Goal: Information Seeking & Learning: Learn about a topic

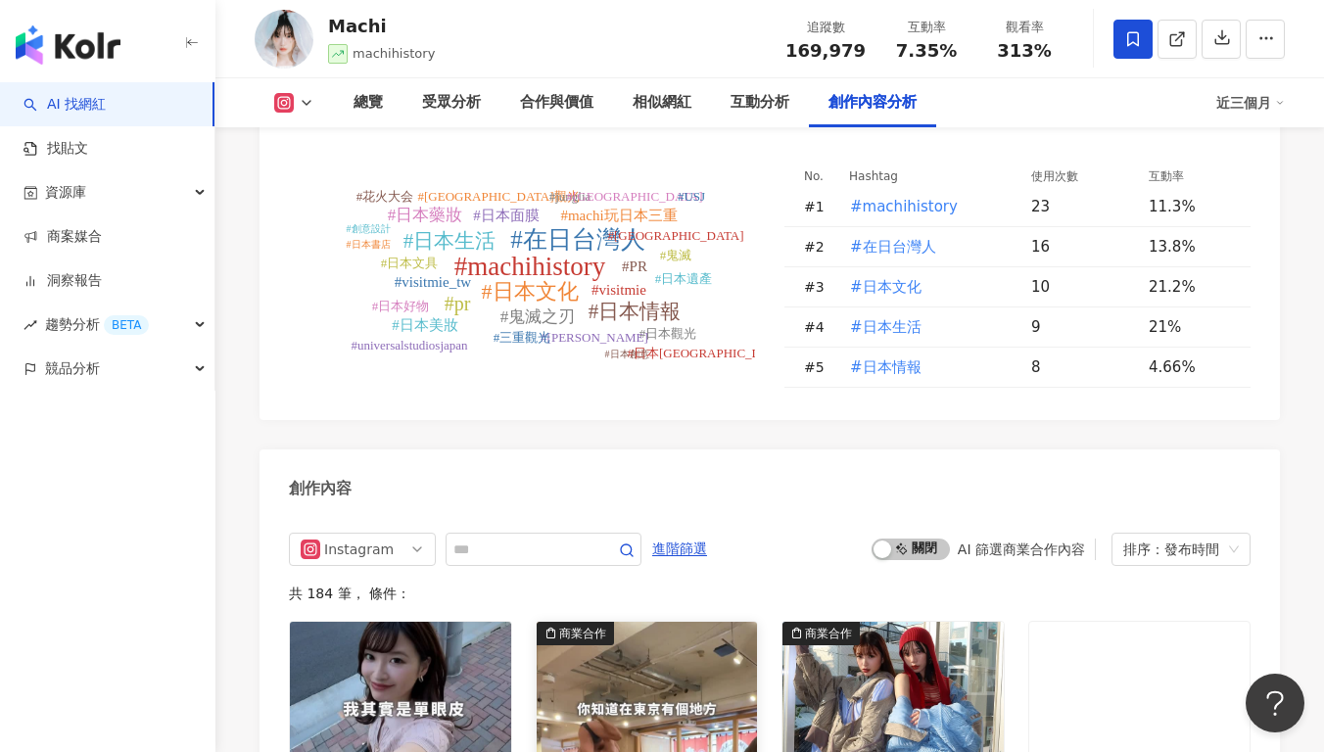
scroll to position [5903, 0]
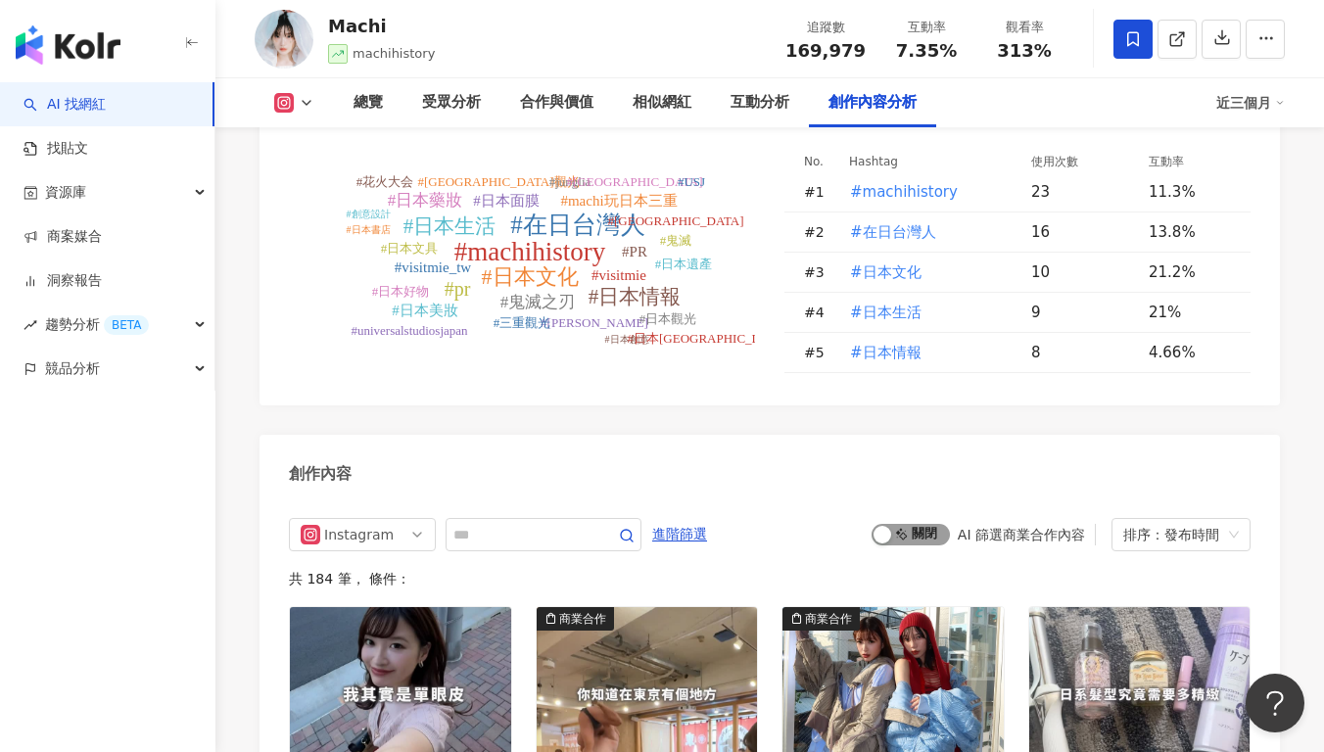
click at [927, 524] on span "啟動 關閉" at bounding box center [910, 535] width 78 height 22
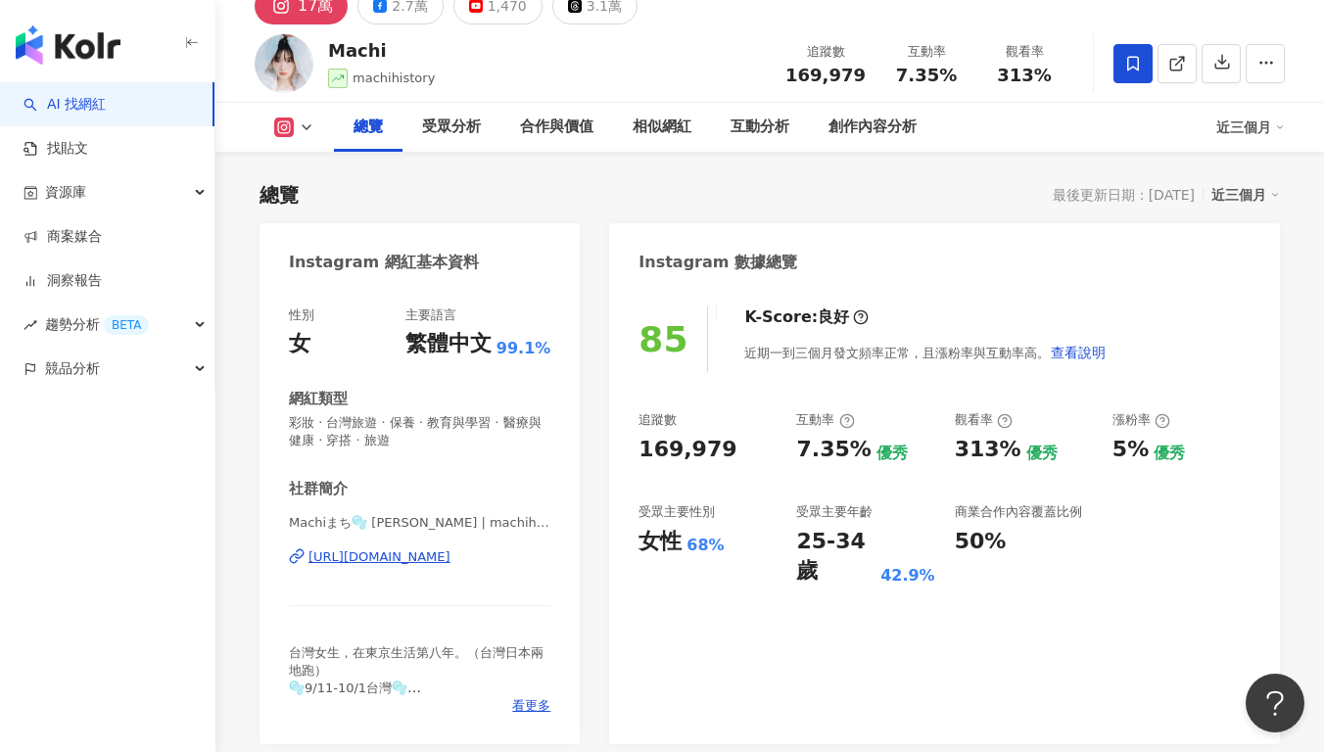
scroll to position [122, 0]
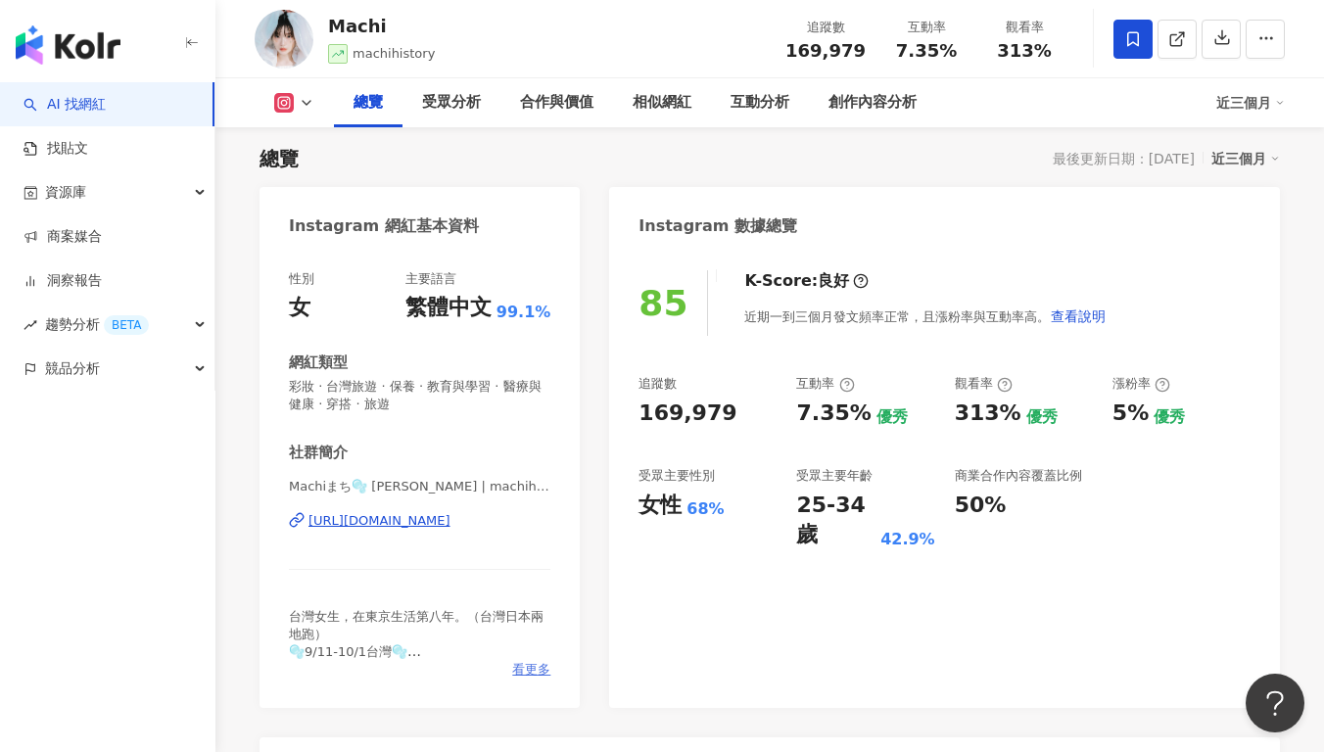
click at [521, 671] on span "看更多" at bounding box center [531, 670] width 38 height 18
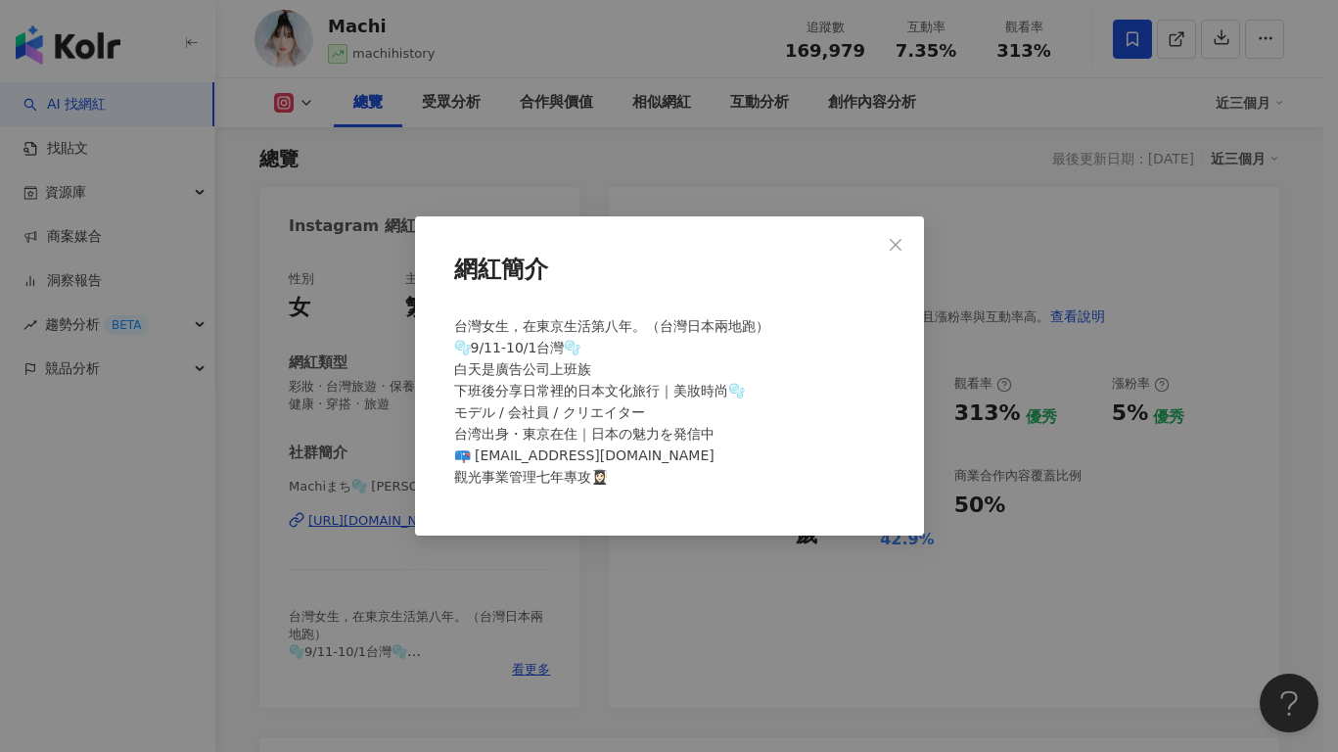
click at [854, 628] on div "網紅簡介 台灣女生，在東京生活第八年。（台灣日本兩地跑） 🫧9/11-10/1台灣🫧 白天是廣告公司上班族 下班後分享日常裡的日本文化旅行｜美妝時尚🫧 モデル…" at bounding box center [669, 376] width 1338 height 752
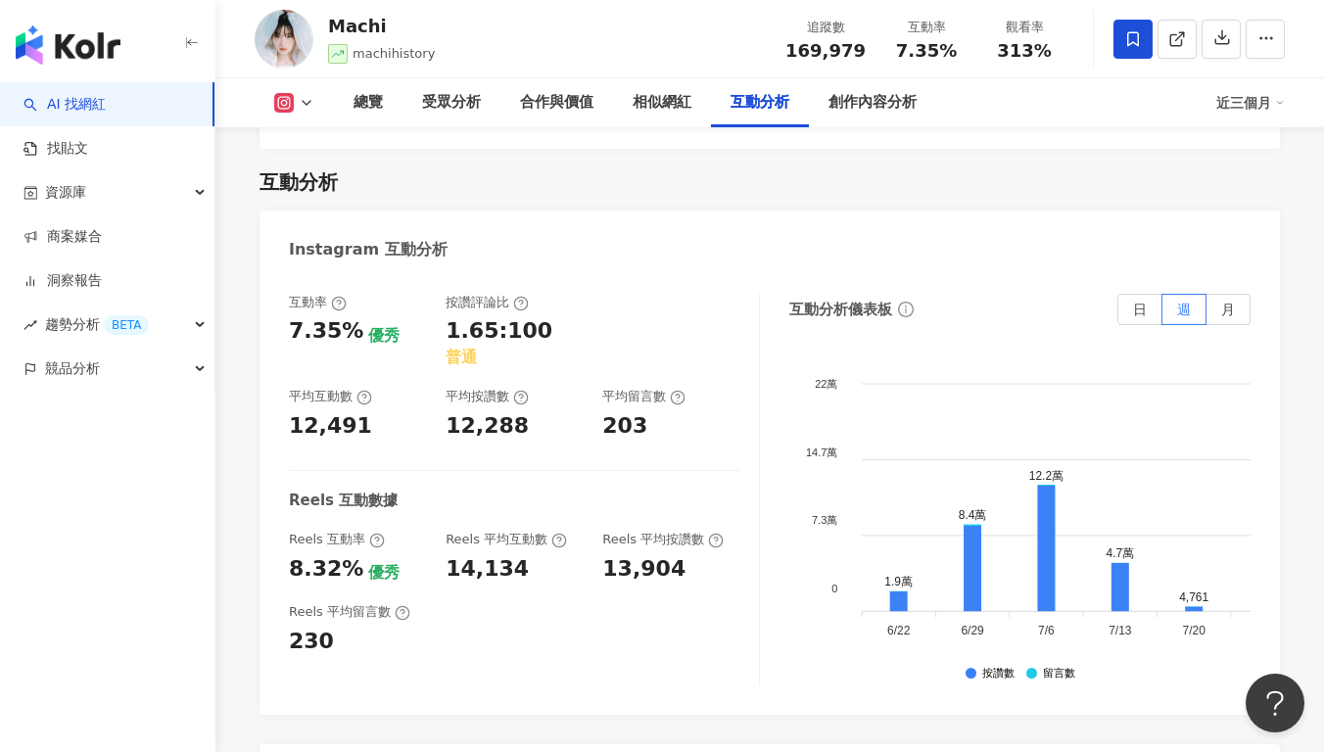
scroll to position [4038, 0]
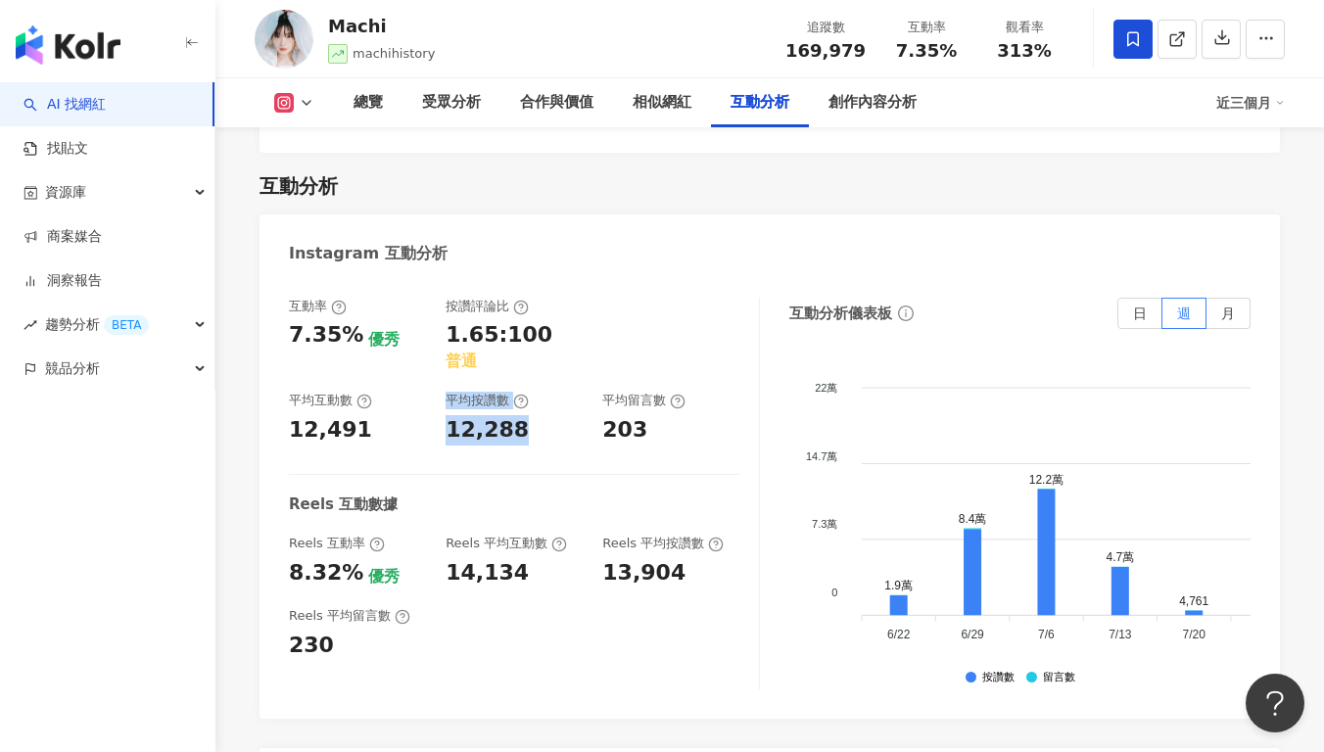
drag, startPoint x: 544, startPoint y: 336, endPoint x: 426, endPoint y: 335, distance: 118.5
click at [426, 335] on div "互動率 7.35% 優秀 按讚評論比 1.65:100 普通 平均互動數 12,491 平均按讚數 12,288 平均留言數 203" at bounding box center [514, 371] width 450 height 147
click at [608, 378] on div "互動率 7.35% 優秀 按讚評論比 1.65:100 普通 平均互動數 12,491 平均按讚數 12,288 平均留言數 203 Reels 互動數據 R…" at bounding box center [524, 494] width 471 height 392
drag, startPoint x: 458, startPoint y: 340, endPoint x: 517, endPoint y: 350, distance: 59.7
click at [517, 350] on div "互動率 7.35% 優秀 按讚評論比 1.65:100 普通 平均互動數 12,491 平均按讚數 12,288 平均留言數 203 Reels 互動數據 R…" at bounding box center [524, 494] width 471 height 392
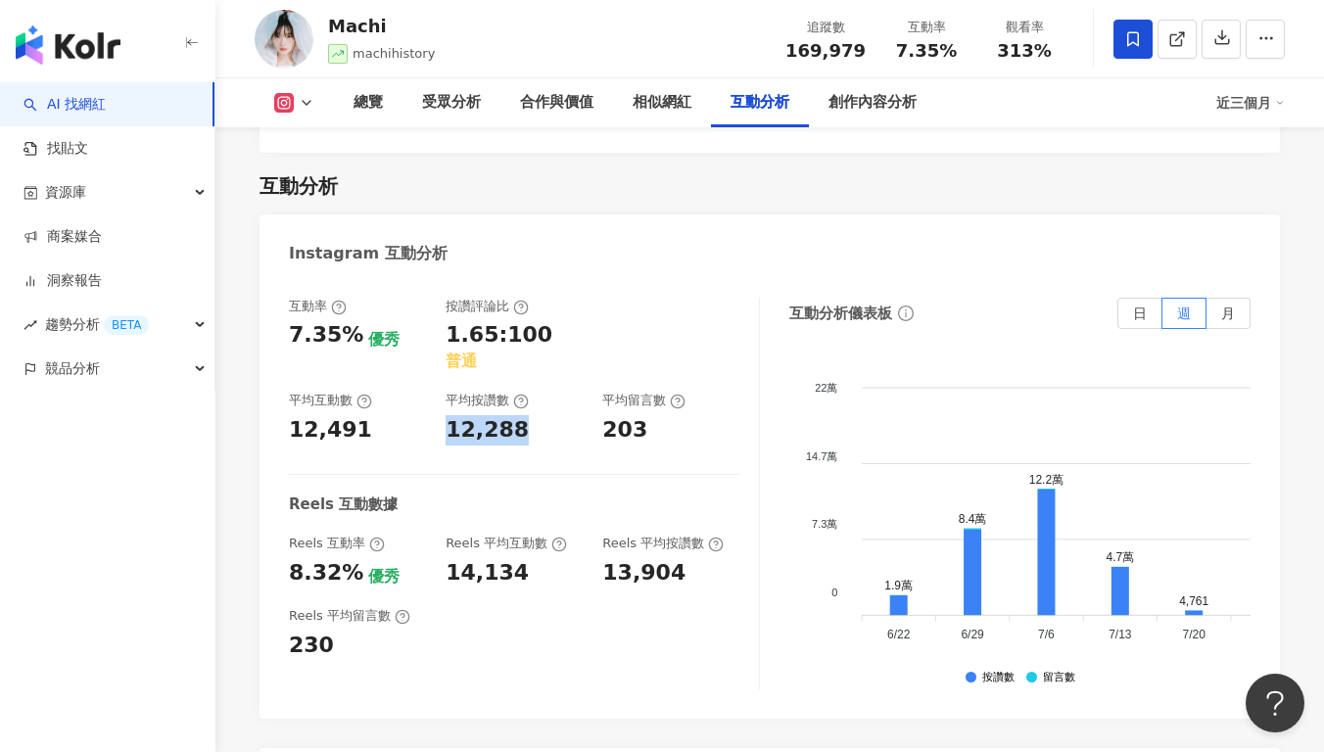
copy div "12,288"
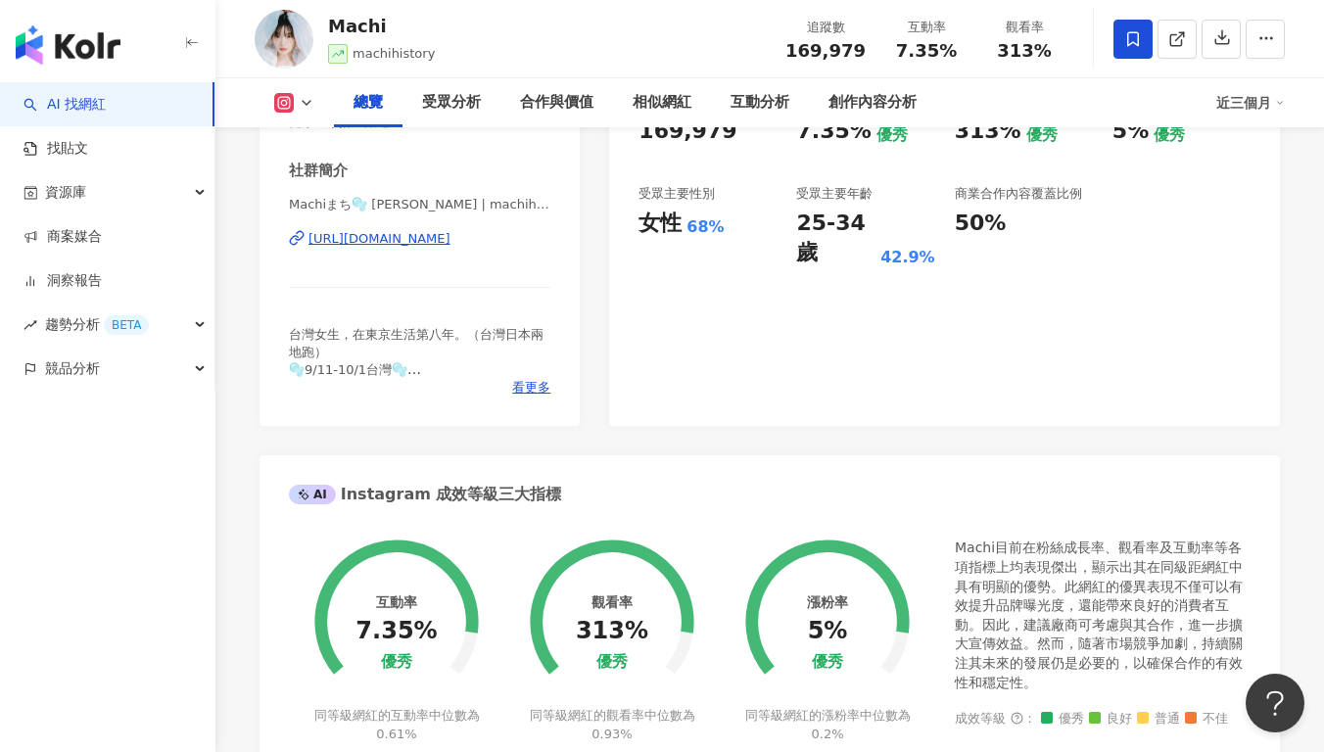
scroll to position [0, 0]
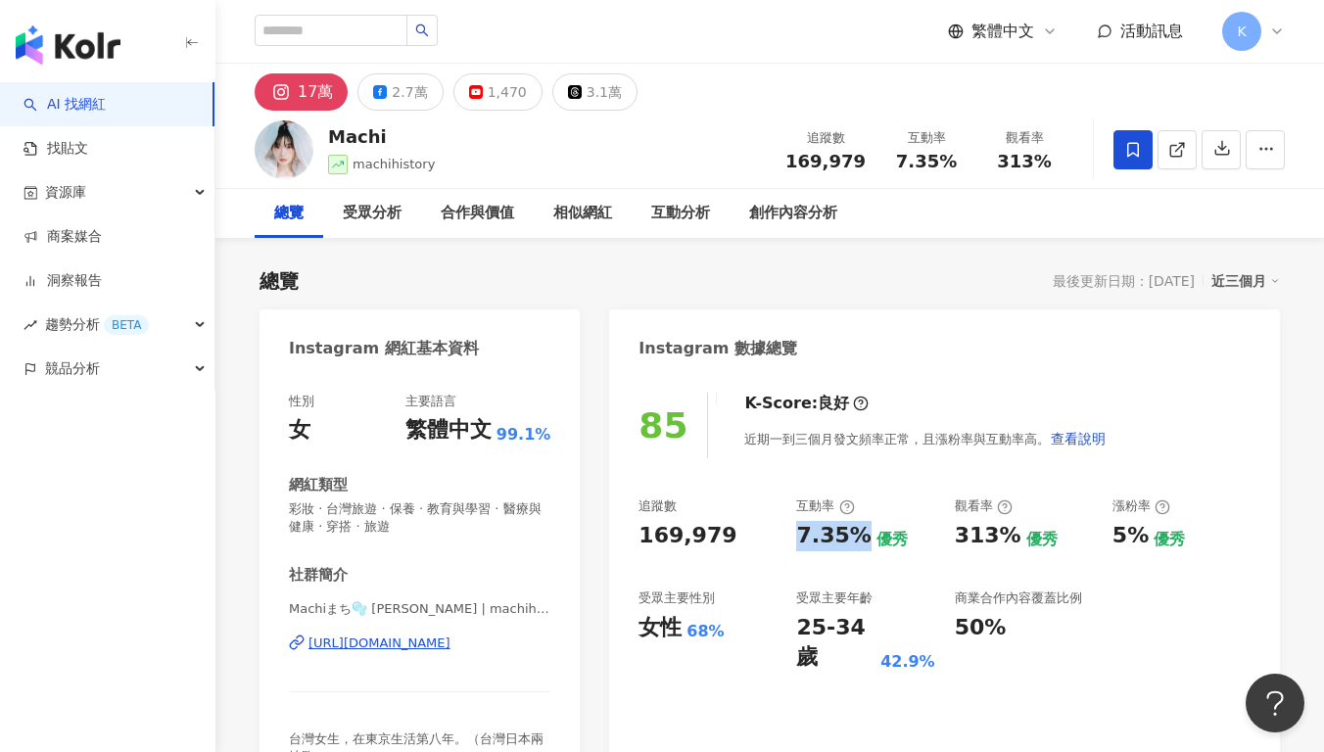
drag, startPoint x: 790, startPoint y: 537, endPoint x: 852, endPoint y: 540, distance: 61.7
click at [852, 540] on div "追蹤數 169,979 互動率 7.35% 優秀 觀看率 313% 優秀 漲粉率 5% 優秀 受眾主要性別 女性 68% 受眾主要年齡 25-34 歲 42.…" at bounding box center [944, 584] width 612 height 175
copy div "7.35%"
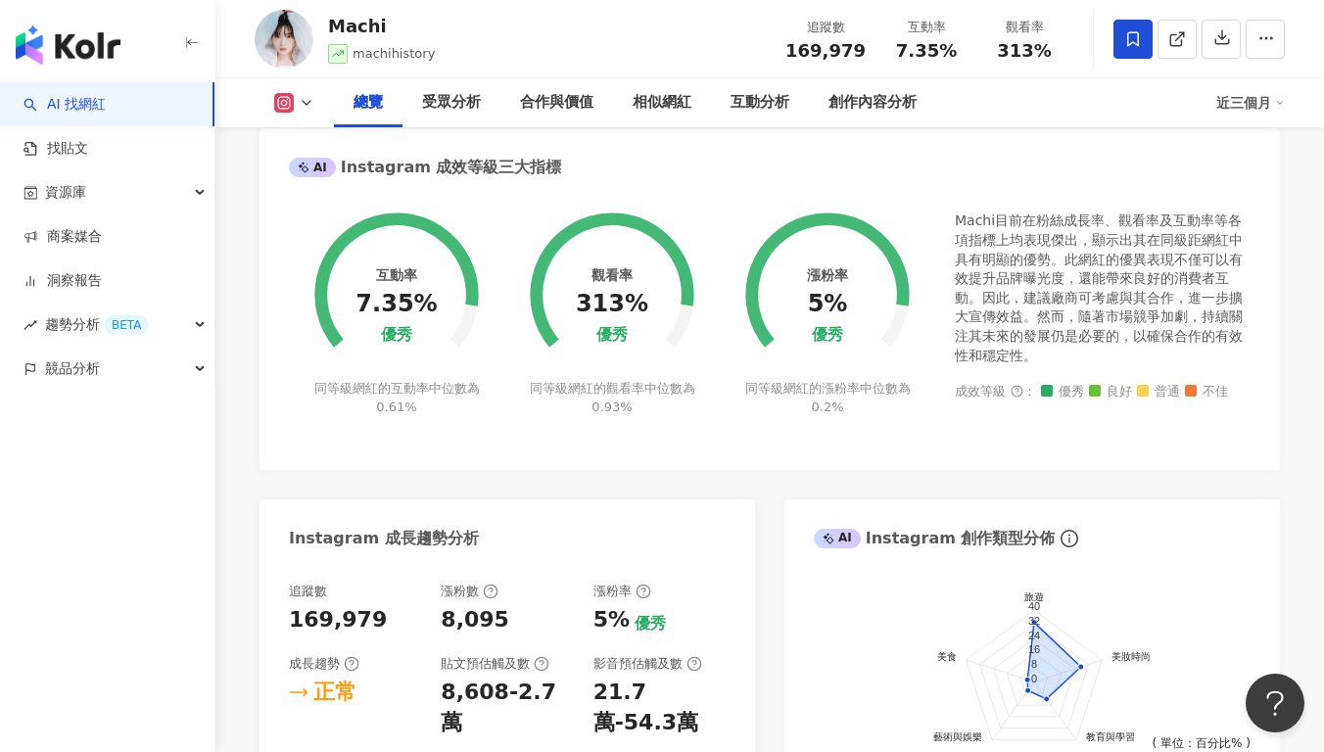
scroll to position [96, 0]
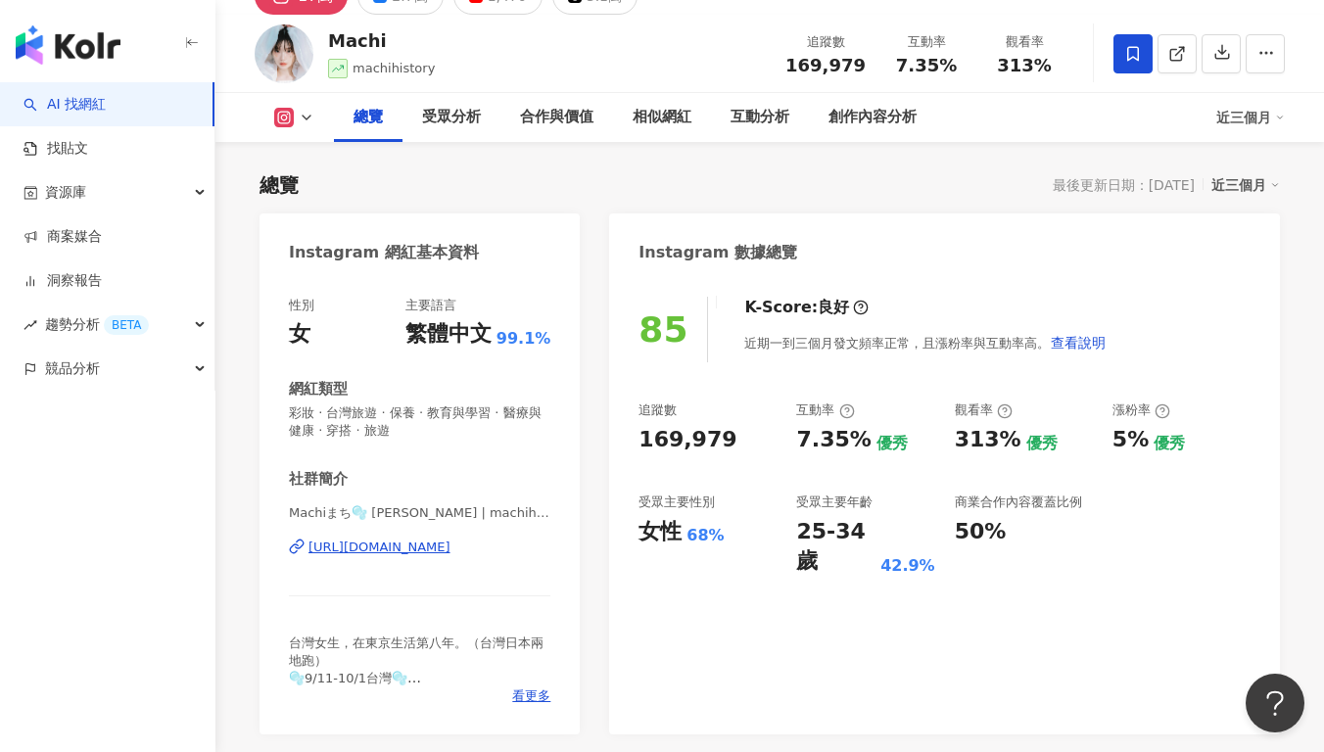
click at [759, 487] on div "追蹤數 169,979 互動率 7.35% 優秀 觀看率 313% 優秀 漲粉率 5% 優秀 受眾主要性別 女性 68% 受眾主要年齡 25-34 歲 42.…" at bounding box center [944, 488] width 612 height 175
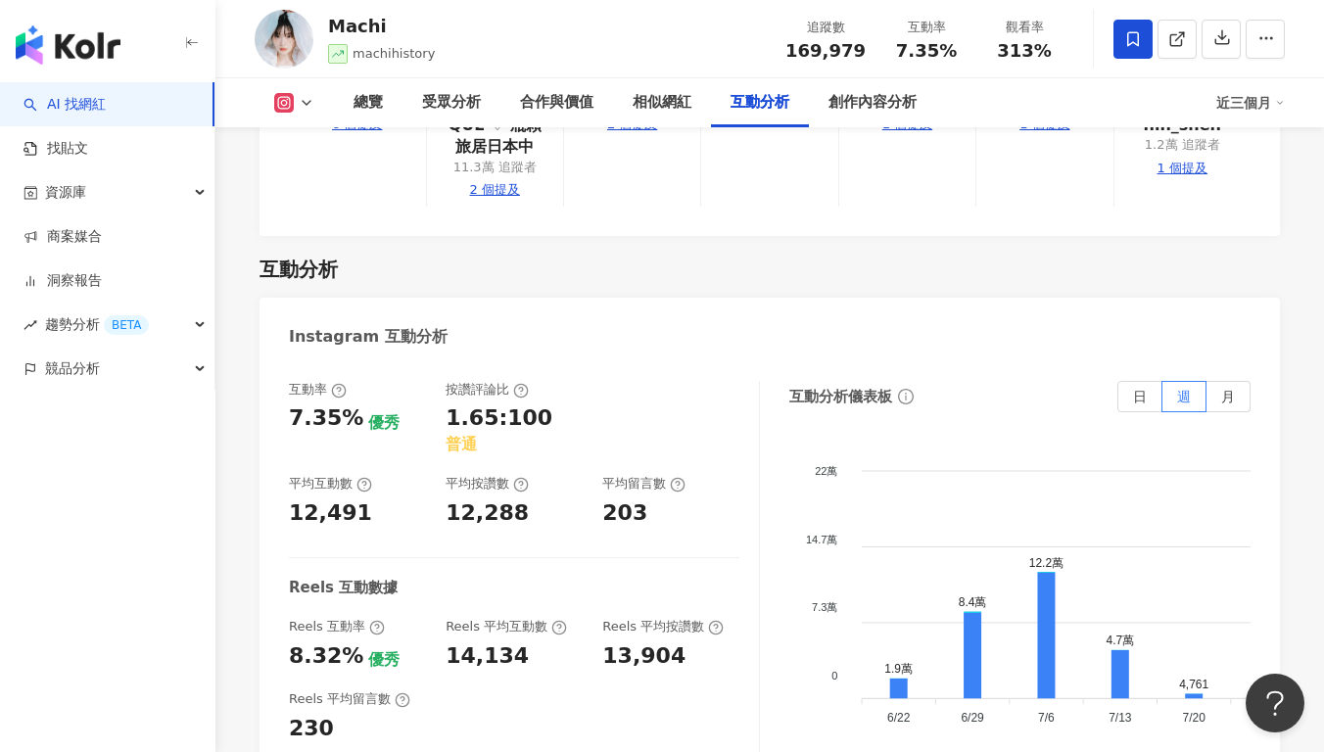
scroll to position [3955, 0]
click at [1244, 381] on label "月" at bounding box center [1228, 396] width 44 height 31
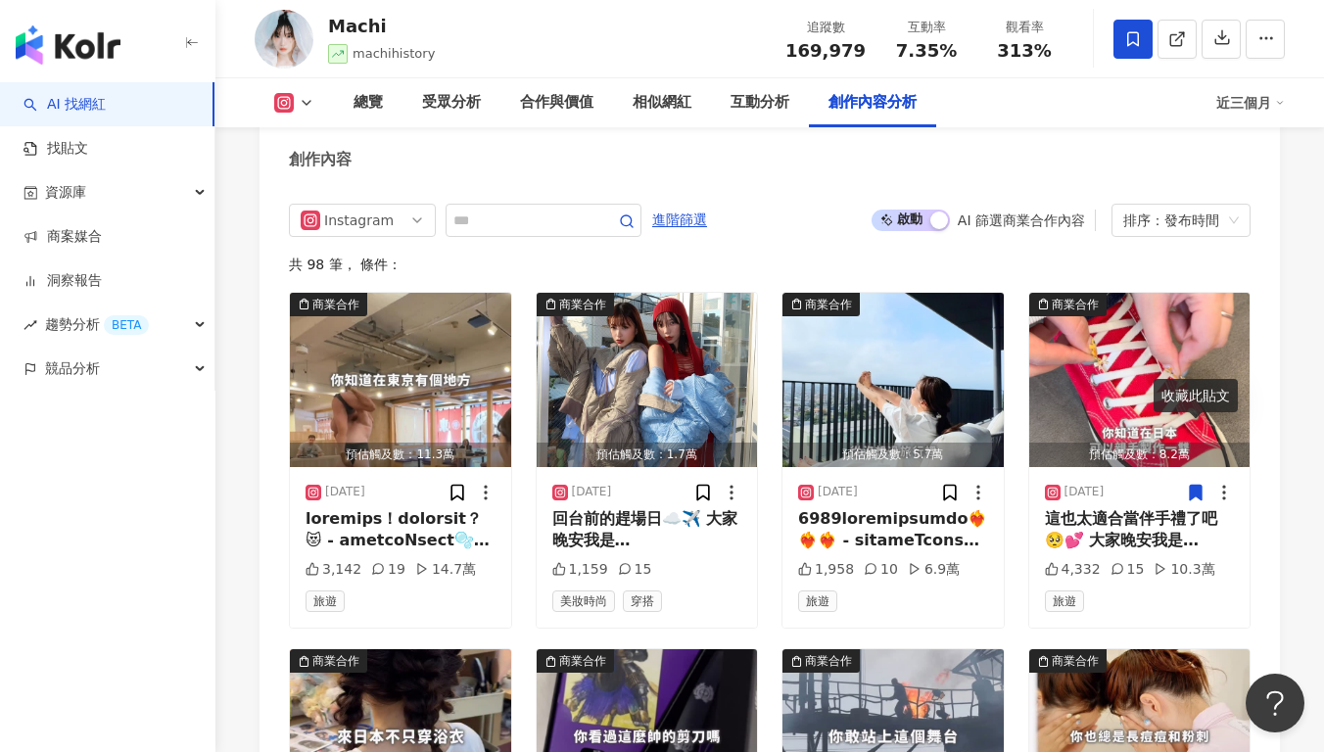
scroll to position [6321, 0]
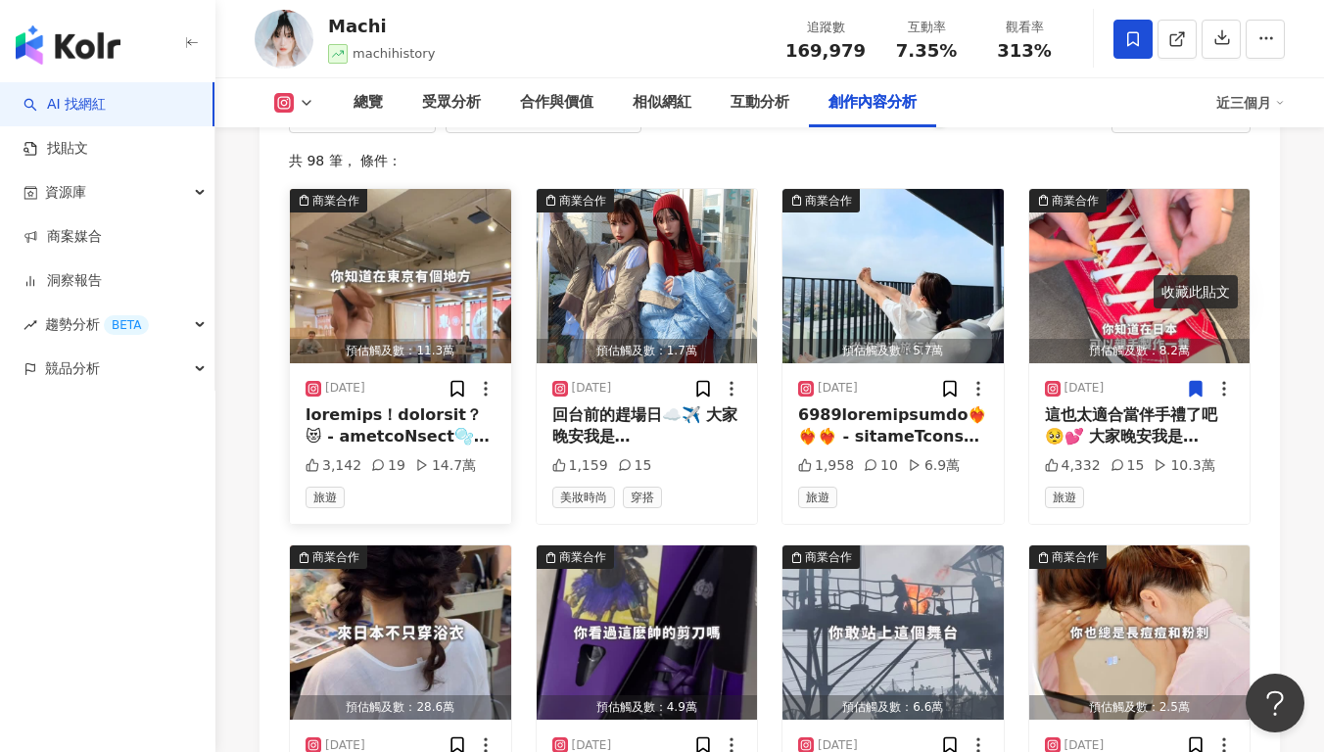
click at [411, 232] on img "button" at bounding box center [400, 276] width 221 height 174
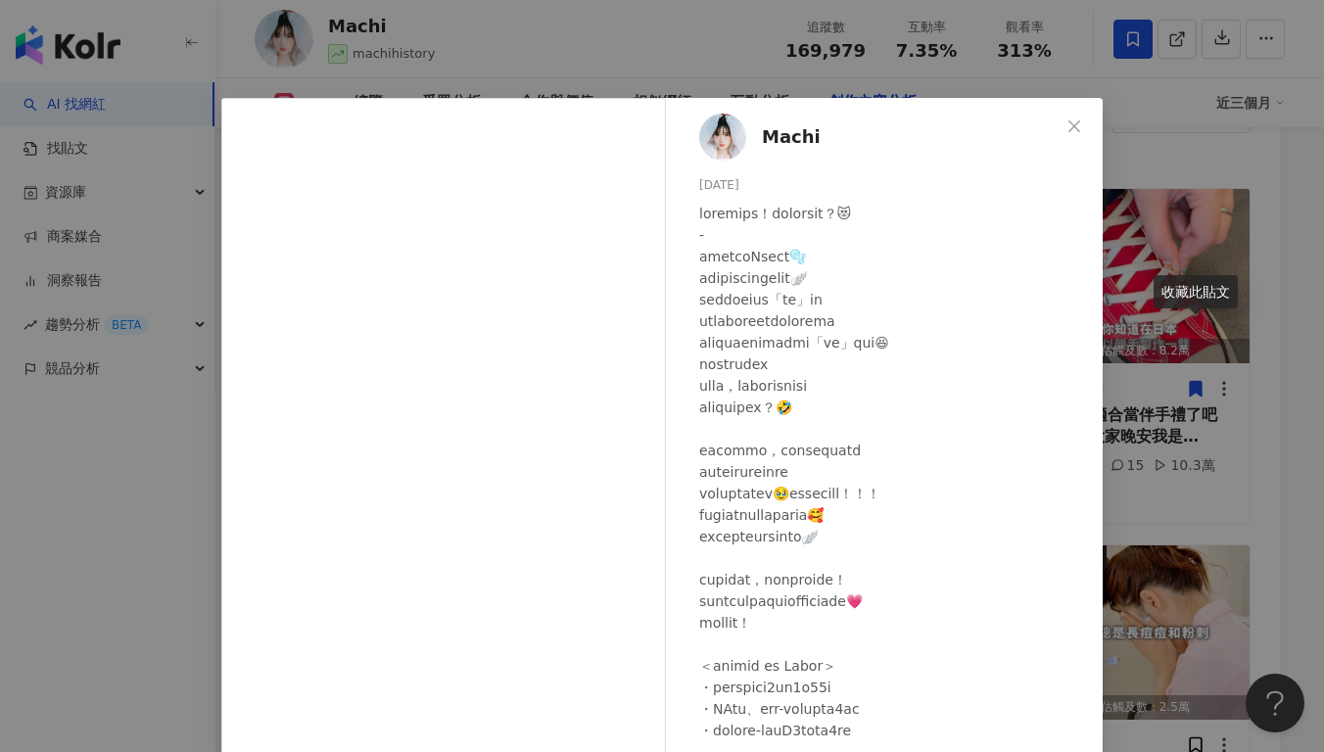
click at [1169, 297] on div "收藏此貼文" at bounding box center [1195, 291] width 84 height 33
click at [1057, 134] on button "Close" at bounding box center [1073, 126] width 39 height 39
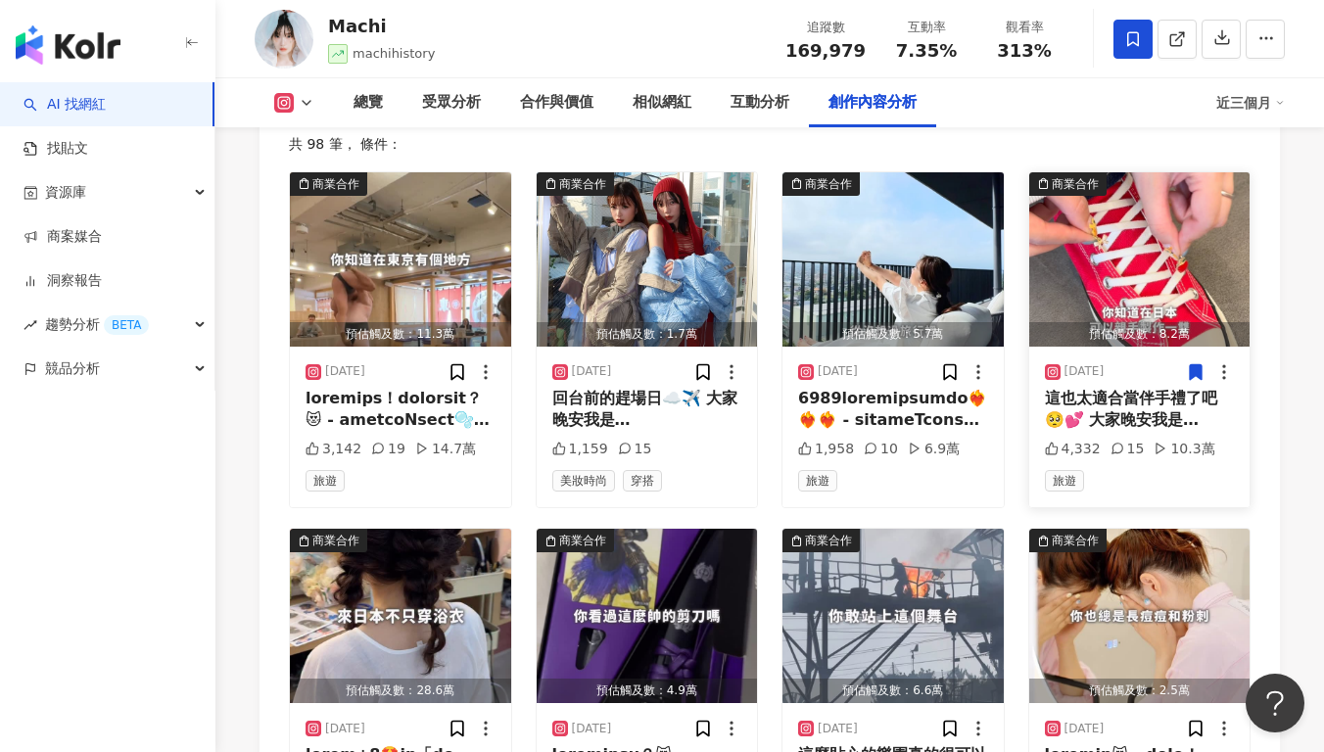
scroll to position [6358, 0]
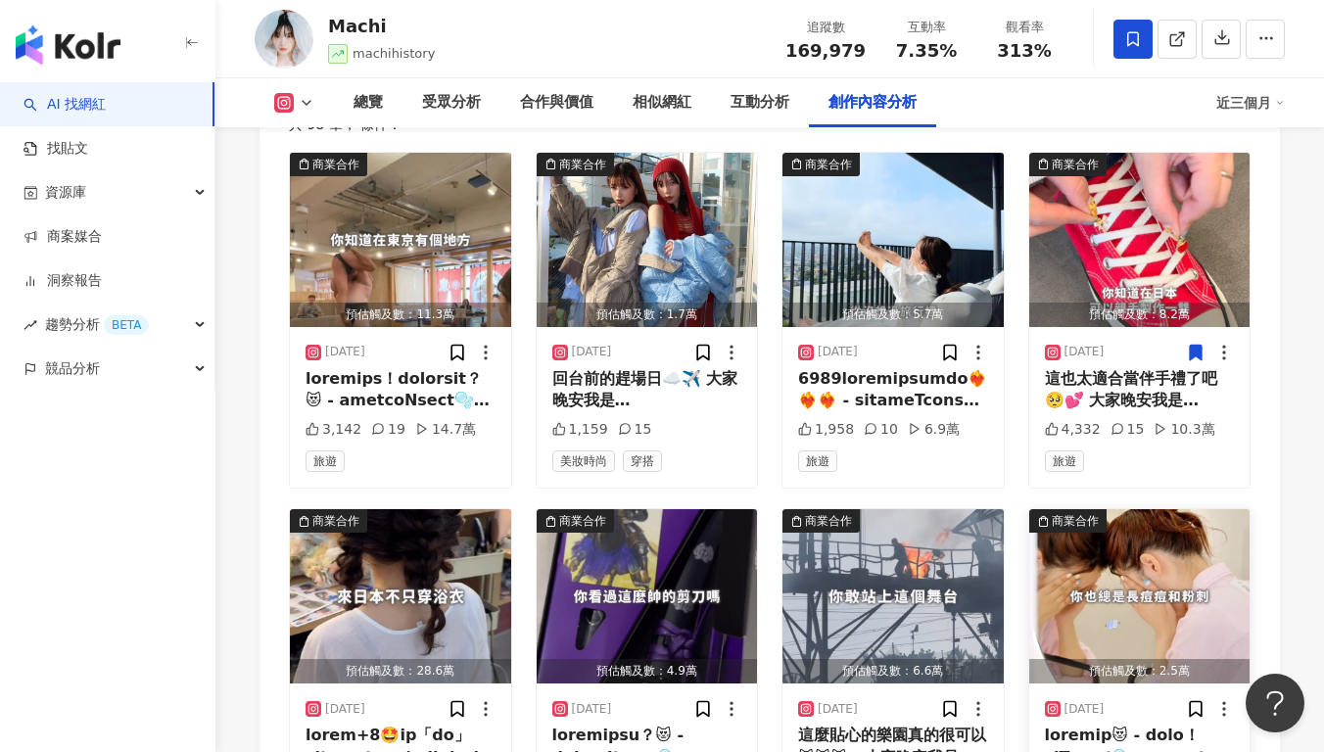
click at [1150, 538] on img "button" at bounding box center [1139, 596] width 221 height 174
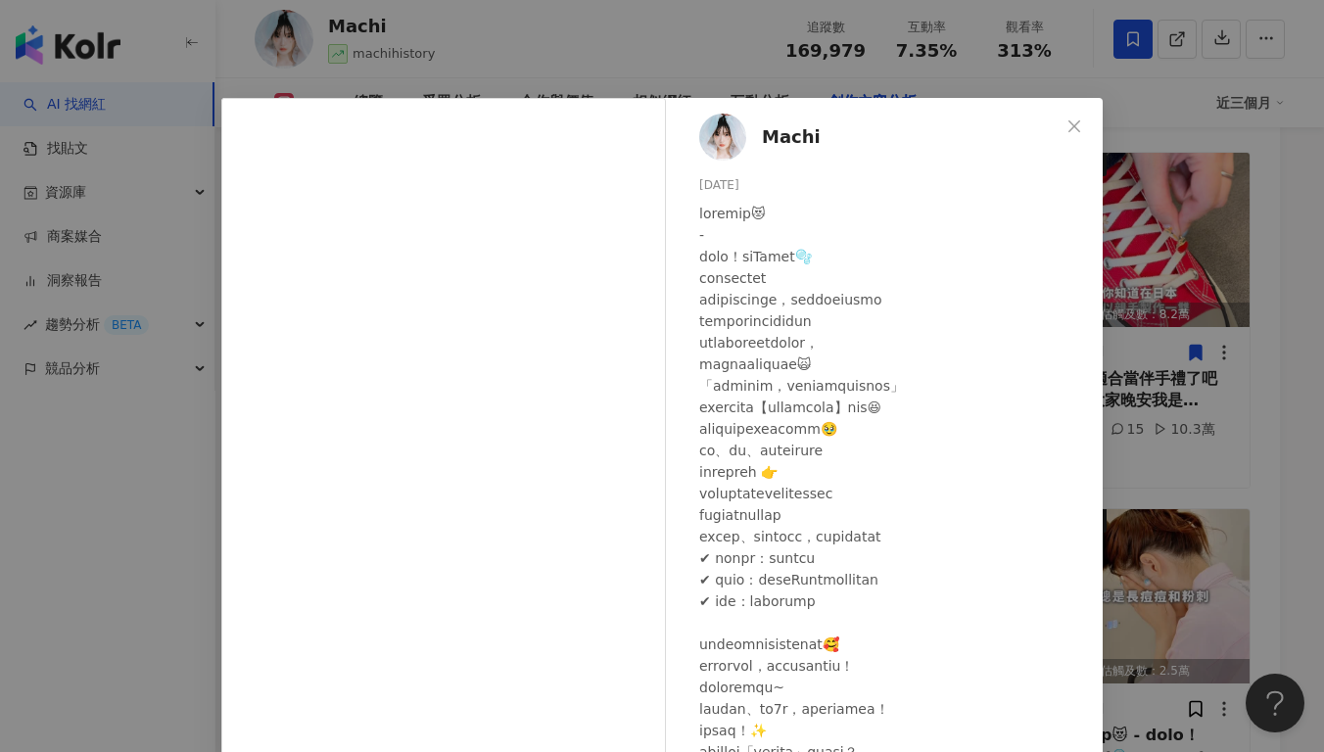
click at [1210, 514] on div "Machi 2025/8/11 335 17 2.4萬 查看原始貼文" at bounding box center [662, 376] width 1324 height 752
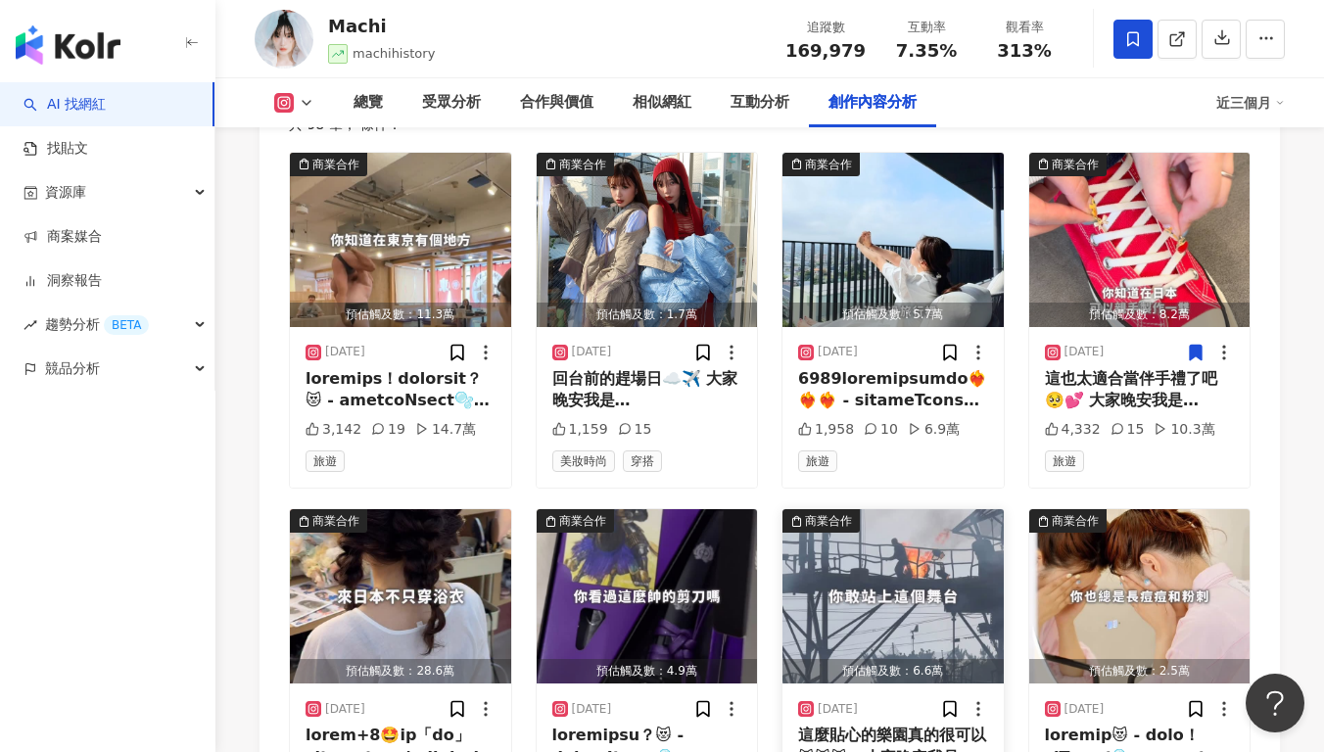
click at [895, 538] on img "button" at bounding box center [892, 596] width 221 height 174
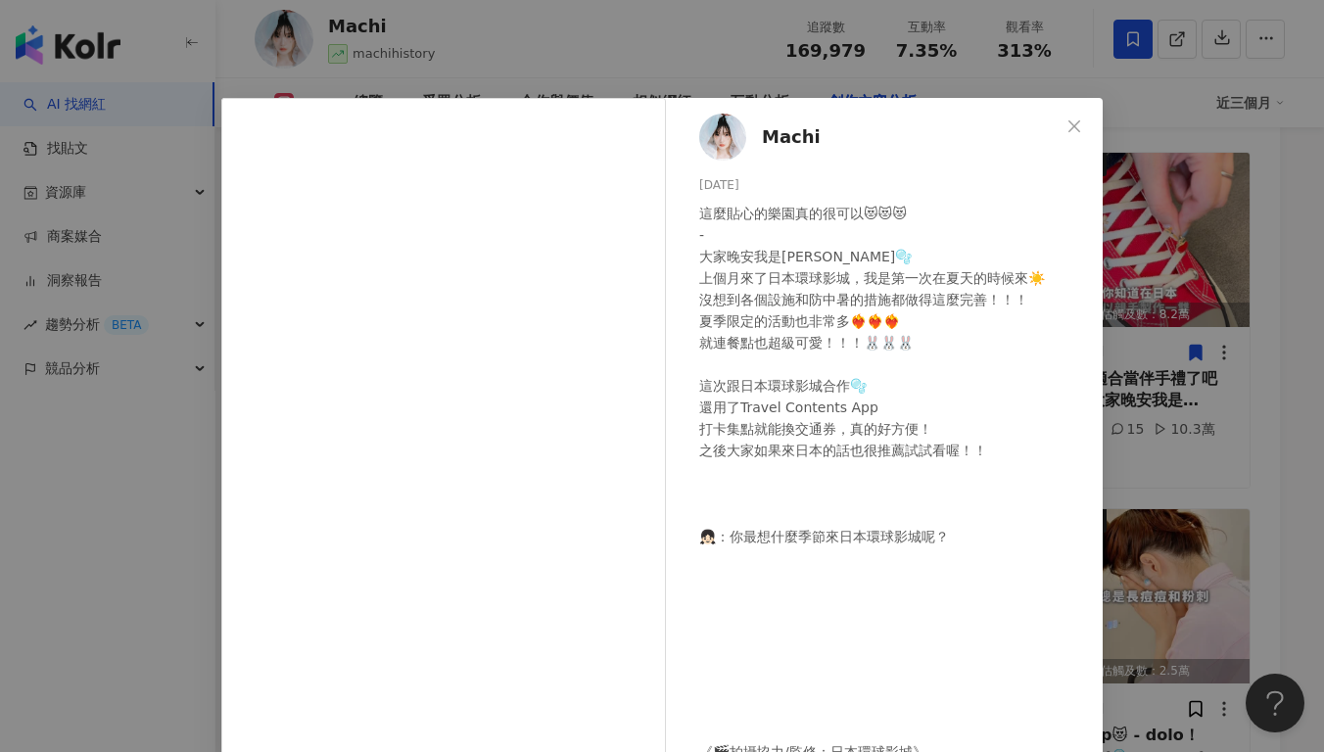
click at [1155, 497] on div "Machi 2025/8/17 這麼貼心的樂園真的很可以😻😻😻 - 大家晚安我是Machi🫧 上個月來了日本環球影城，我是第一次在夏天的時候來☀️ 沒想到各個…" at bounding box center [662, 376] width 1324 height 752
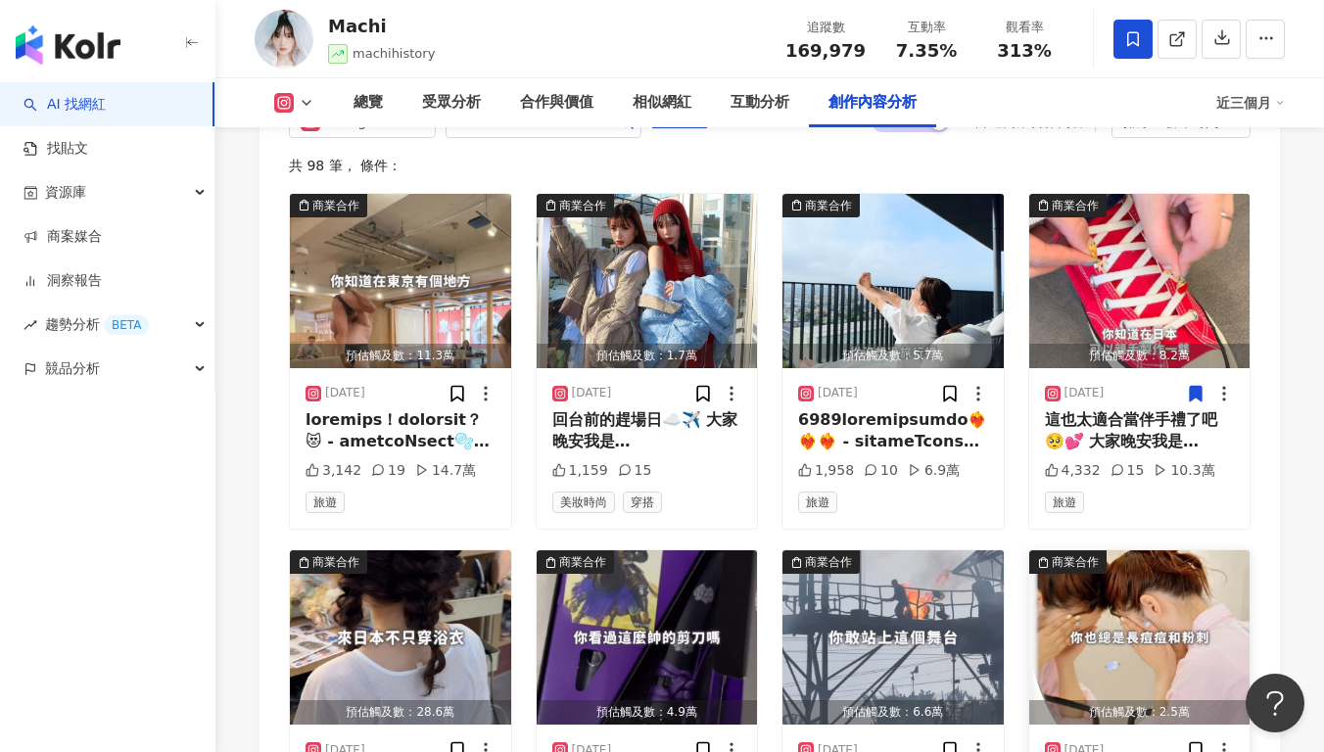
scroll to position [5972, 0]
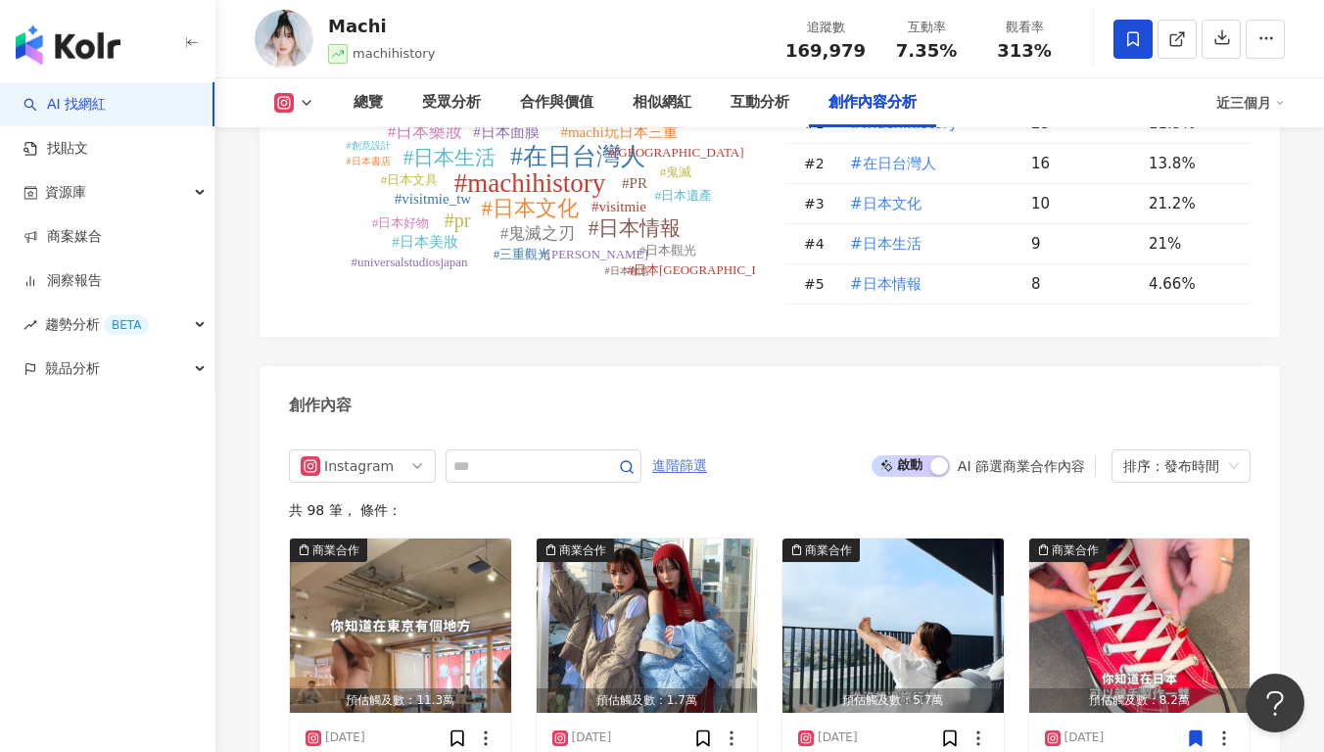
click at [700, 450] on span "進階篩選" at bounding box center [679, 465] width 55 height 31
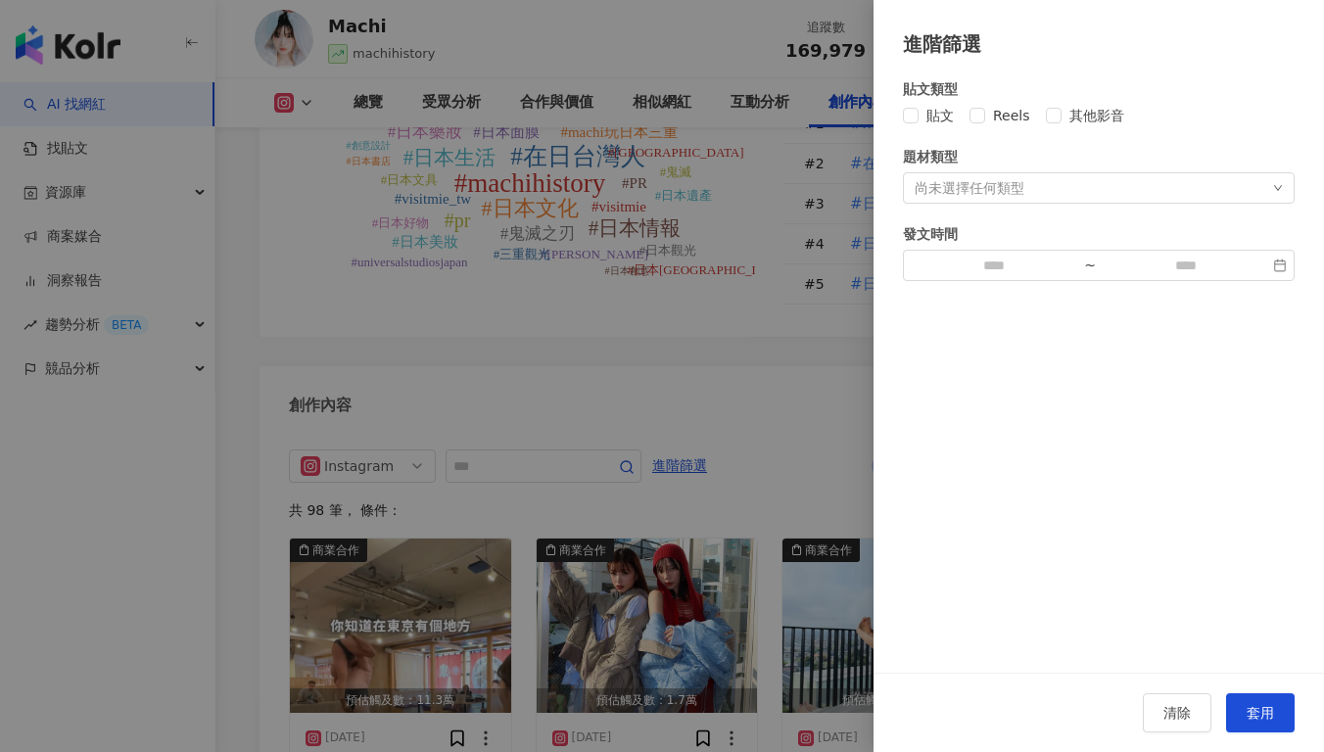
click at [821, 348] on div at bounding box center [662, 376] width 1324 height 752
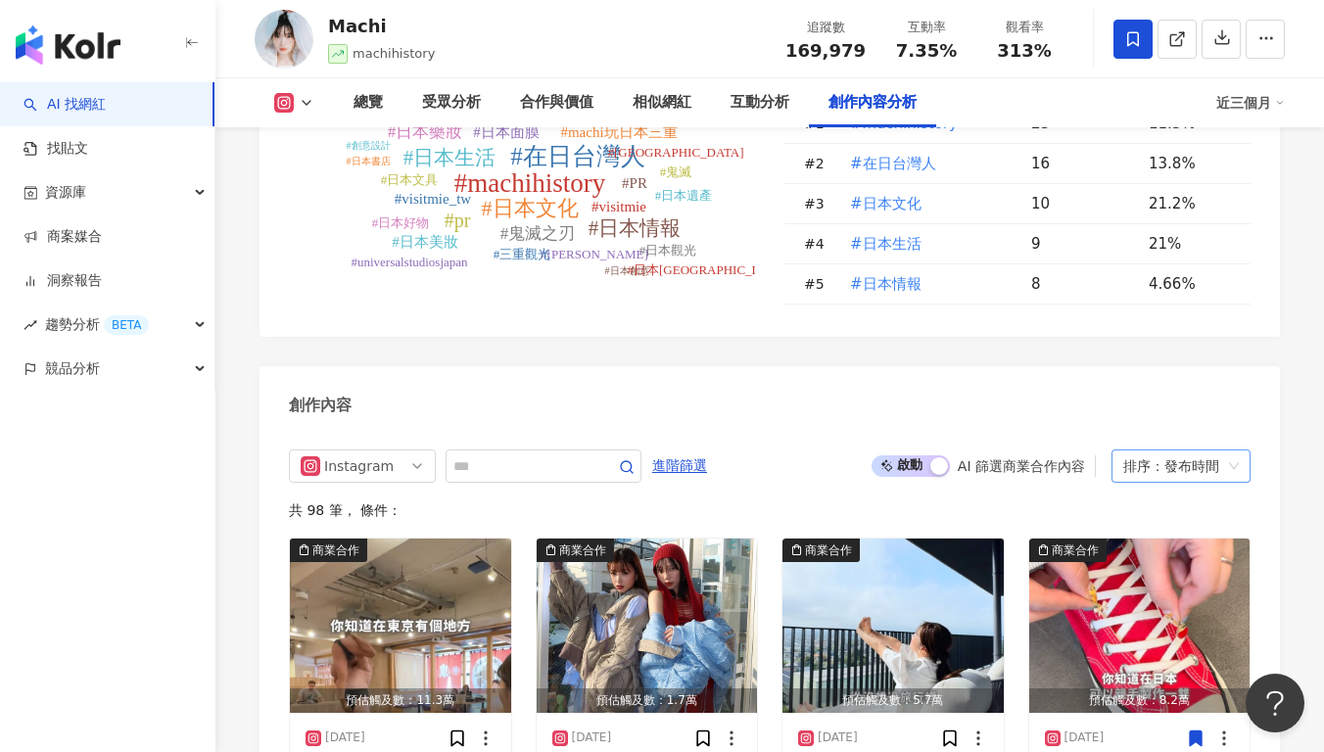
click at [1200, 450] on div "排序：發布時間" at bounding box center [1172, 465] width 98 height 31
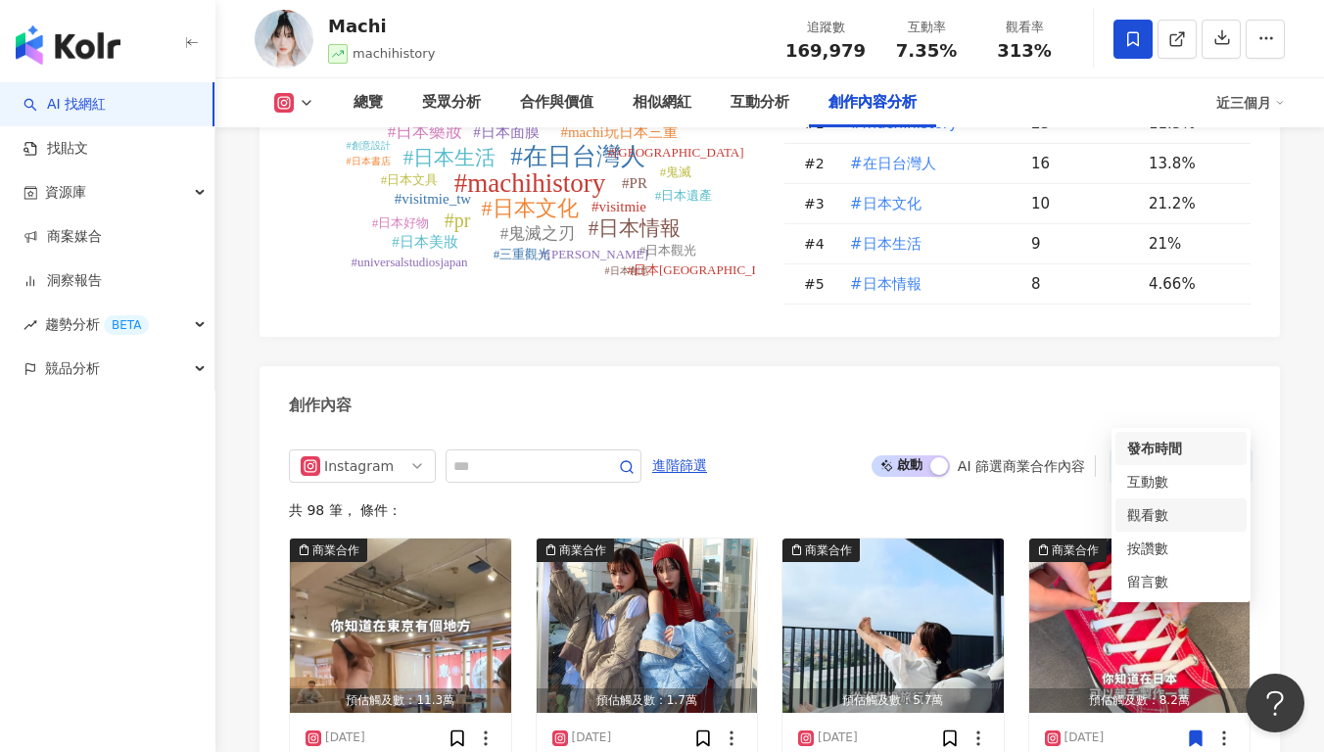
click at [1186, 521] on div "觀看數" at bounding box center [1181, 515] width 108 height 22
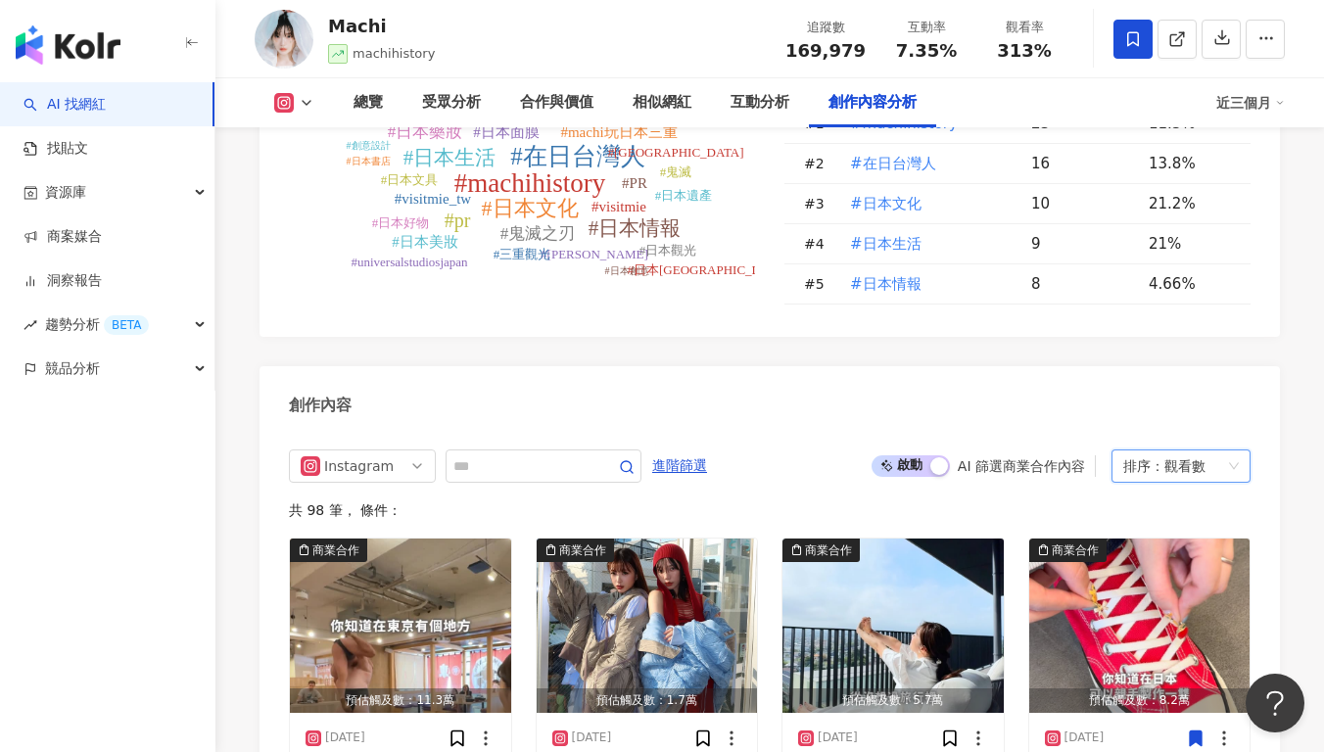
scroll to position [6152, 0]
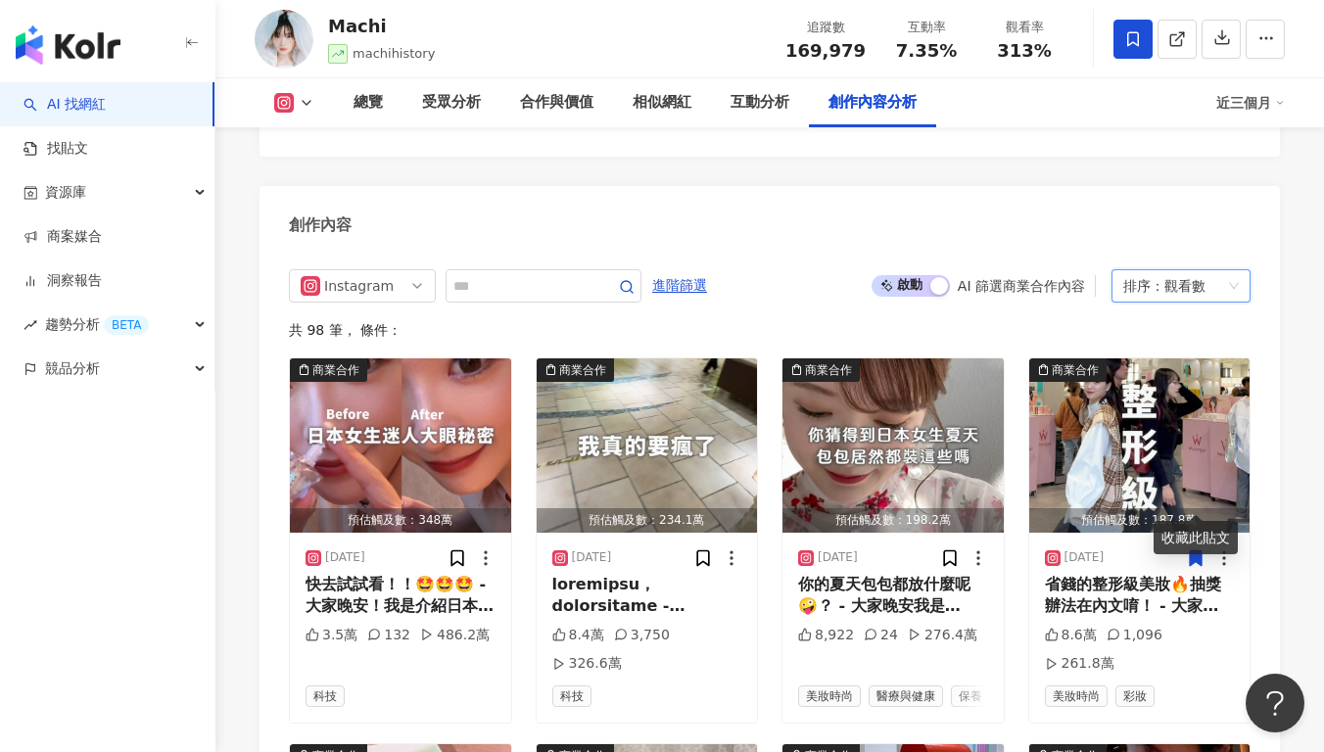
click at [1199, 270] on div "觀看數" at bounding box center [1184, 285] width 41 height 31
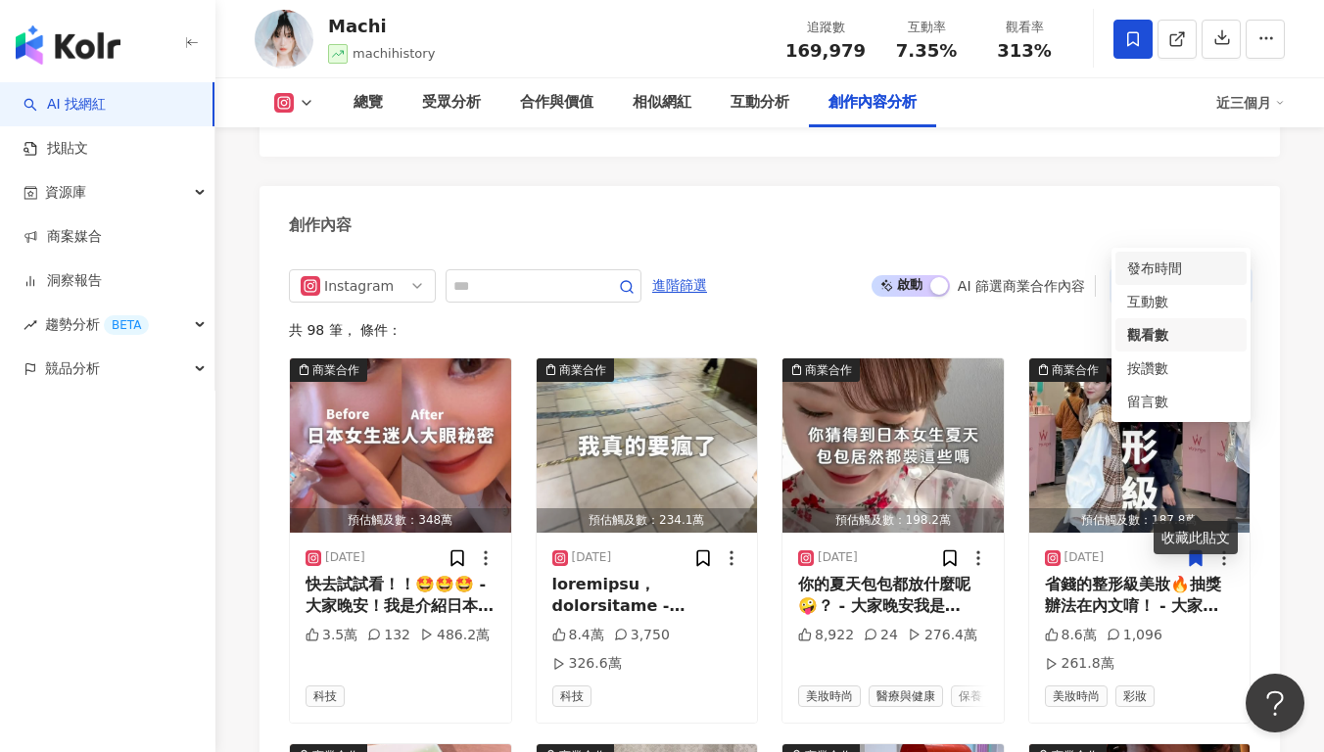
click at [1188, 259] on div "發布時間" at bounding box center [1181, 268] width 108 height 22
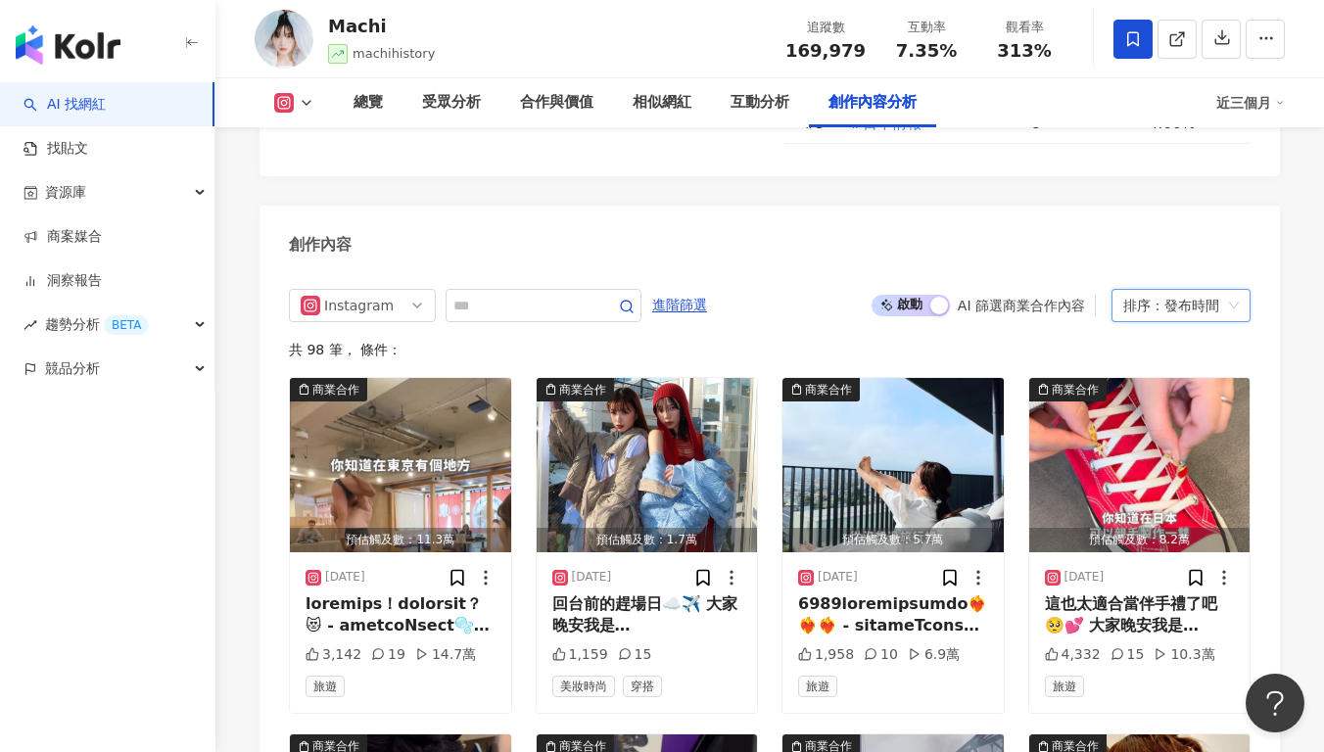
scroll to position [5813, 0]
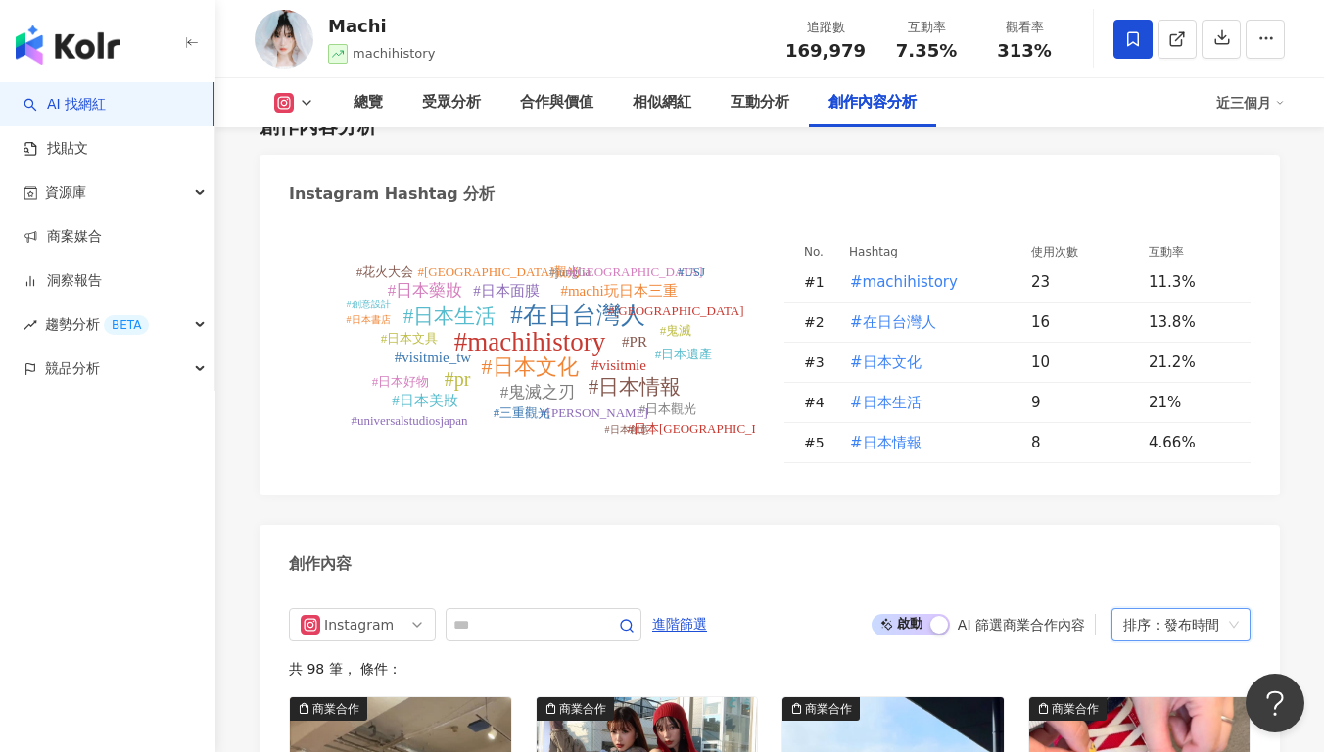
click at [1011, 54] on span "313%" at bounding box center [1024, 51] width 55 height 20
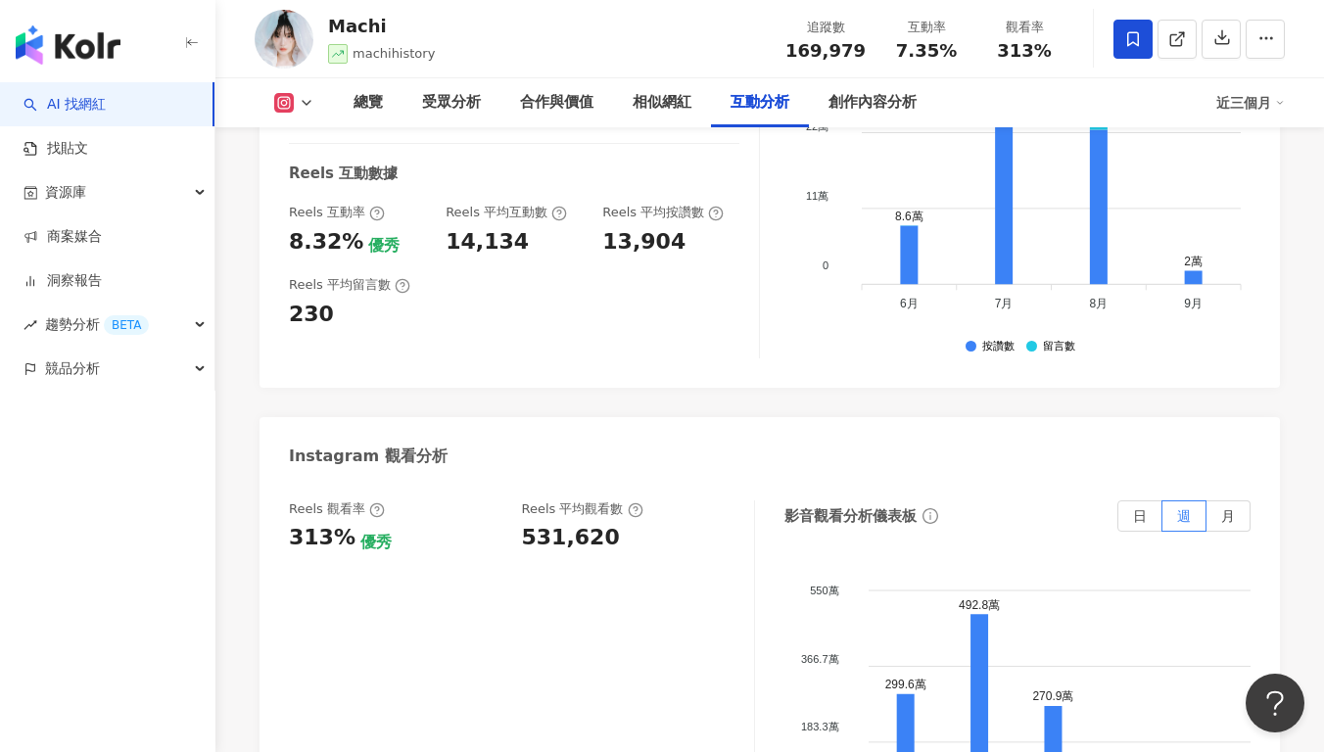
scroll to position [4334, 0]
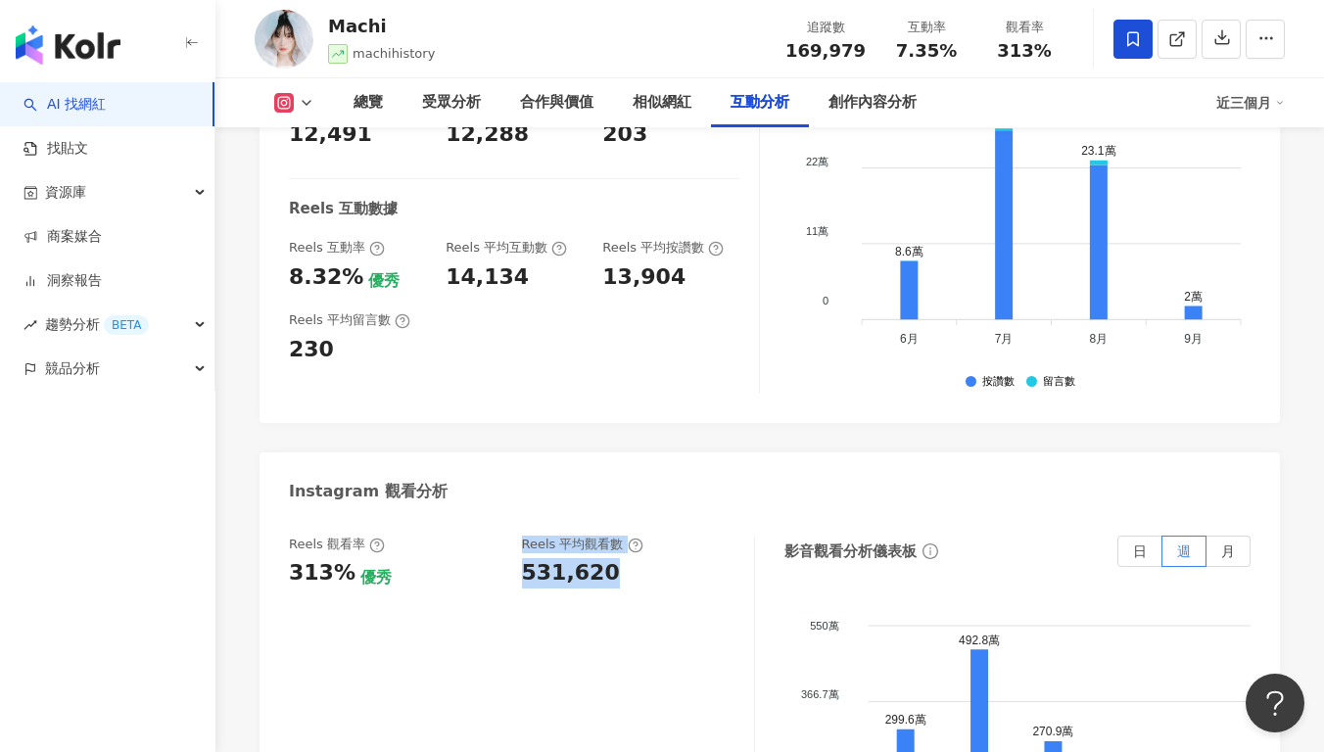
drag, startPoint x: 630, startPoint y: 494, endPoint x: 506, endPoint y: 494, distance: 124.3
click at [506, 536] on div "Reels 觀看率 313% 優秀 Reels 平均觀看數 531,620" at bounding box center [511, 562] width 445 height 53
click at [635, 536] on div "Reels 觀看率 313% 優秀 Reels 平均觀看數 531,620" at bounding box center [522, 732] width 466 height 392
drag, startPoint x: 624, startPoint y: 497, endPoint x: 518, endPoint y: 503, distance: 105.9
click at [518, 536] on div "Reels 觀看率 313% 優秀 Reels 平均觀看數 531,620" at bounding box center [511, 562] width 445 height 53
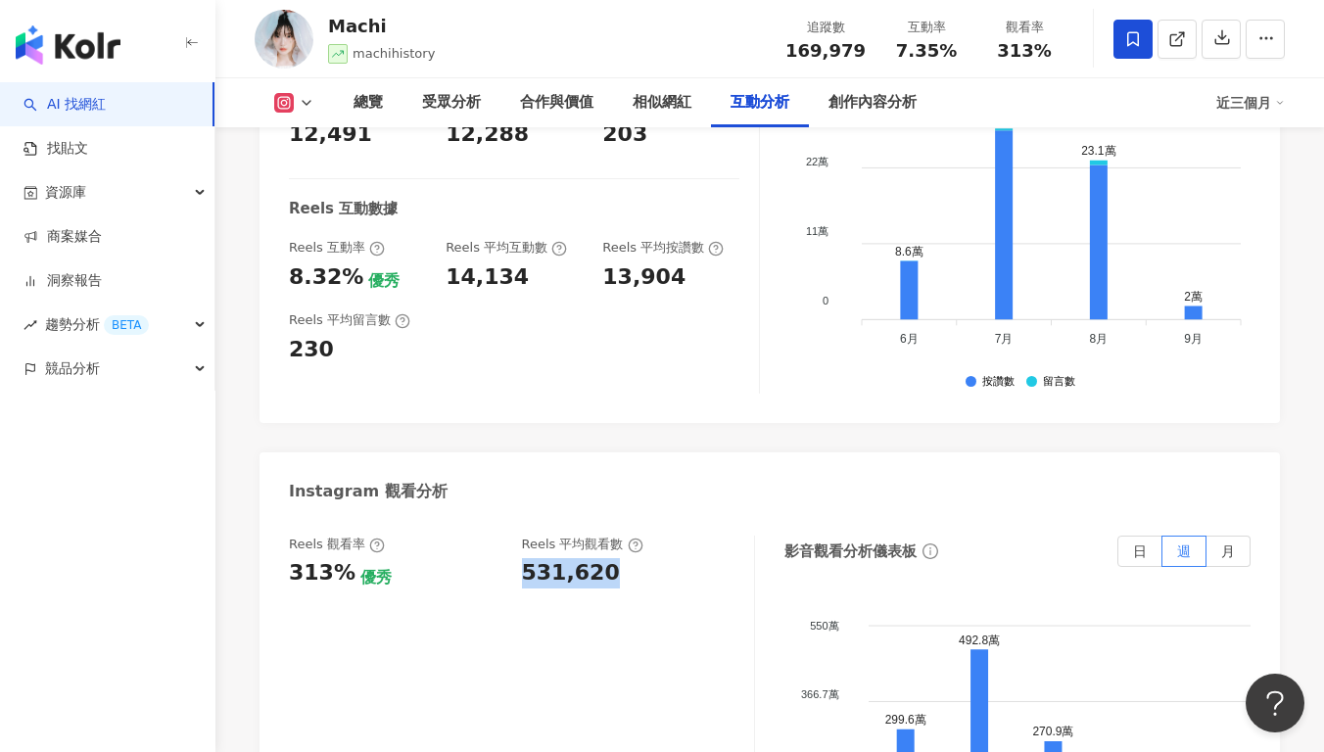
click at [655, 536] on div "Reels 觀看率 313% 優秀 Reels 平均觀看數 531,620" at bounding box center [522, 732] width 466 height 392
drag, startPoint x: 522, startPoint y: 501, endPoint x: 623, endPoint y: 506, distance: 101.0
click at [623, 536] on div "Reels 觀看率 313% 優秀 Reels 平均觀看數 531,620" at bounding box center [511, 562] width 445 height 53
copy div "531,620"
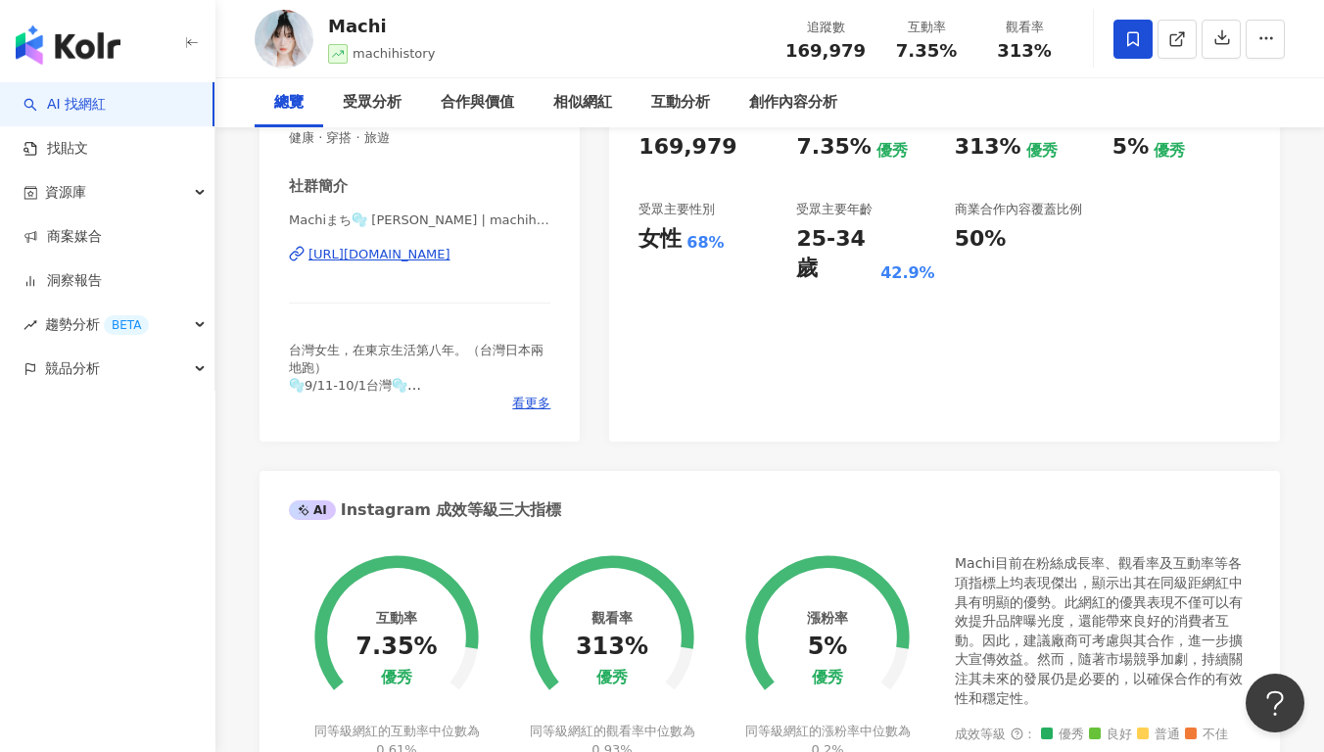
scroll to position [400, 0]
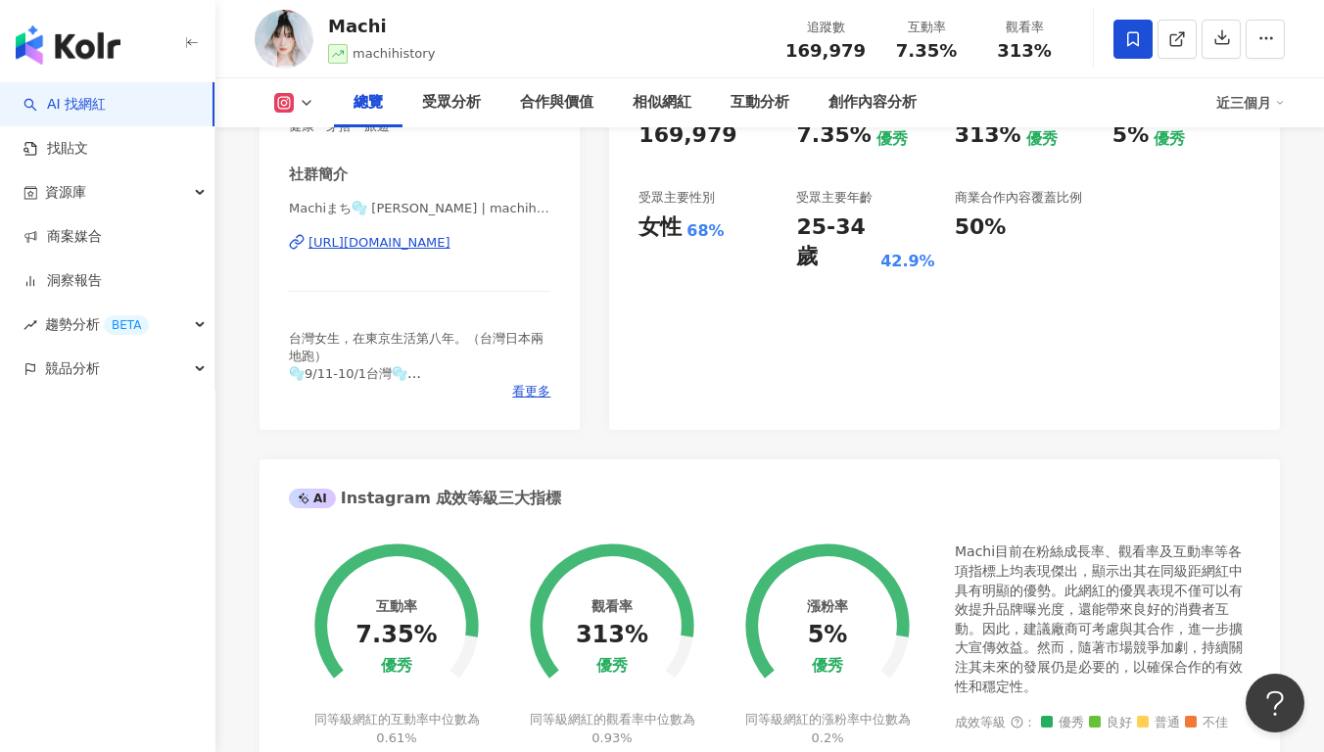
click at [432, 242] on div "https://www.instagram.com/machihistory/" at bounding box center [379, 243] width 142 height 18
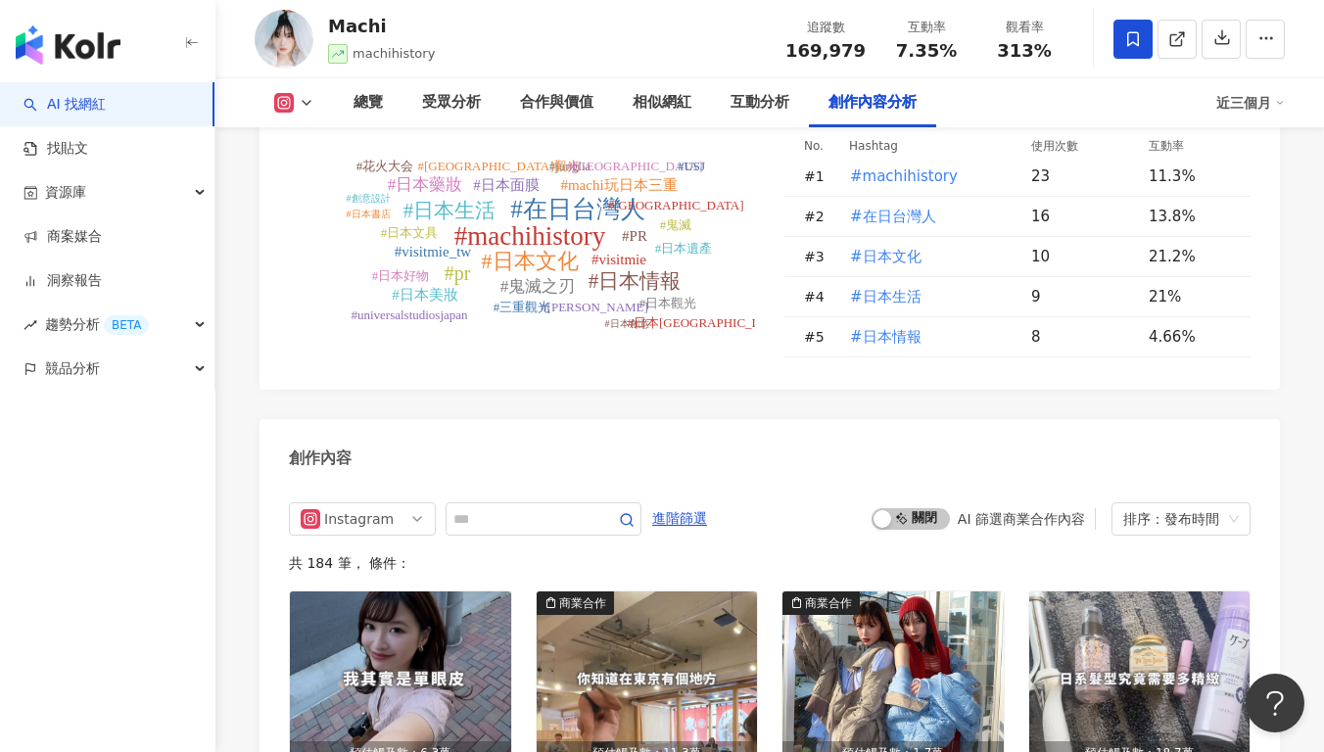
scroll to position [6071, 0]
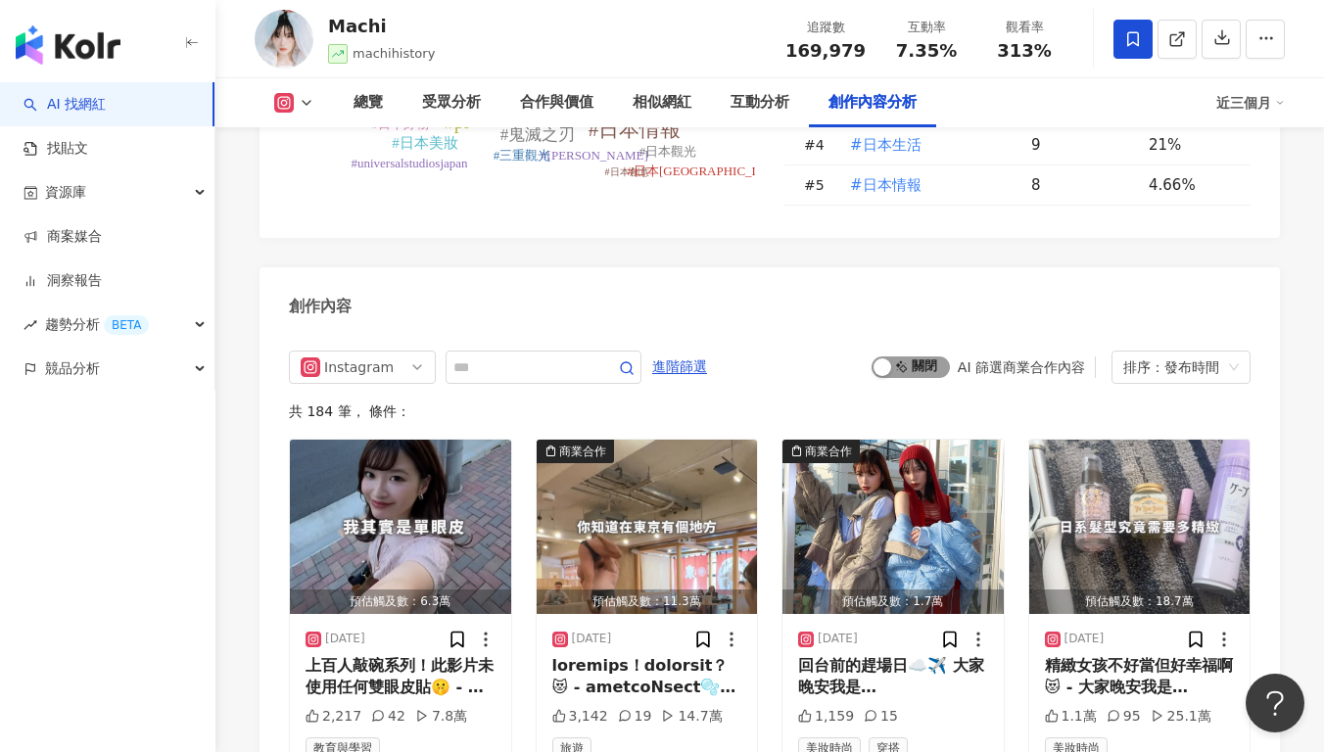
click at [930, 356] on span "啟動 關閉" at bounding box center [910, 367] width 78 height 22
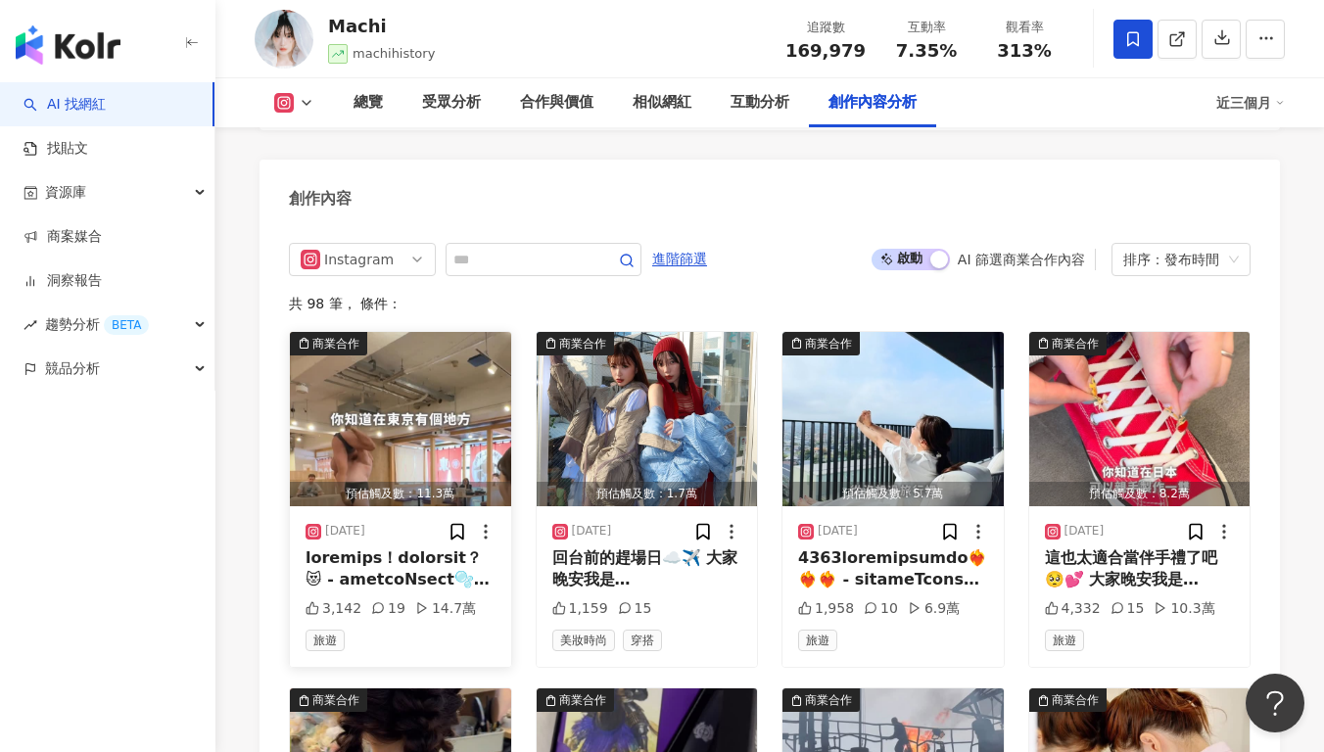
scroll to position [6287, 0]
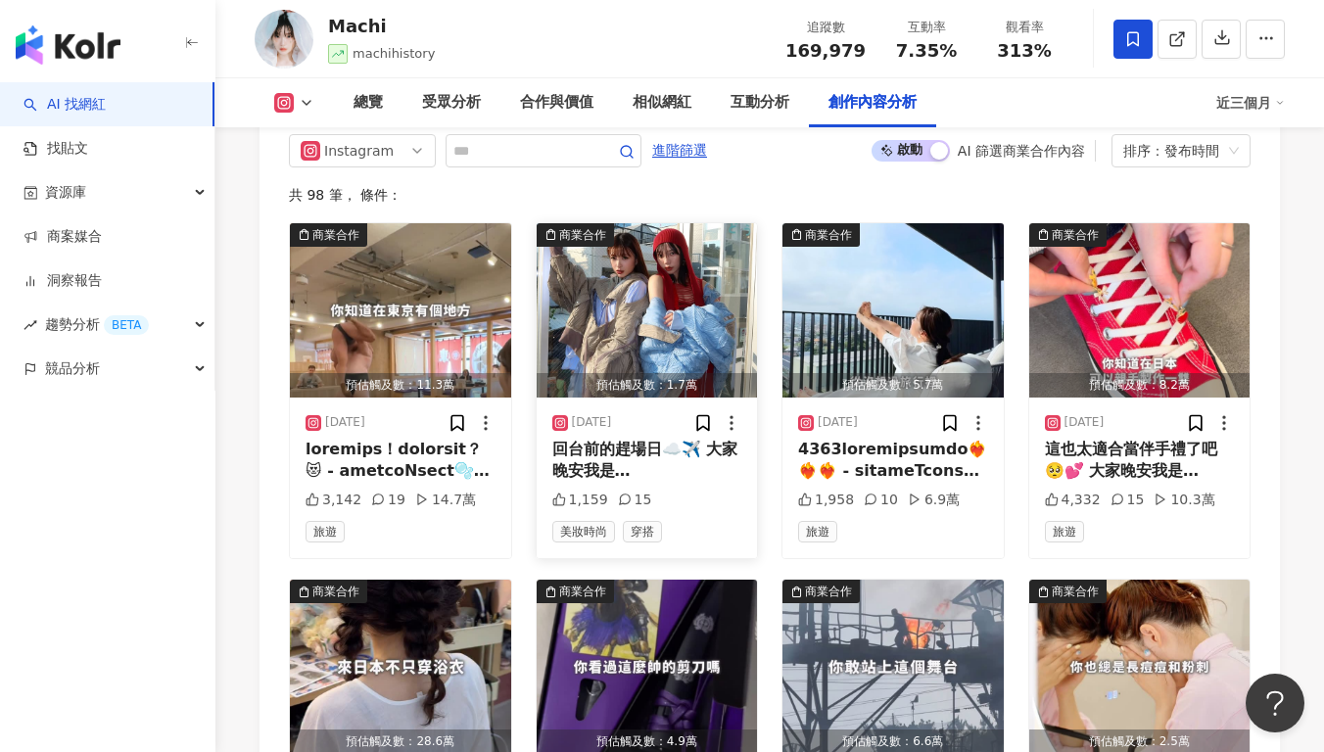
click at [668, 239] on img "button" at bounding box center [646, 310] width 221 height 174
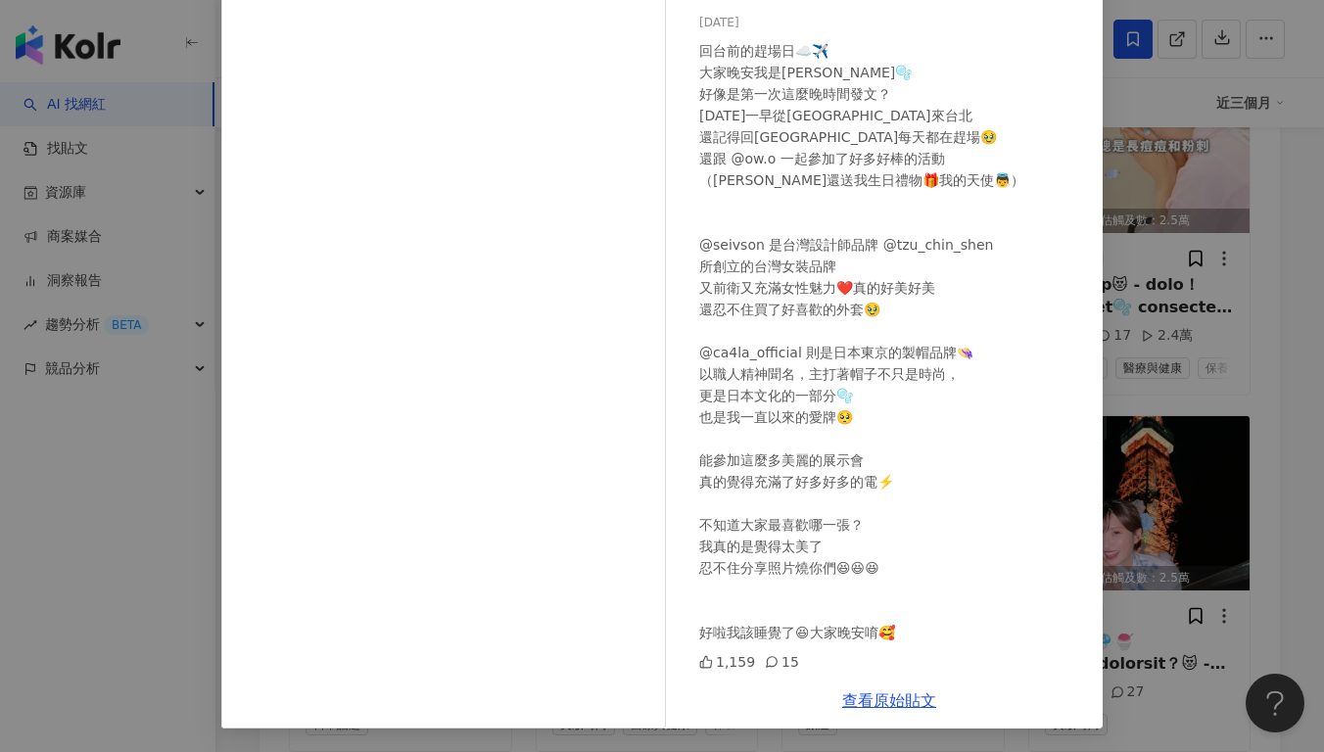
scroll to position [6870, 0]
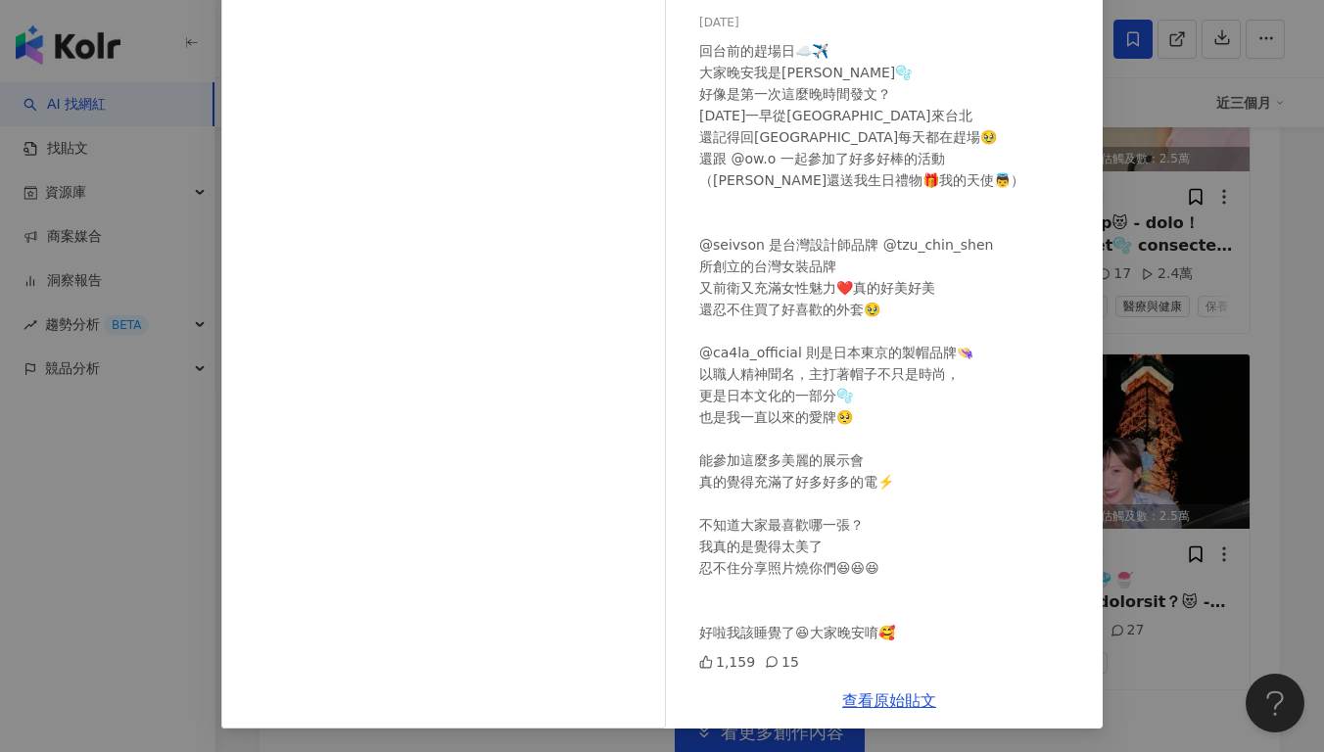
click at [1133, 294] on div "Machi 2025/9/12 回台前的趕場日☁️✈️ 大家晚安我是Machi🫧 好像是第一次這麼晚時間發文？ 今天一早從東京飛來台北 還記得回台前每天都在趕…" at bounding box center [662, 376] width 1324 height 752
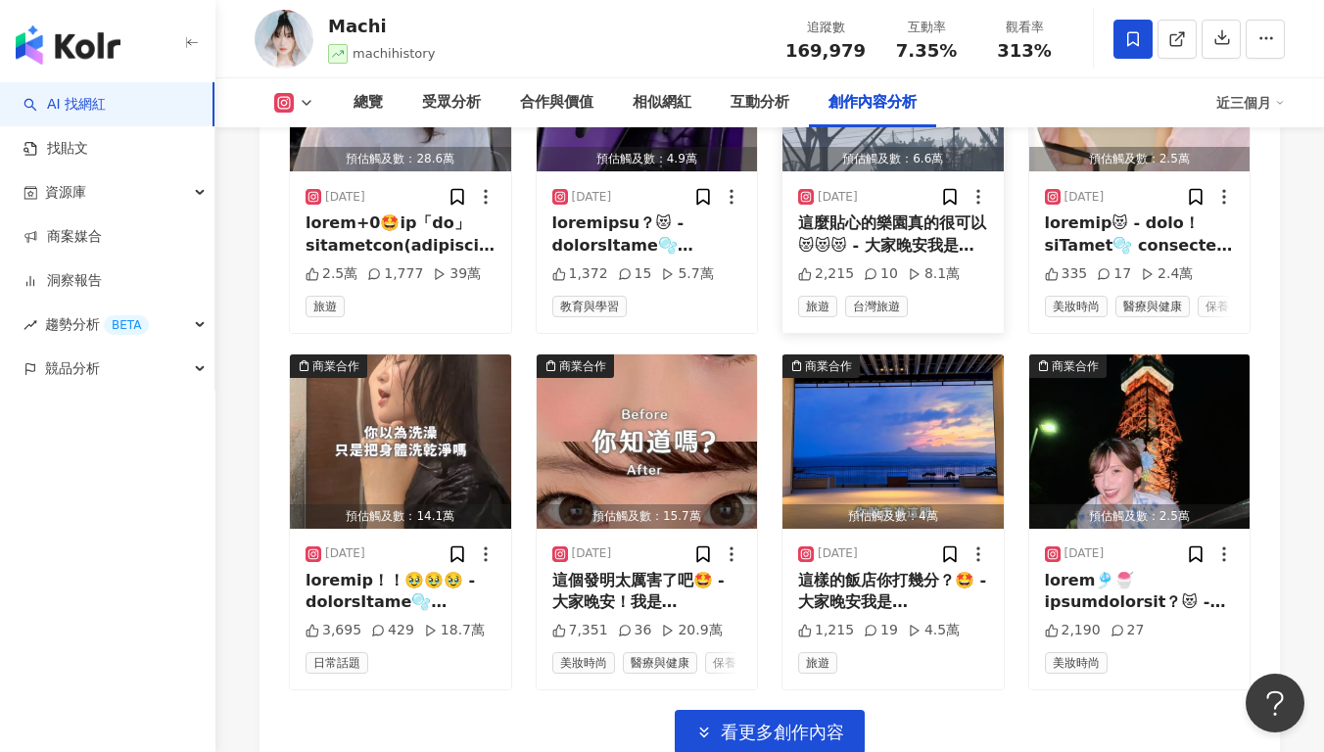
scroll to position [6675, 0]
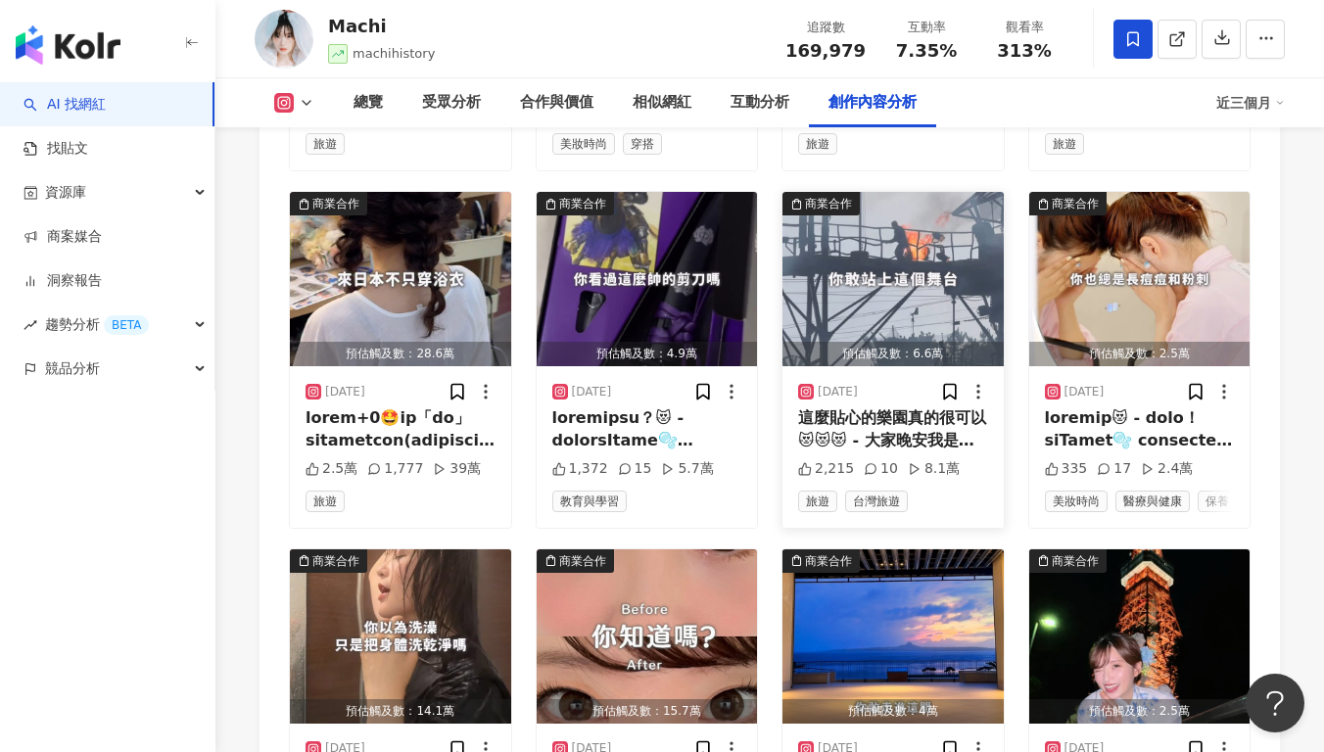
click at [890, 204] on img "button" at bounding box center [892, 279] width 221 height 174
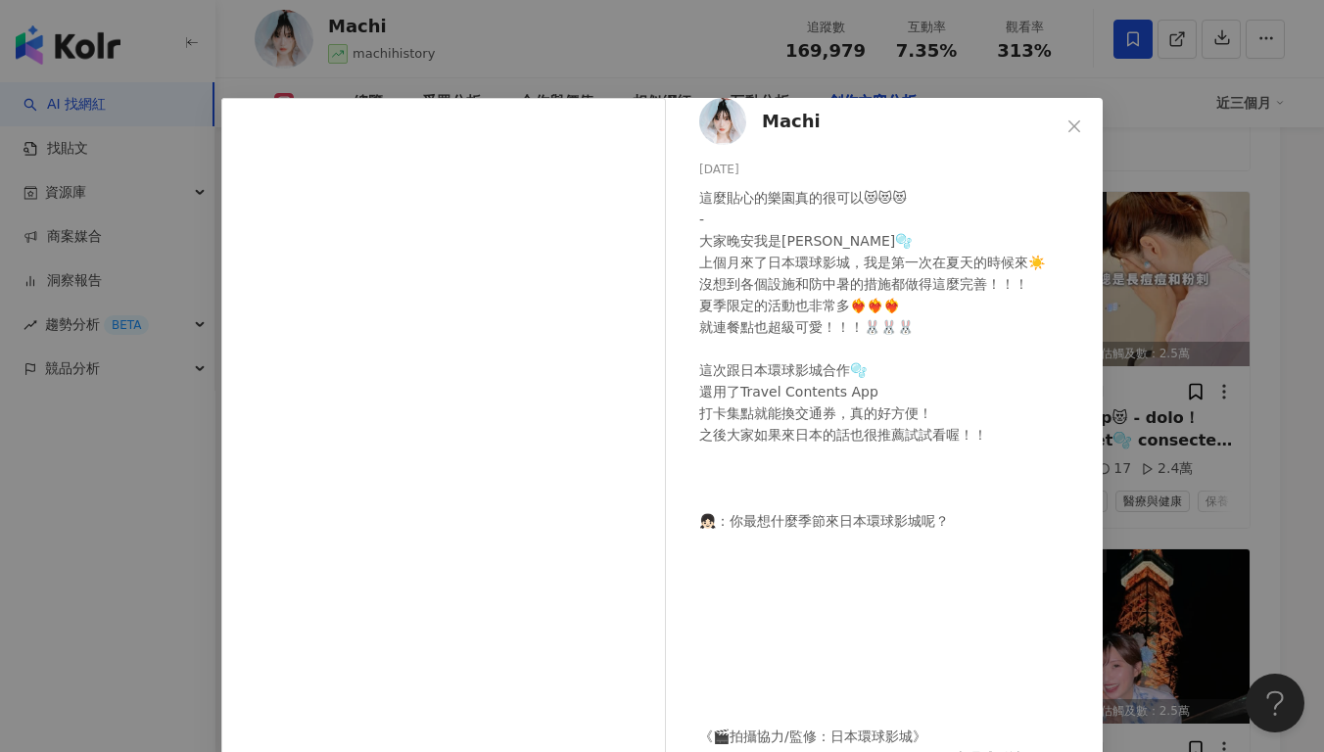
scroll to position [36, 0]
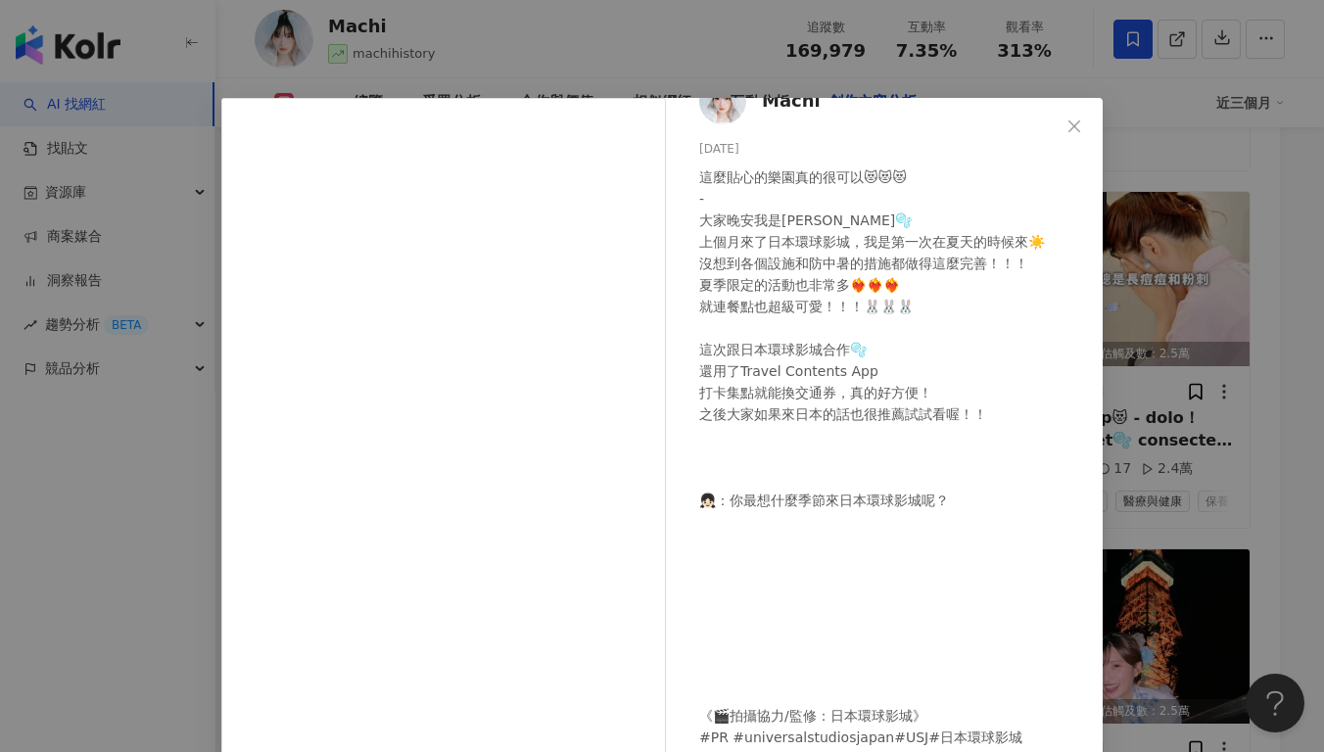
click at [1193, 267] on div "Machi 2025/8/17 這麼貼心的樂園真的很可以😻😻😻 - 大家晚安我是Machi🫧 上個月來了日本環球影城，我是第一次在夏天的時候來☀️ 沒想到各個…" at bounding box center [662, 376] width 1324 height 752
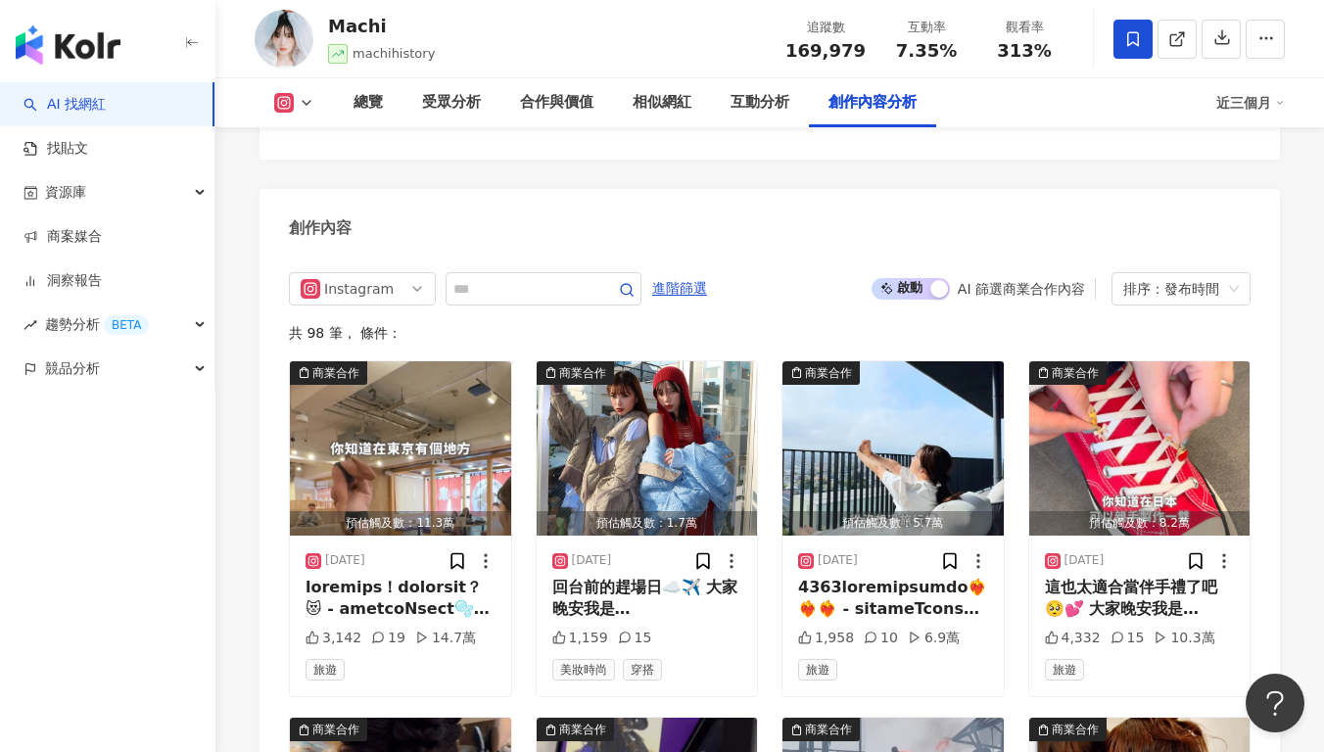
scroll to position [5976, 0]
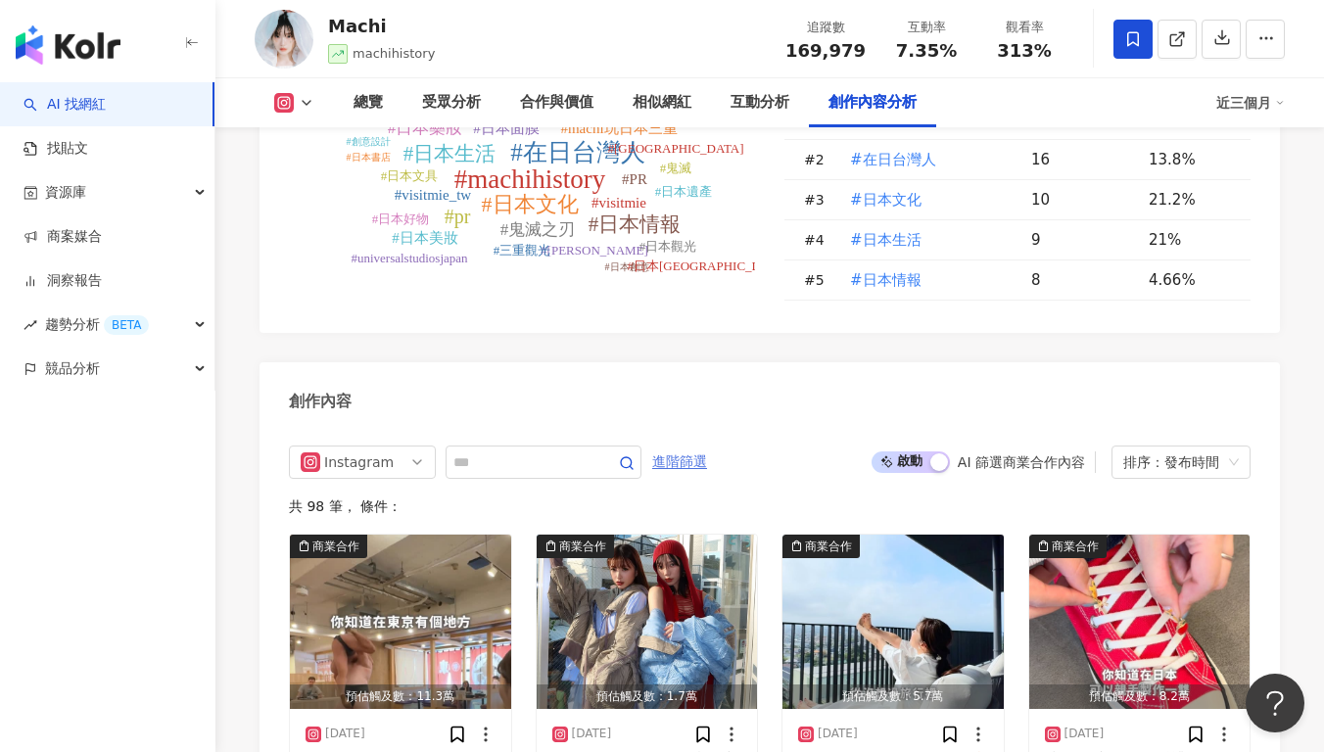
click at [687, 446] on span "進階篩選" at bounding box center [679, 461] width 55 height 31
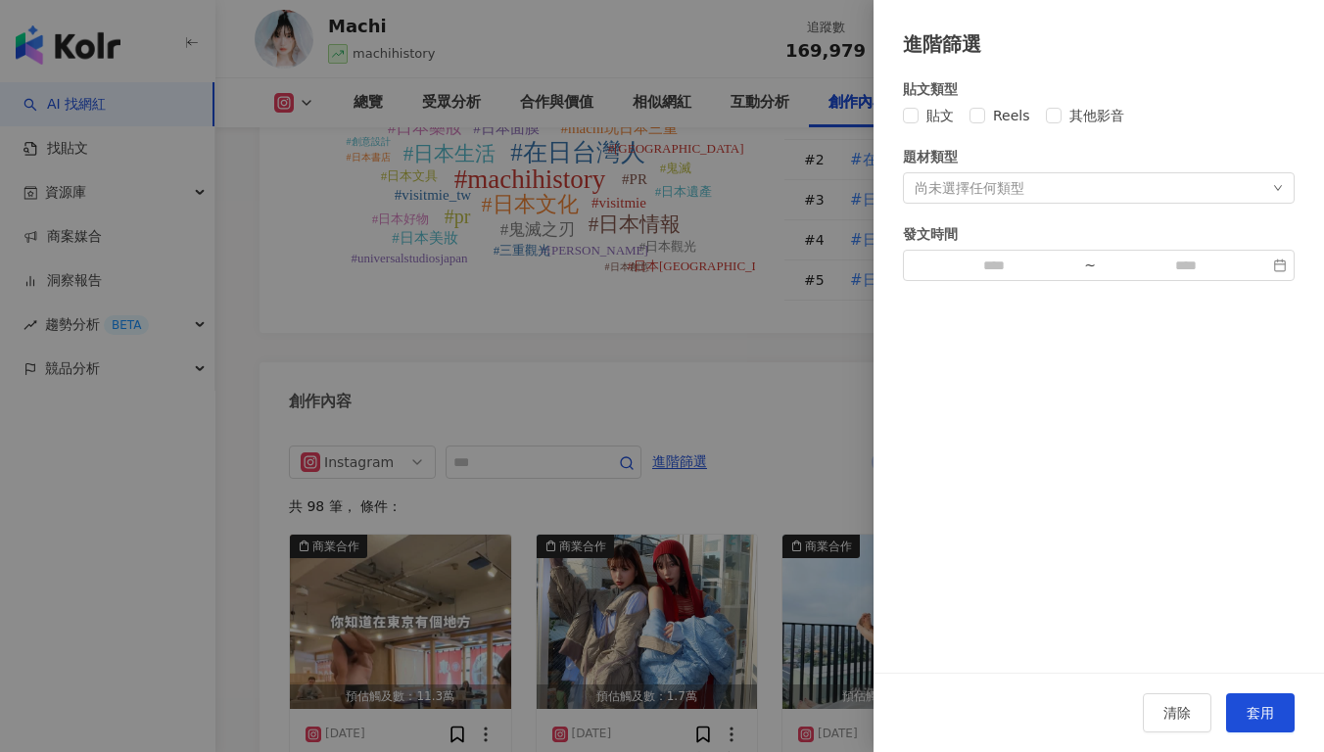
click at [796, 385] on div at bounding box center [662, 376] width 1324 height 752
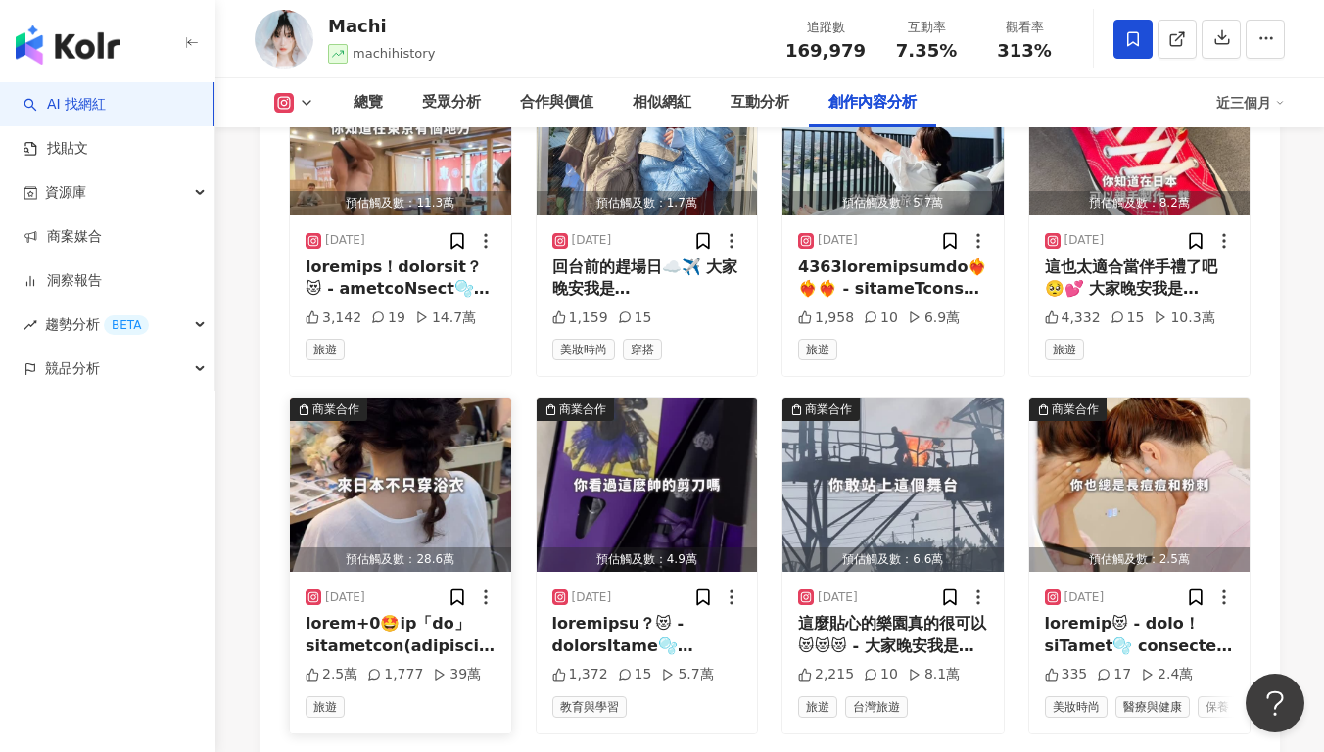
scroll to position [6470, 0]
click at [417, 408] on img "button" at bounding box center [400, 483] width 221 height 174
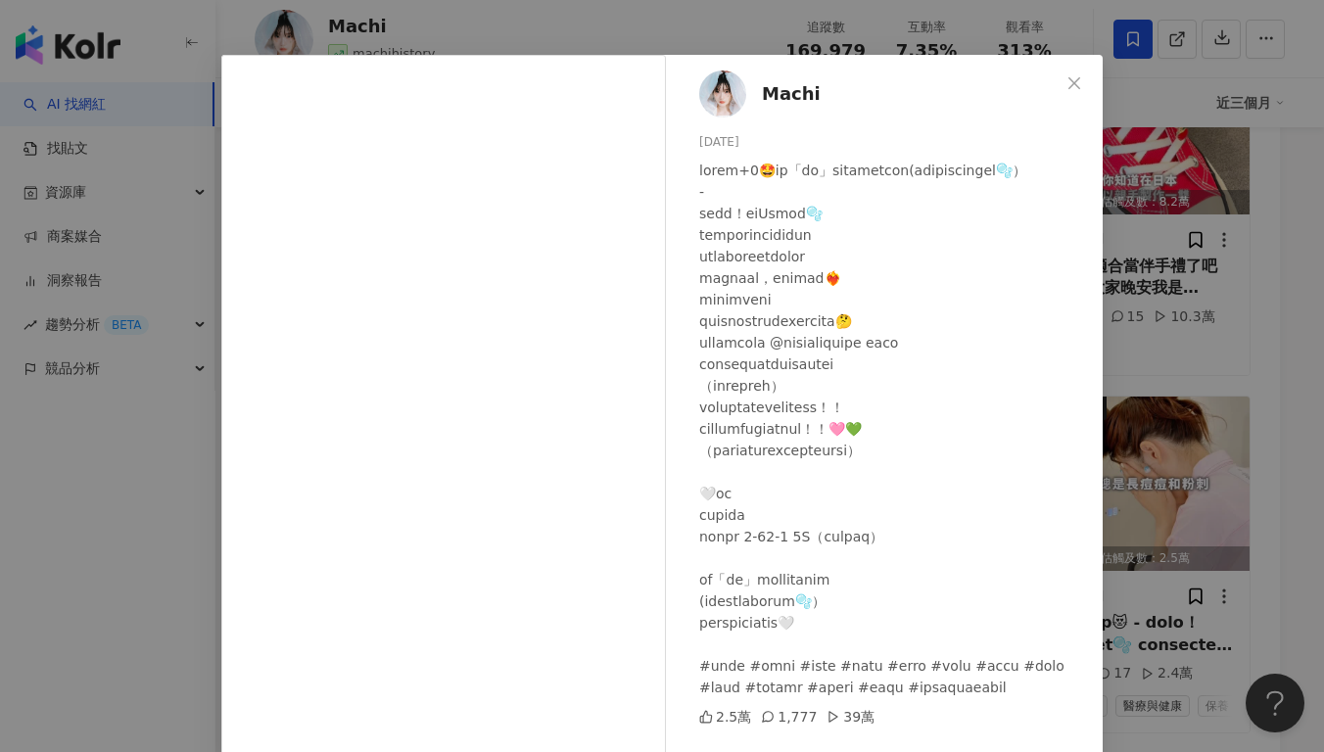
scroll to position [126, 0]
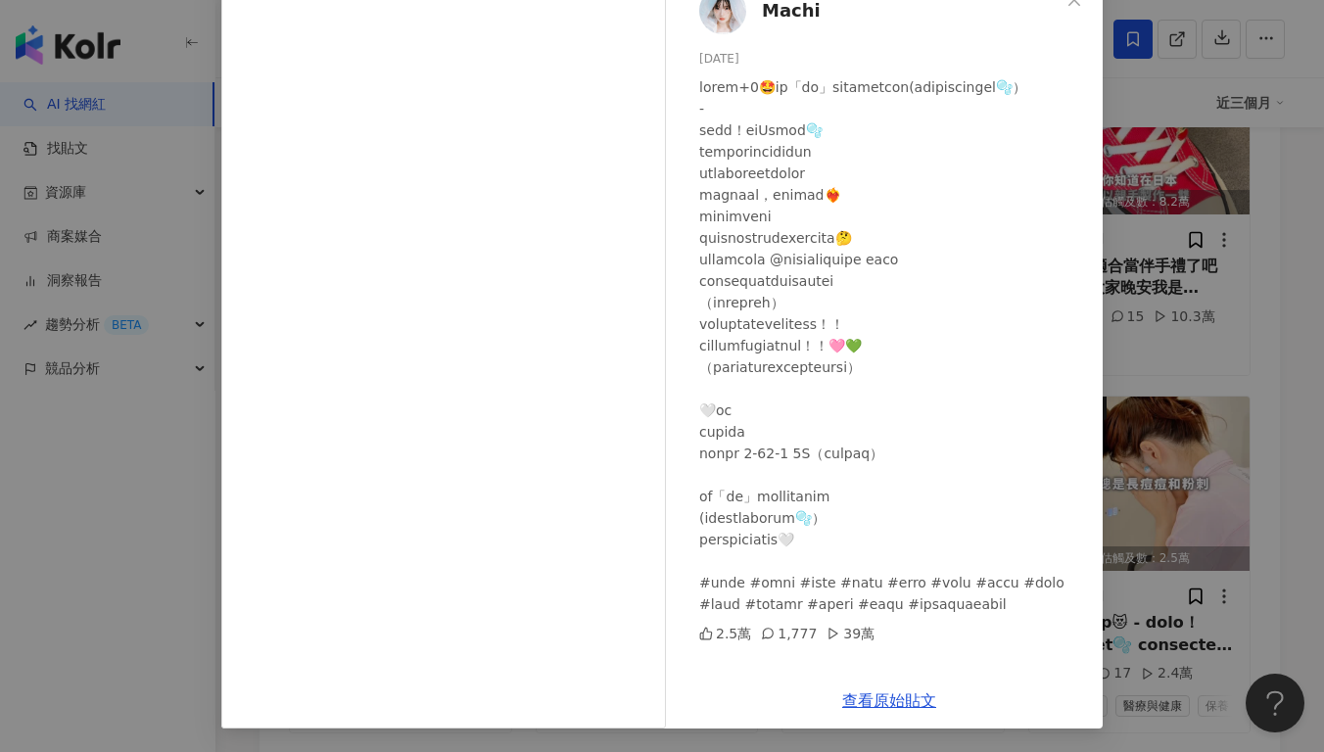
click at [1166, 312] on div "Machi 2025/8/23 2.5萬 1,777 39萬 查看原始貼文" at bounding box center [662, 376] width 1324 height 752
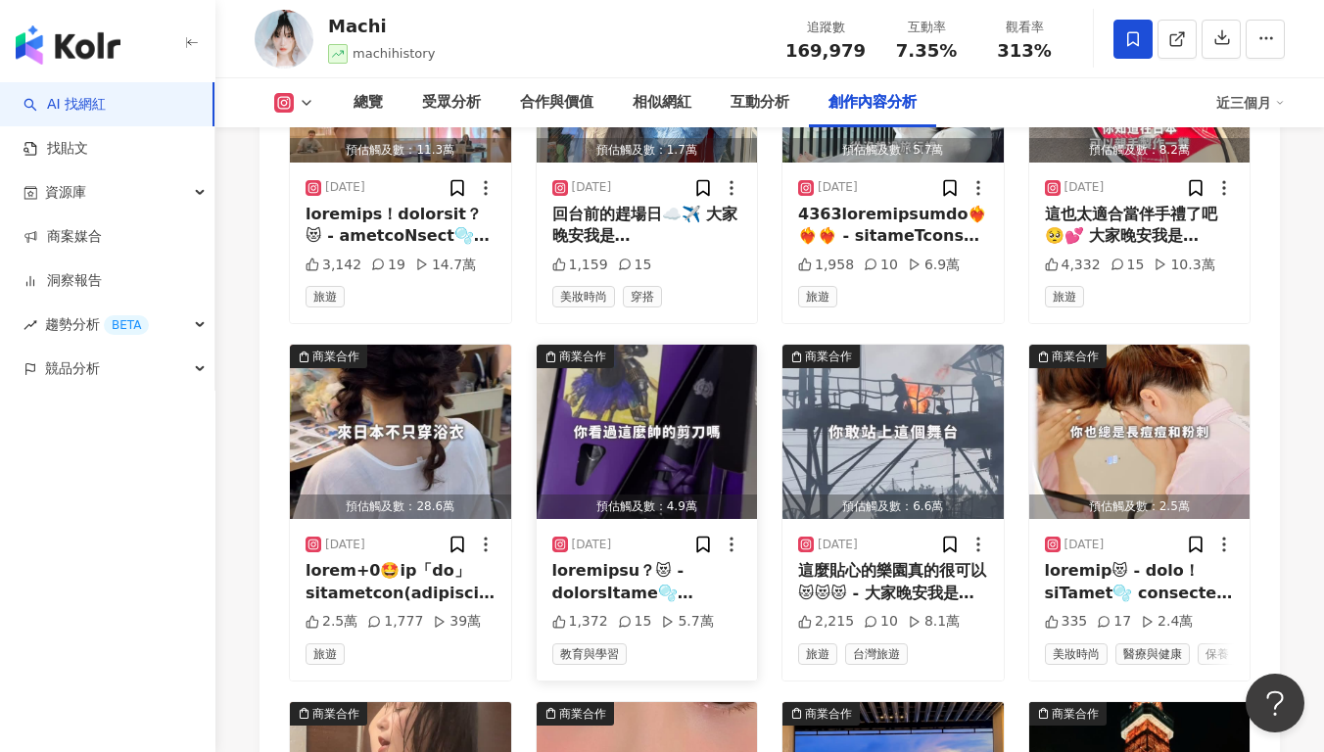
scroll to position [6559, 0]
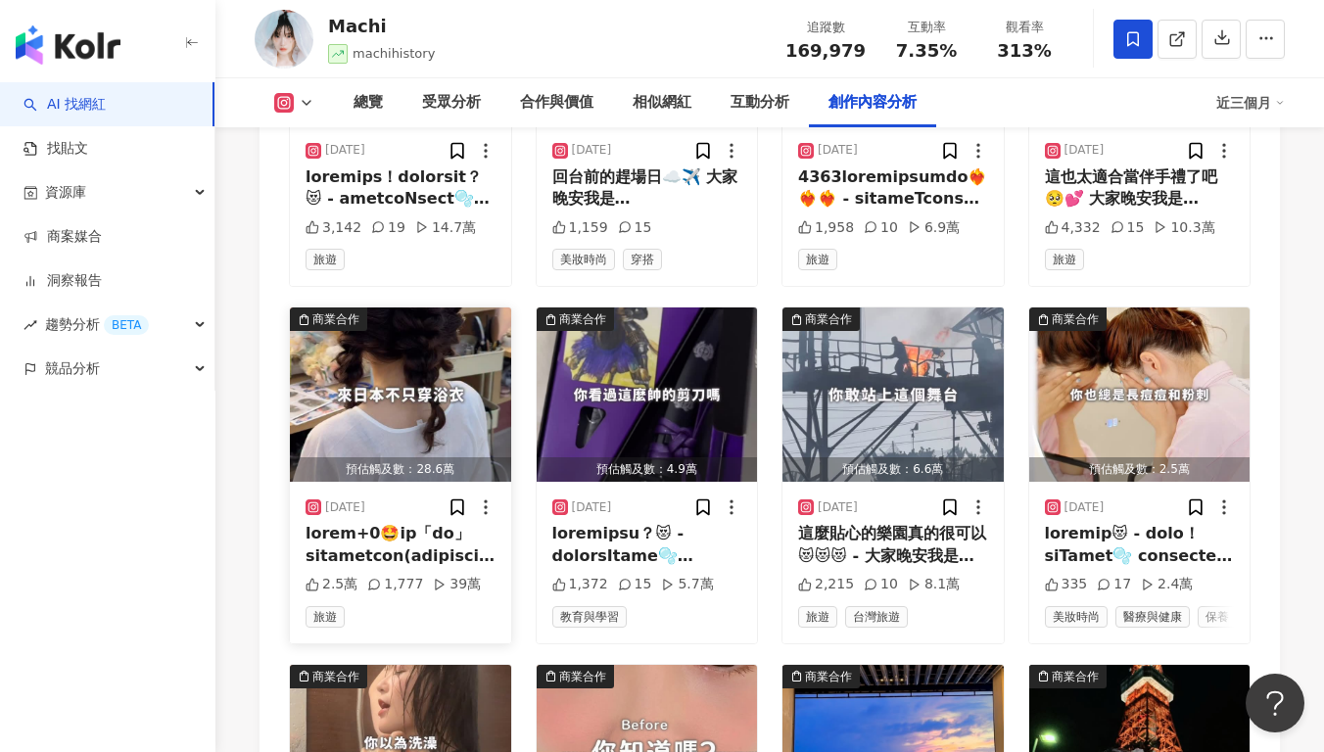
click at [318, 336] on img "button" at bounding box center [400, 394] width 221 height 174
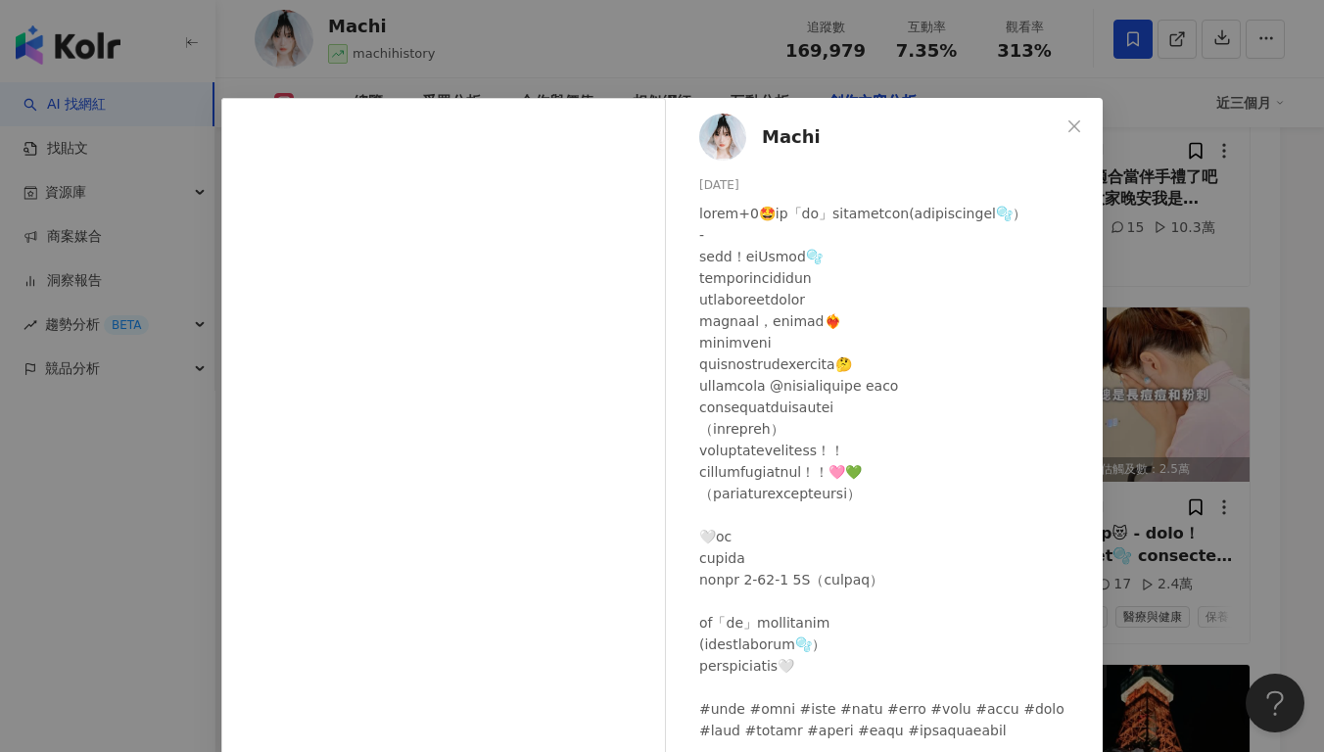
scroll to position [15, 0]
click at [1160, 290] on div "Machi 2025/8/23 2.5萬 1,777 39萬 查看原始貼文" at bounding box center [662, 376] width 1324 height 752
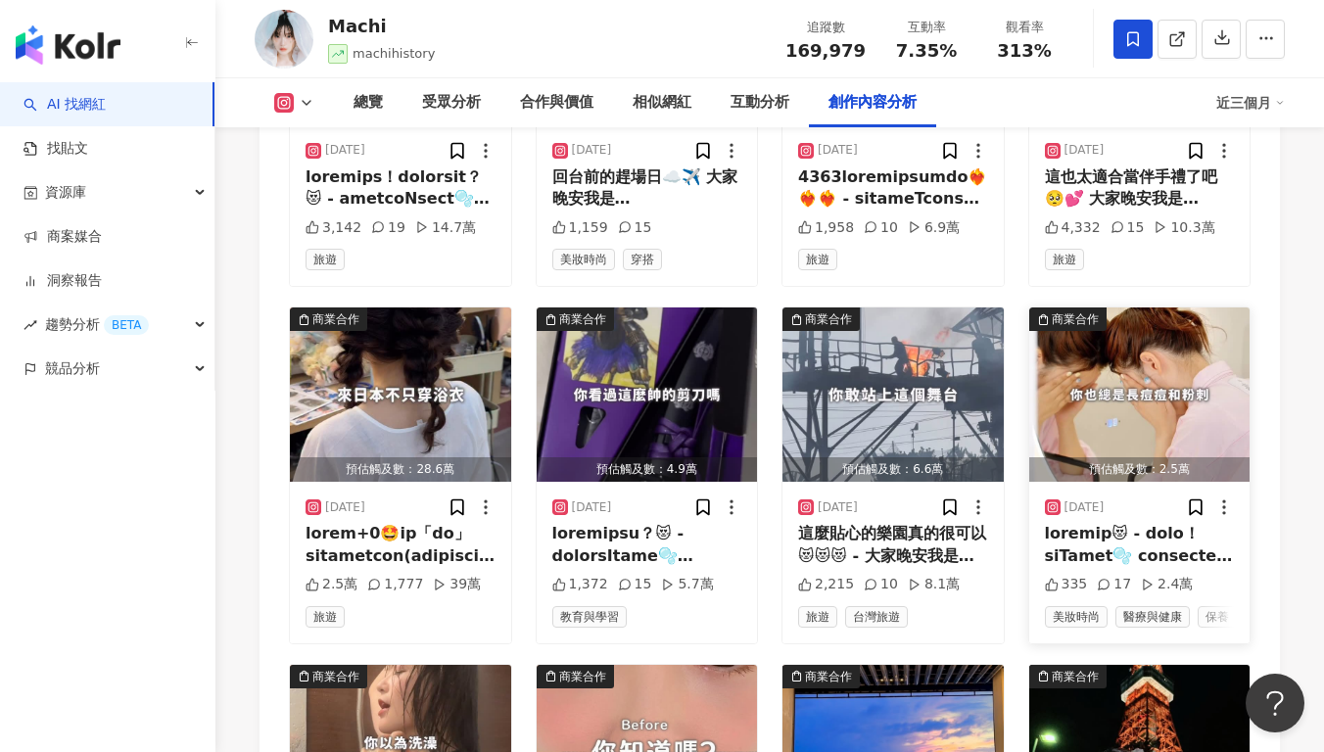
click at [1150, 366] on img "button" at bounding box center [1139, 394] width 221 height 174
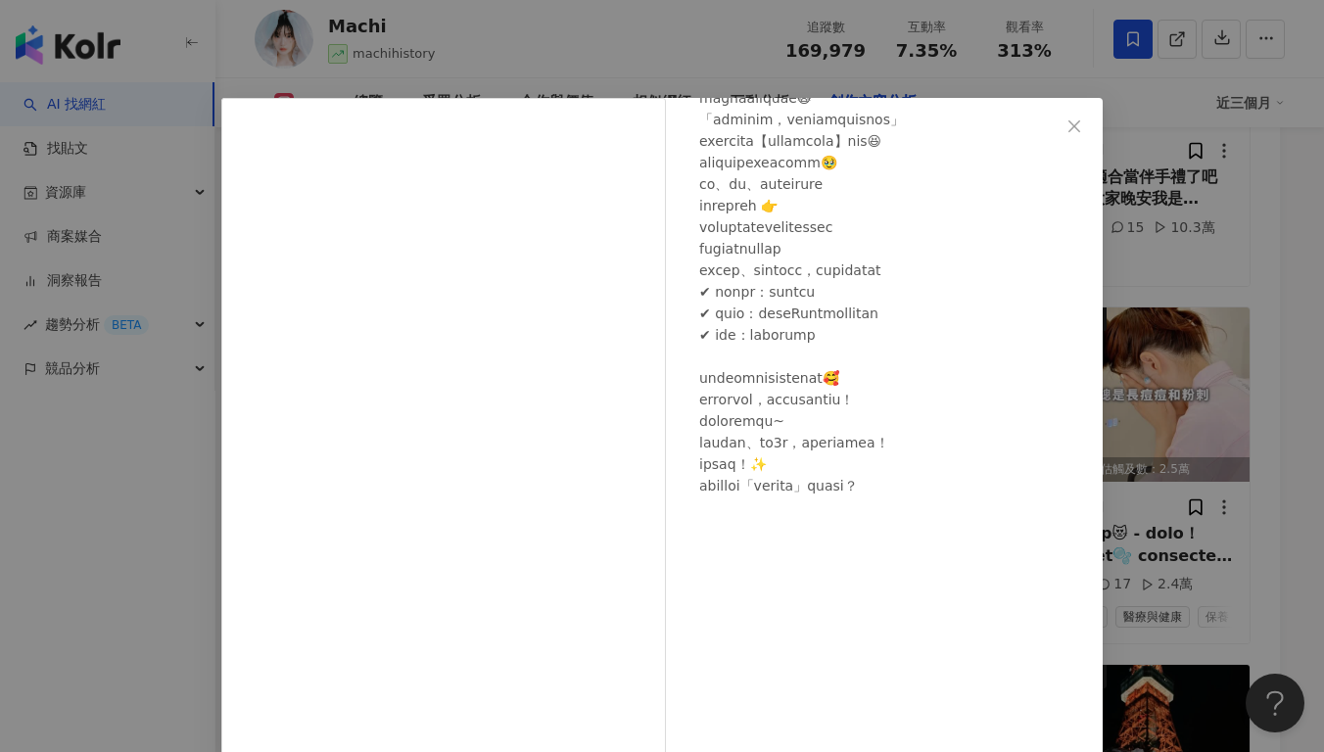
scroll to position [273, 0]
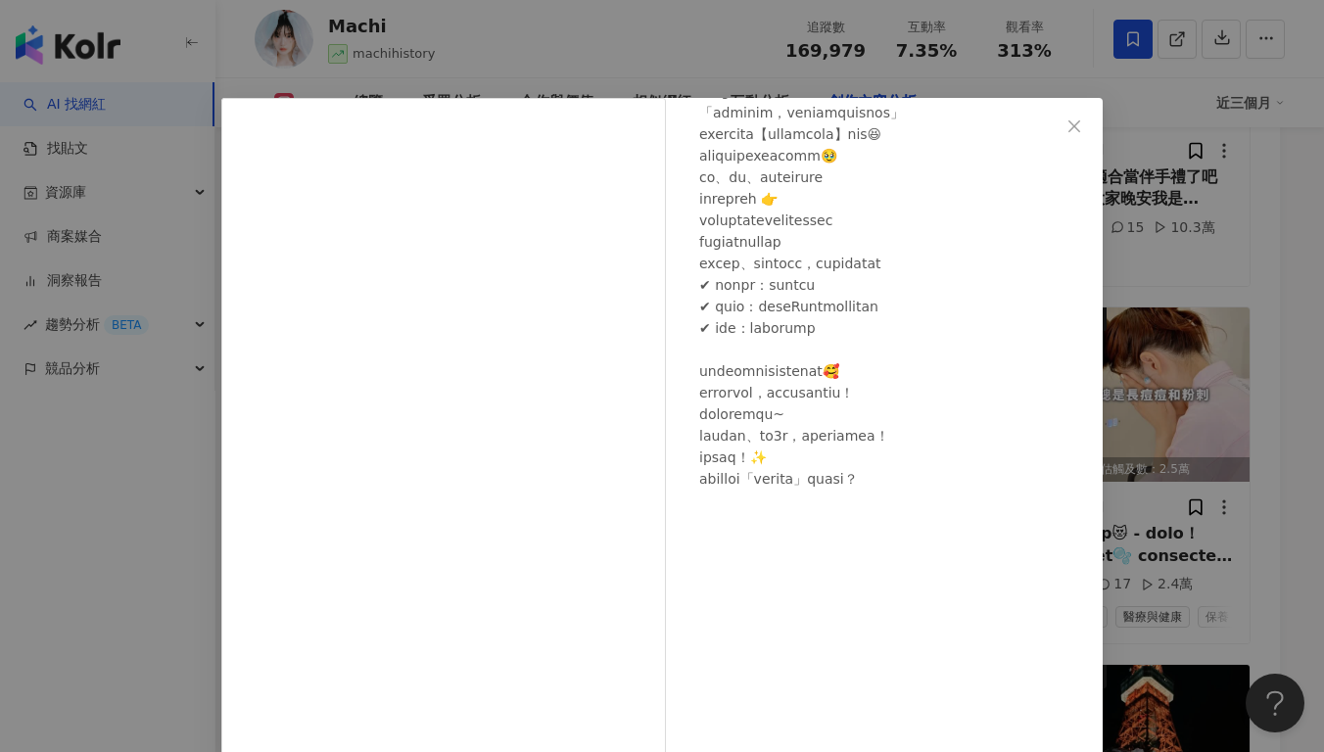
click at [1144, 336] on div "Machi 2025/8/11 335 17 2.4萬 查看原始貼文" at bounding box center [662, 376] width 1324 height 752
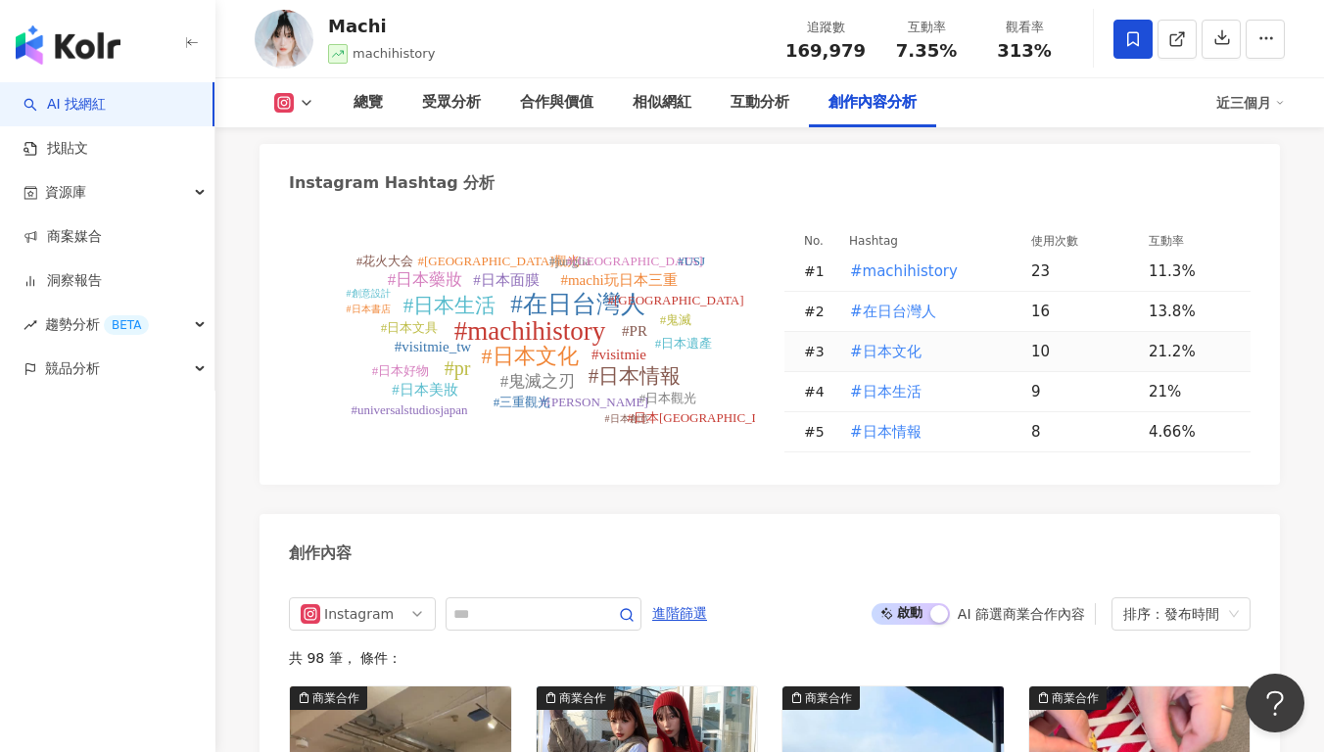
scroll to position [5934, 0]
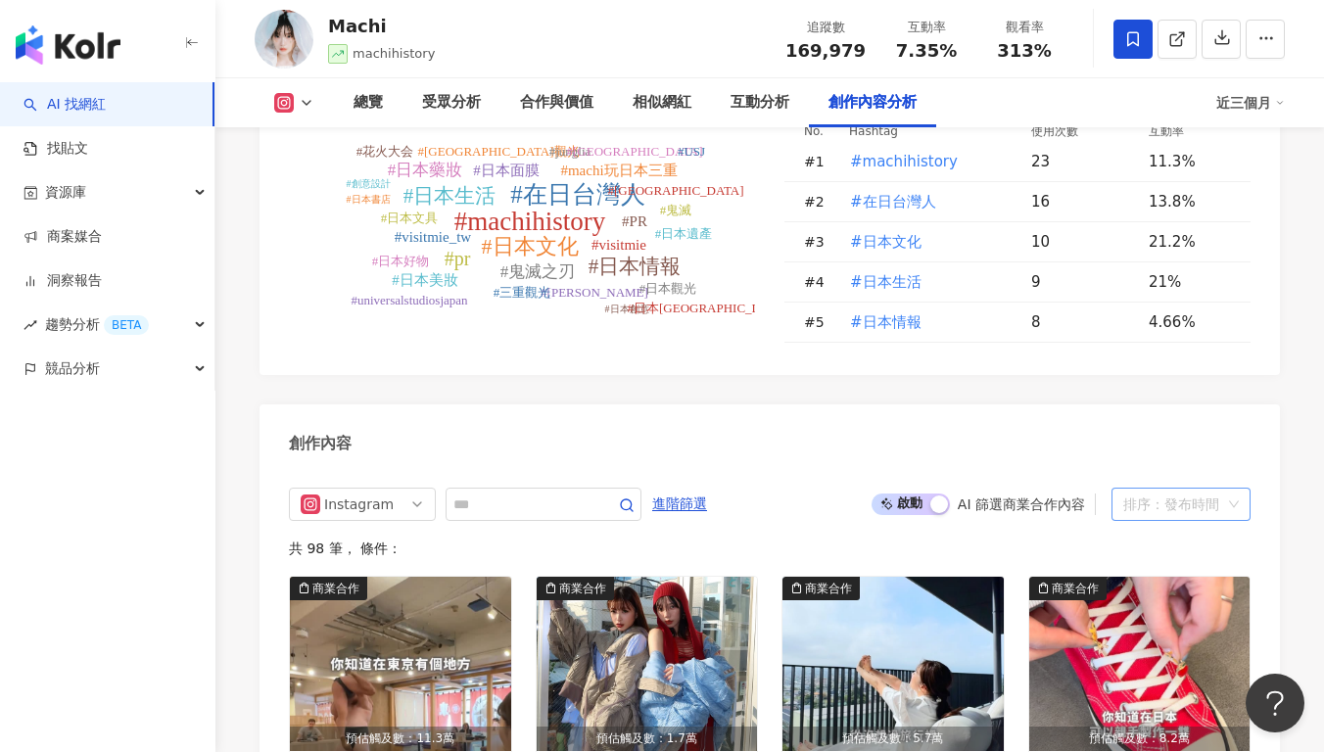
click at [1185, 489] on div "排序：發布時間" at bounding box center [1172, 504] width 98 height 31
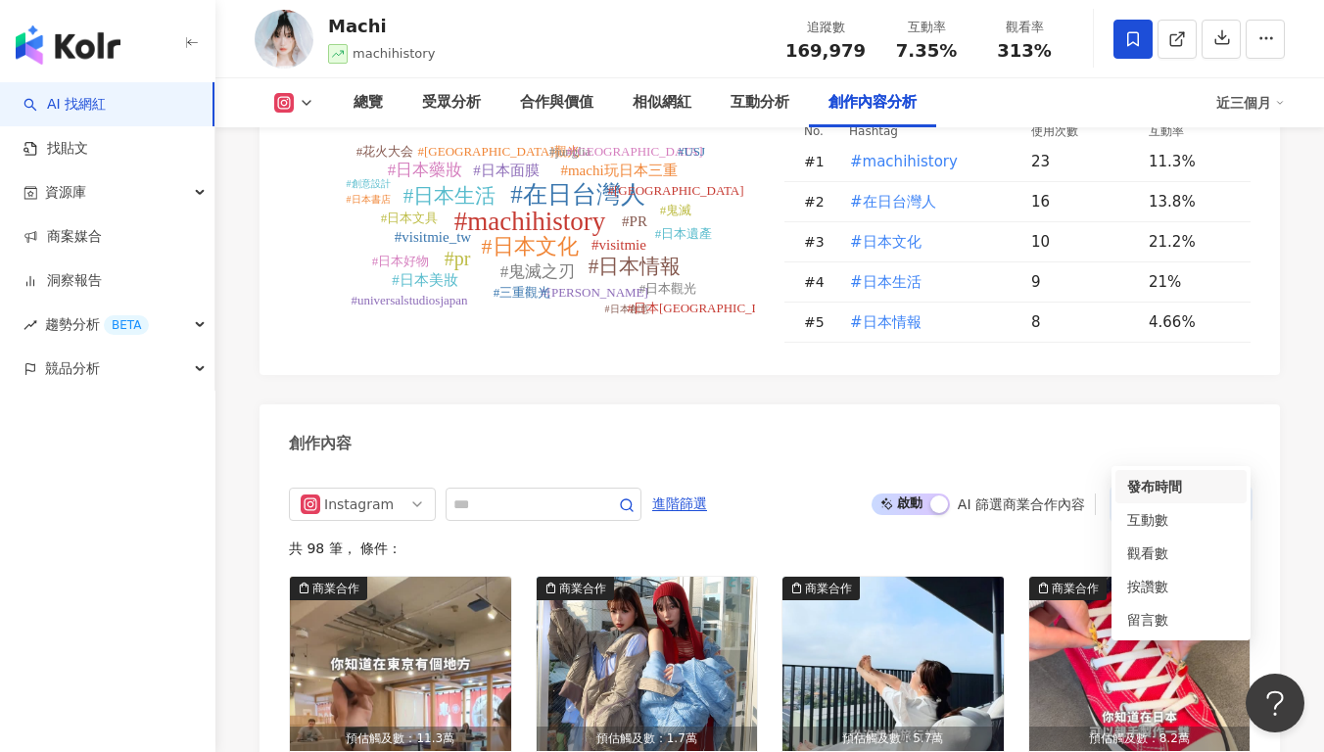
click at [1187, 404] on div "創作內容" at bounding box center [769, 436] width 1020 height 64
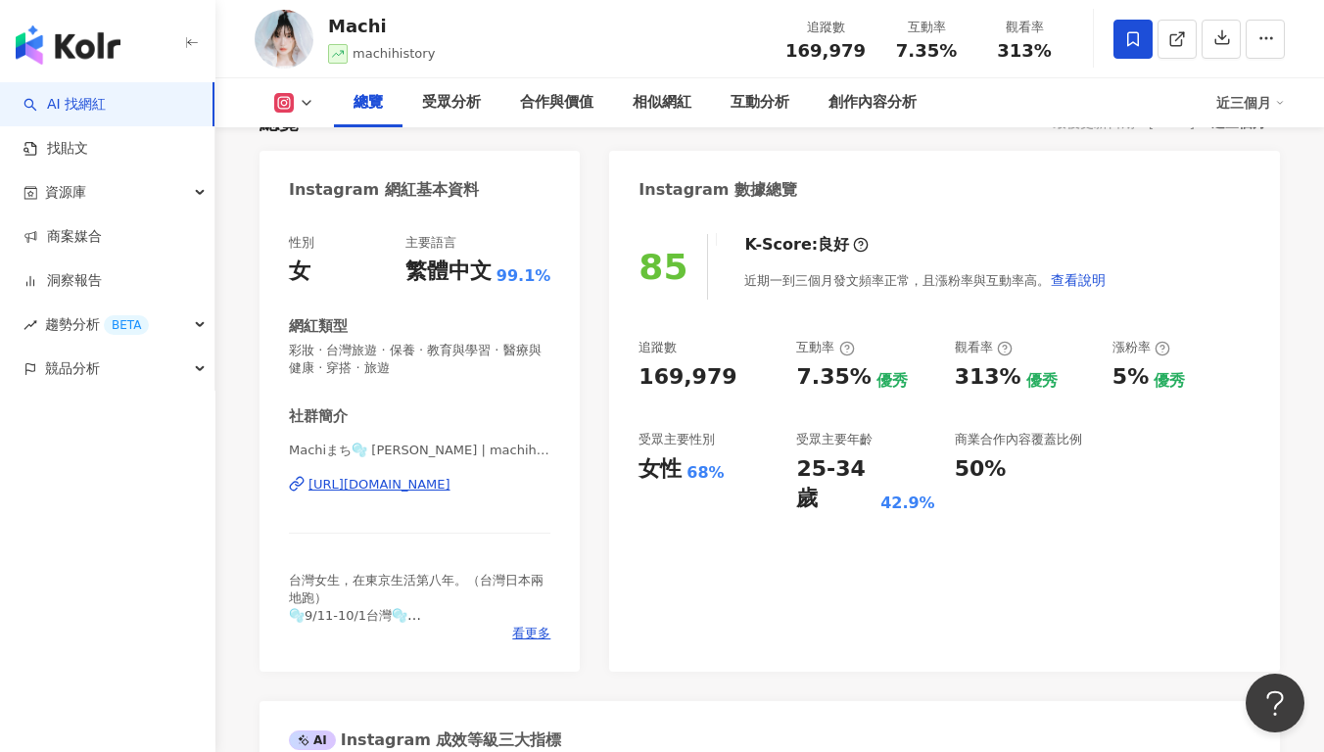
scroll to position [0, 0]
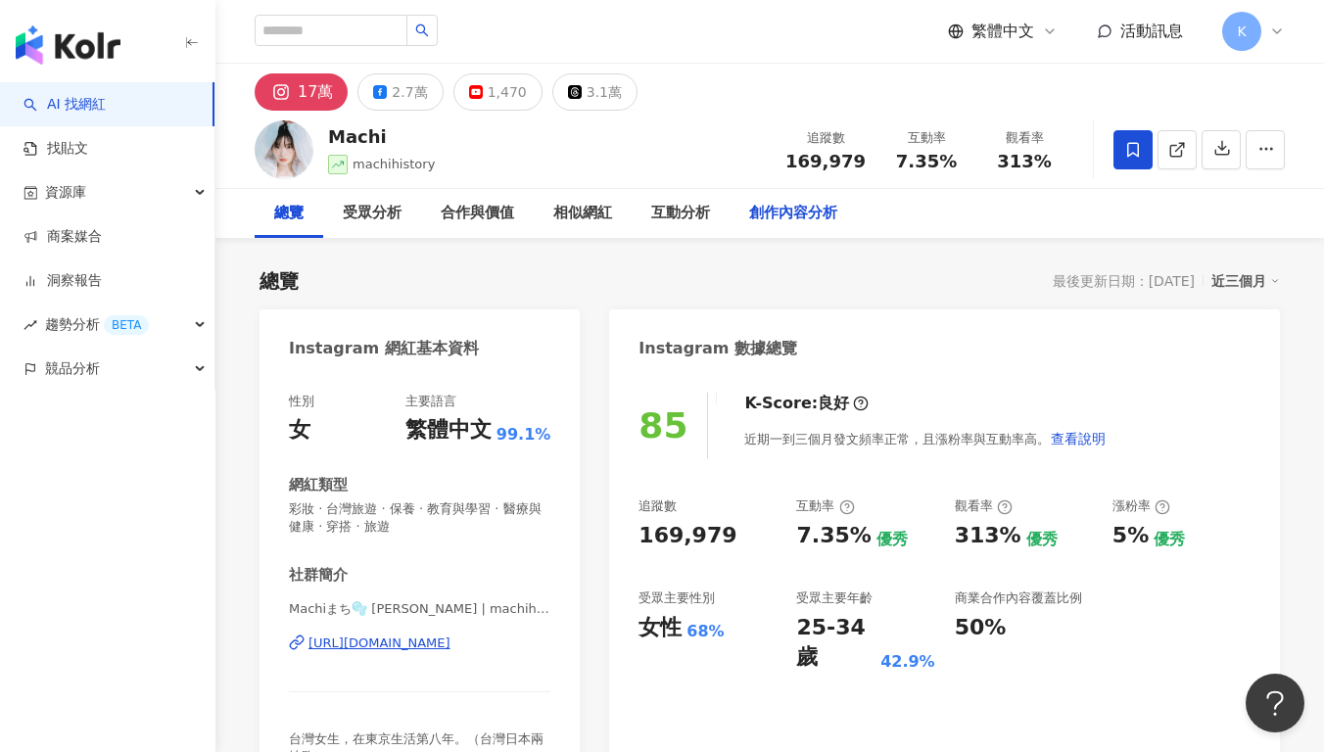
click at [775, 215] on div "創作內容分析" at bounding box center [793, 213] width 88 height 23
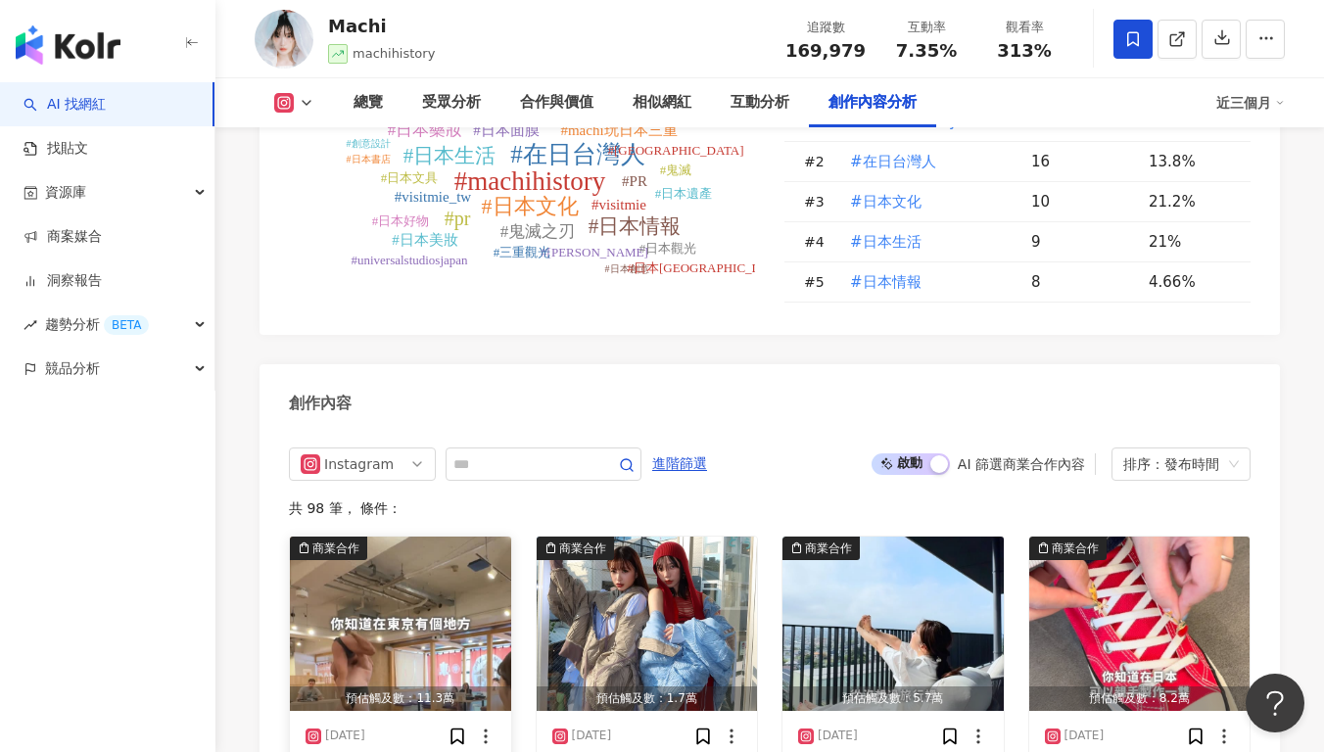
scroll to position [5976, 0]
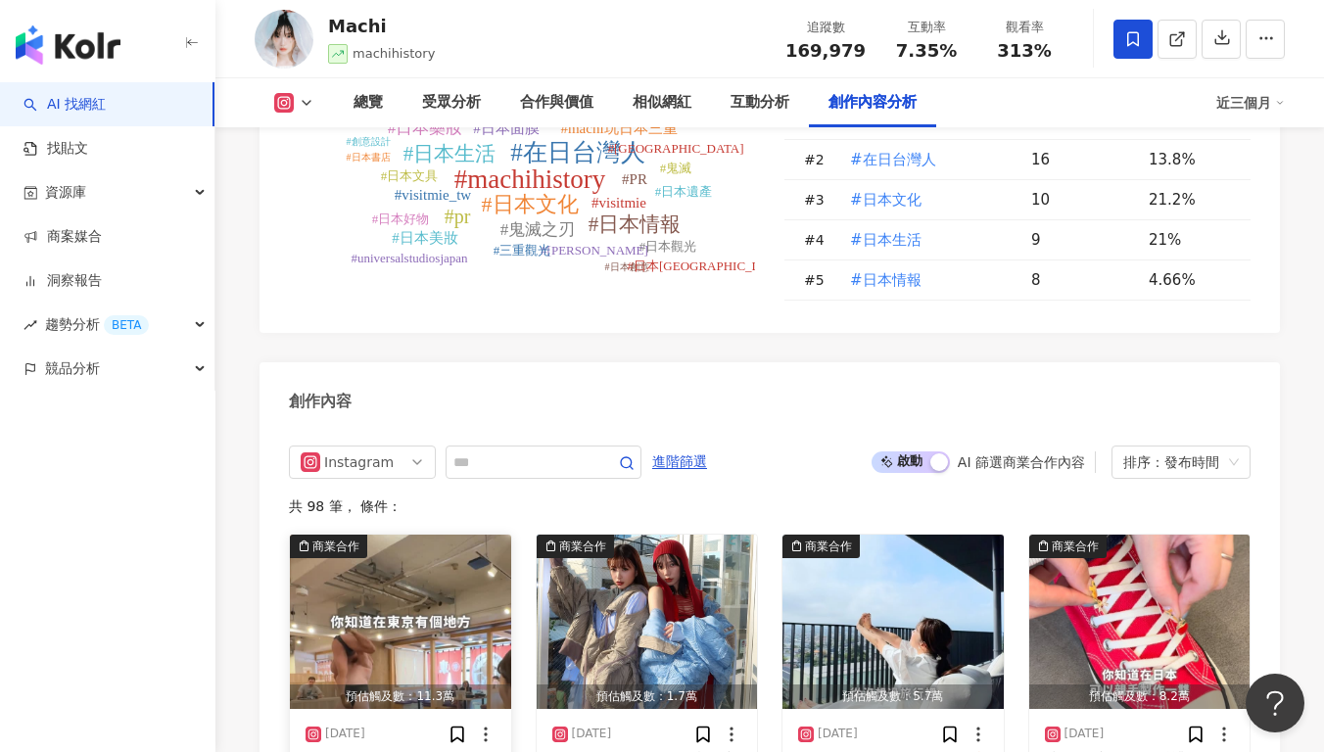
click at [415, 535] on img "button" at bounding box center [400, 622] width 221 height 174
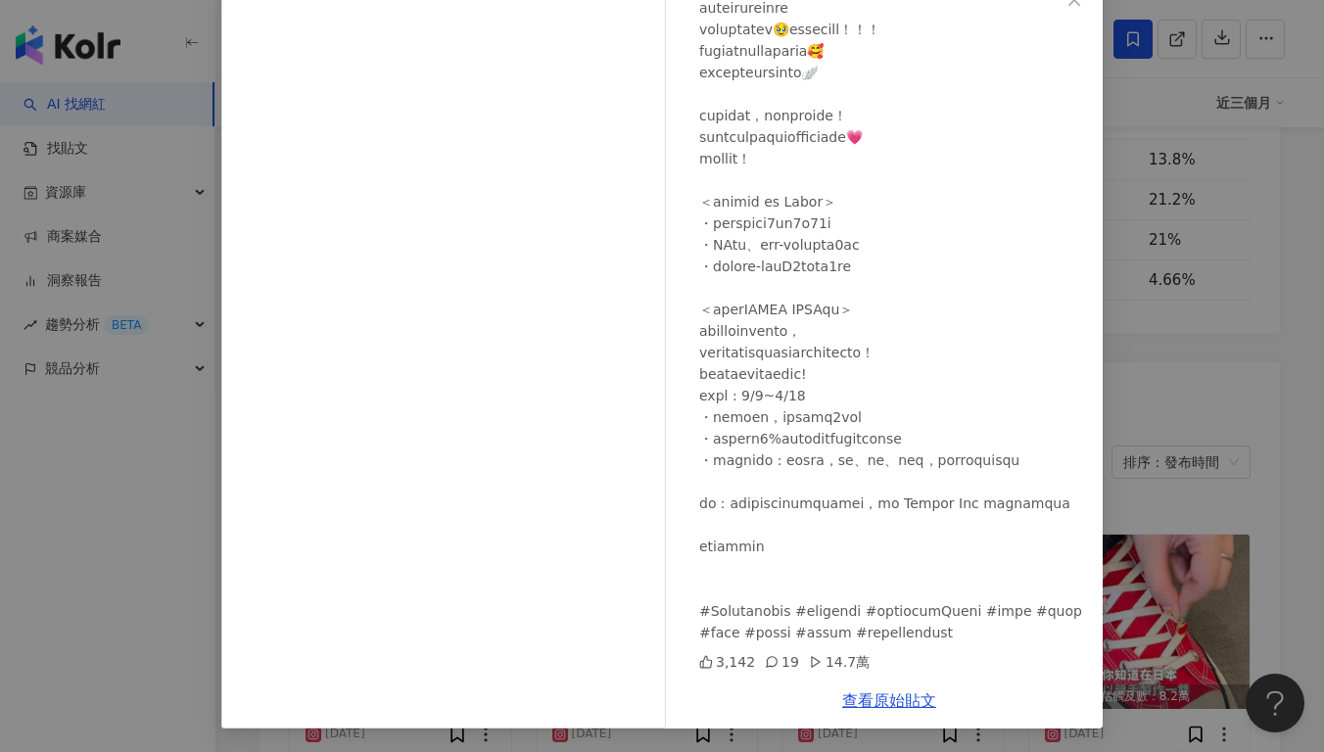
scroll to position [6171, 0]
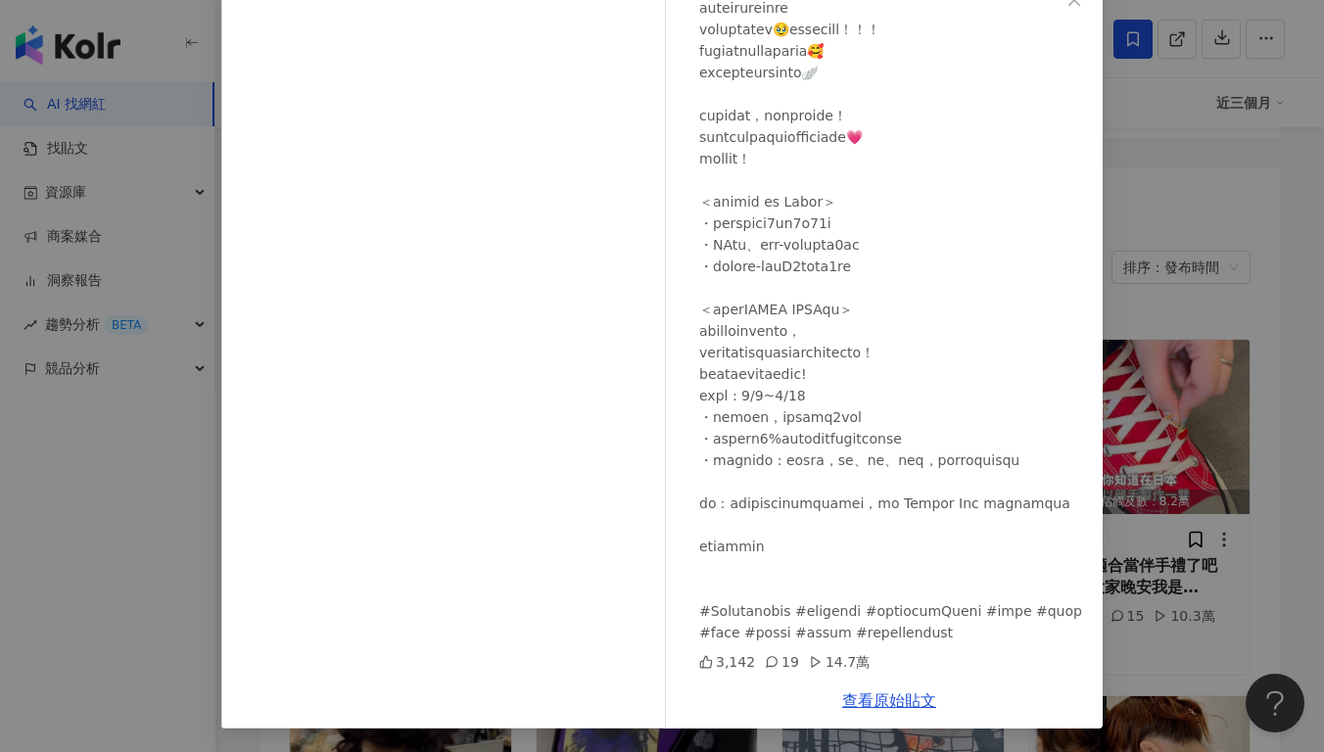
click at [1169, 411] on div "Machi 2025/9/12 3,142 19 14.7萬 查看原始貼文" at bounding box center [662, 376] width 1324 height 752
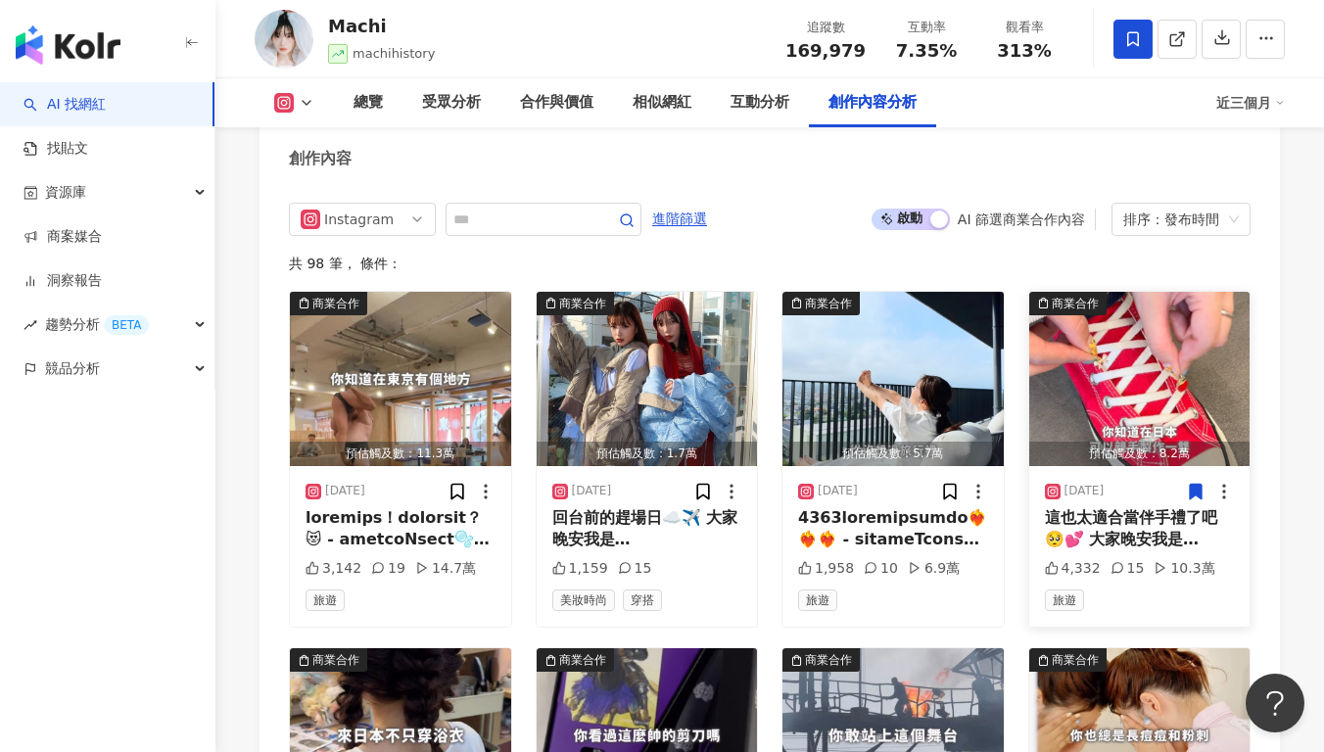
scroll to position [6124, 0]
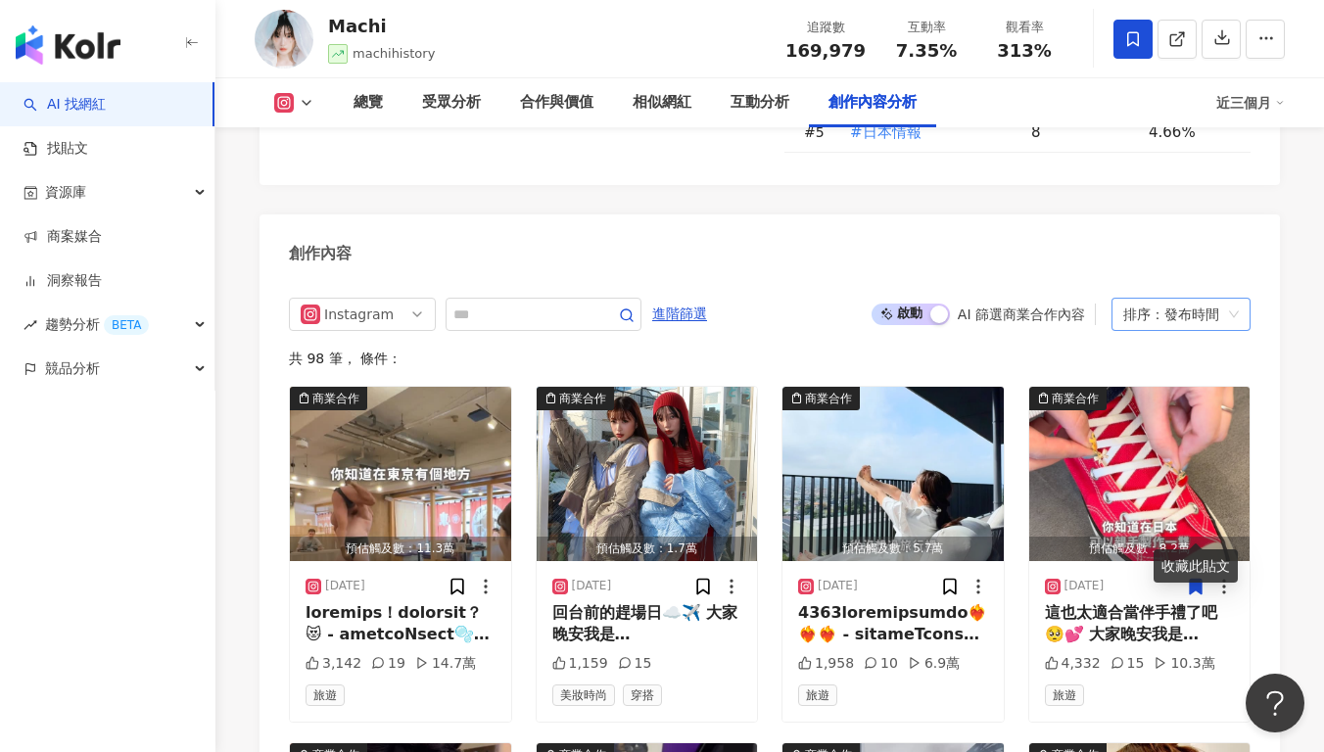
click at [1224, 299] on span "排序：發布時間" at bounding box center [1181, 314] width 116 height 31
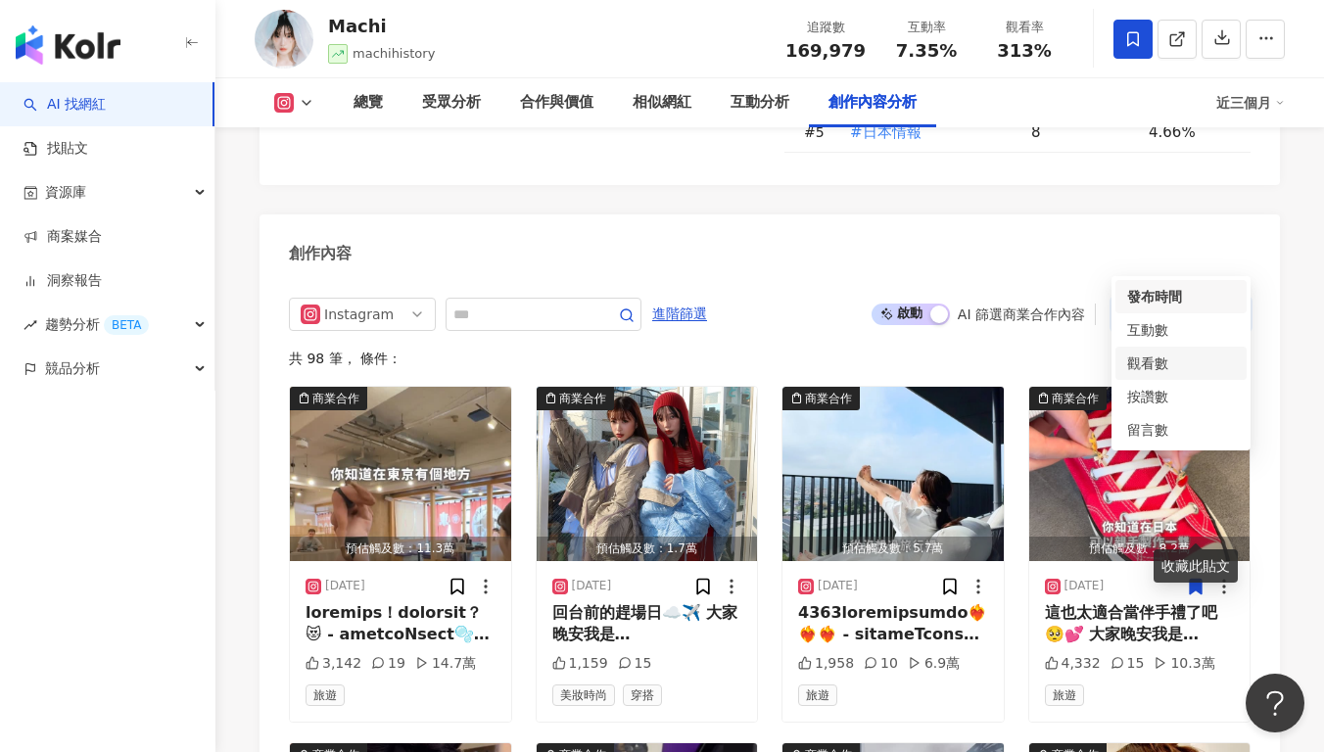
click at [1156, 368] on div "觀看數" at bounding box center [1181, 363] width 108 height 22
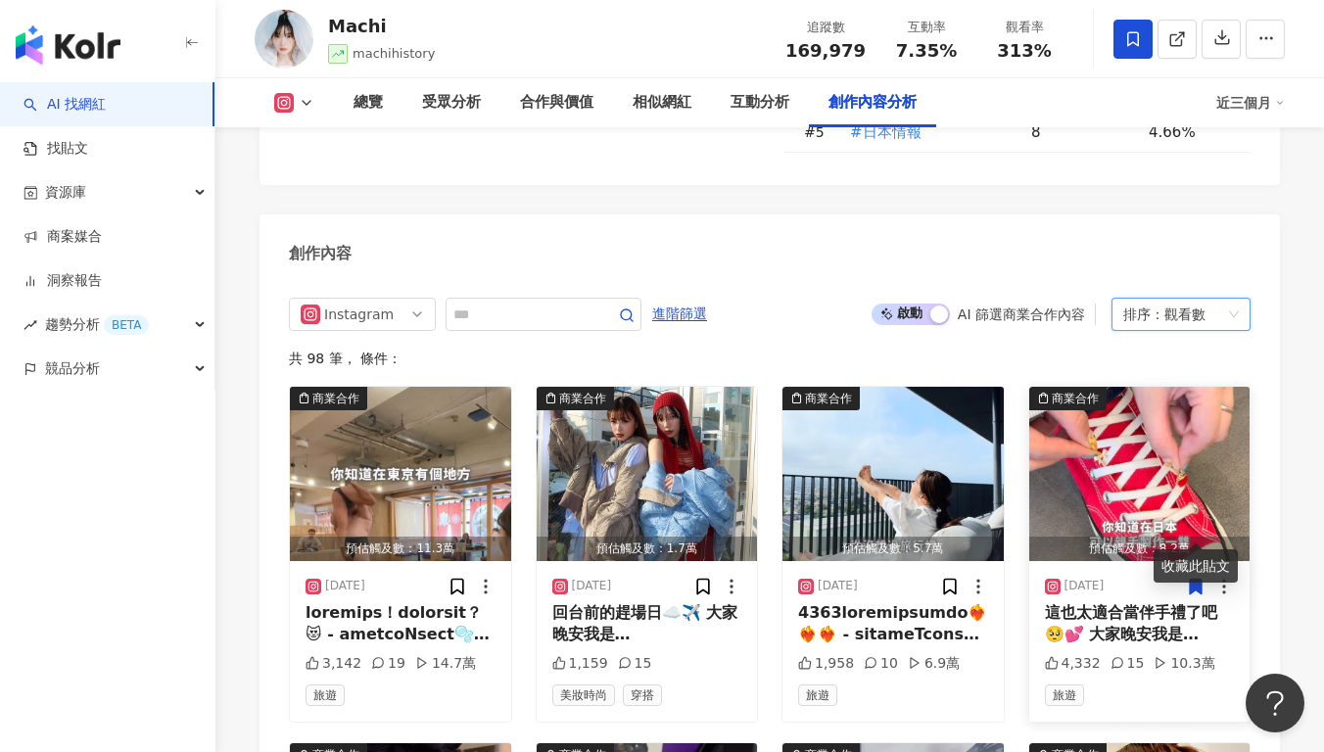
scroll to position [6152, 0]
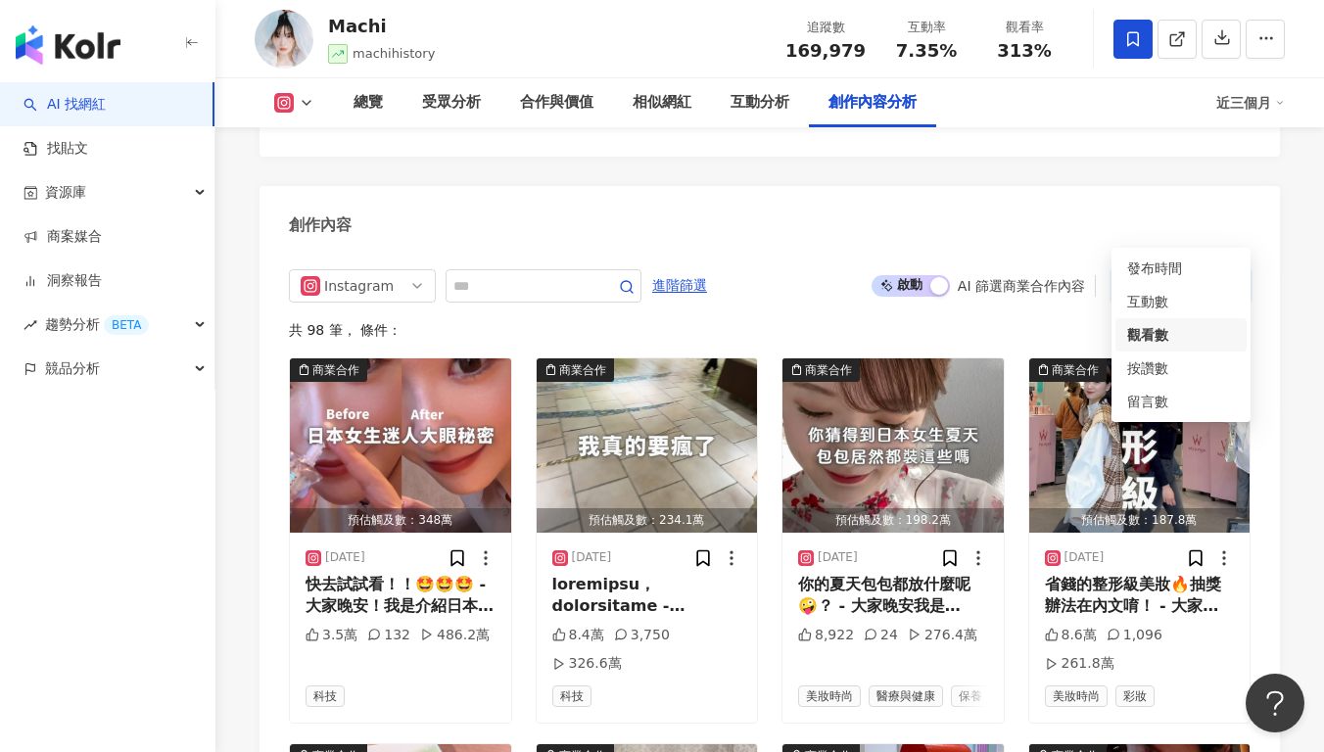
click at [1187, 270] on div "觀看數" at bounding box center [1184, 285] width 41 height 31
click at [1165, 273] on div "發布時間" at bounding box center [1181, 268] width 108 height 22
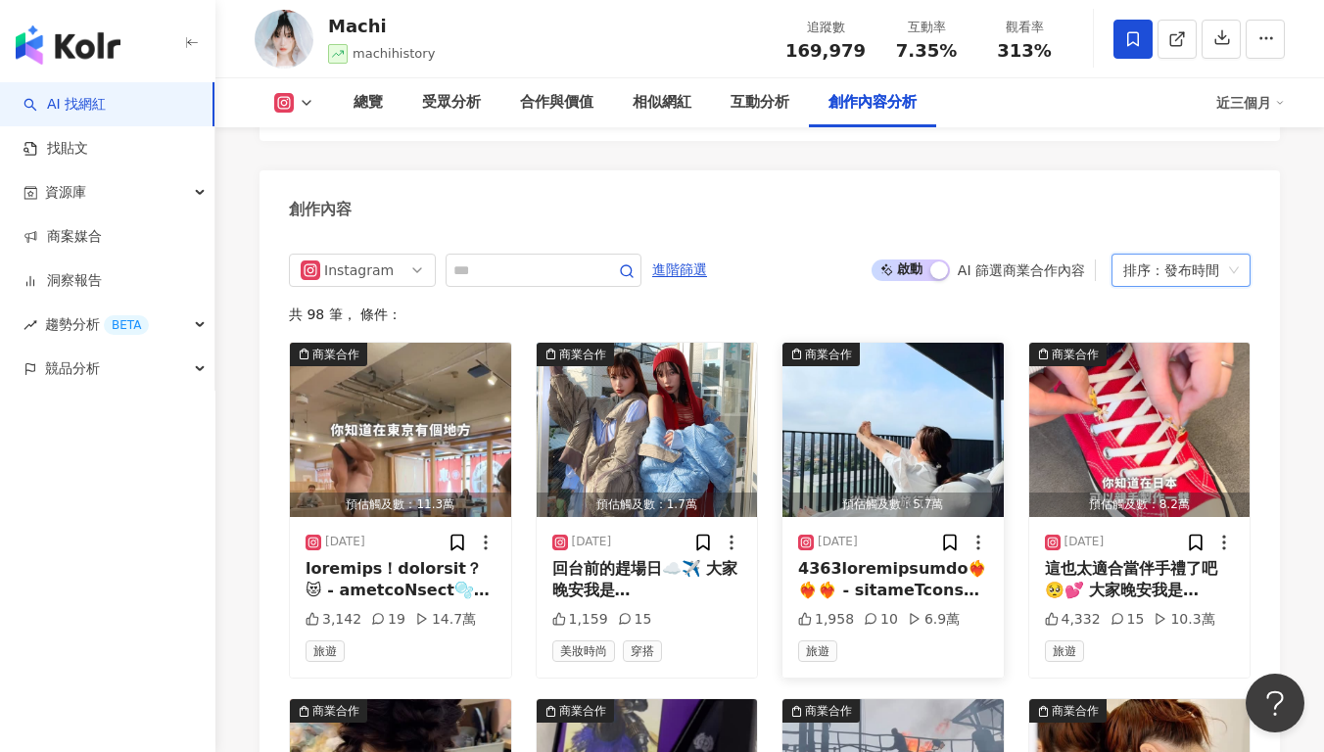
scroll to position [6170, 0]
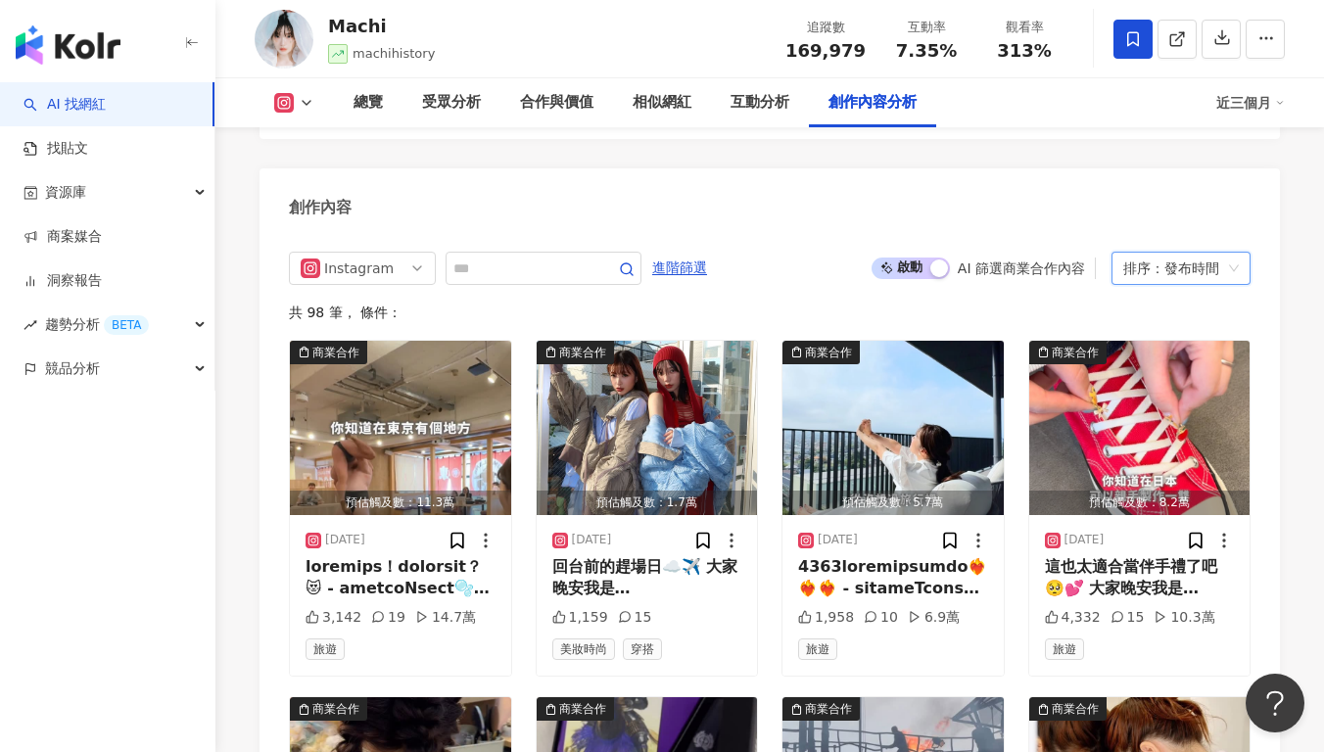
click at [705, 252] on div "Instagram 進階篩選" at bounding box center [498, 268] width 419 height 33
click at [698, 253] on span "進階篩選" at bounding box center [679, 268] width 55 height 31
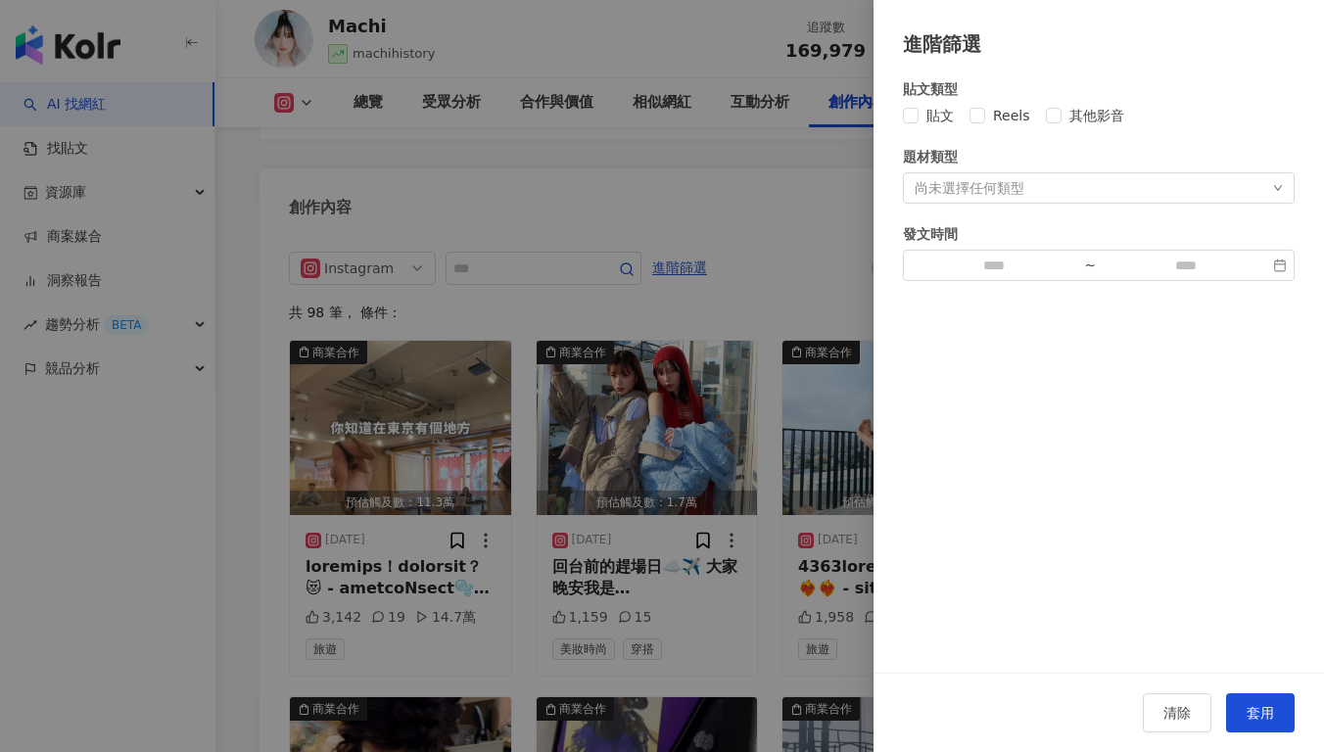
click at [837, 240] on div at bounding box center [662, 376] width 1324 height 752
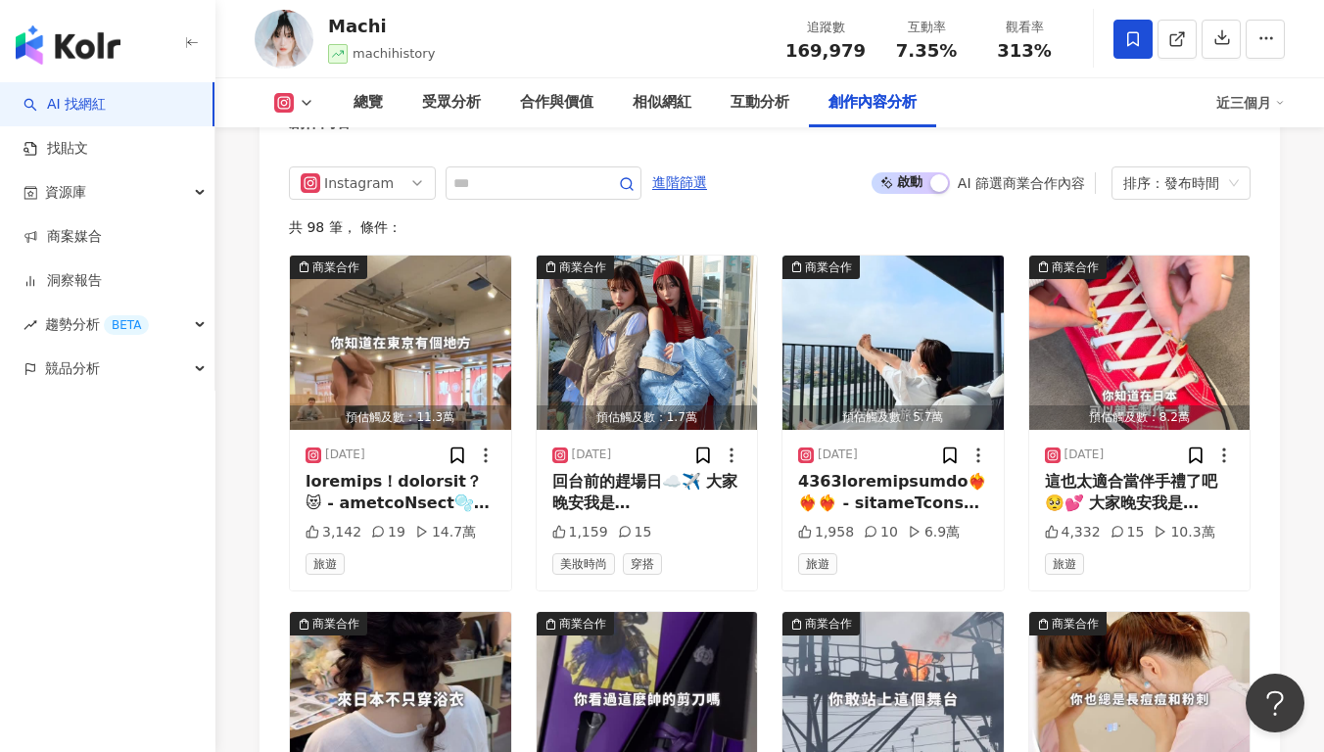
scroll to position [6332, 0]
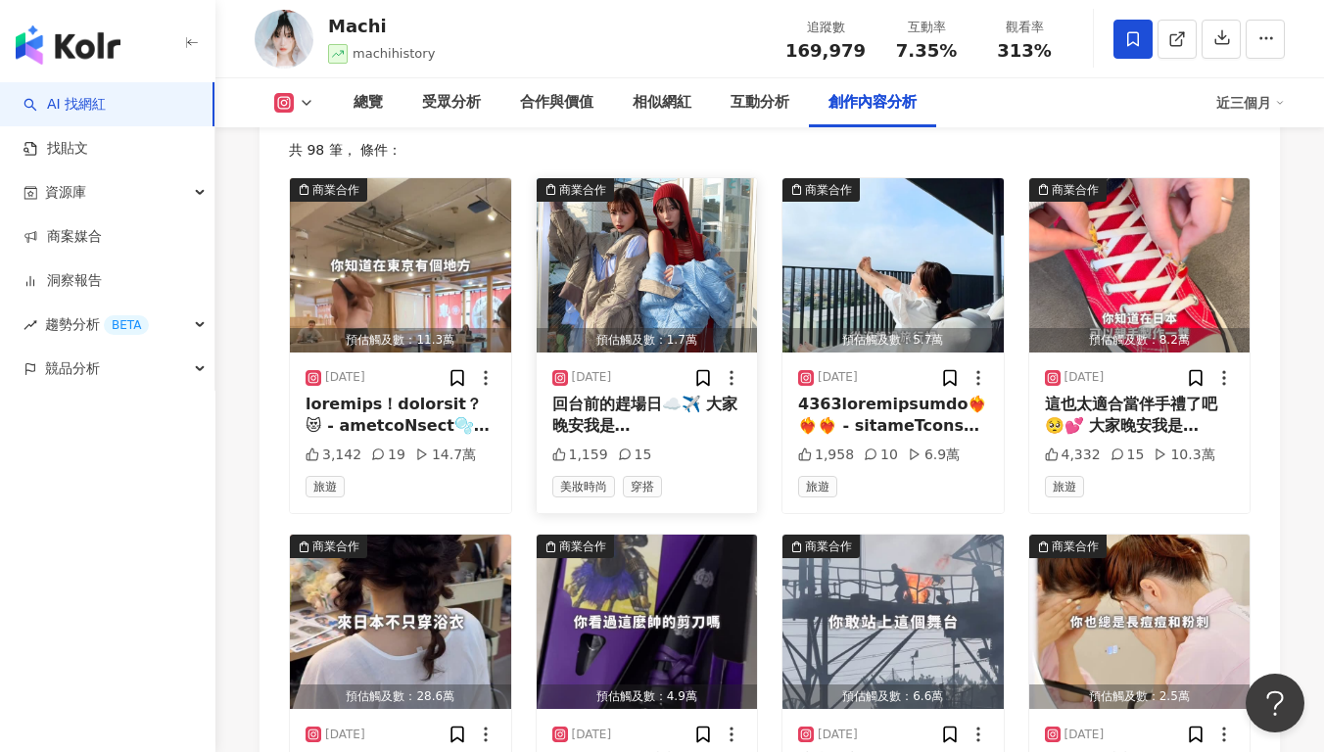
click at [672, 178] on img "button" at bounding box center [646, 265] width 221 height 174
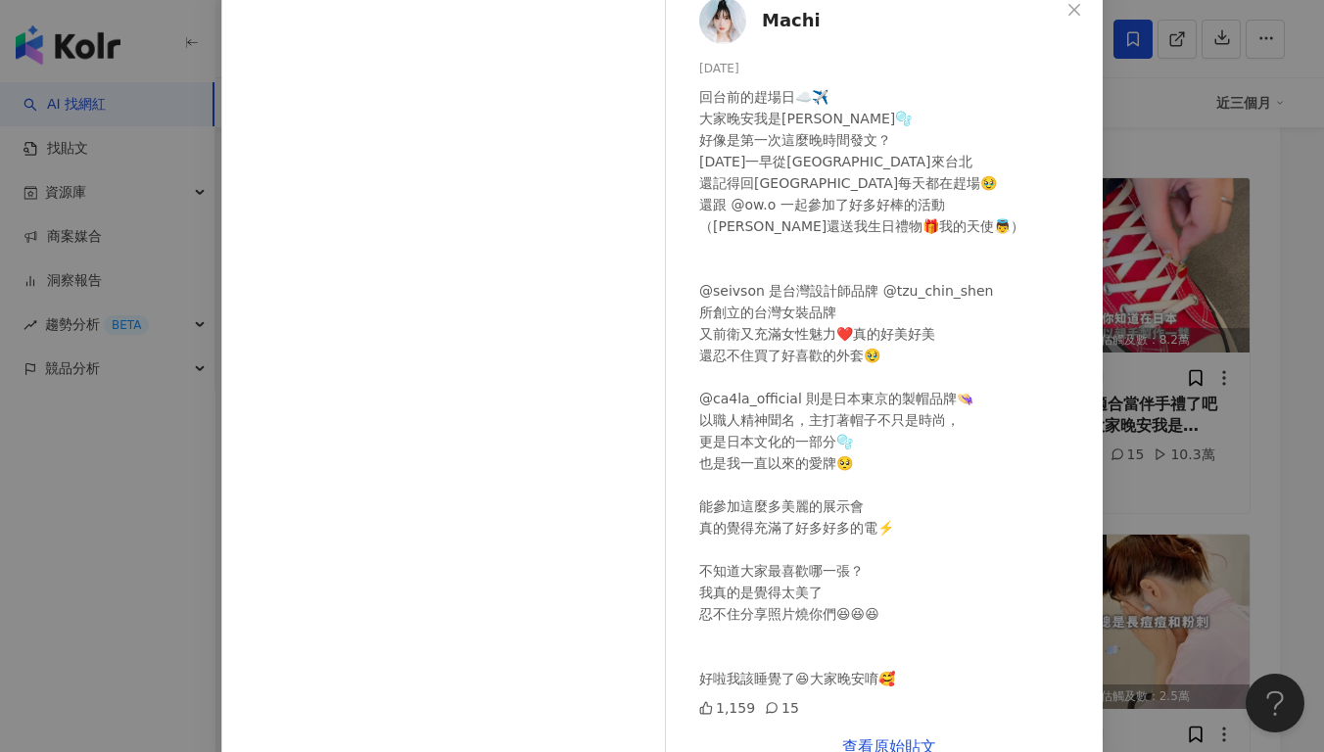
scroll to position [163, 0]
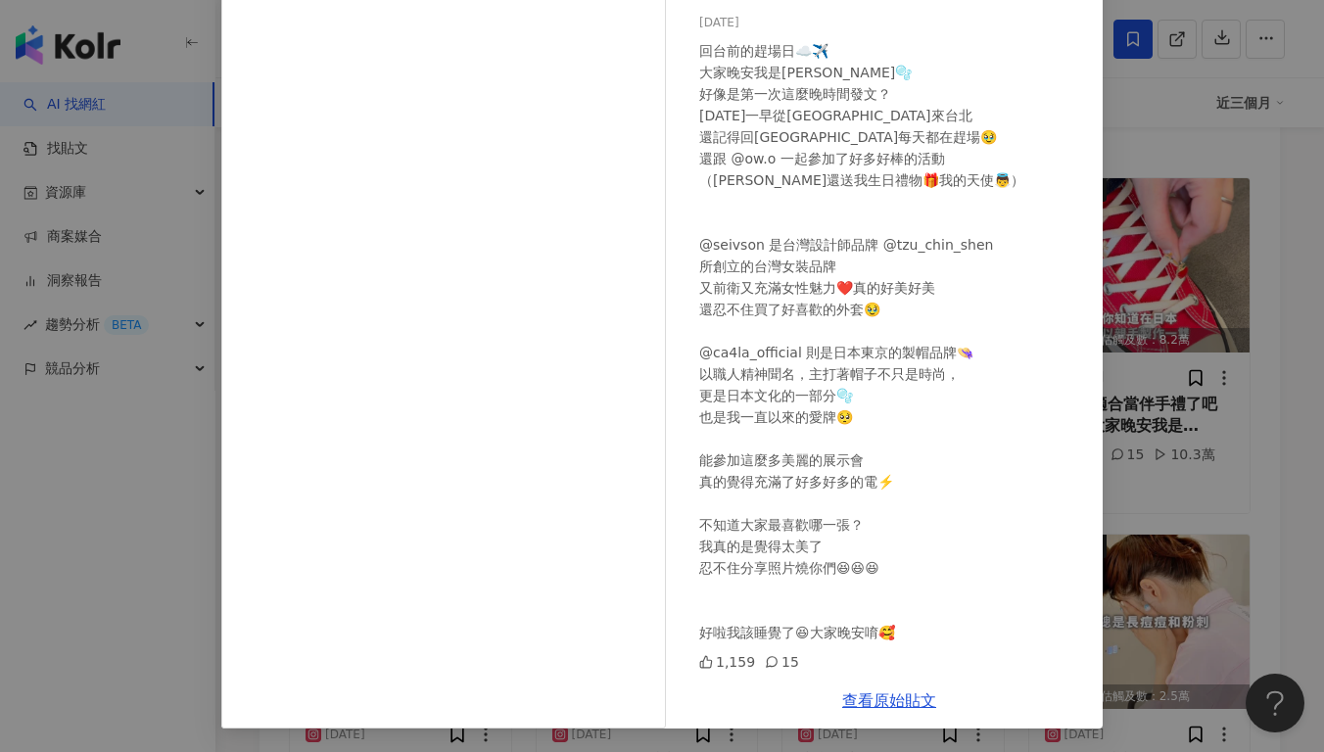
click at [1226, 373] on div "Machi 2025/9/12 回台前的趕場日☁️✈️ 大家晚安我是Machi🫧 好像是第一次這麼晚時間發文？ 今天一早從東京飛來台北 還記得回台前每天都在趕…" at bounding box center [662, 376] width 1324 height 752
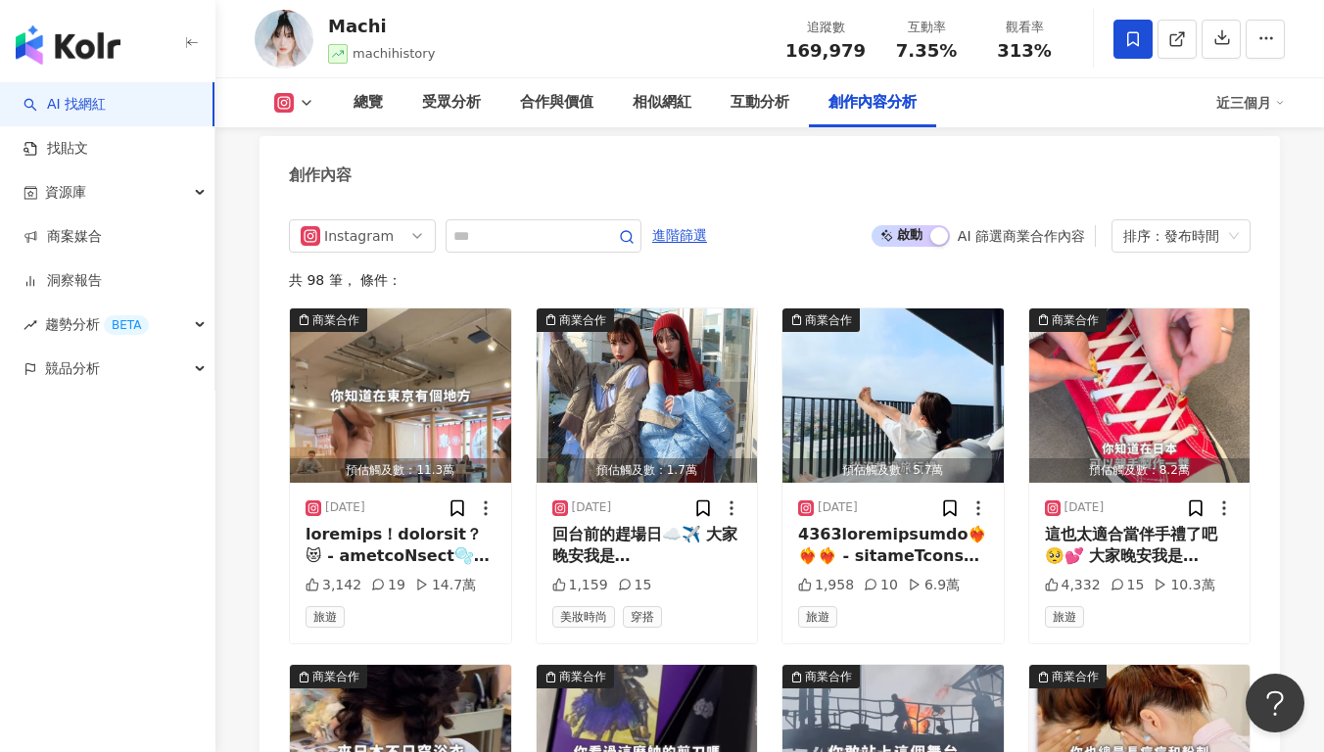
scroll to position [6275, 0]
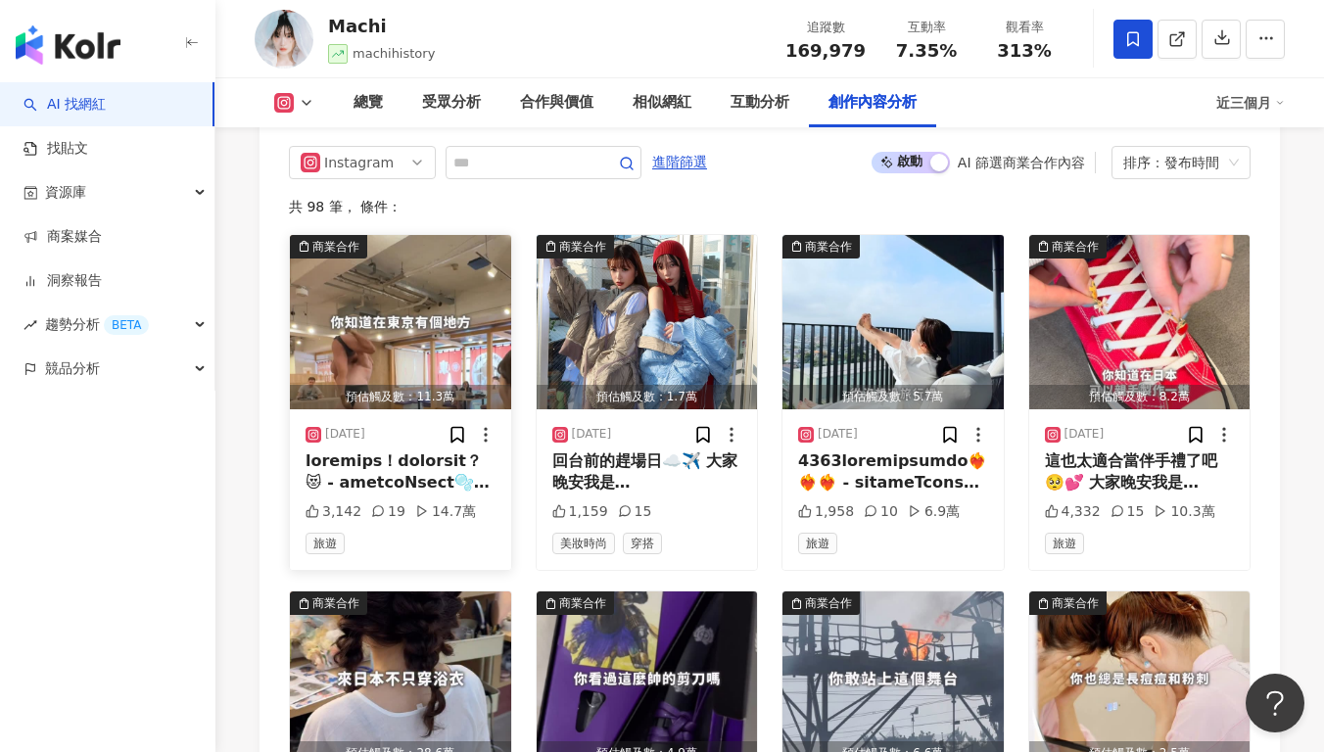
click at [404, 264] on img "button" at bounding box center [400, 322] width 221 height 174
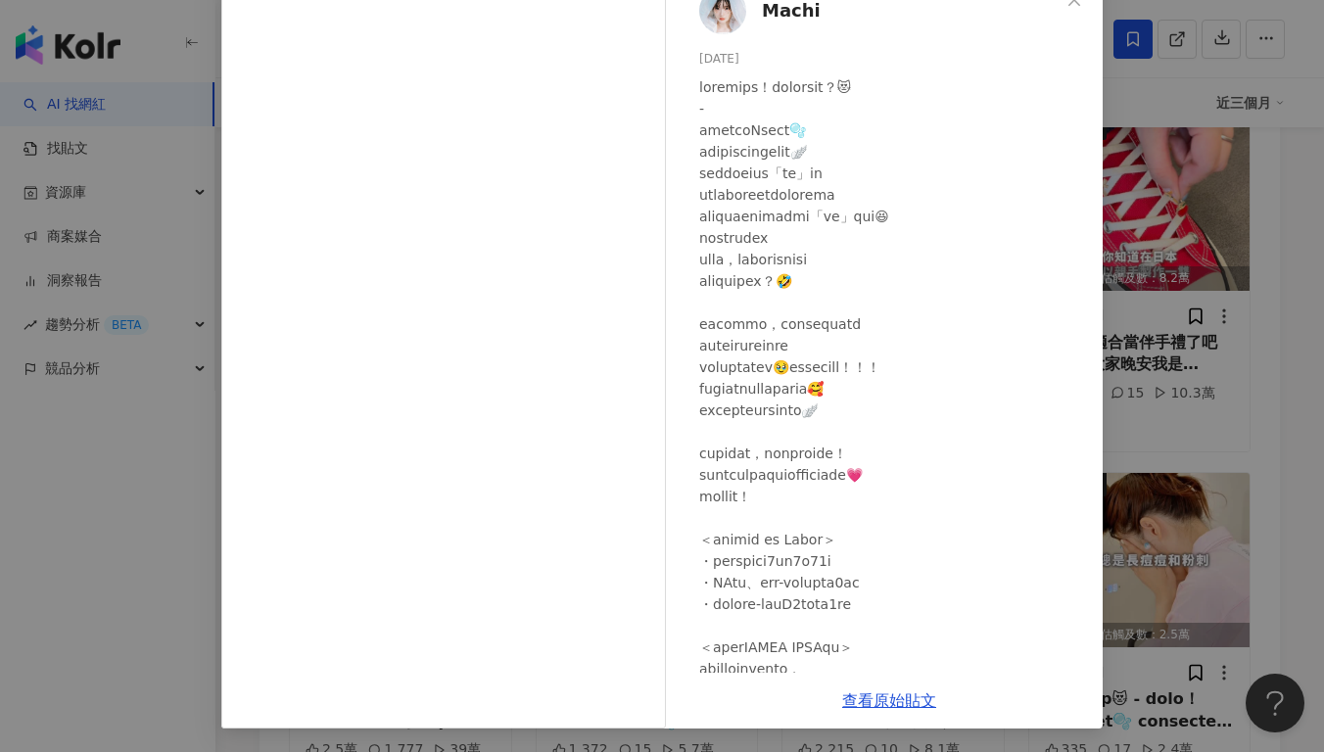
scroll to position [6444, 0]
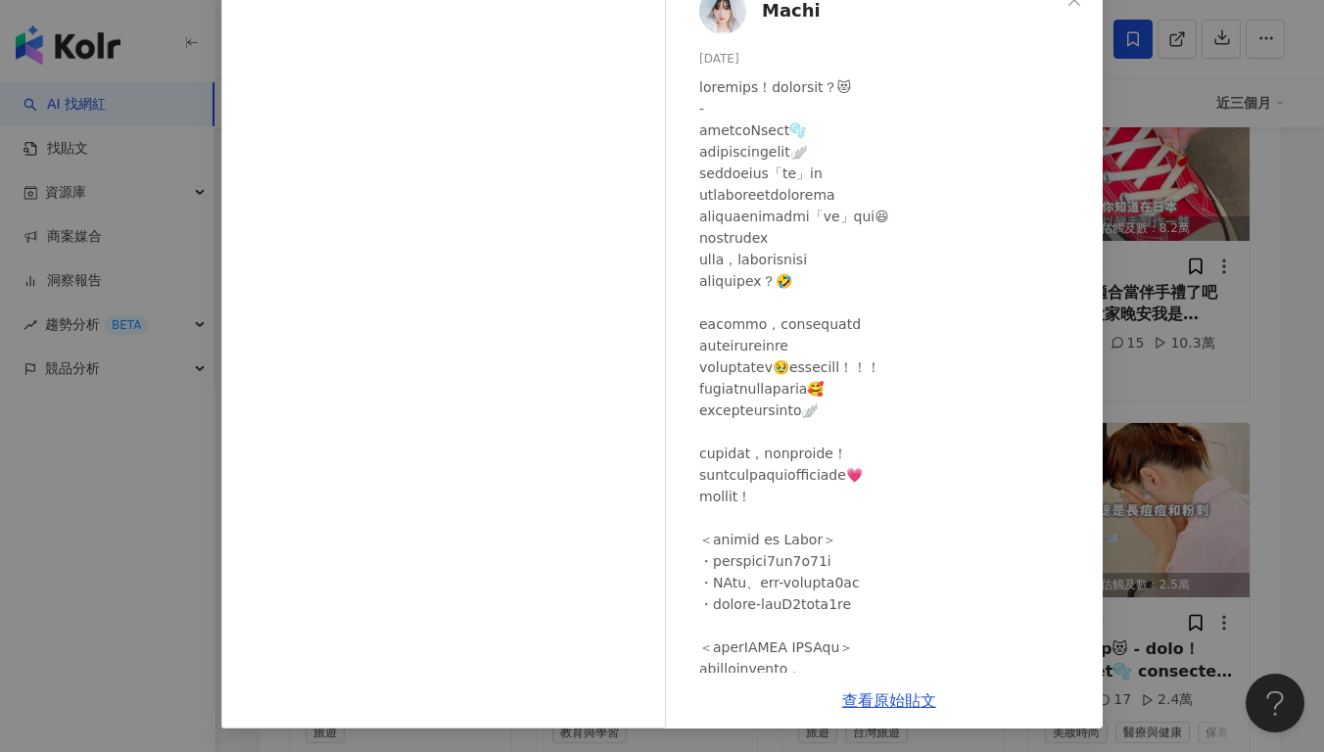
click at [1190, 99] on div "Machi 2025/9/12 3,142 19 14.7萬 查看原始貼文" at bounding box center [662, 376] width 1324 height 752
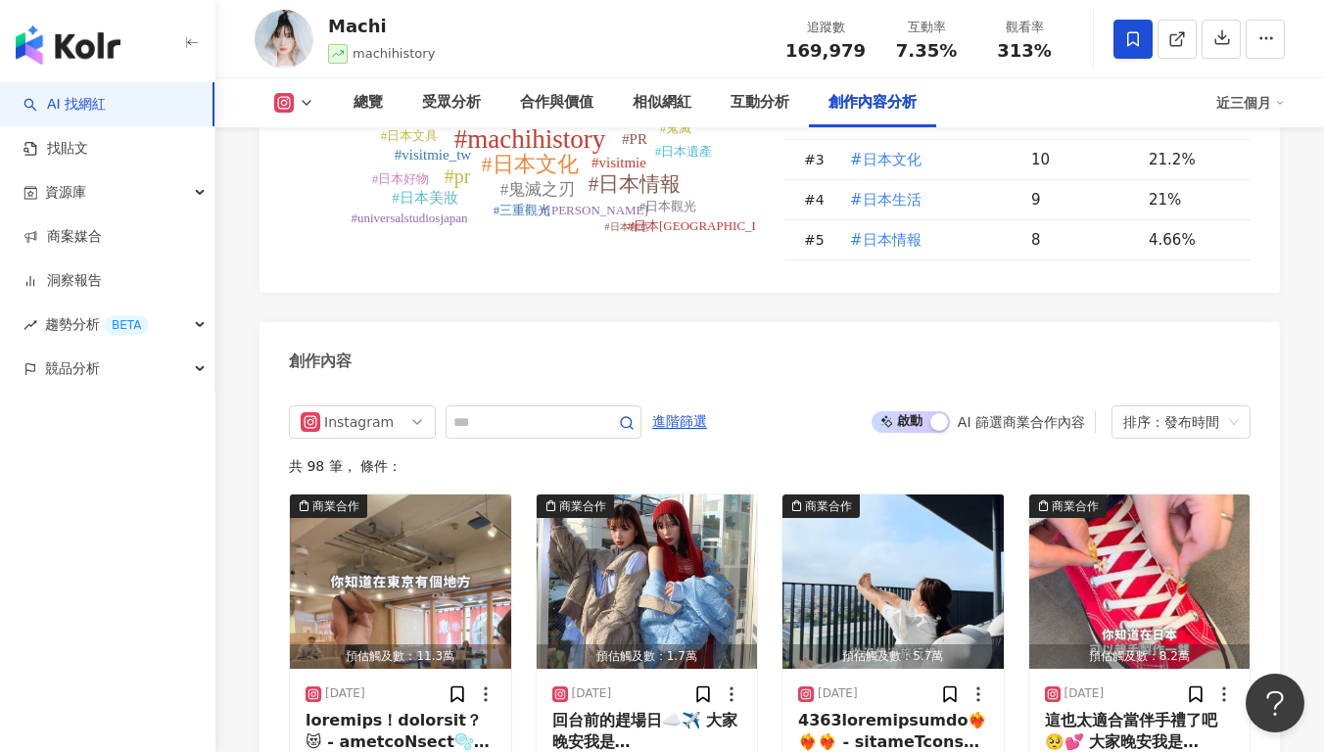
scroll to position [6177, 0]
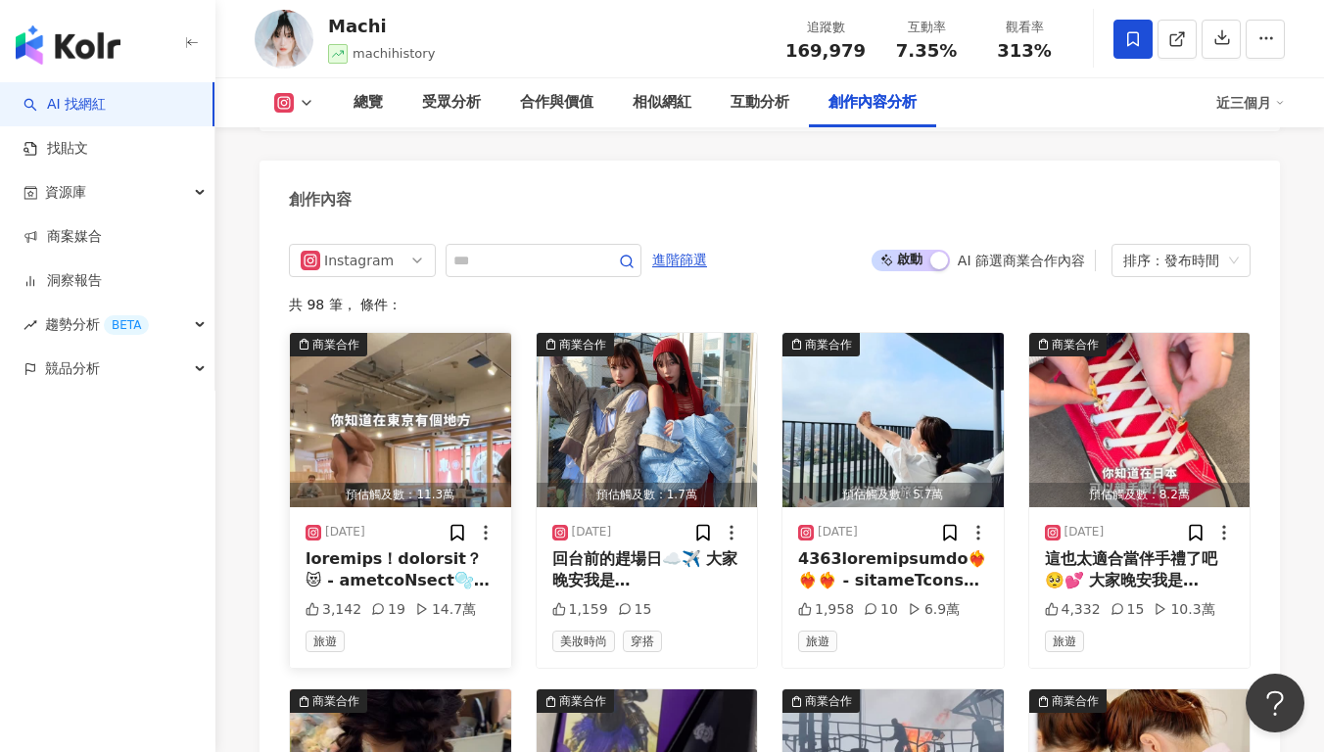
drag, startPoint x: 424, startPoint y: 551, endPoint x: 470, endPoint y: 555, distance: 46.2
click at [470, 600] on div "3,142 19 14.7萬" at bounding box center [400, 610] width 190 height 20
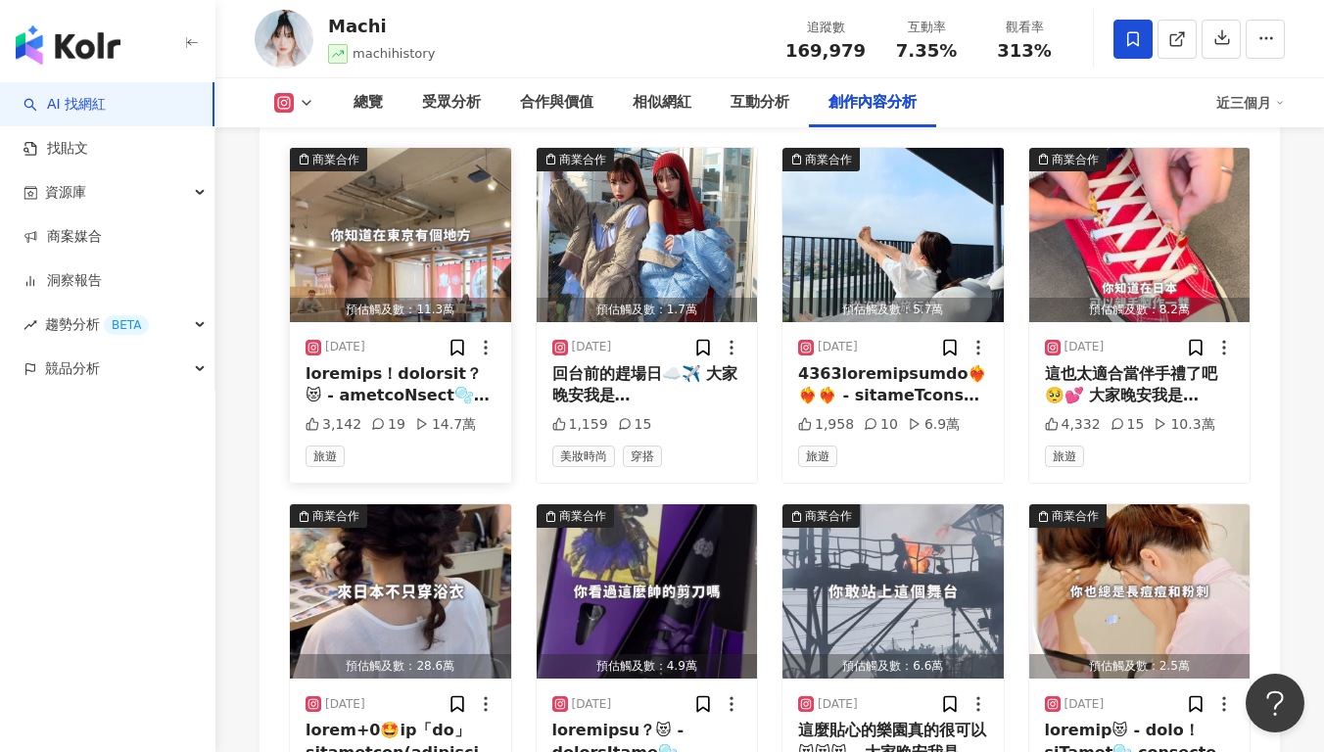
scroll to position [6263, 0]
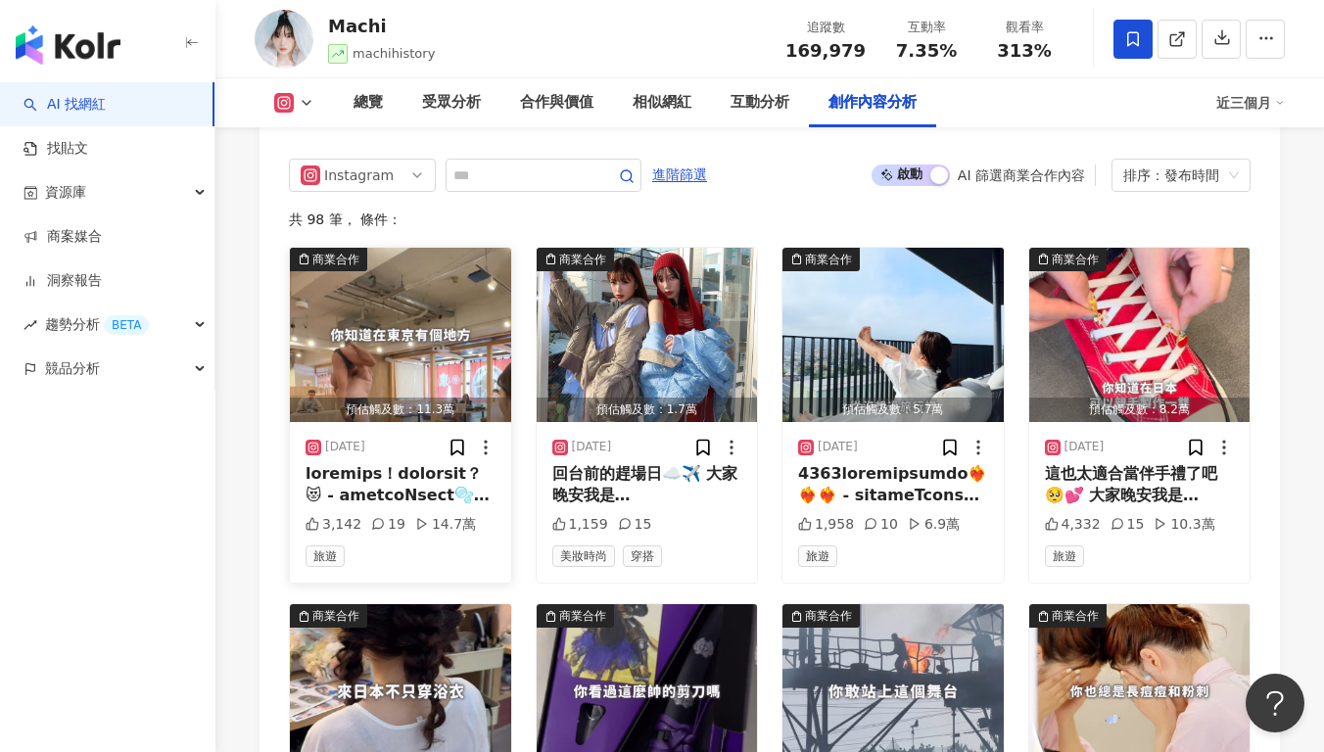
click at [429, 263] on img "button" at bounding box center [400, 335] width 221 height 174
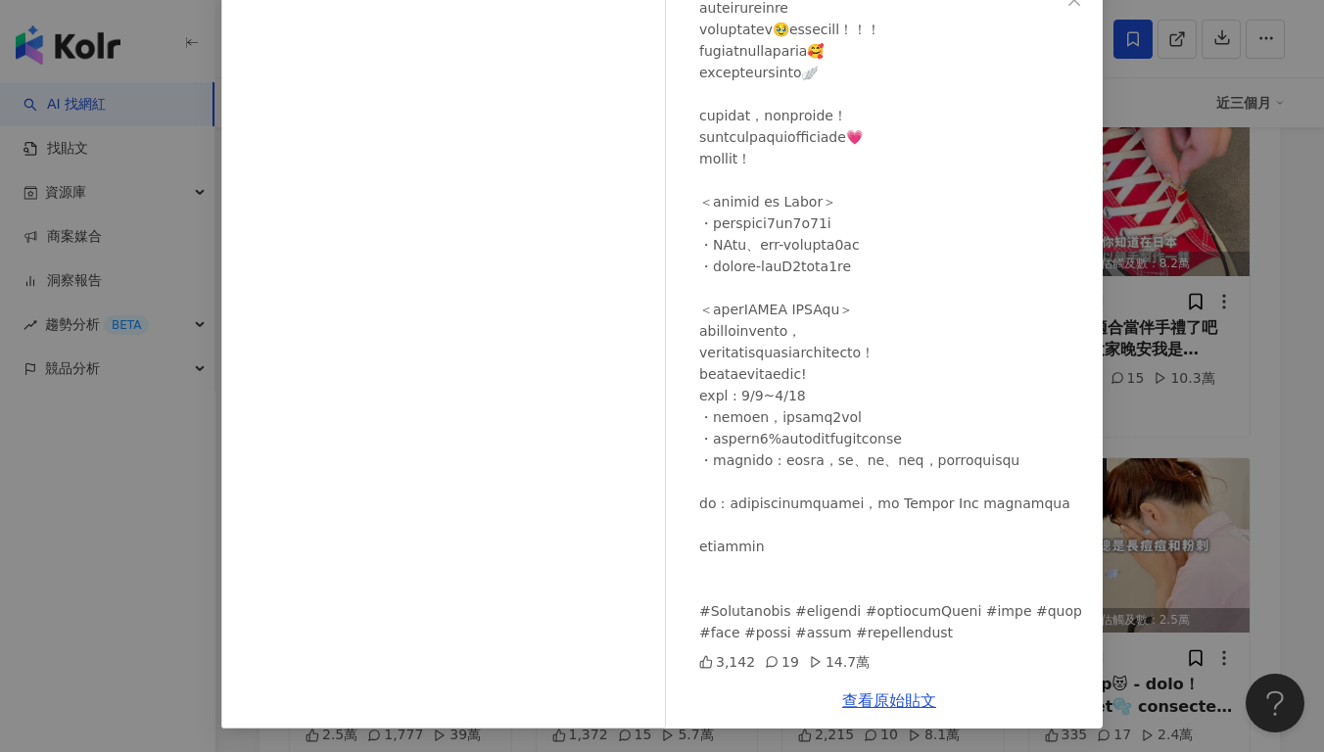
scroll to position [6431, 0]
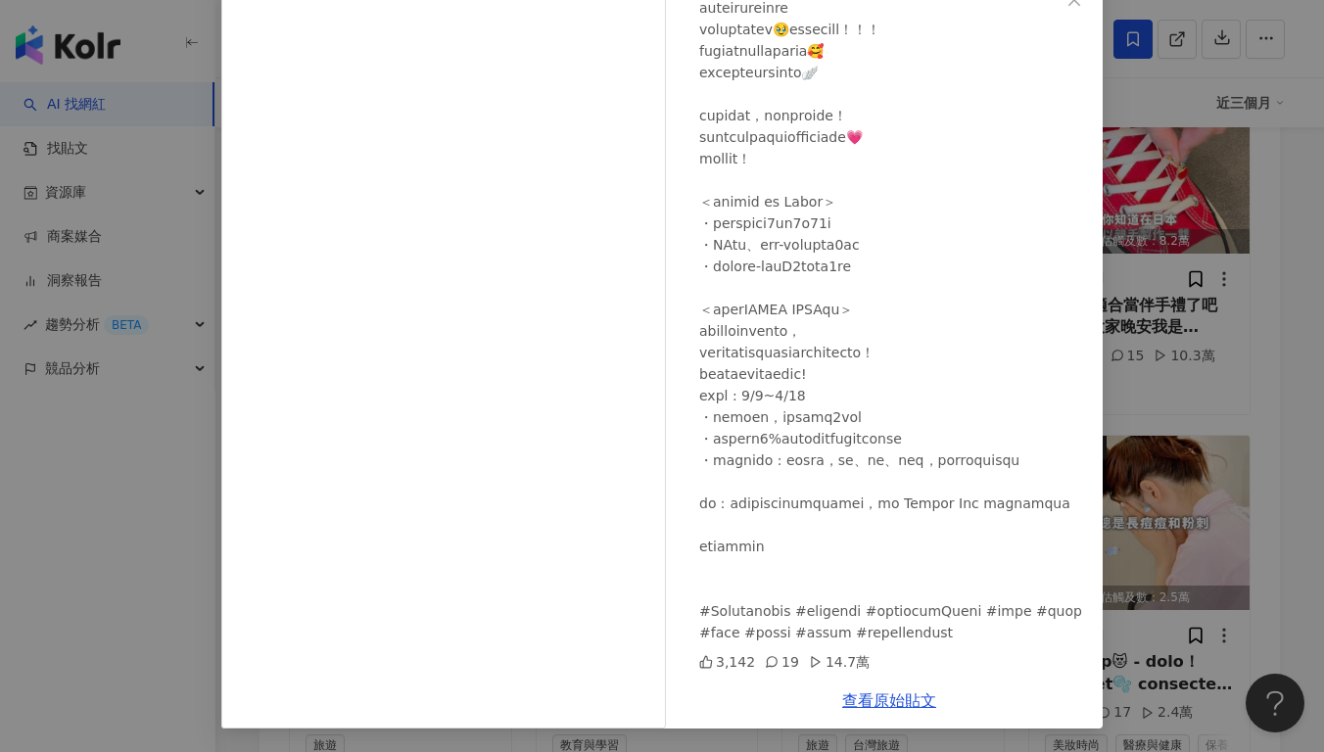
click at [1183, 459] on div "Machi 2025/9/12 3,142 19 14.7萬 查看原始貼文" at bounding box center [662, 376] width 1324 height 752
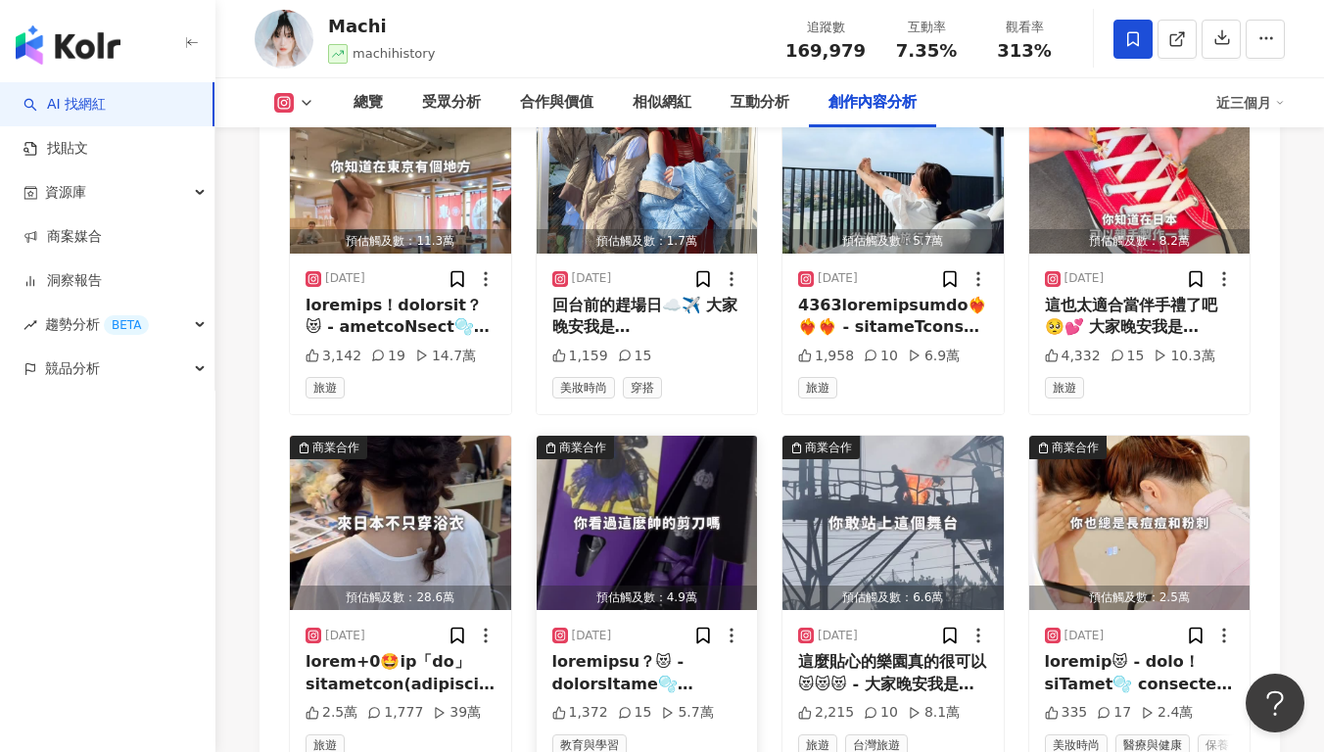
scroll to position [6573, 0]
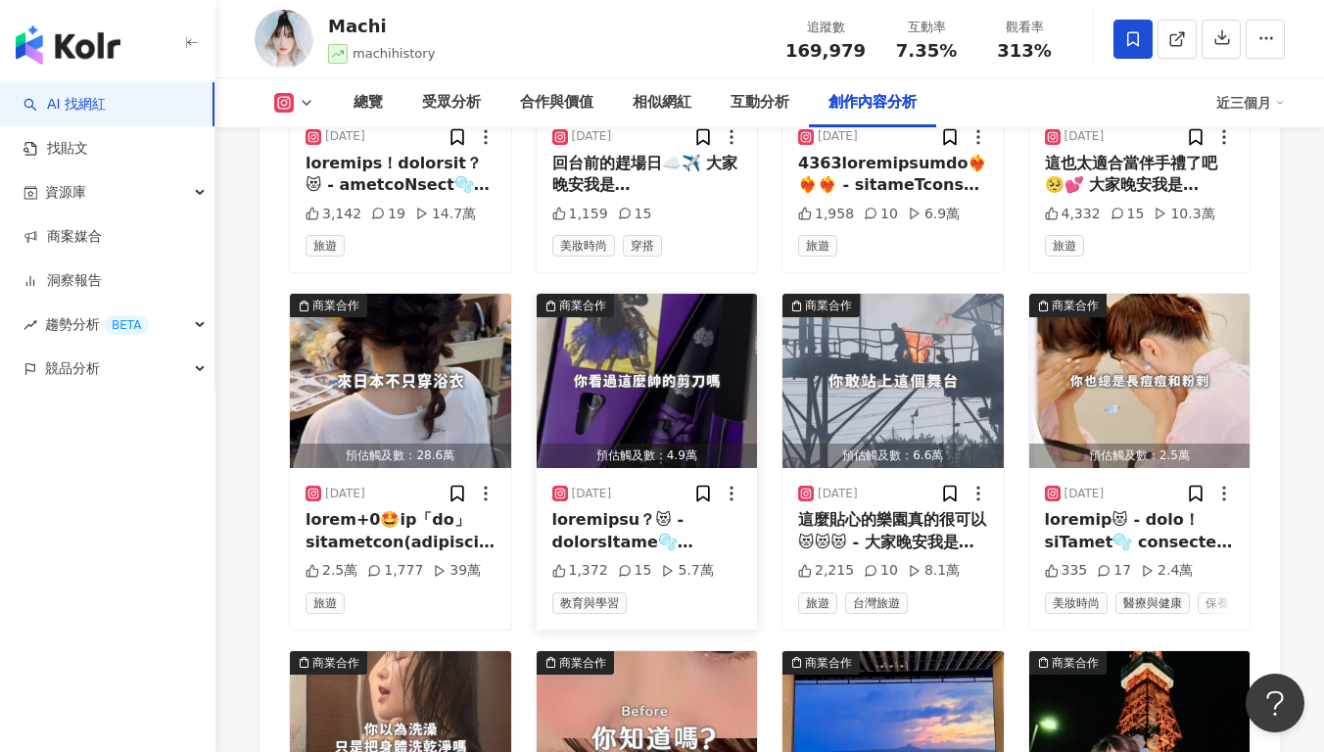
click at [658, 372] on img "button" at bounding box center [646, 381] width 221 height 174
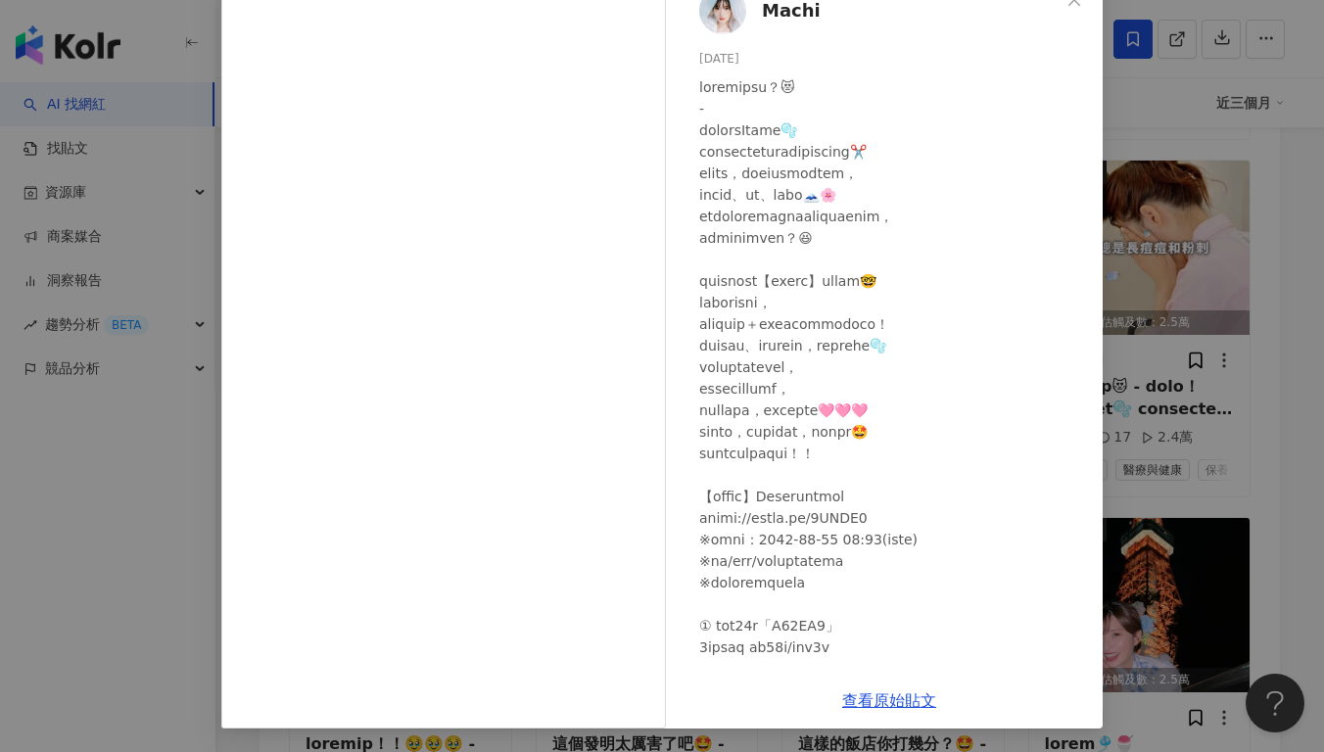
scroll to position [6707, 0]
click at [1185, 365] on div "Machi 2025/8/22 1,372 15 5.7萬 查看原始貼文" at bounding box center [662, 376] width 1324 height 752
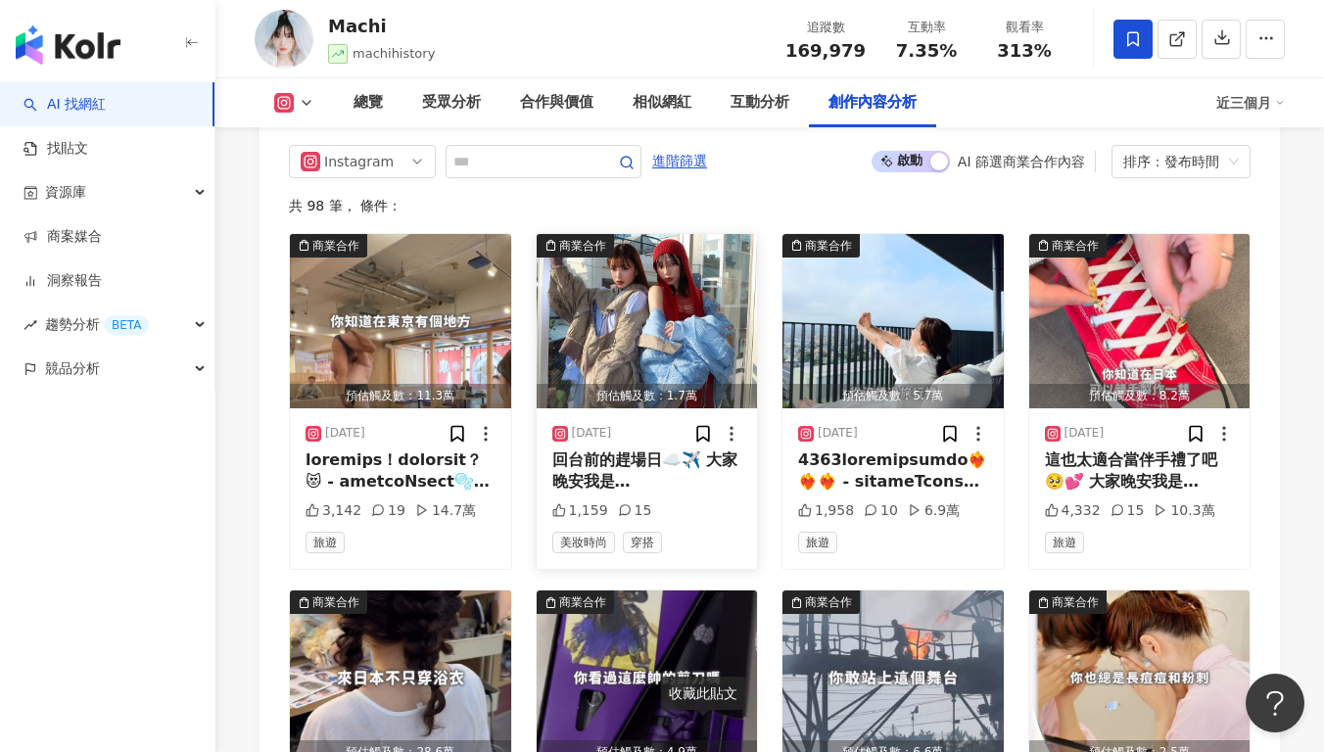
scroll to position [6262, 0]
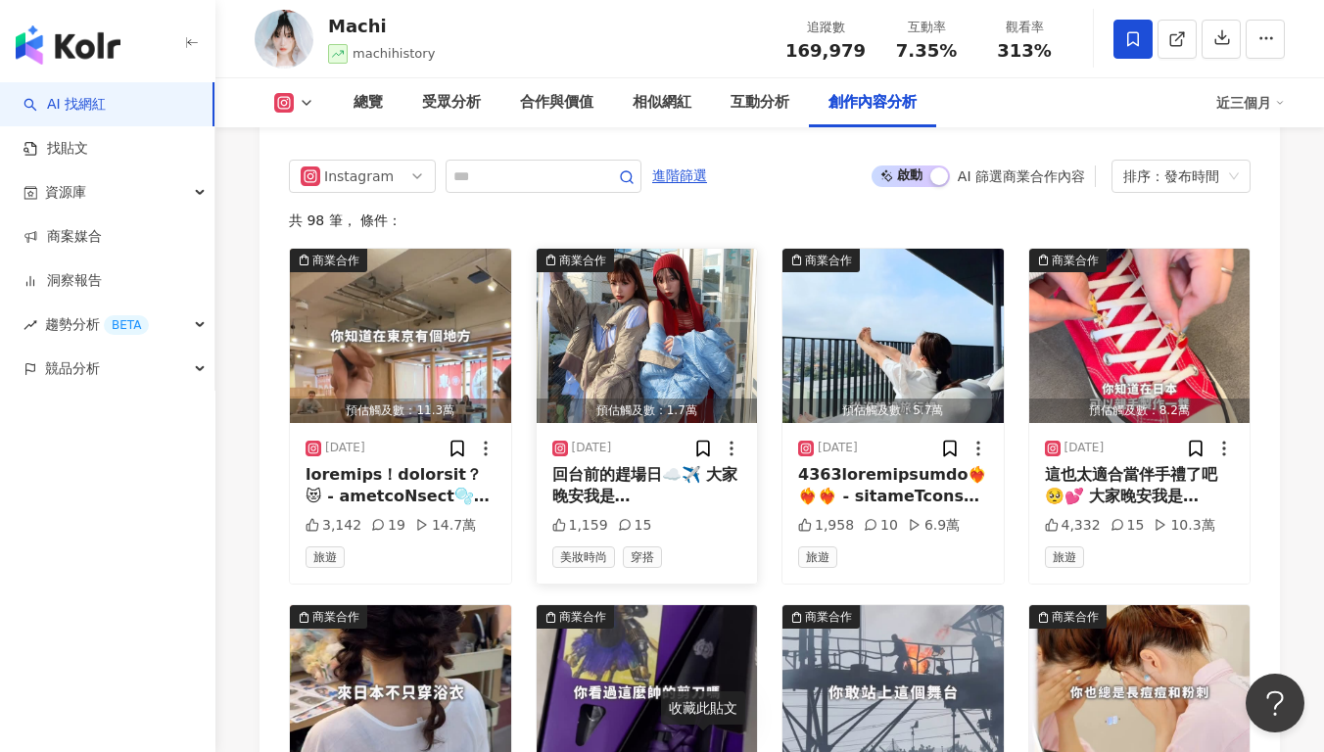
click at [692, 296] on img "button" at bounding box center [646, 336] width 221 height 174
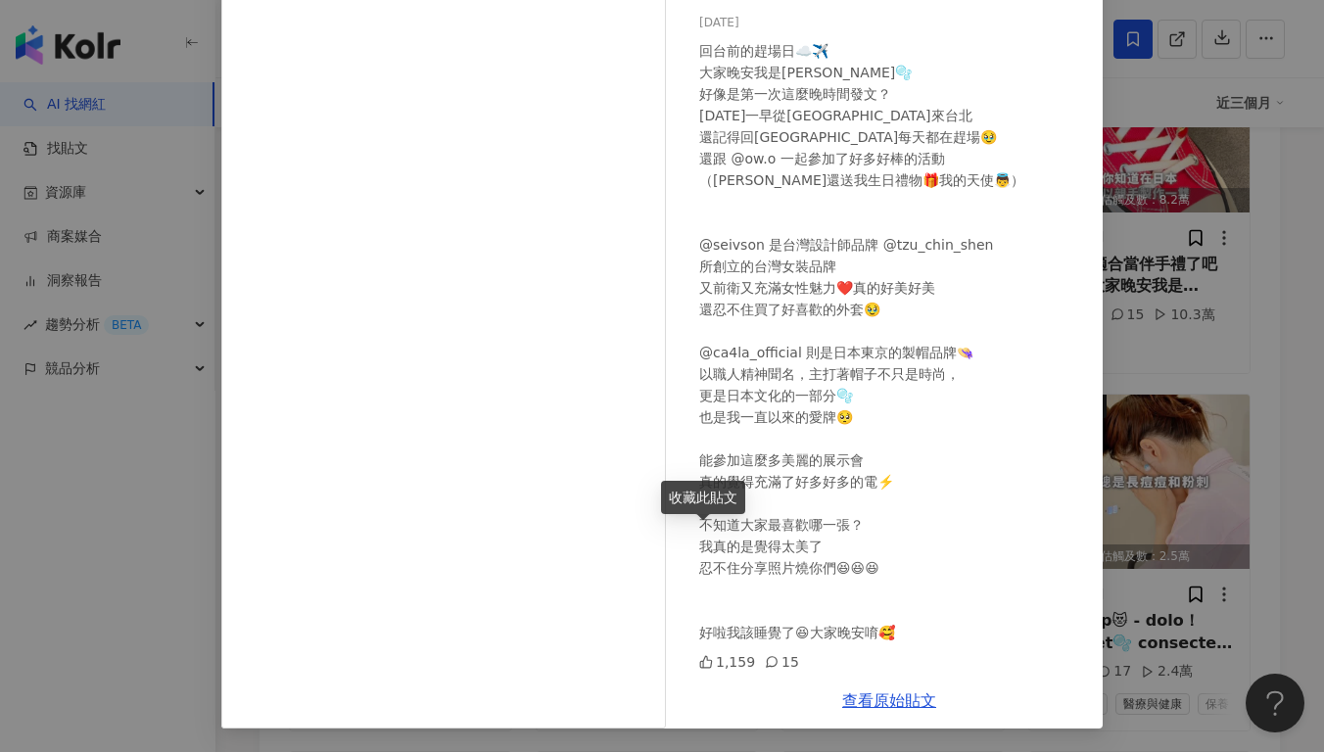
scroll to position [6518, 0]
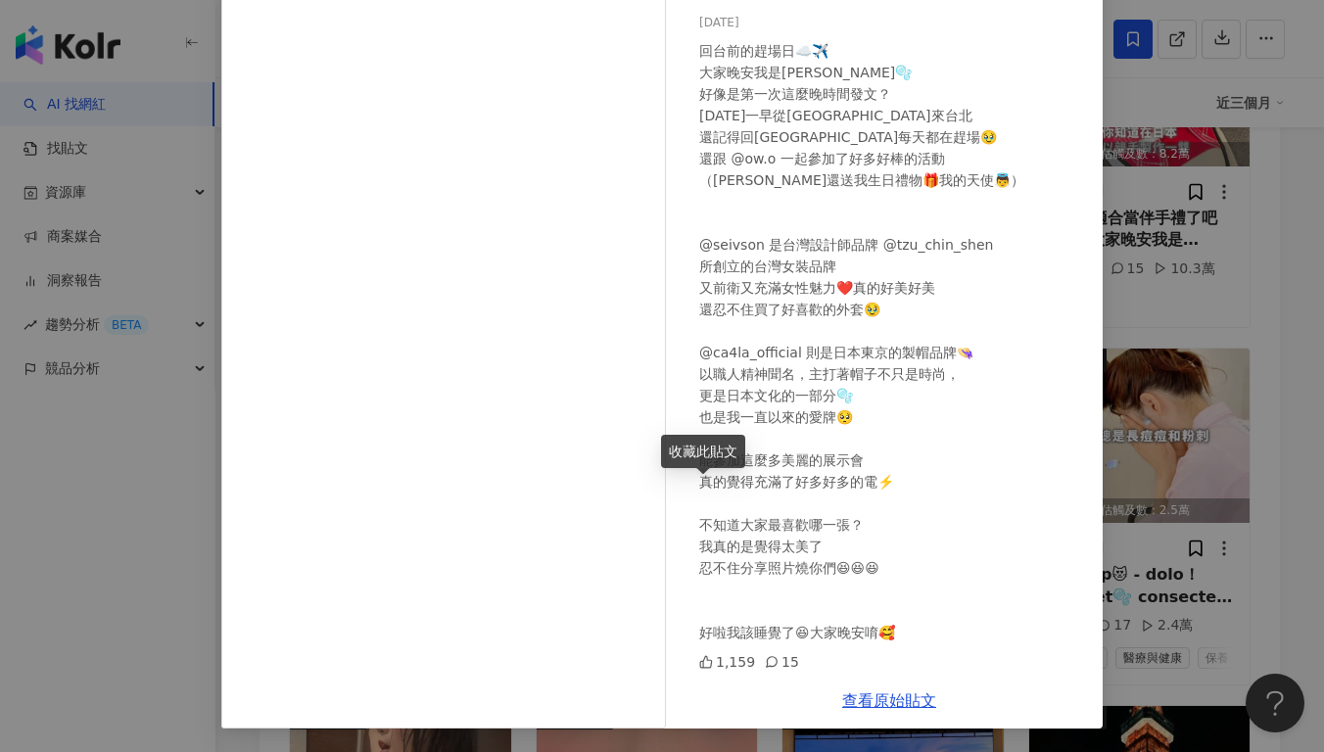
click at [1205, 412] on div "Machi 2025/9/12 回台前的趕場日☁️✈️ 大家晚安我是Machi🫧 好像是第一次這麼晚時間發文？ 今天一早從東京飛來台北 還記得回台前每天都在趕…" at bounding box center [662, 376] width 1324 height 752
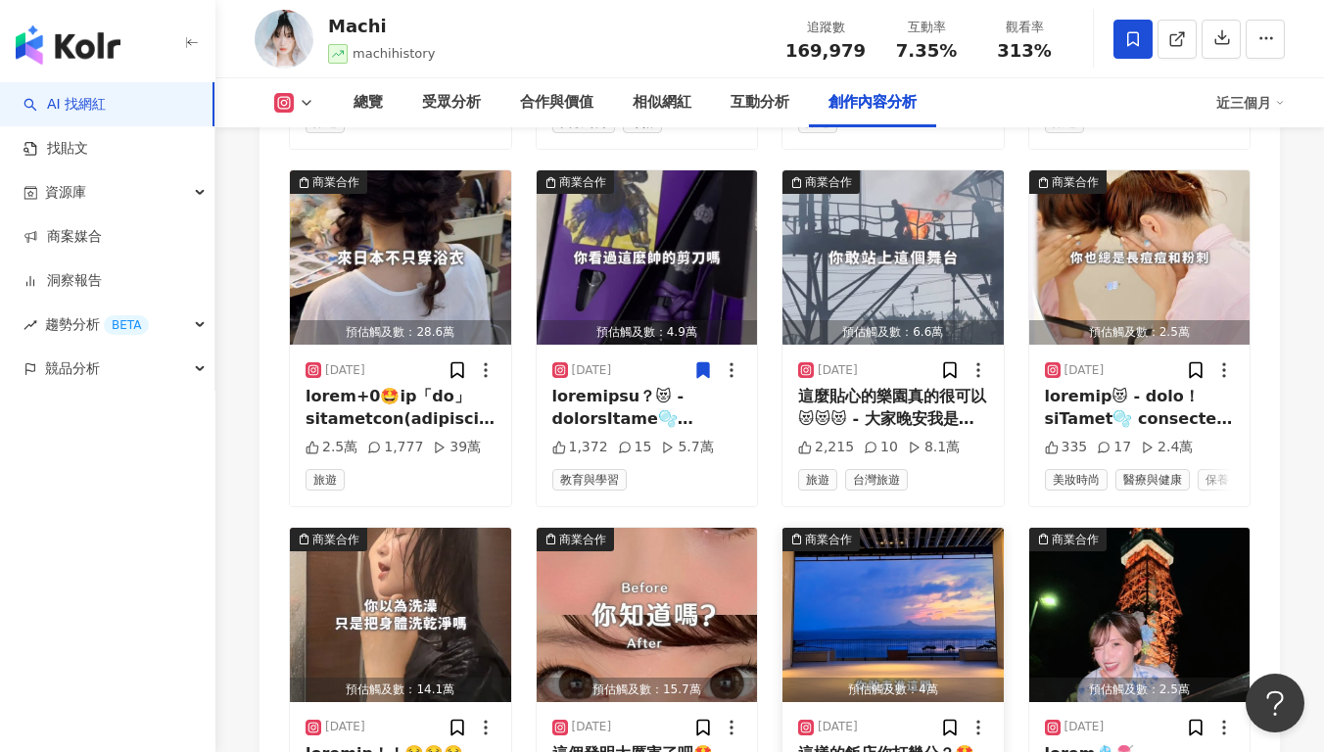
scroll to position [6880, 0]
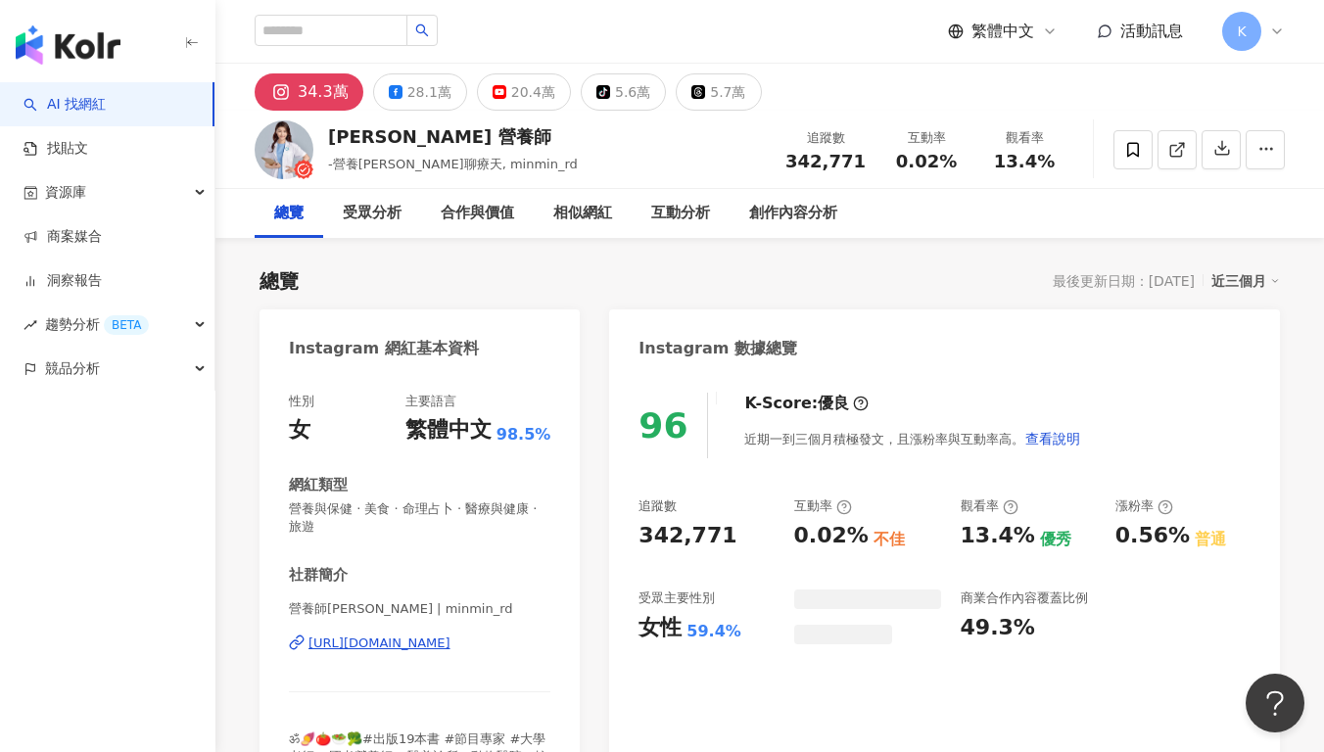
scroll to position [120, 0]
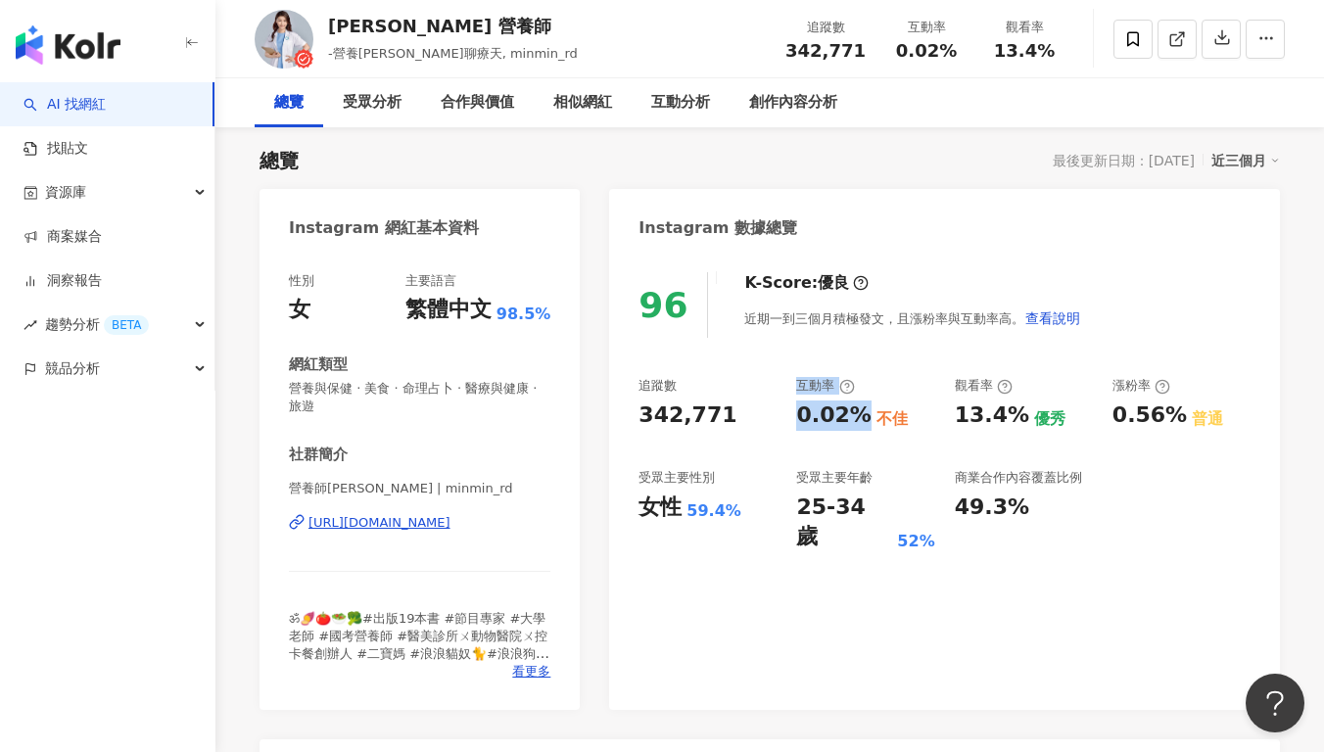
drag, startPoint x: 822, startPoint y: 417, endPoint x: 858, endPoint y: 421, distance: 35.5
click at [858, 421] on div "追蹤數 342,771 互動率 0.02% 不佳 觀看率 13.4% 優秀 漲粉率 0.56% 普通 受眾主要性別 女性 59.4% 受眾主要年齡 25-34…" at bounding box center [944, 464] width 612 height 175
click at [859, 421] on div "0.02% 不佳" at bounding box center [865, 415] width 138 height 30
drag, startPoint x: 792, startPoint y: 422, endPoint x: 865, endPoint y: 423, distance: 73.4
click at [865, 423] on div "追蹤數 342,771 互動率 0.02% 不佳 觀看率 13.4% 優秀 漲粉率 0.56% 普通 受眾主要性別 女性 59.4% 受眾主要年齡 25-34…" at bounding box center [944, 464] width 612 height 175
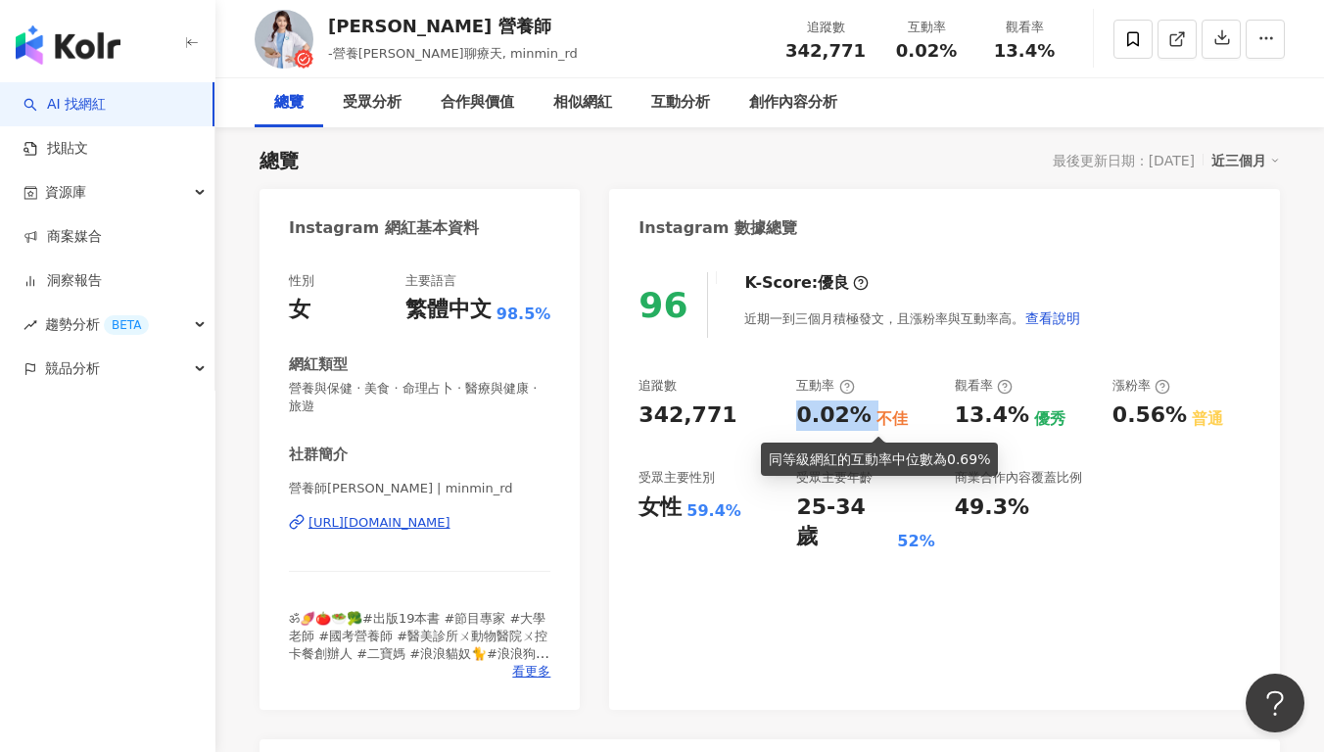
copy div "0.02%"
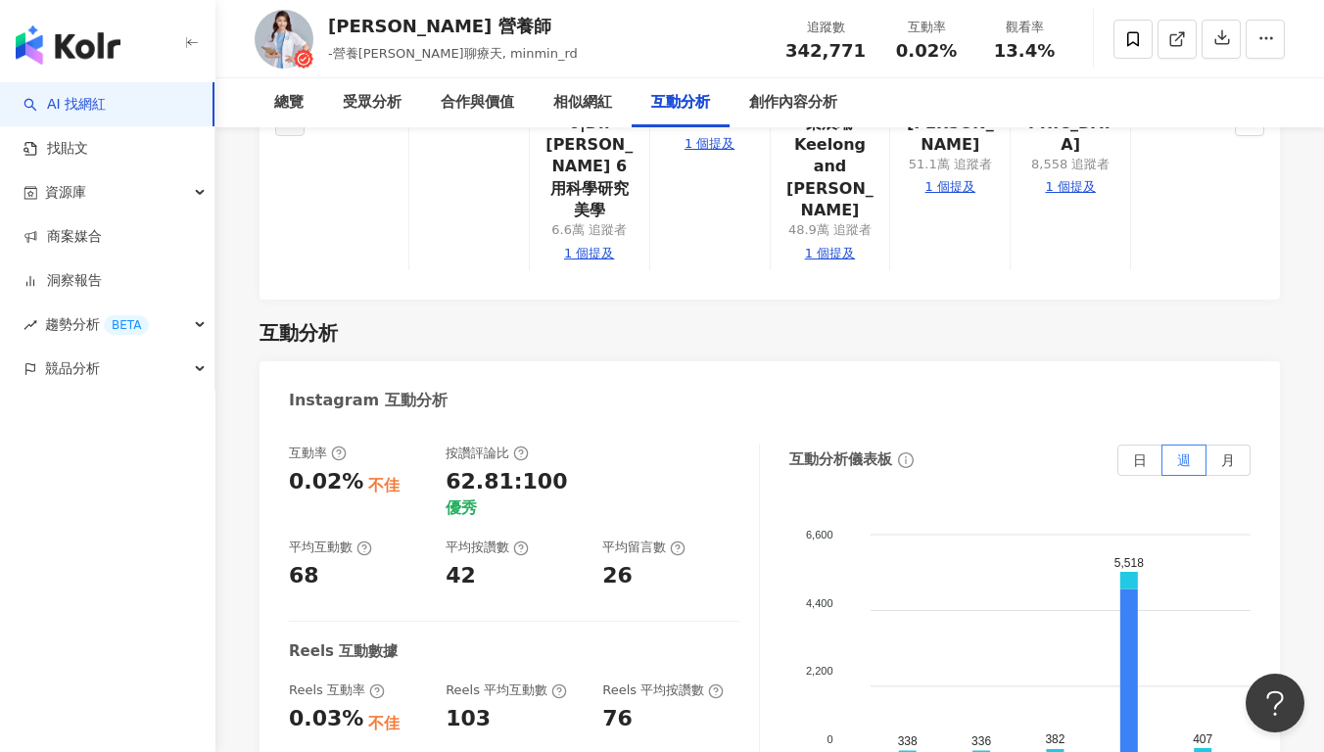
scroll to position [3949, 0]
drag, startPoint x: 448, startPoint y: 397, endPoint x: 475, endPoint y: 398, distance: 26.5
click at [475, 561] on div "42" at bounding box center [513, 576] width 137 height 30
copy div "42"
click at [369, 561] on div "68" at bounding box center [357, 576] width 137 height 30
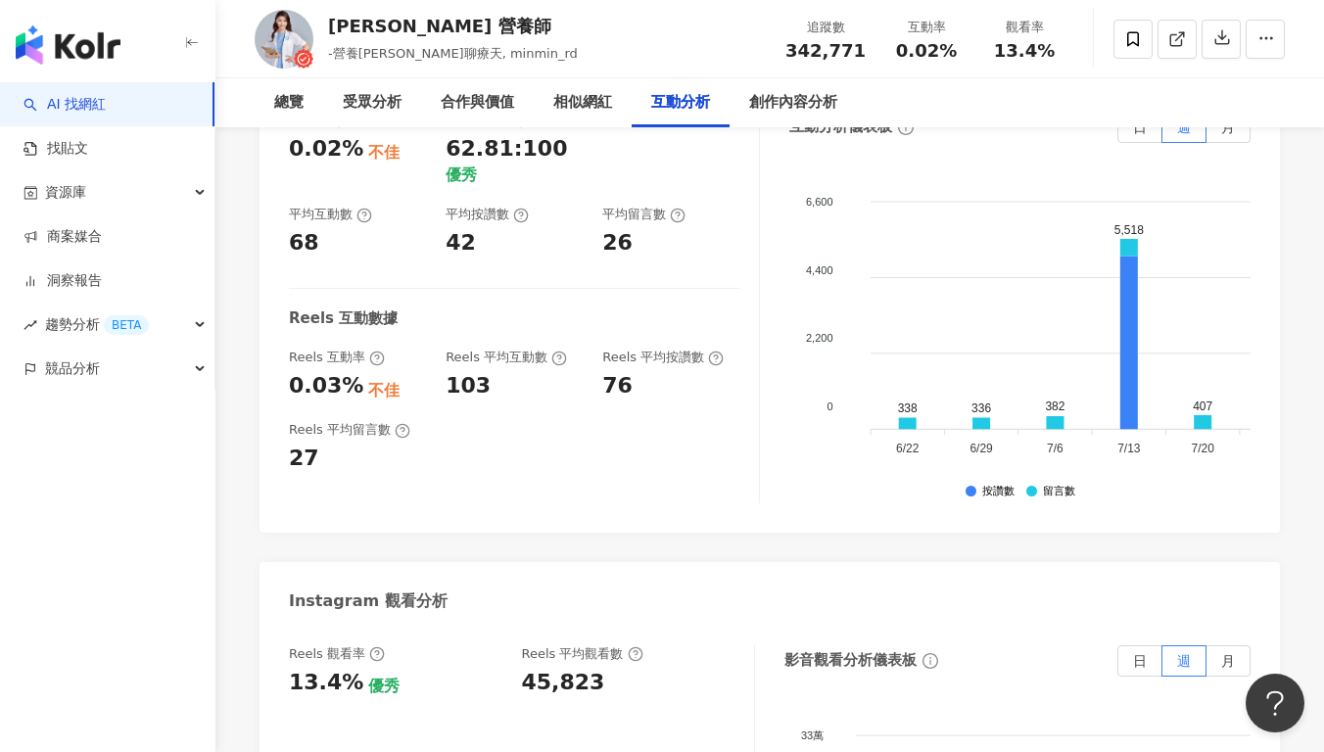
scroll to position [4282, 0]
drag, startPoint x: 528, startPoint y: 526, endPoint x: 600, endPoint y: 530, distance: 72.6
click at [600, 668] on div "45,823" at bounding box center [628, 683] width 213 height 30
copy div "45,823"
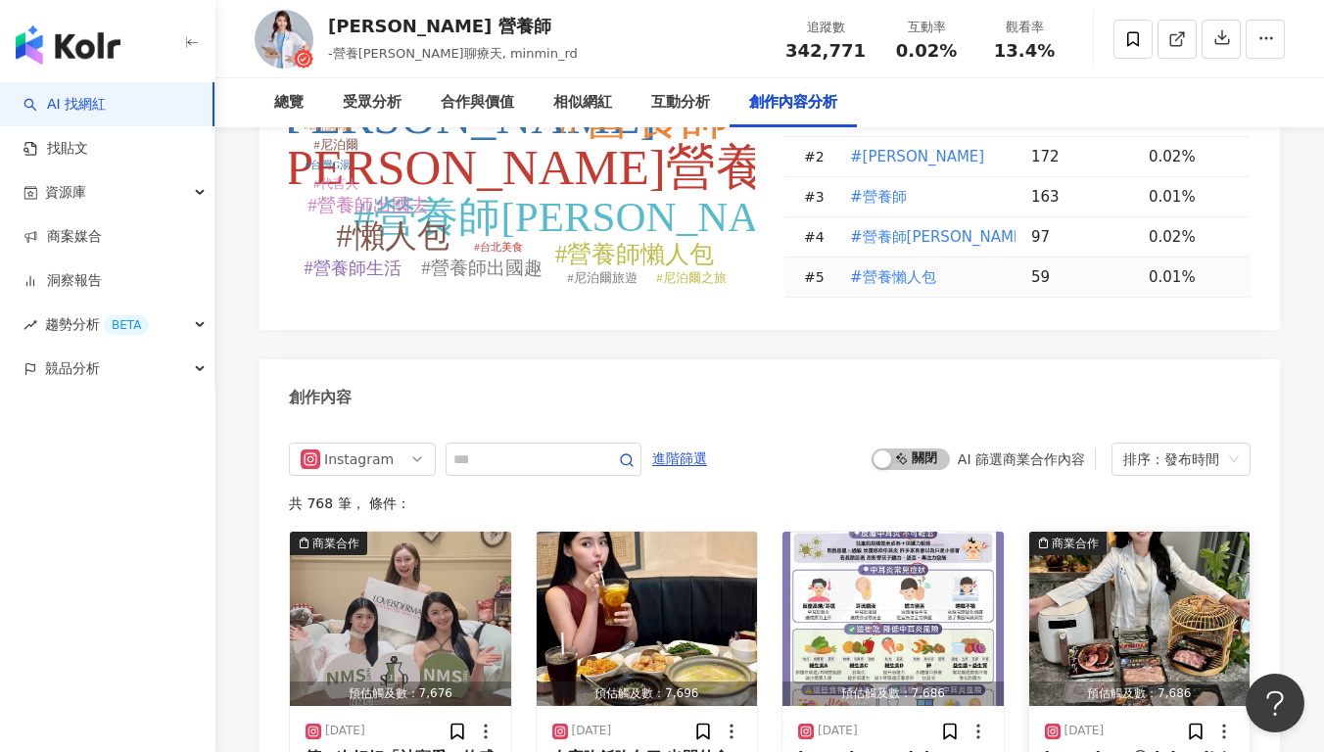
scroll to position [6199, 0]
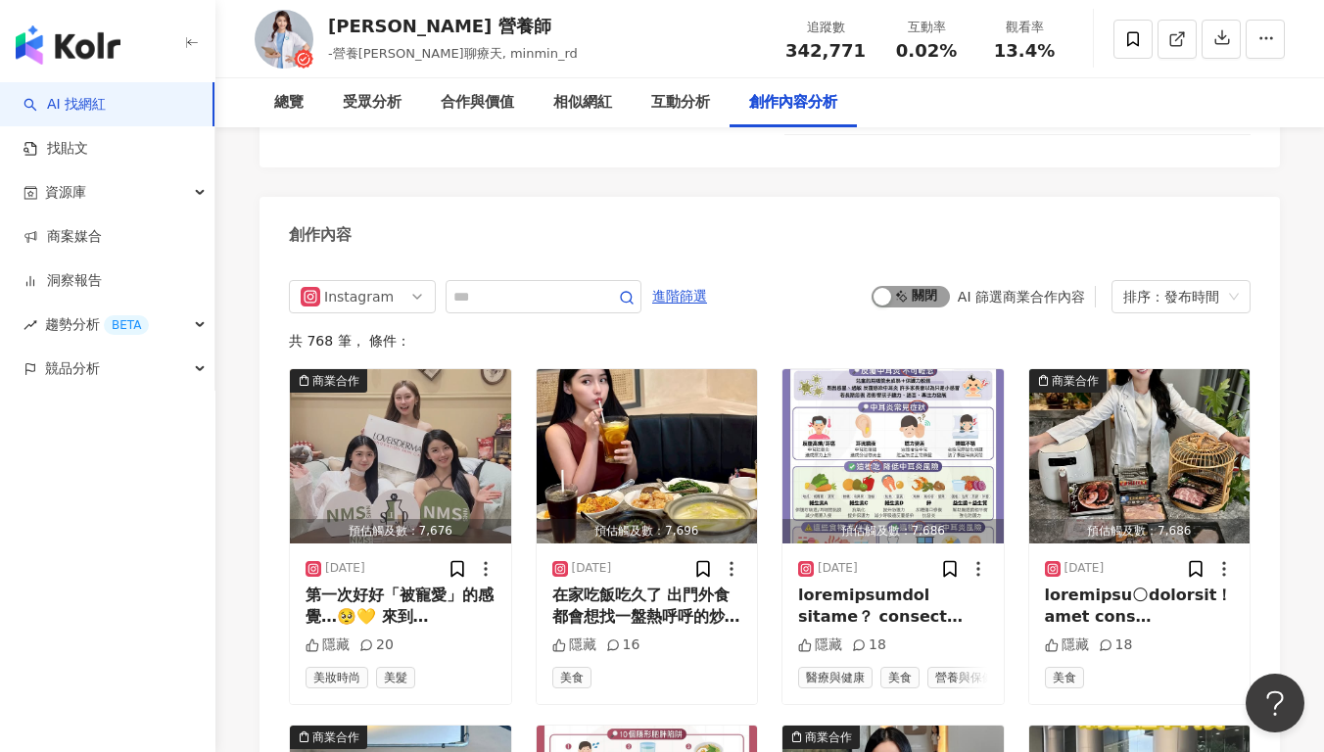
click at [918, 286] on span "啟動 關閉" at bounding box center [910, 297] width 78 height 22
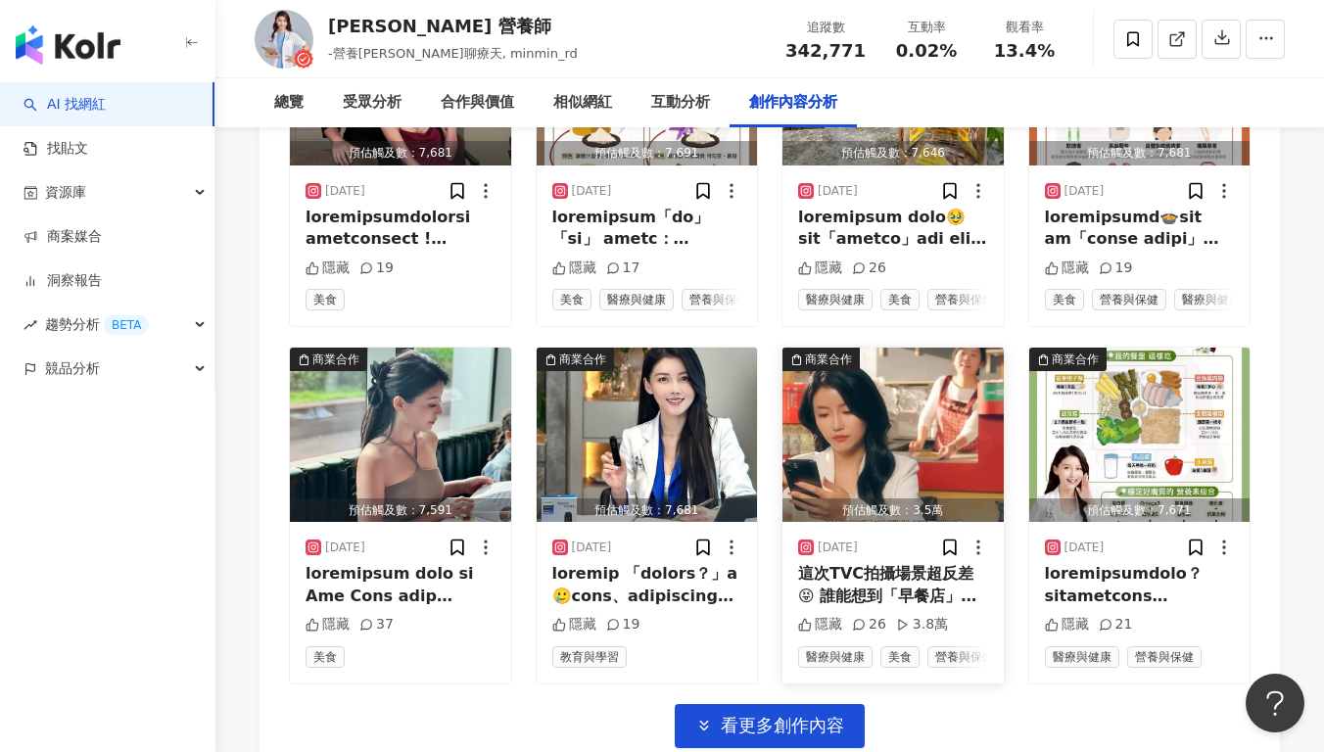
scroll to position [6947, 0]
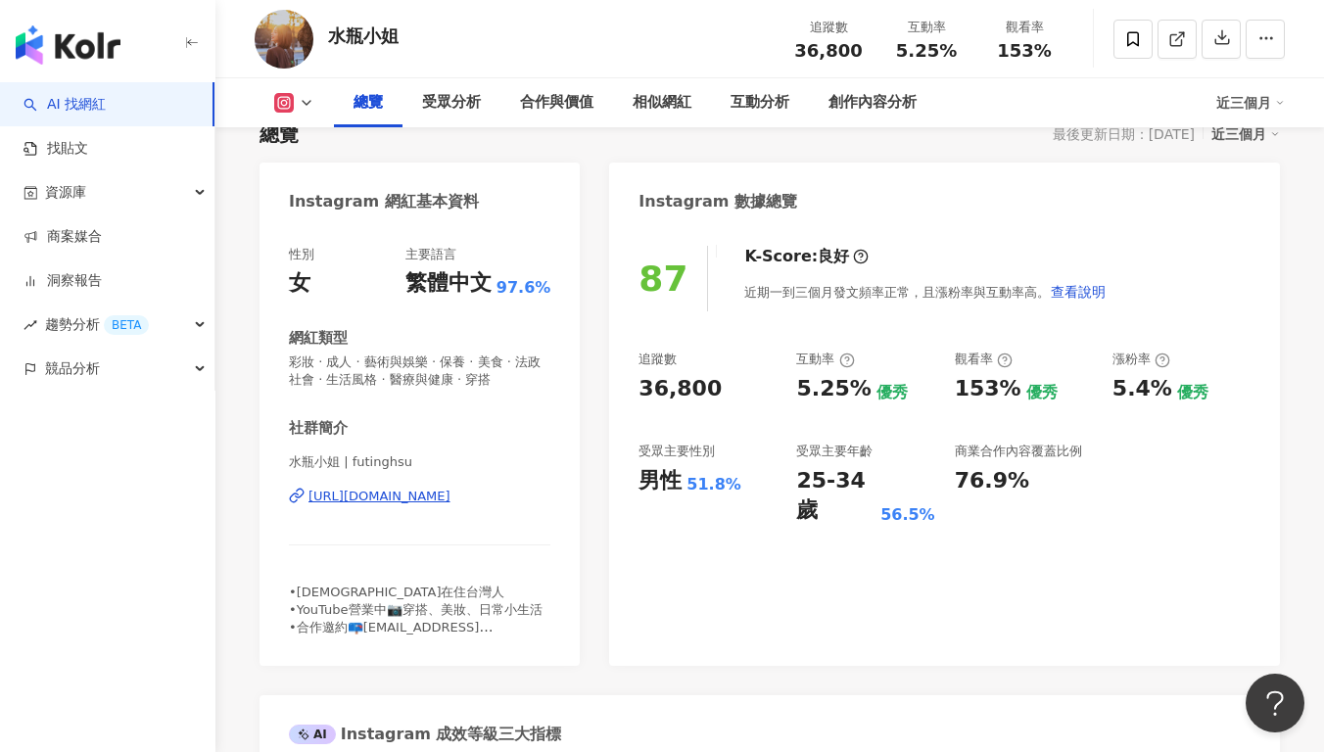
scroll to position [120, 0]
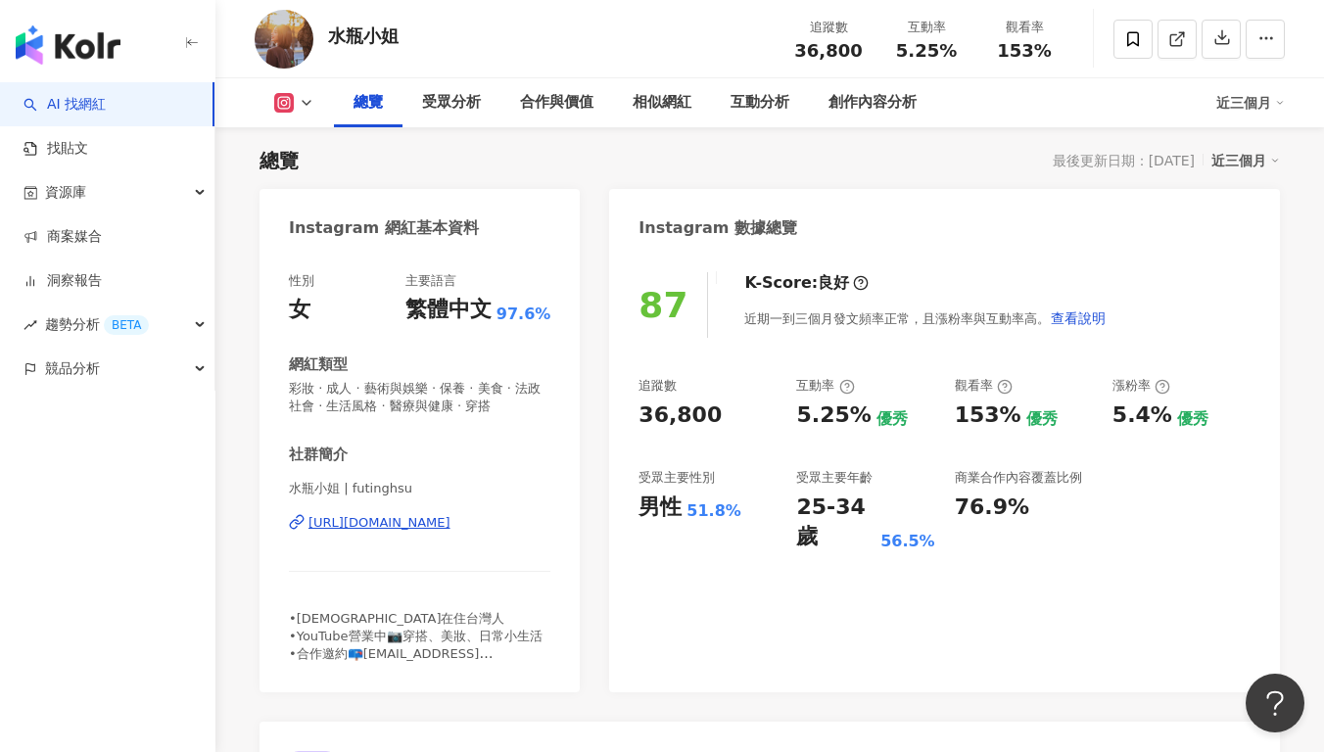
drag, startPoint x: 795, startPoint y: 396, endPoint x: 844, endPoint y: 396, distance: 49.0
click at [844, 396] on div "追蹤數 36,800 互動率 5.25% 優秀 觀看率 153% 優秀 漲粉率 5.4% 優秀 受眾主要性別 男性 51.8% 受眾主要年齡 25-34 歲 …" at bounding box center [944, 464] width 612 height 175
click at [815, 417] on div "5.25%" at bounding box center [833, 415] width 74 height 30
drag, startPoint x: 797, startPoint y: 418, endPoint x: 859, endPoint y: 422, distance: 61.8
click at [859, 422] on div "5.25% 優秀" at bounding box center [865, 415] width 138 height 30
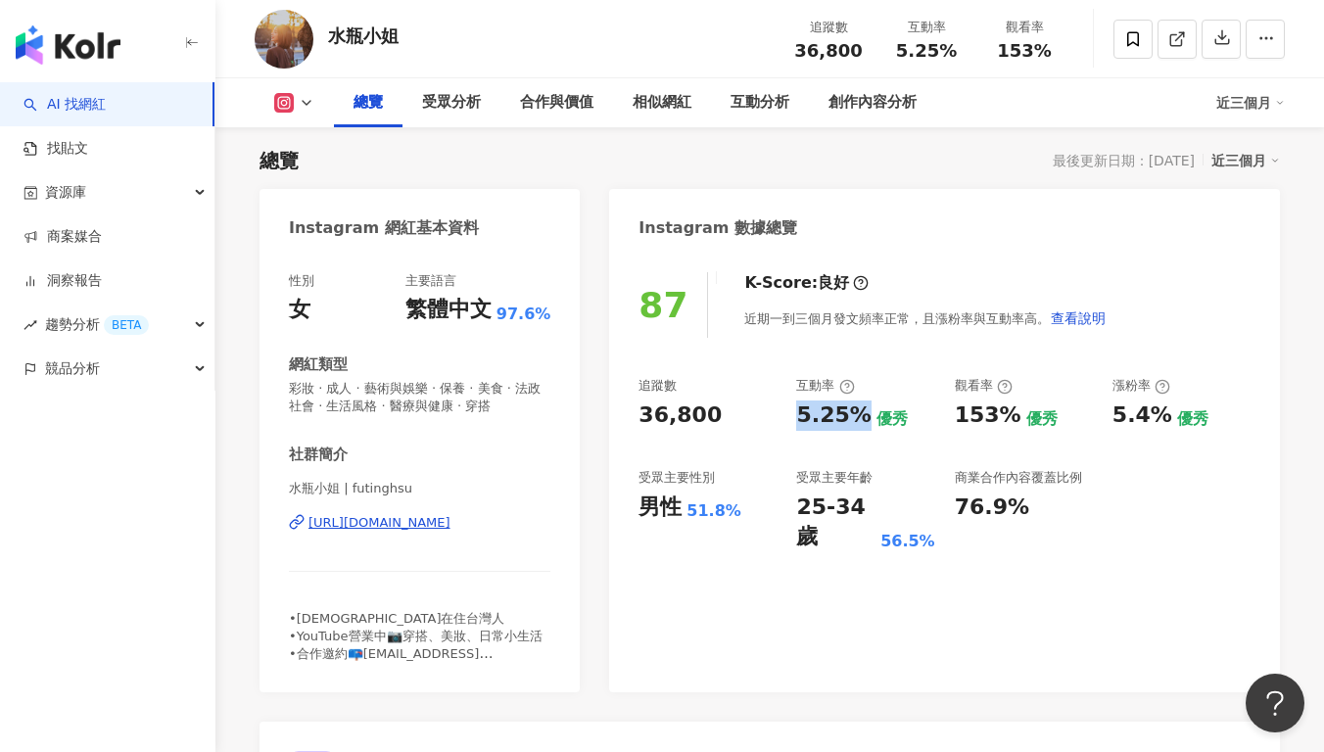
copy div "5.25%"
click at [846, 392] on icon at bounding box center [847, 387] width 16 height 16
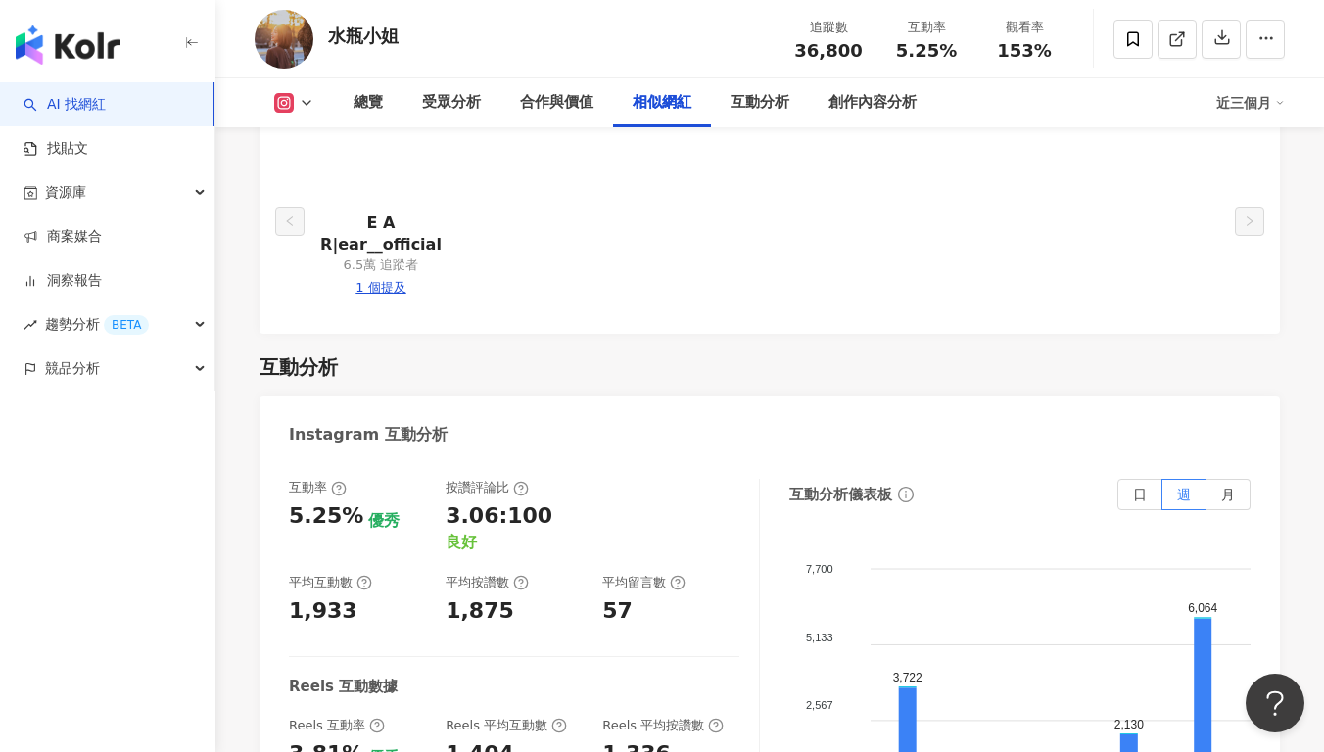
scroll to position [3883, 0]
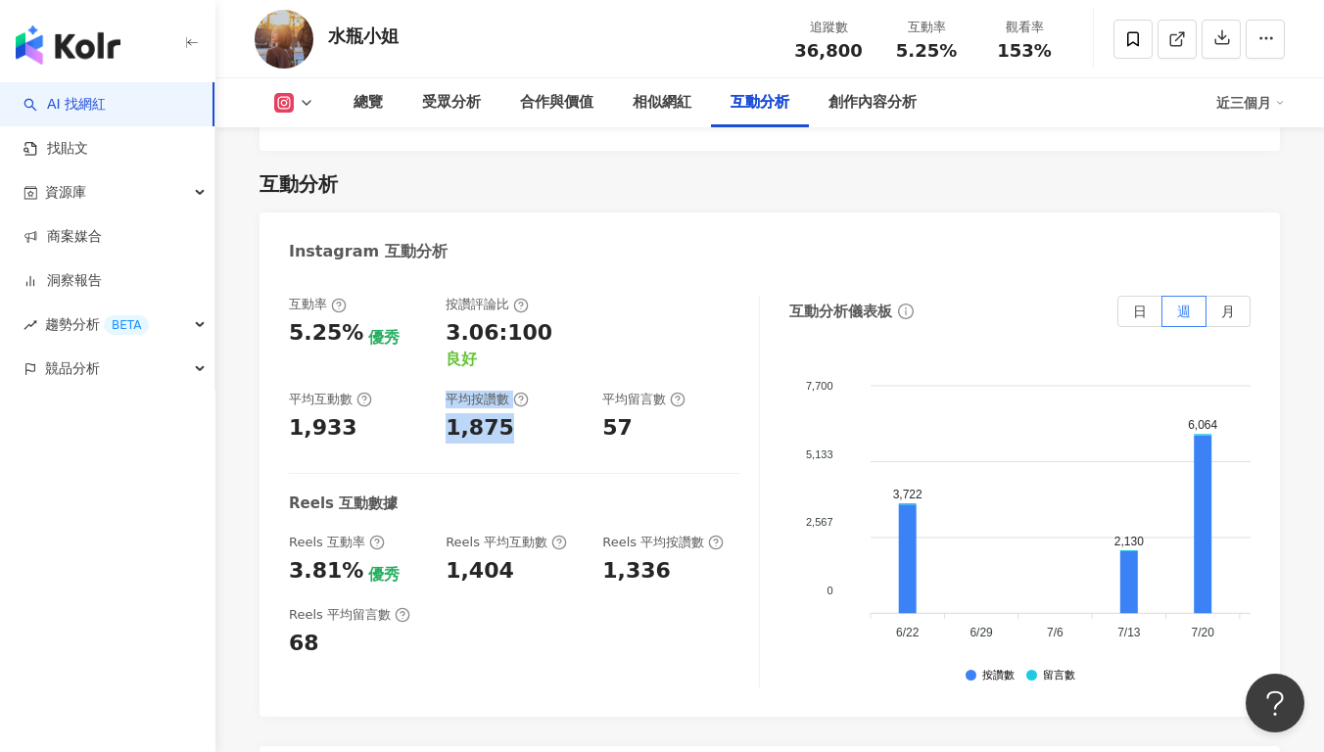
drag, startPoint x: 506, startPoint y: 309, endPoint x: 435, endPoint y: 305, distance: 71.6
click at [435, 305] on div "互動率 5.25% 優秀 按讚評論比 3.06:100 良好 平均互動數 1,933 平均按讚數 1,875 平均留言數 57" at bounding box center [514, 369] width 450 height 147
click at [466, 413] on div "1,875" at bounding box center [479, 428] width 69 height 30
drag, startPoint x: 447, startPoint y: 310, endPoint x: 509, endPoint y: 315, distance: 61.9
click at [509, 413] on div "1,875" at bounding box center [513, 428] width 137 height 30
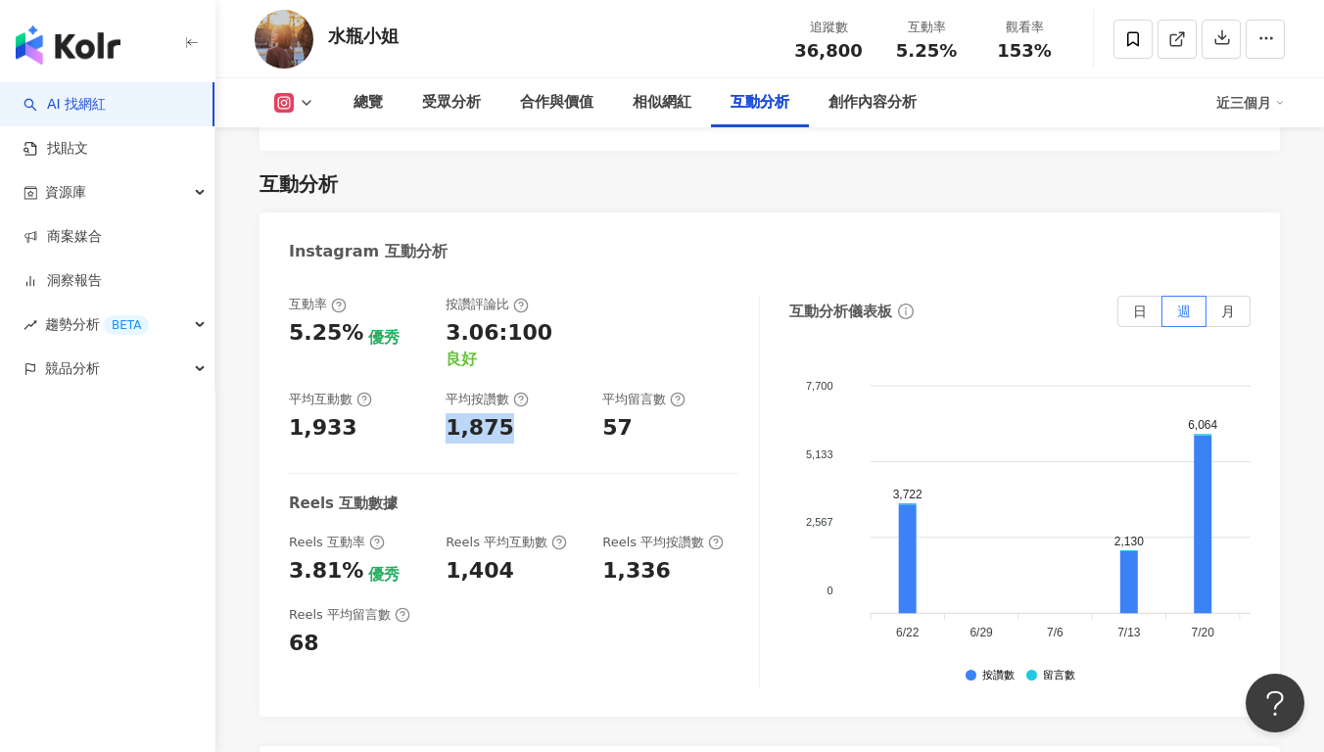
copy div "1,875"
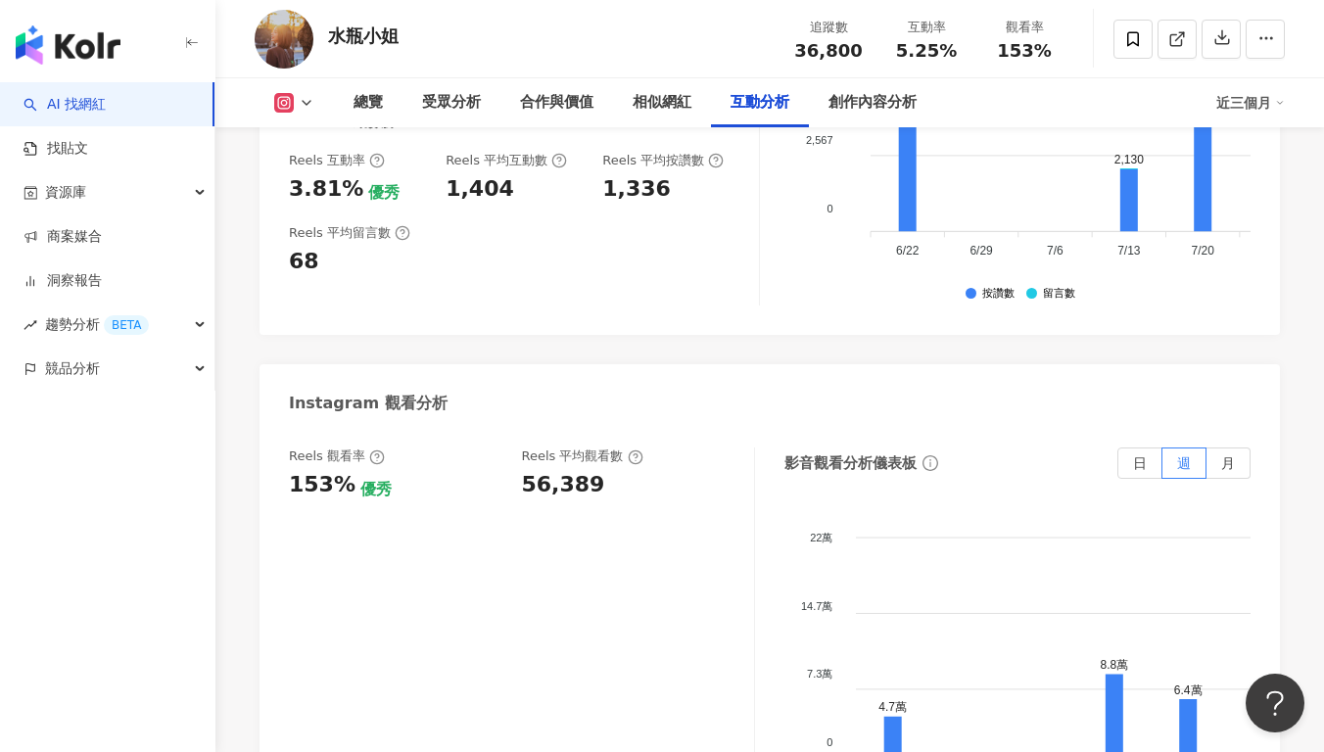
scroll to position [4265, 0]
drag, startPoint x: 494, startPoint y: 382, endPoint x: 595, endPoint y: 391, distance: 101.2
click at [595, 446] on div "Reels 觀看率 153% 優秀 Reels 平均觀看數 56,389" at bounding box center [511, 472] width 445 height 53
click at [595, 469] on div "56,389" at bounding box center [628, 484] width 213 height 30
drag, startPoint x: 629, startPoint y: 396, endPoint x: 521, endPoint y: 395, distance: 108.7
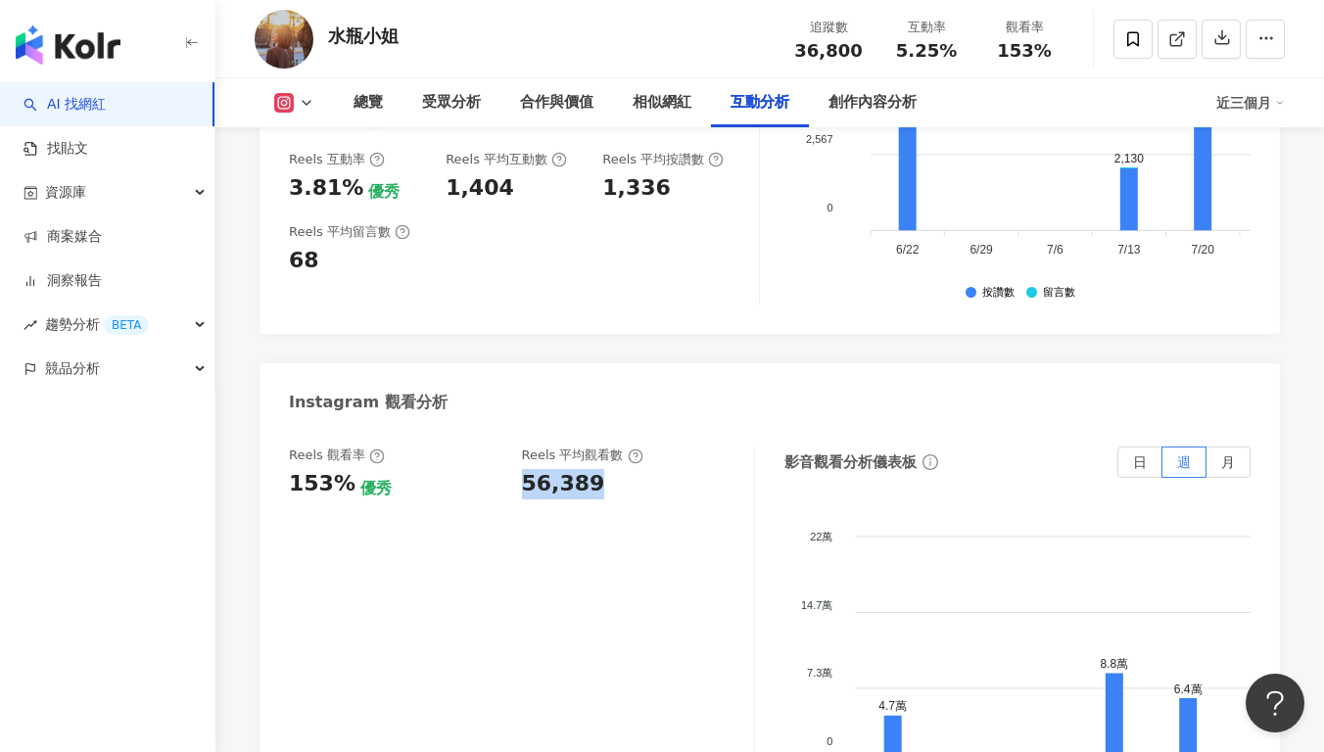
click at [520, 446] on div "Reels 觀看率 153% 優秀 Reels 平均觀看數 56,389" at bounding box center [511, 472] width 445 height 53
copy div "56,389"
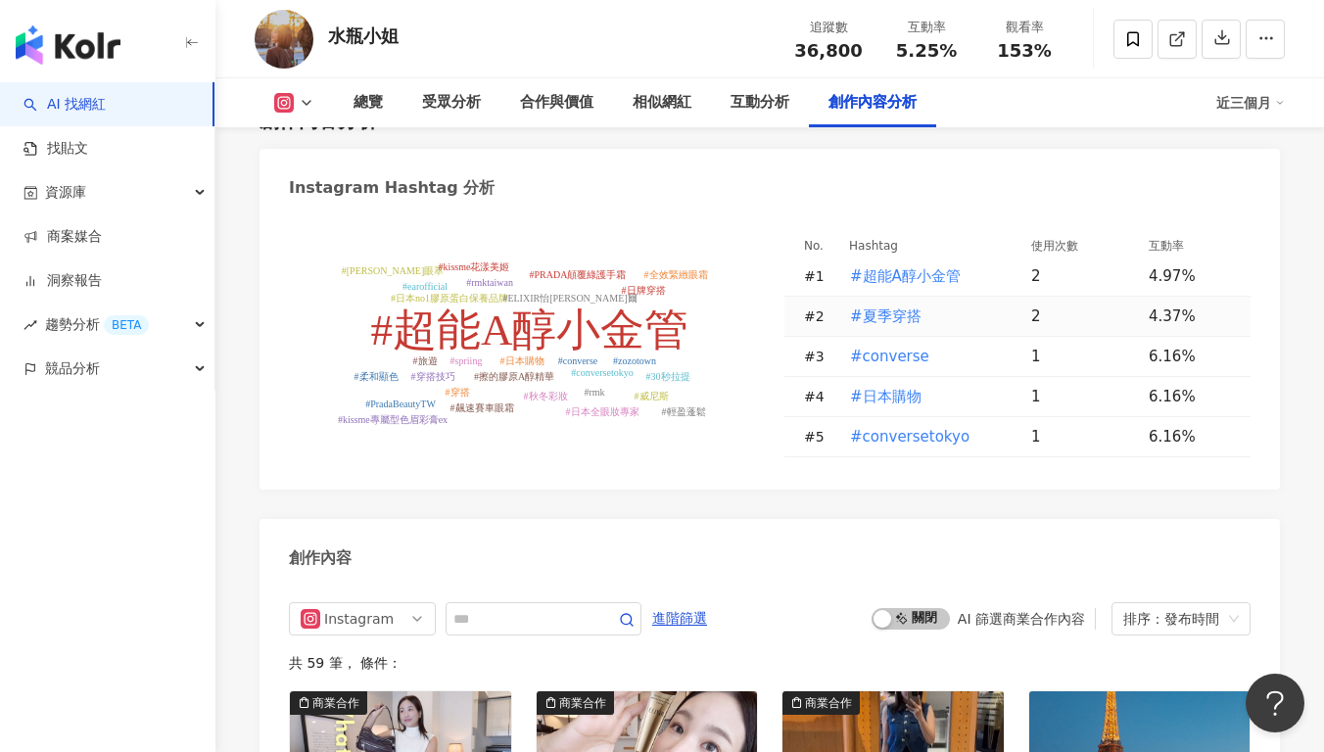
scroll to position [5661, 0]
click at [913, 608] on span "啟動 關閉" at bounding box center [910, 619] width 78 height 22
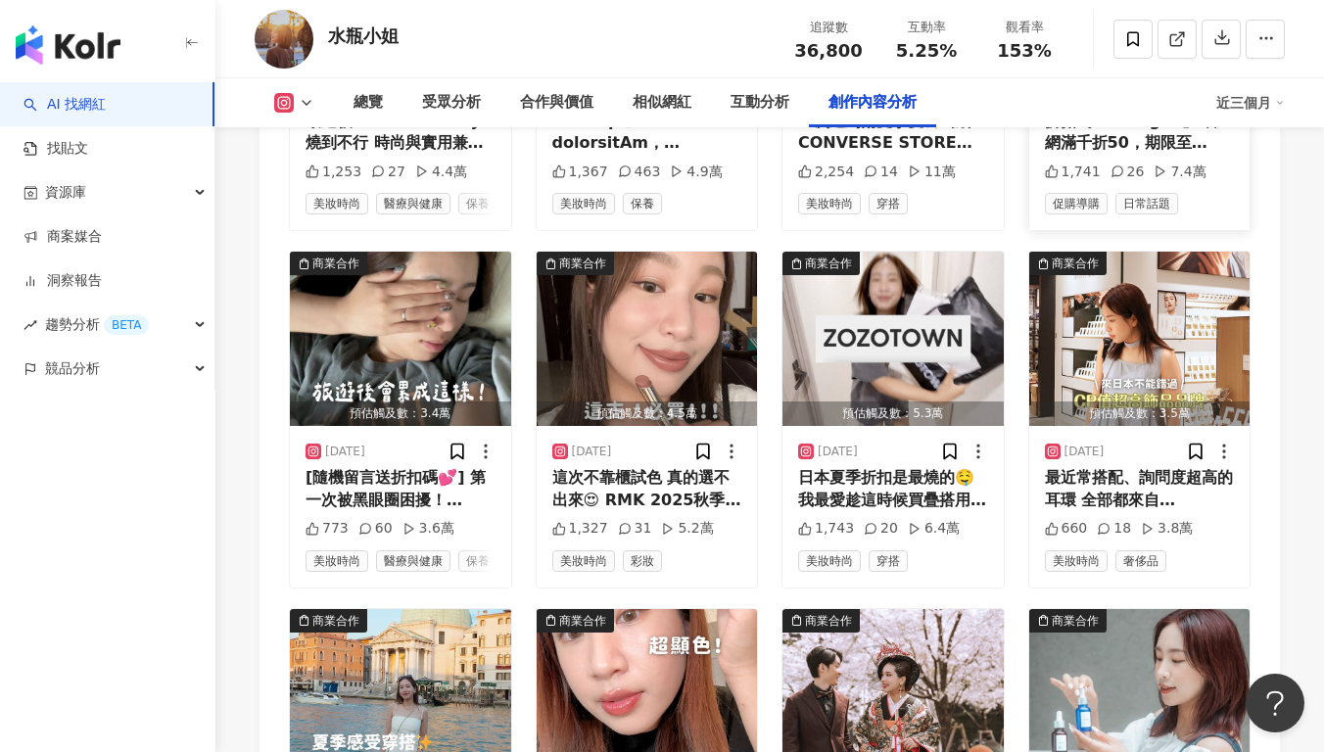
scroll to position [6638, 0]
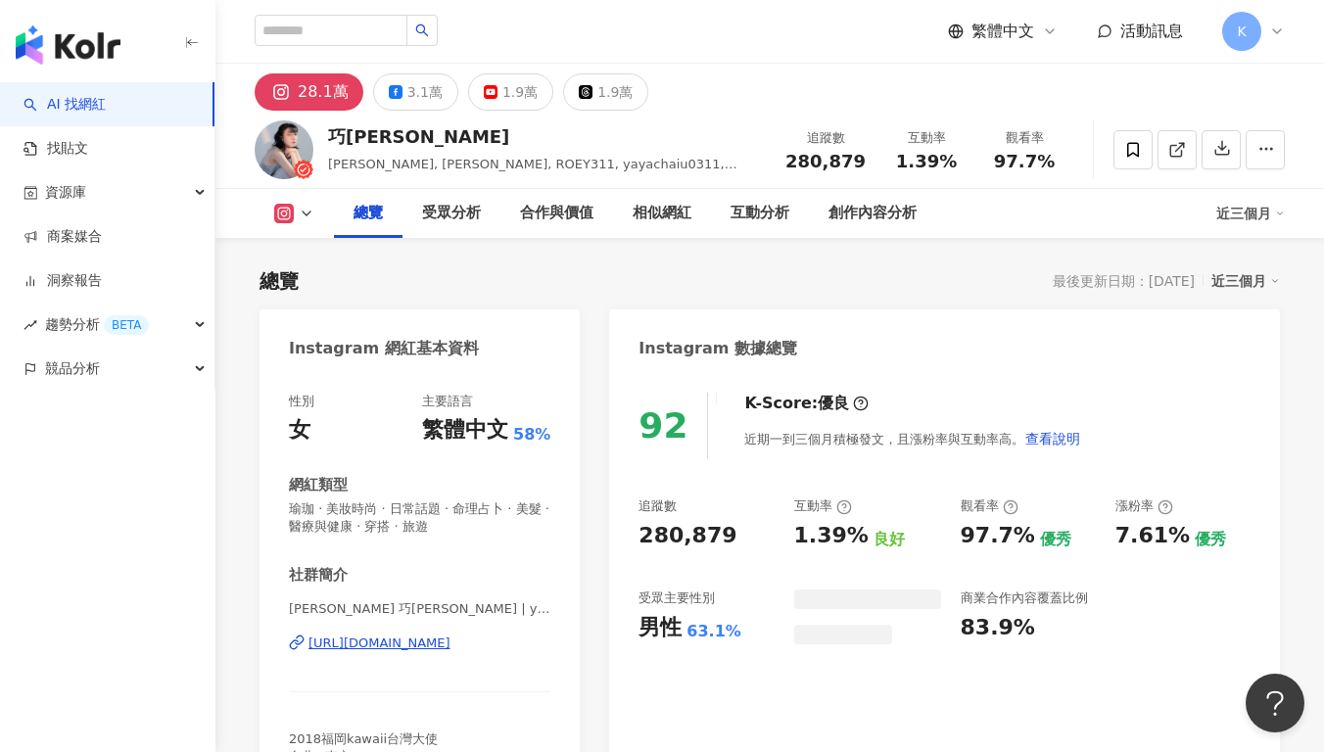
scroll to position [120, 0]
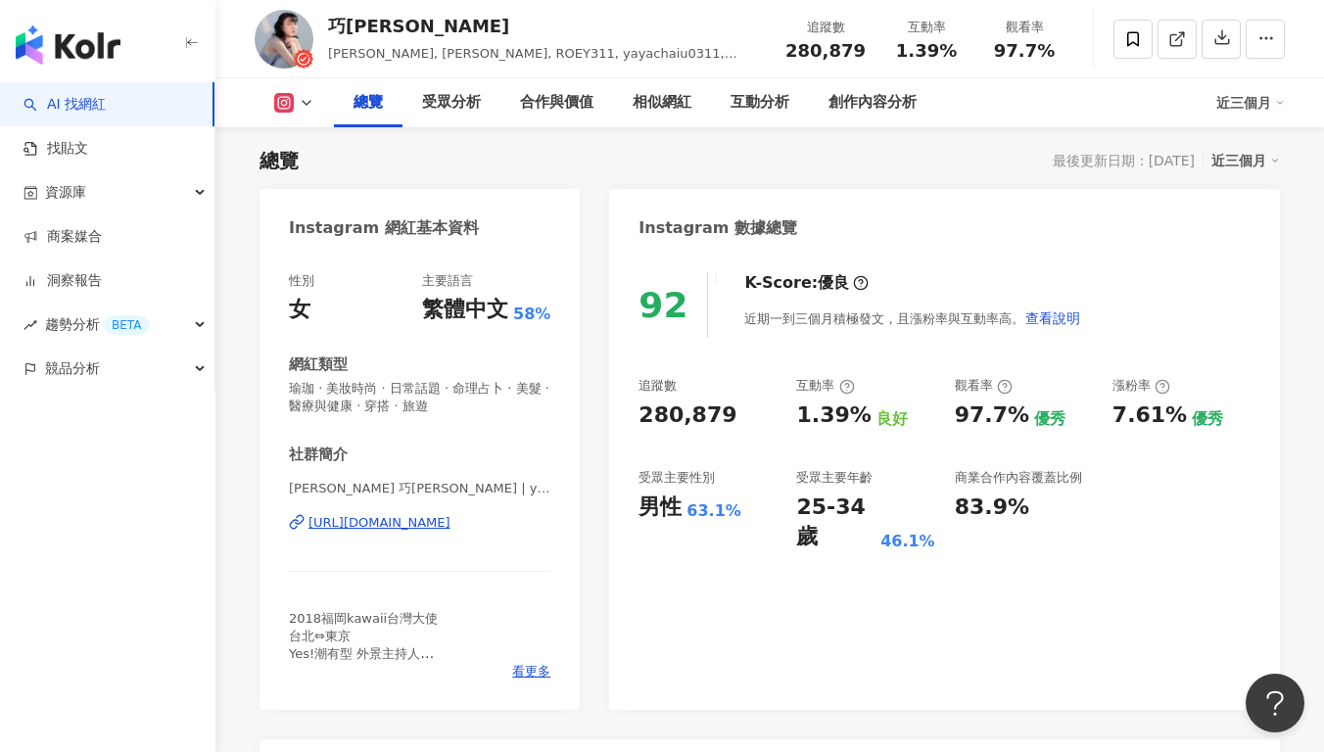
click at [819, 426] on div "1.39%" at bounding box center [833, 415] width 74 height 30
drag, startPoint x: 847, startPoint y: 427, endPoint x: 857, endPoint y: 428, distance: 9.8
click at [857, 428] on div "追蹤數 280,879 互動率 1.39% 良好 觀看率 97.7% 優秀 漲粉率 7.61% 優秀 受眾主要性別 男性 63.1% 受眾主要年齡 25-34…" at bounding box center [944, 464] width 612 height 175
copy div "1.39%"
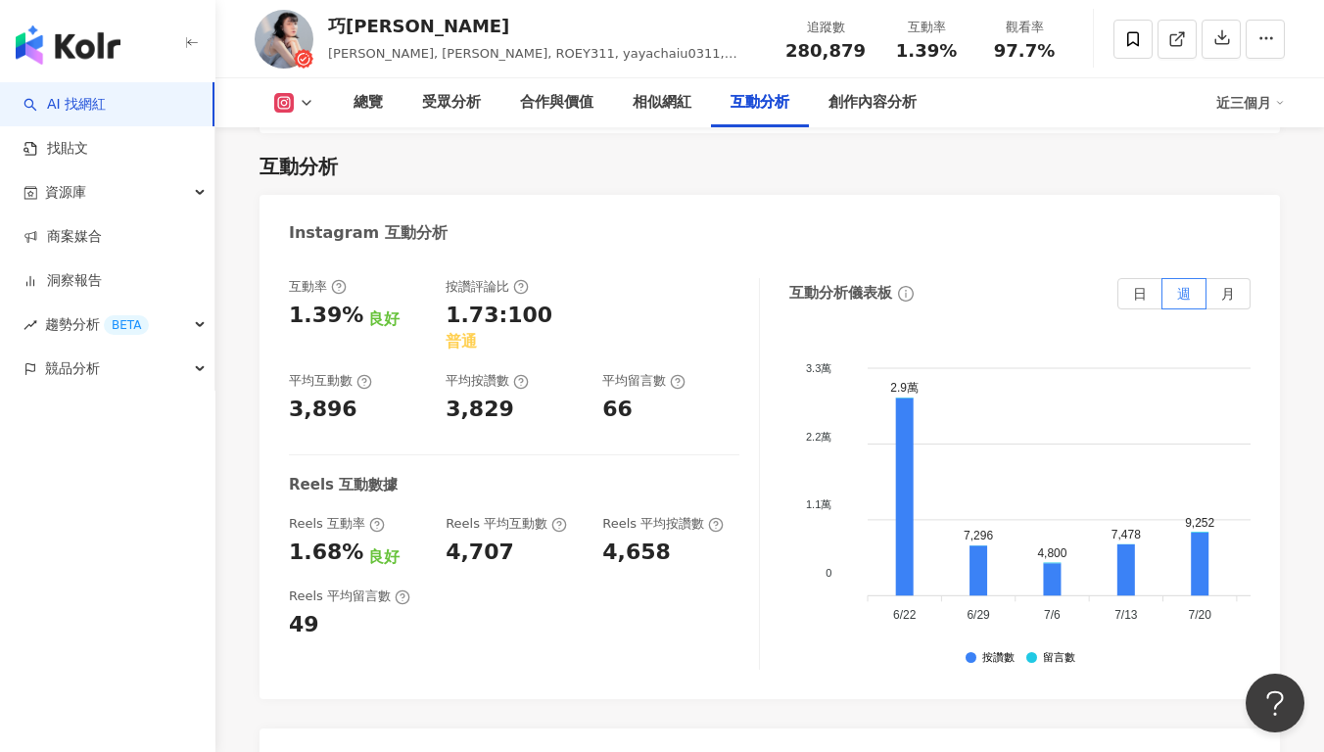
scroll to position [3933, 0]
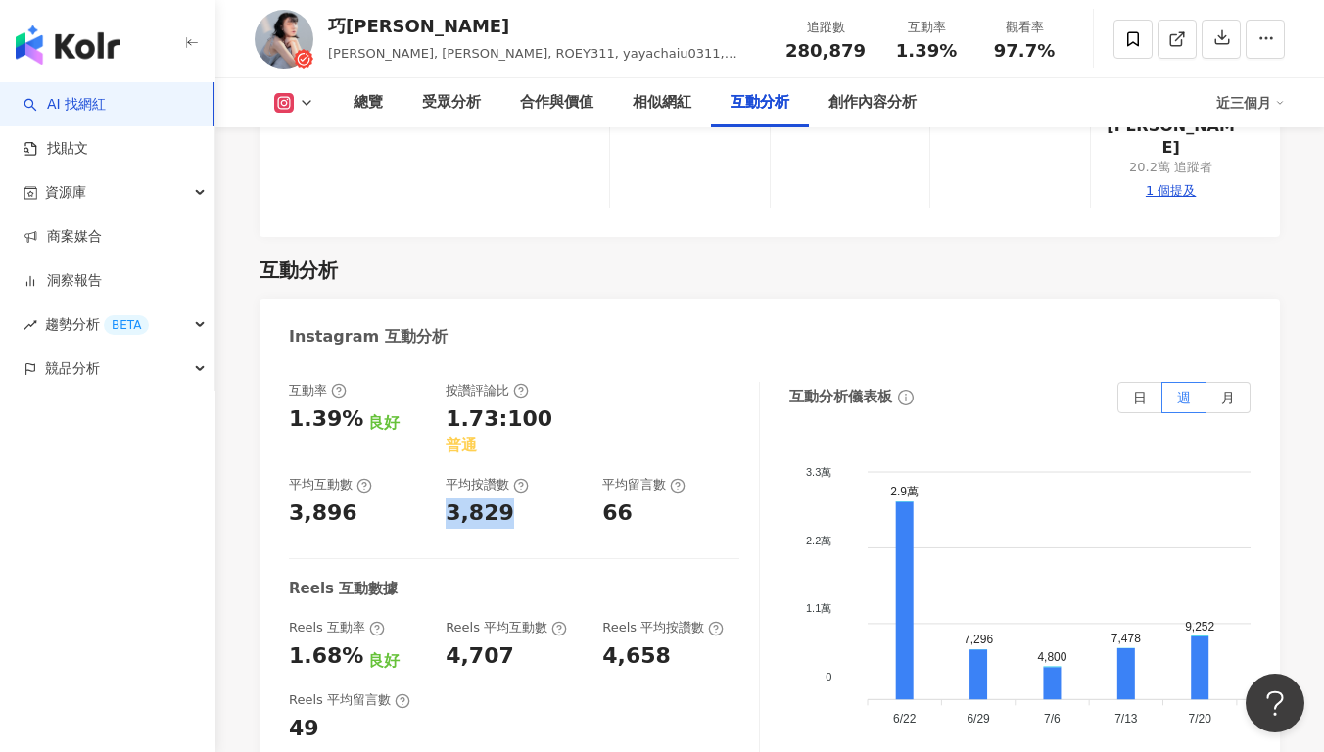
drag, startPoint x: 512, startPoint y: 378, endPoint x: 445, endPoint y: 379, distance: 66.6
click at [445, 498] on div "3,829" at bounding box center [513, 513] width 137 height 30
copy div "3,829"
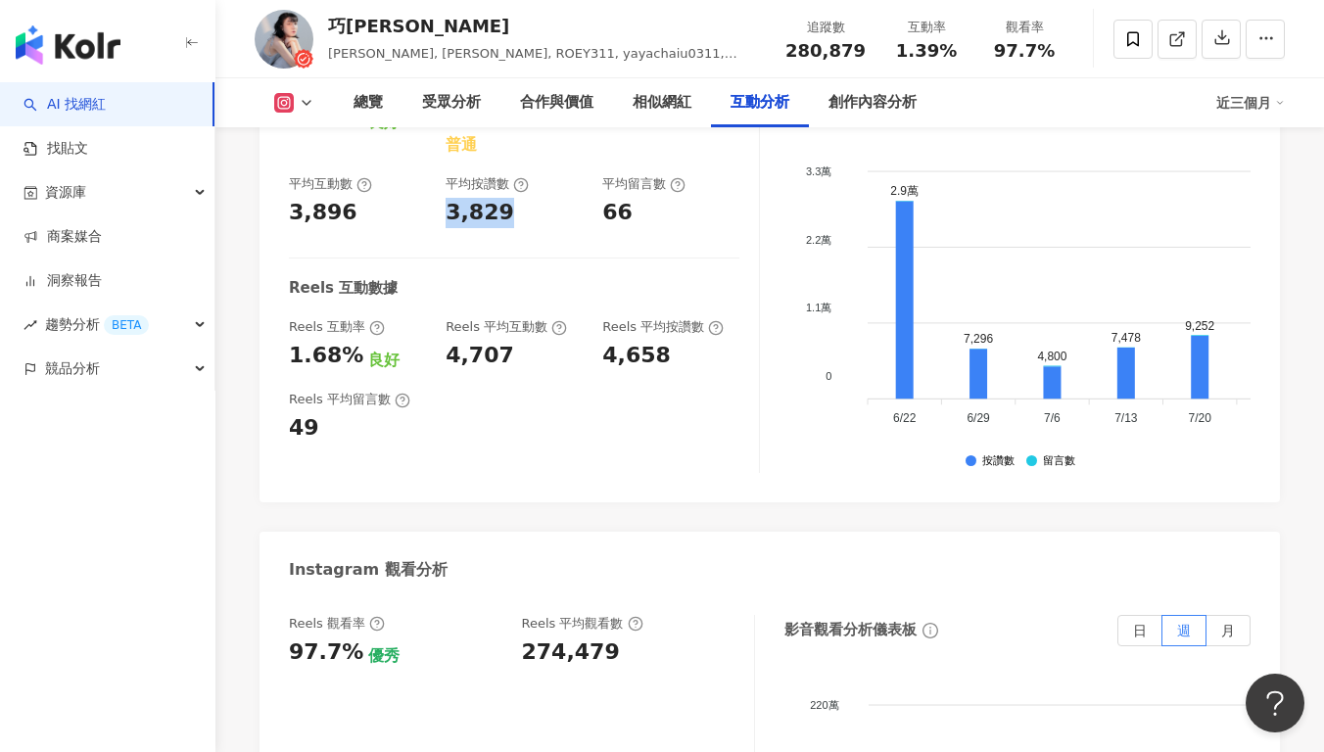
scroll to position [4277, 0]
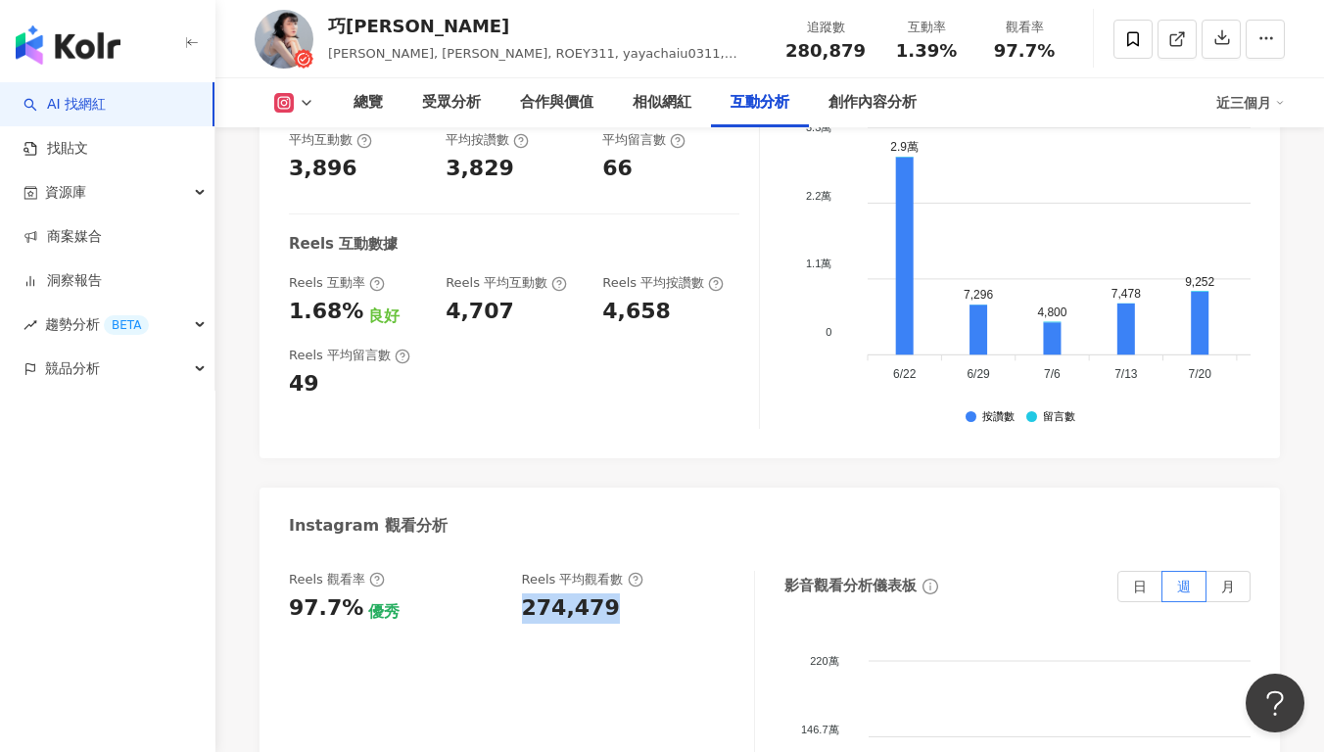
drag, startPoint x: 530, startPoint y: 495, endPoint x: 605, endPoint y: 502, distance: 75.7
click at [605, 571] on div "Reels 觀看率 97.7% 優秀 [PERSON_NAME] 平均觀看數 274,479" at bounding box center [511, 597] width 445 height 53
copy div "274,479"
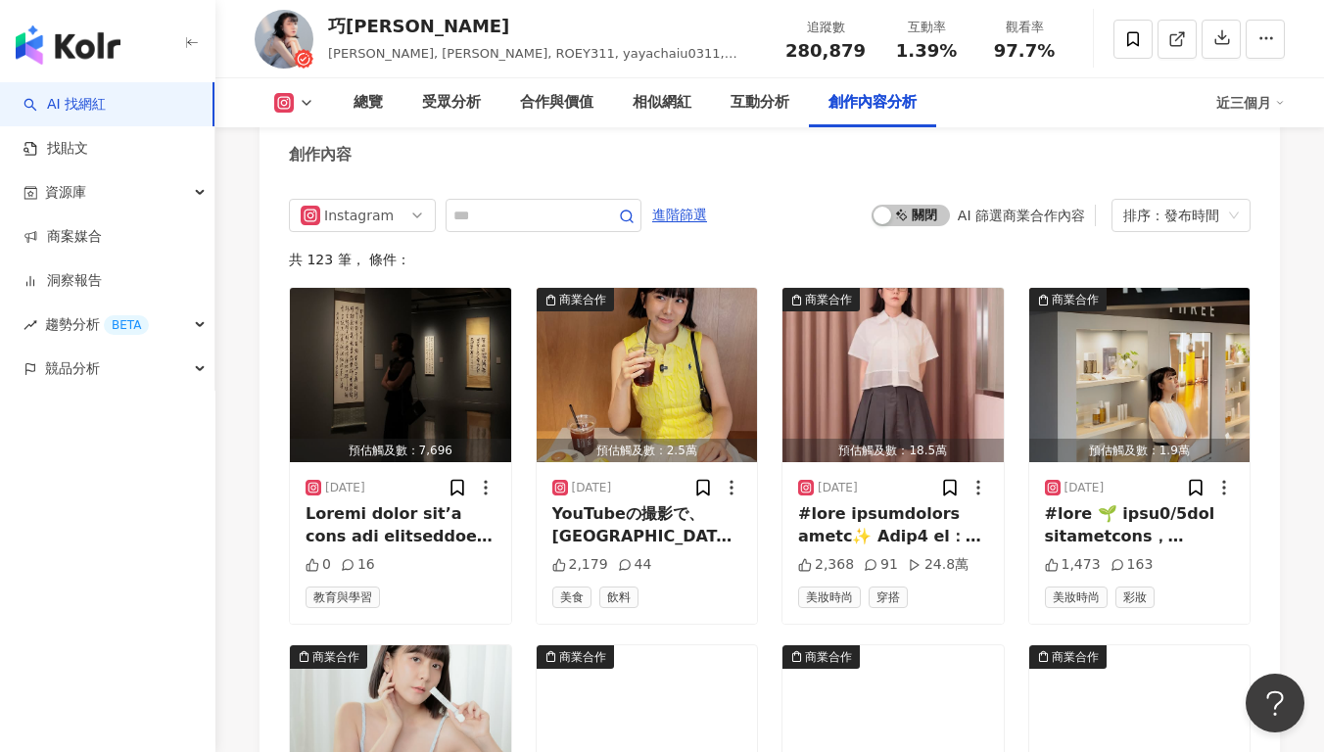
scroll to position [6017, 0]
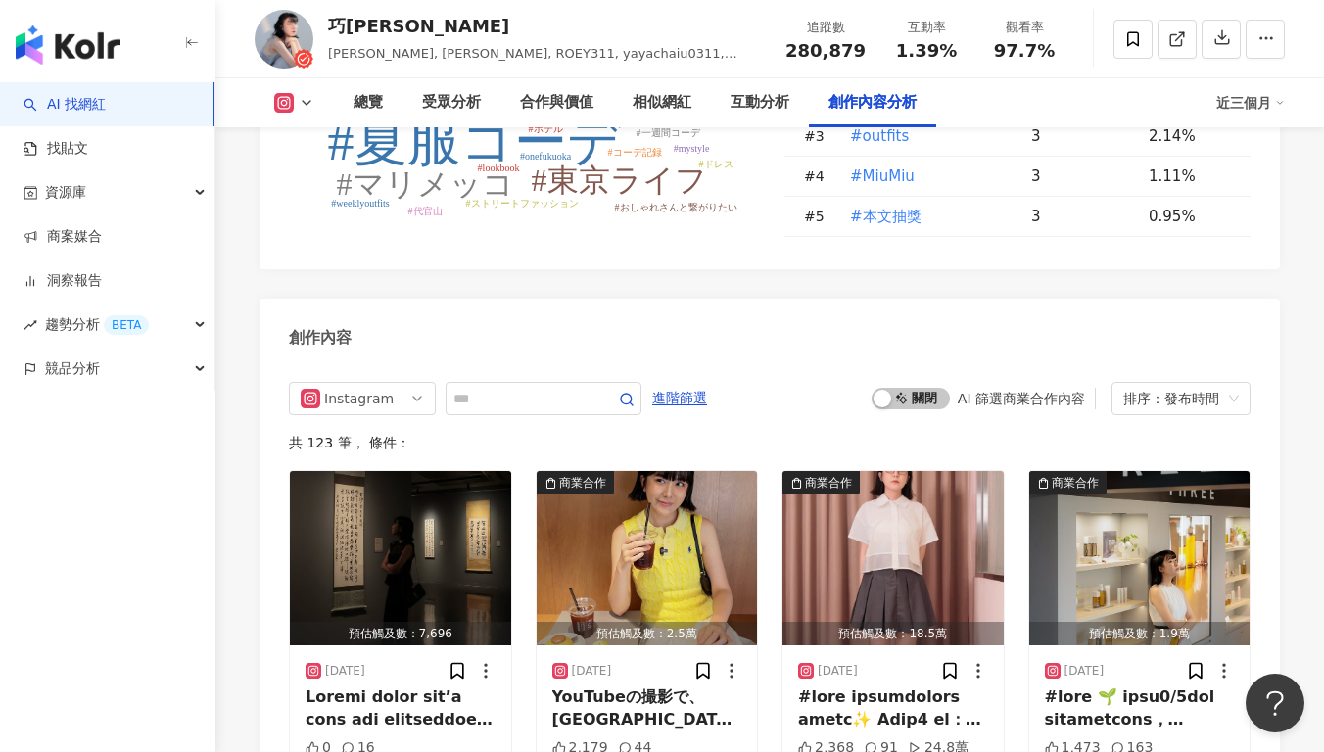
click at [934, 382] on div "啟動 關閉 AI 篩選商業合作內容 排序：發布時間" at bounding box center [1060, 398] width 379 height 33
click at [934, 388] on span "啟動 關閉" at bounding box center [910, 399] width 78 height 22
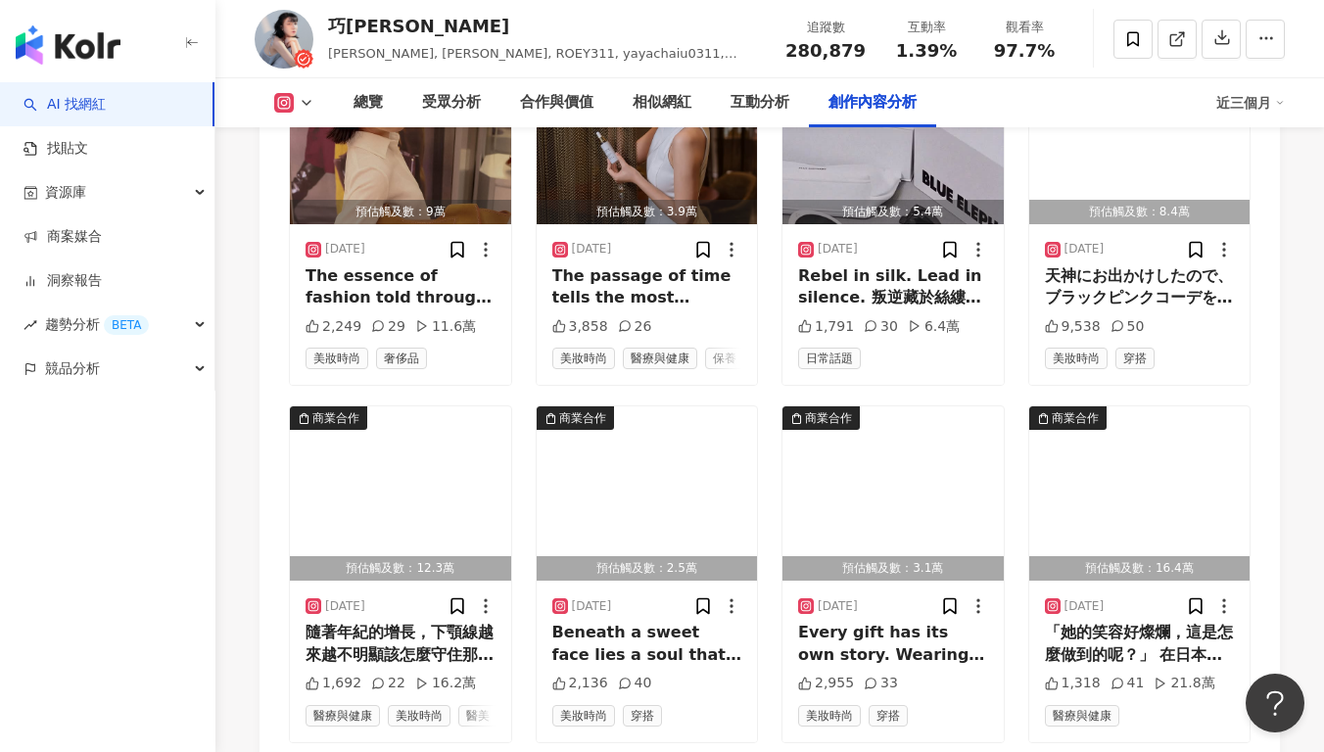
scroll to position [6795, 0]
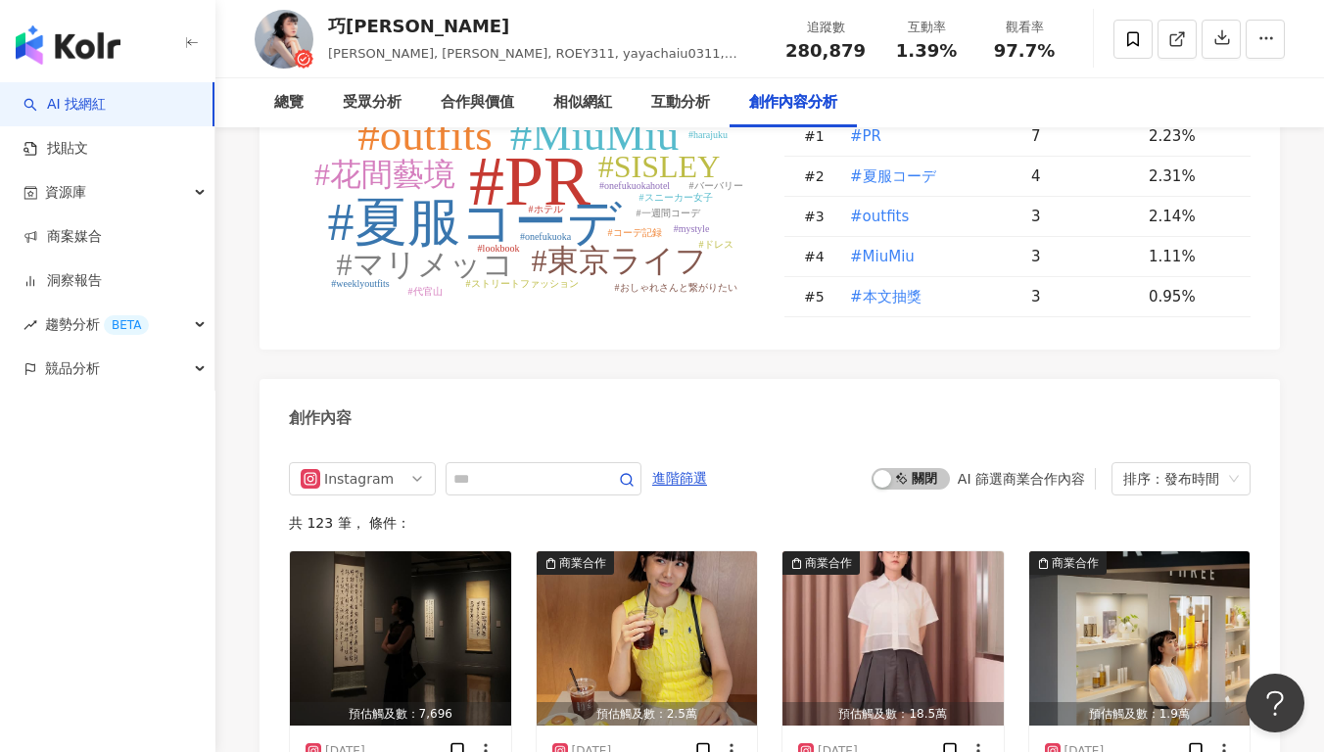
scroll to position [6019, 0]
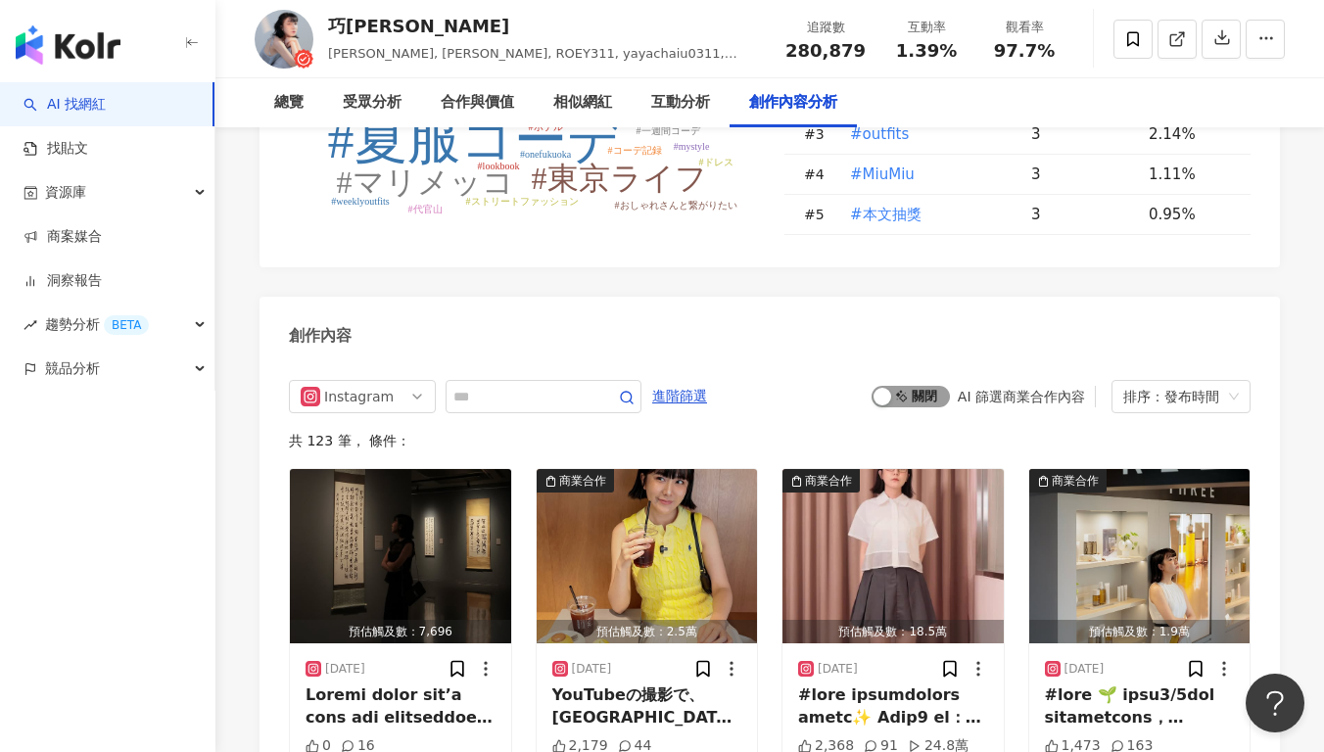
click at [926, 386] on span "啟動 關閉" at bounding box center [910, 397] width 78 height 22
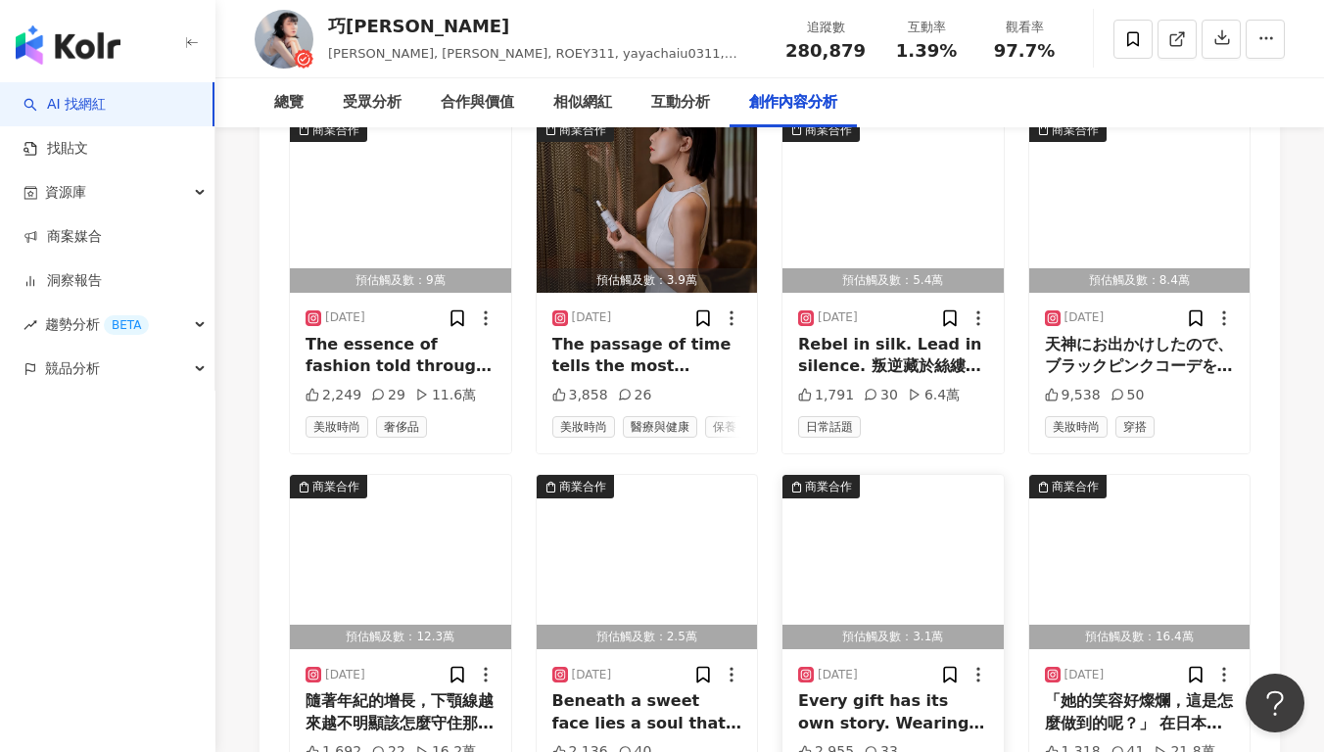
scroll to position [6915, 0]
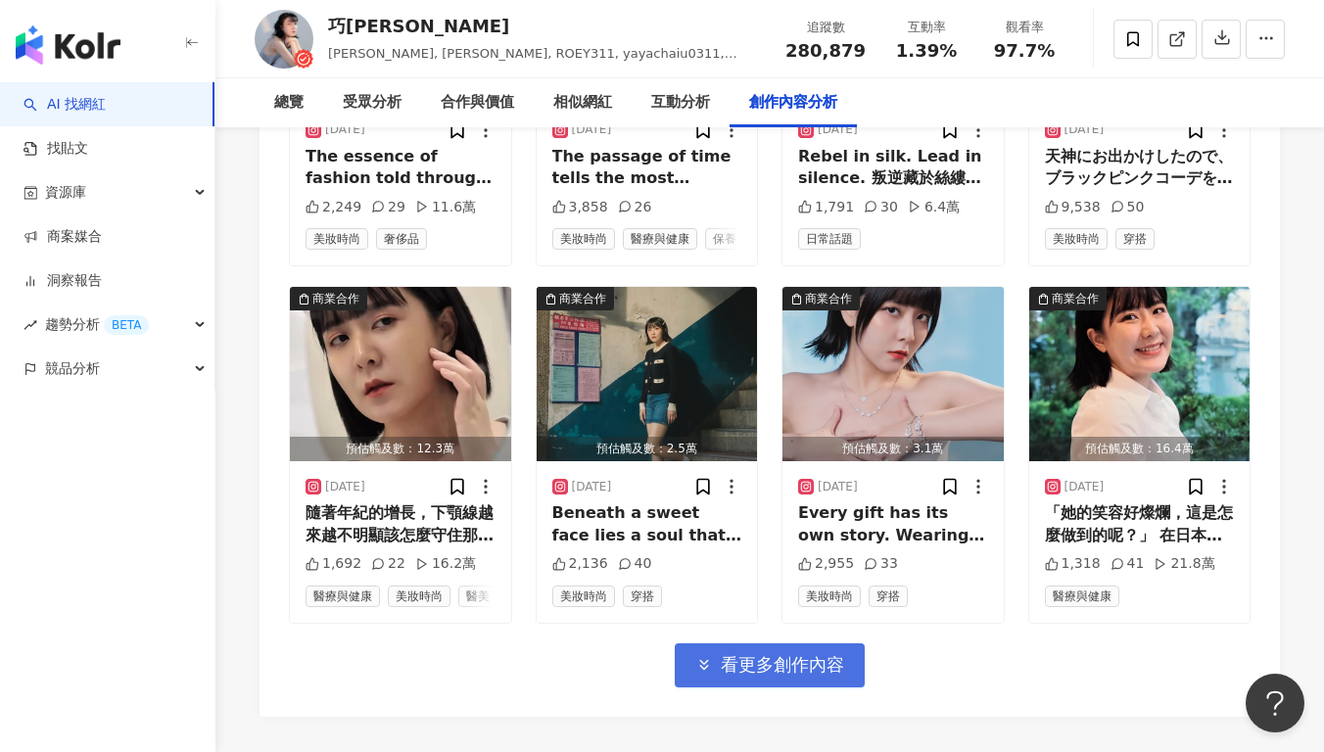
click at [749, 643] on button "看更多創作內容" at bounding box center [770, 665] width 190 height 44
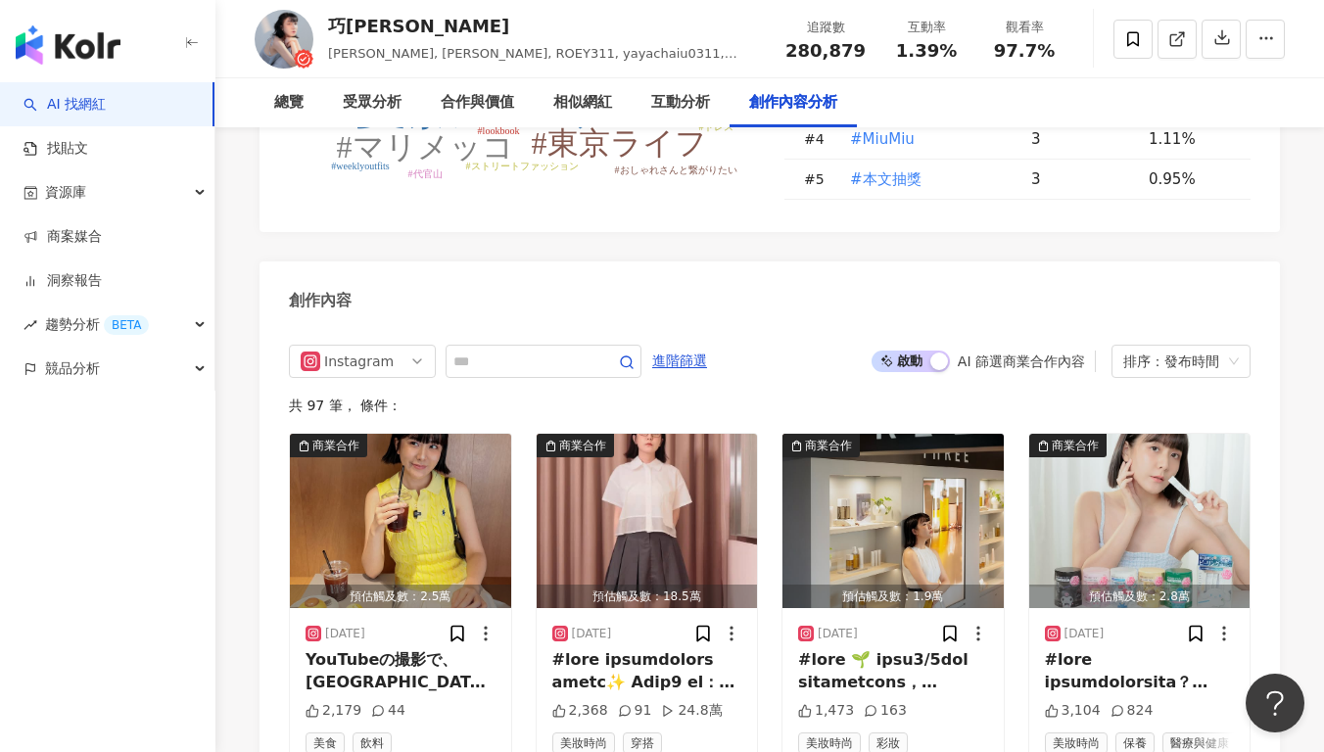
scroll to position [6074, 0]
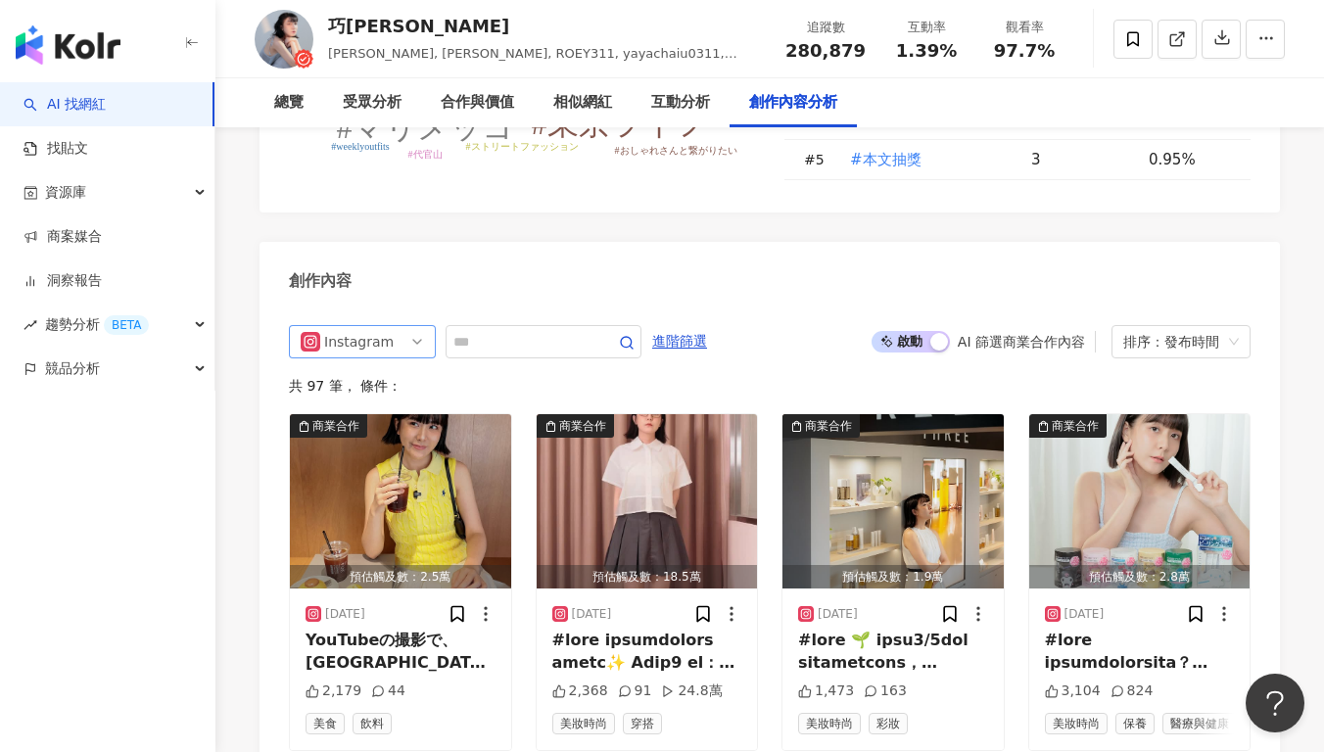
click at [430, 325] on div "Instagram" at bounding box center [362, 341] width 147 height 33
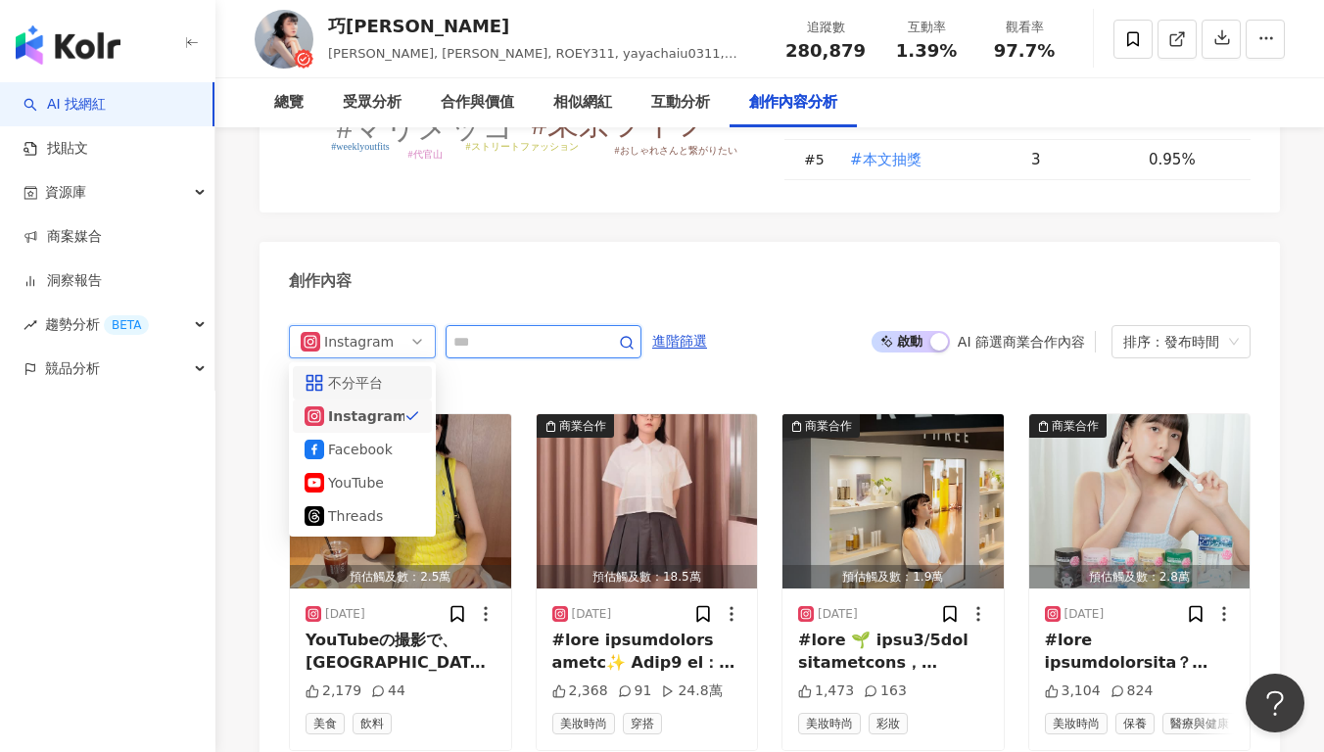
click at [491, 330] on input "text" at bounding box center [521, 341] width 137 height 23
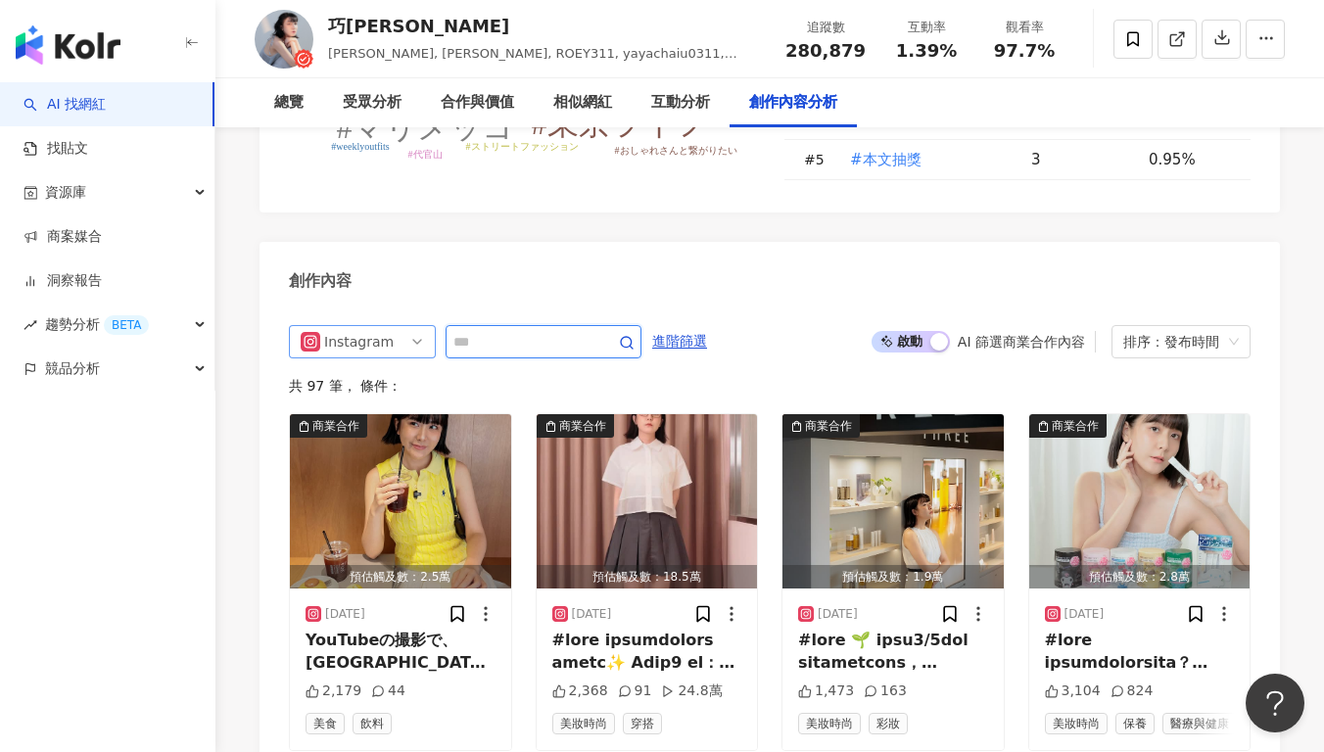
click at [426, 325] on div "Instagram all ig 不分平台 Instagram Facebook YouTube Threads" at bounding box center [362, 341] width 147 height 33
click at [680, 326] on span "進階篩選" at bounding box center [679, 341] width 55 height 31
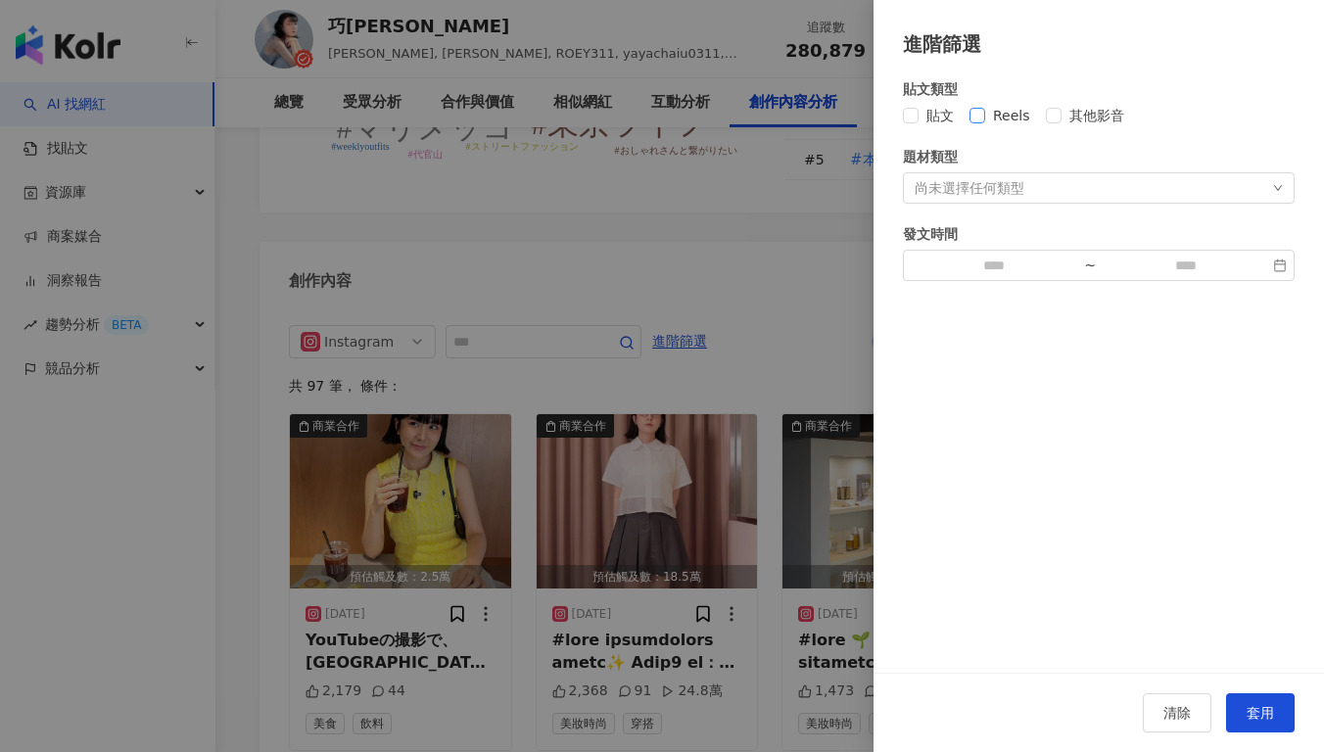
click at [1015, 118] on span "Reels" at bounding box center [1011, 116] width 53 height 22
click at [1254, 695] on button "套用" at bounding box center [1260, 712] width 69 height 39
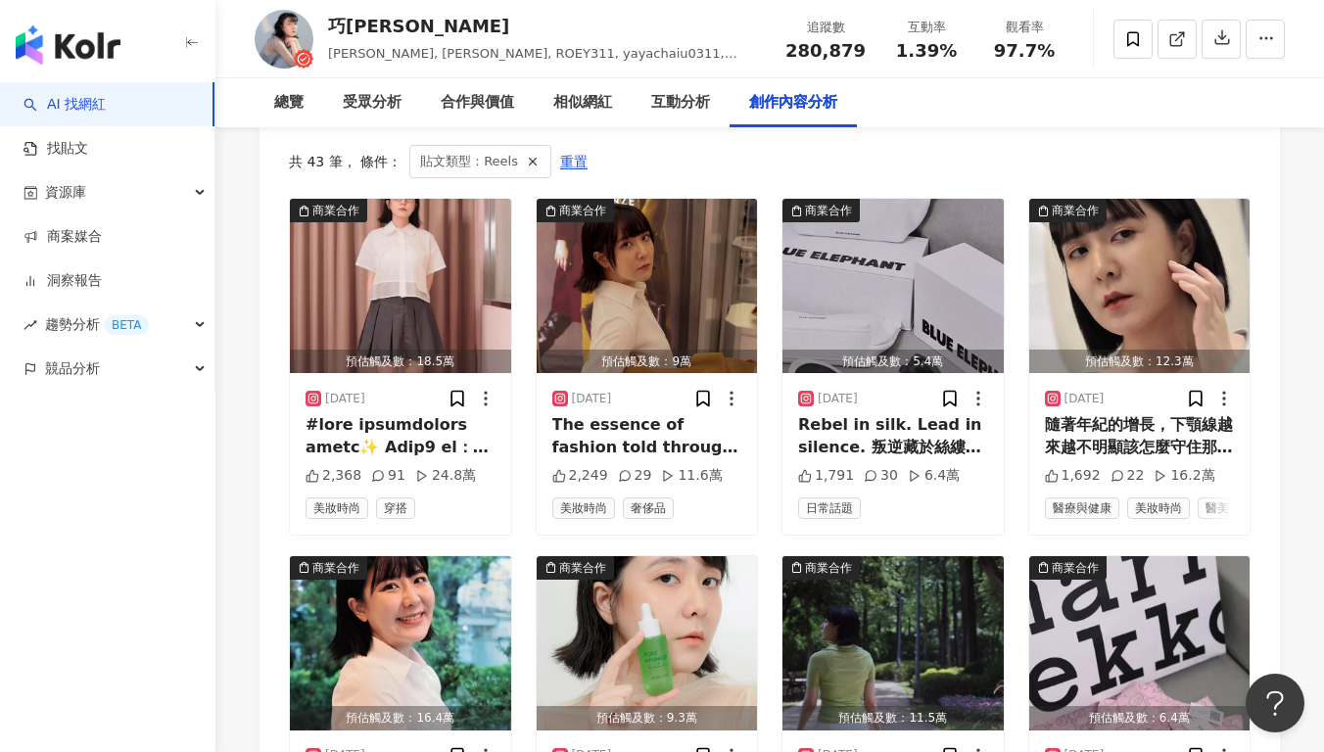
scroll to position [6307, 0]
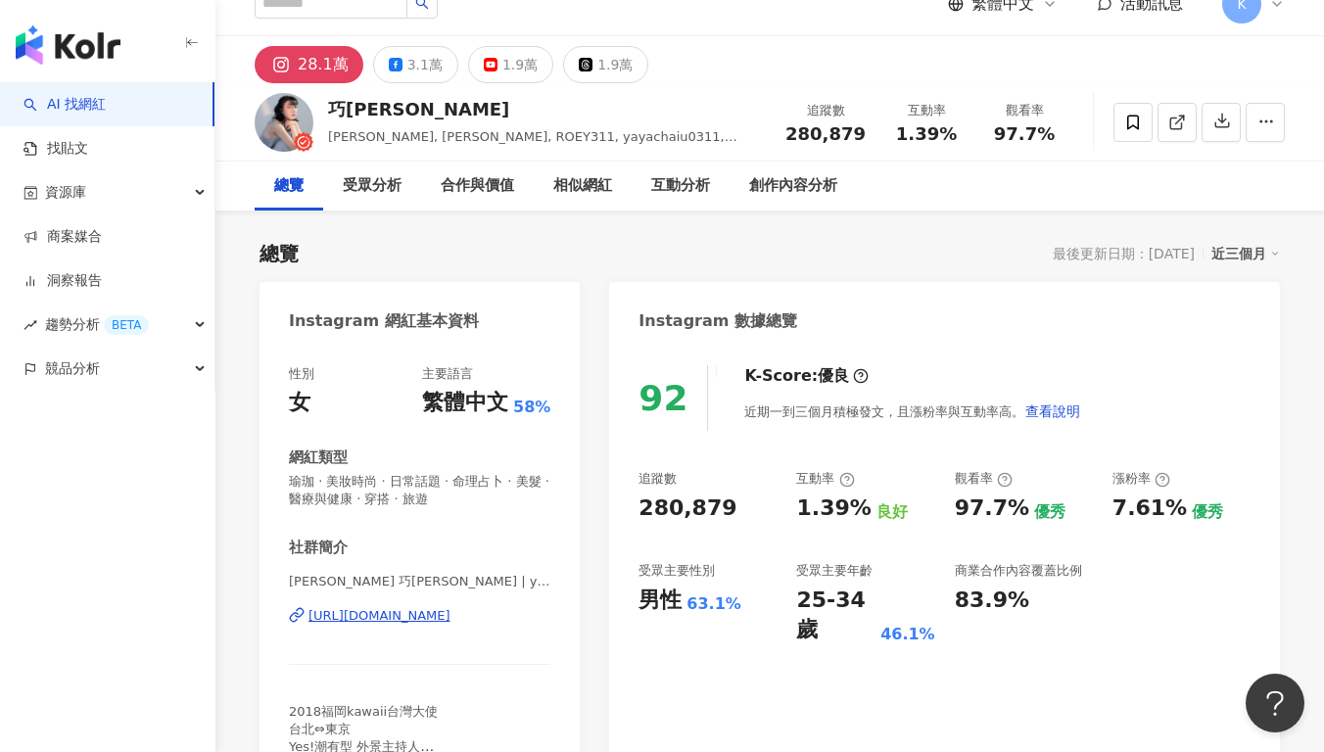
scroll to position [0, 0]
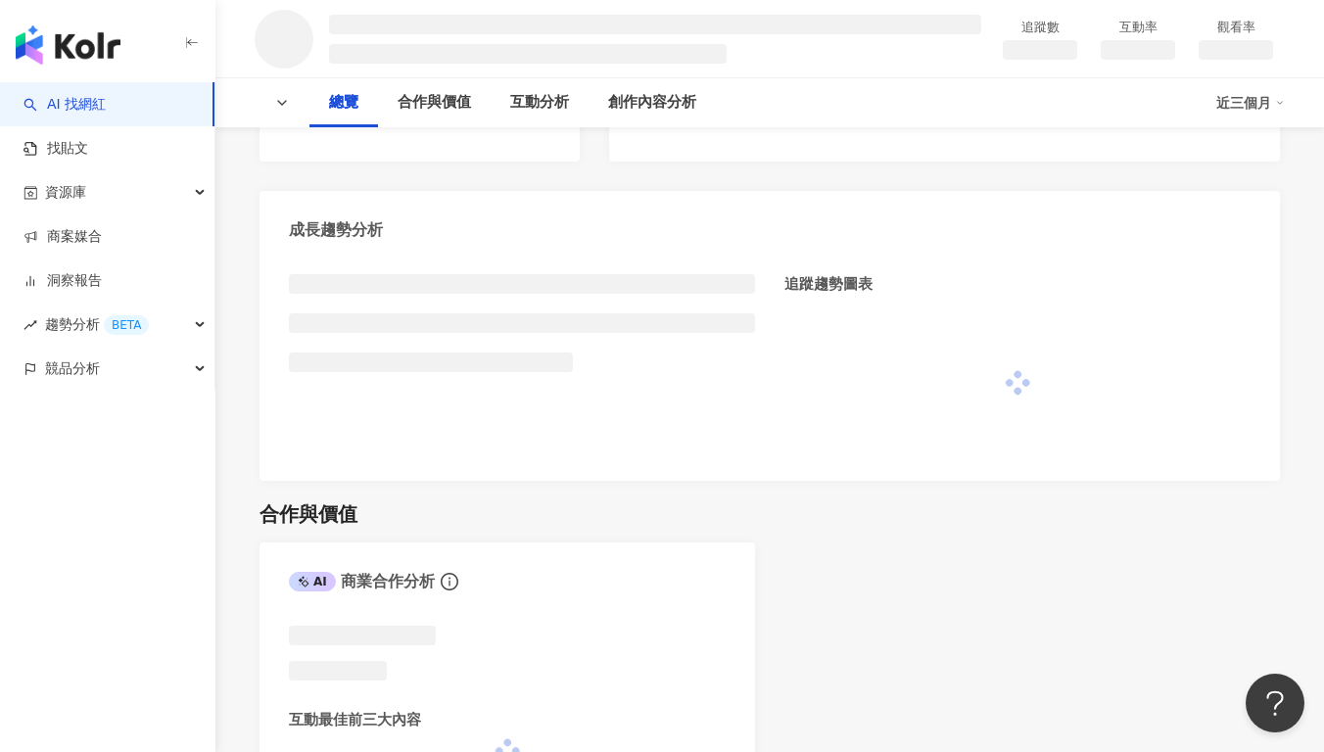
scroll to position [1483, 0]
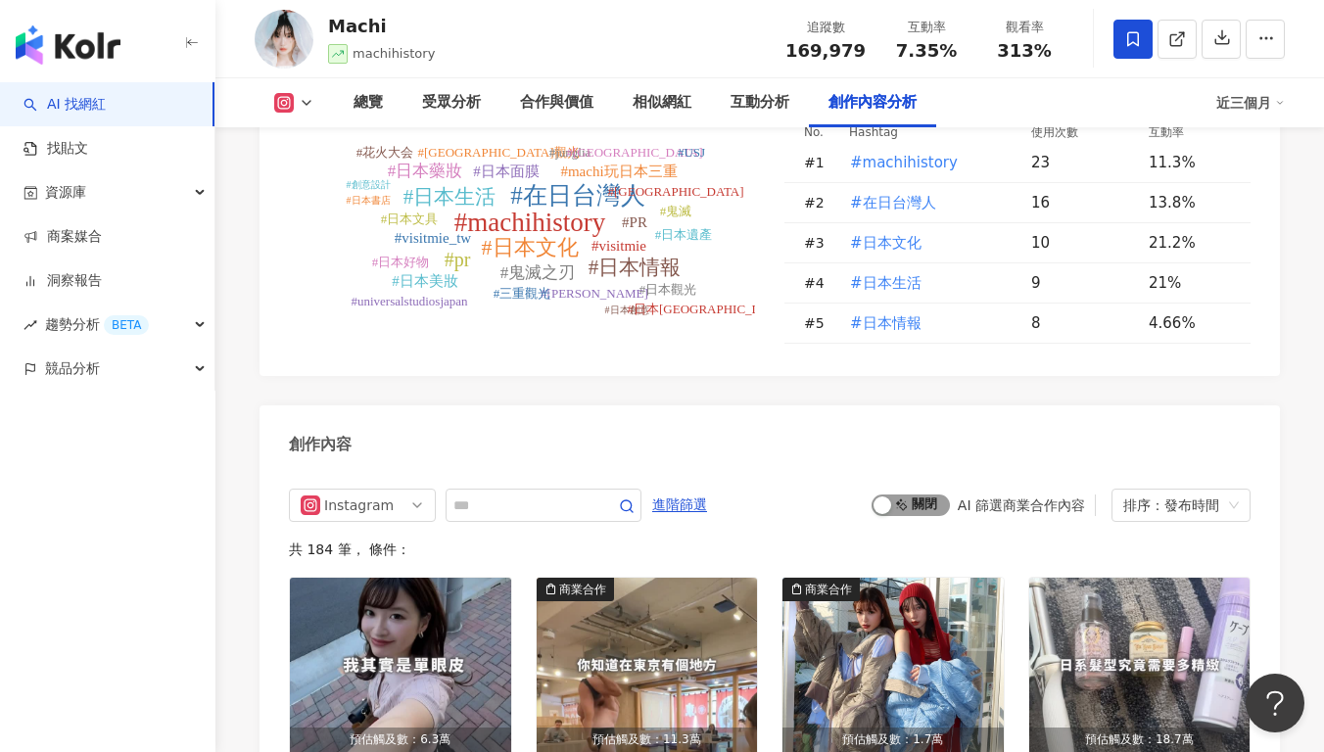
click at [916, 494] on span "啟動 關閉" at bounding box center [910, 505] width 78 height 22
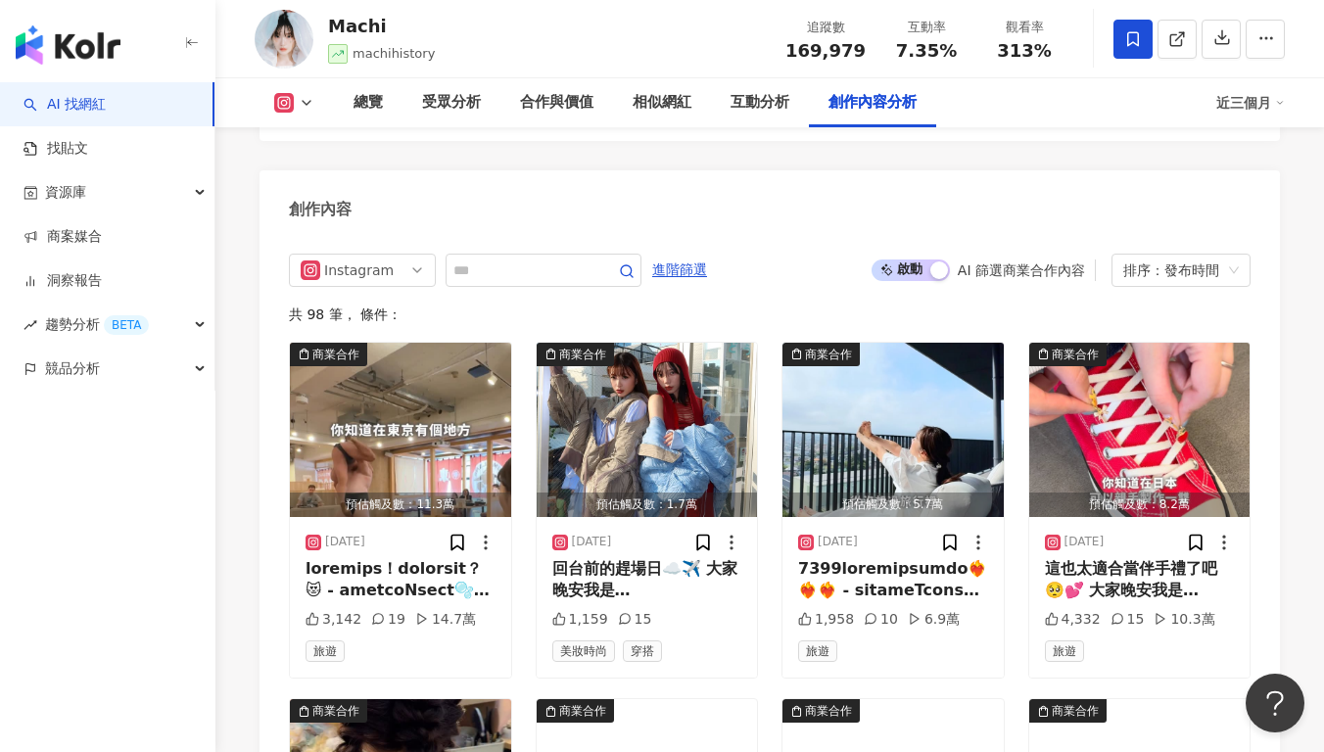
scroll to position [6188, 0]
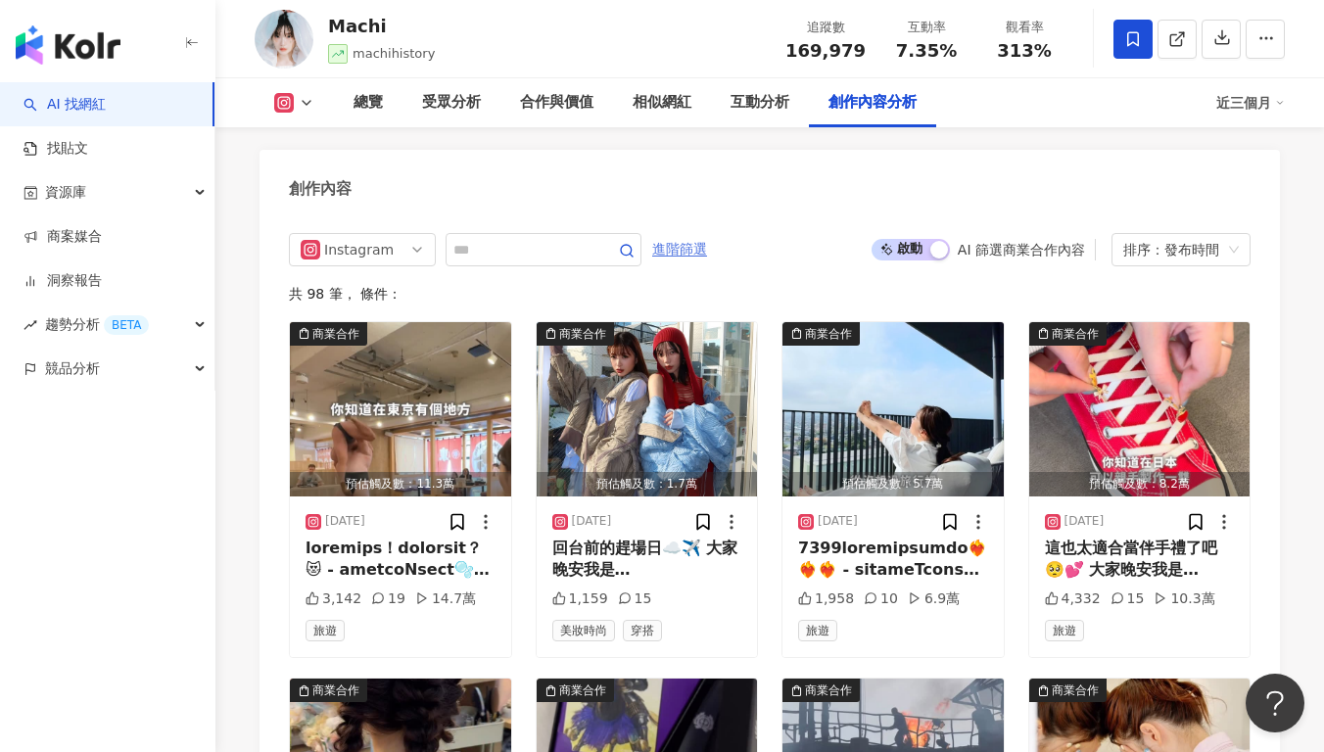
click at [690, 234] on span "進階篩選" at bounding box center [679, 249] width 55 height 31
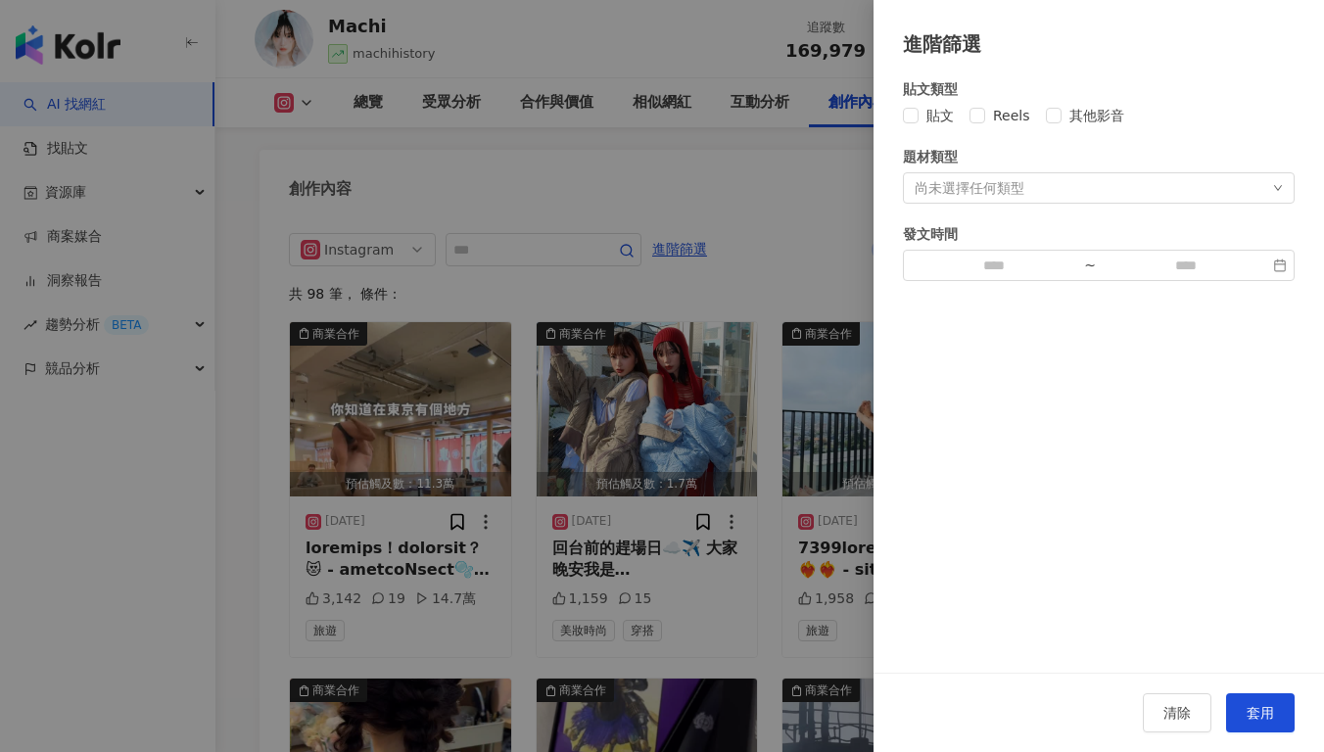
click at [972, 132] on div "貼文類型 貼文 Reels 其他影音 題材類型 尚未選擇任何類型 發文時間 ~" at bounding box center [1099, 179] width 392 height 203
click at [1255, 713] on span "套用" at bounding box center [1259, 713] width 27 height 16
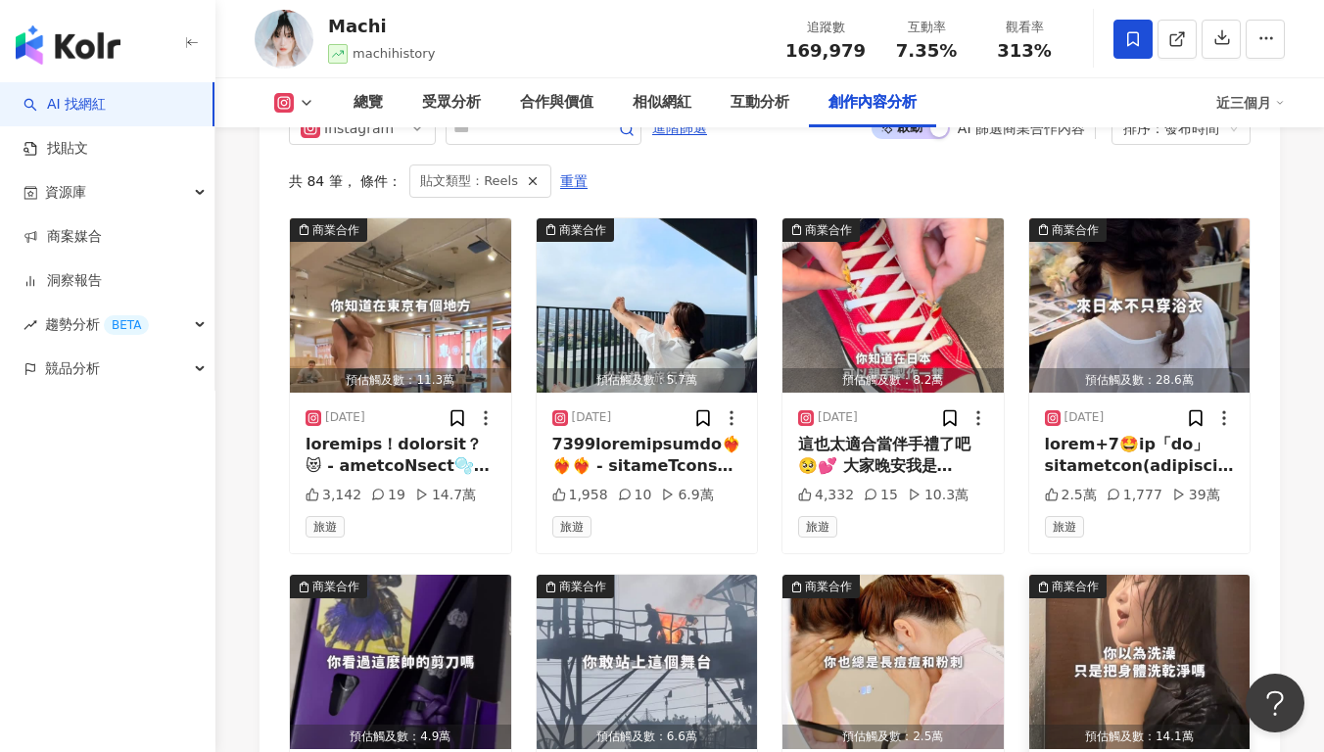
scroll to position [6337, 0]
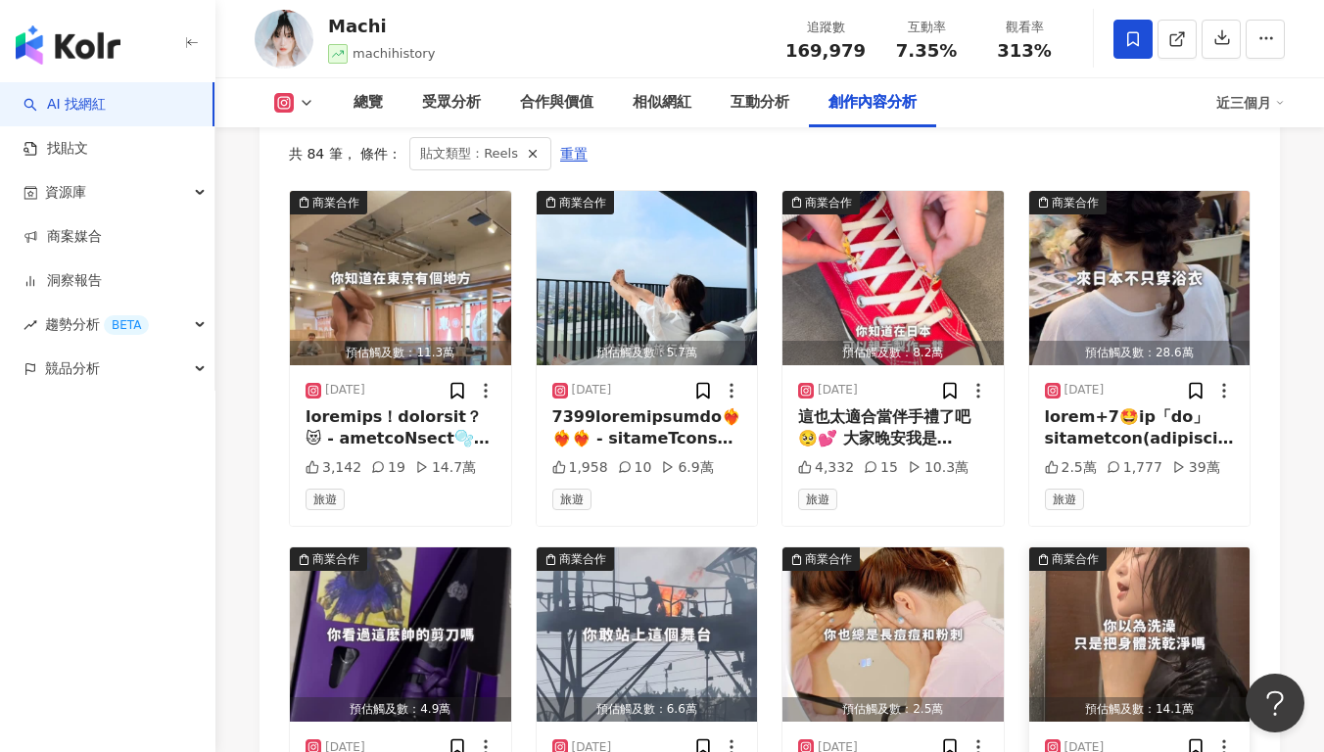
click at [651, 84] on button "進階篩選" at bounding box center [679, 99] width 57 height 31
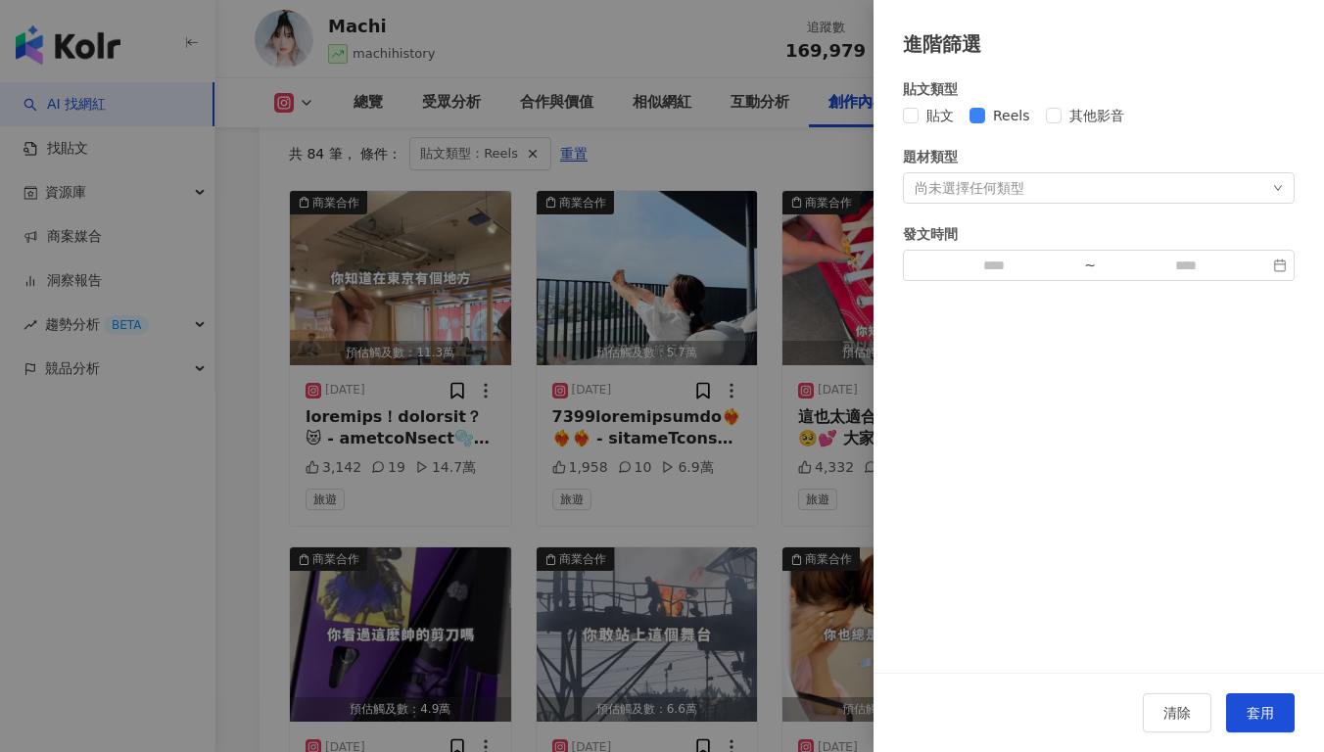
click at [894, 348] on div "貼文類型 貼文 Reels 其他影音 題材類型 尚未選擇任何類型 發文時間 ~" at bounding box center [1098, 366] width 450 height 614
click at [822, 294] on div at bounding box center [662, 376] width 1324 height 752
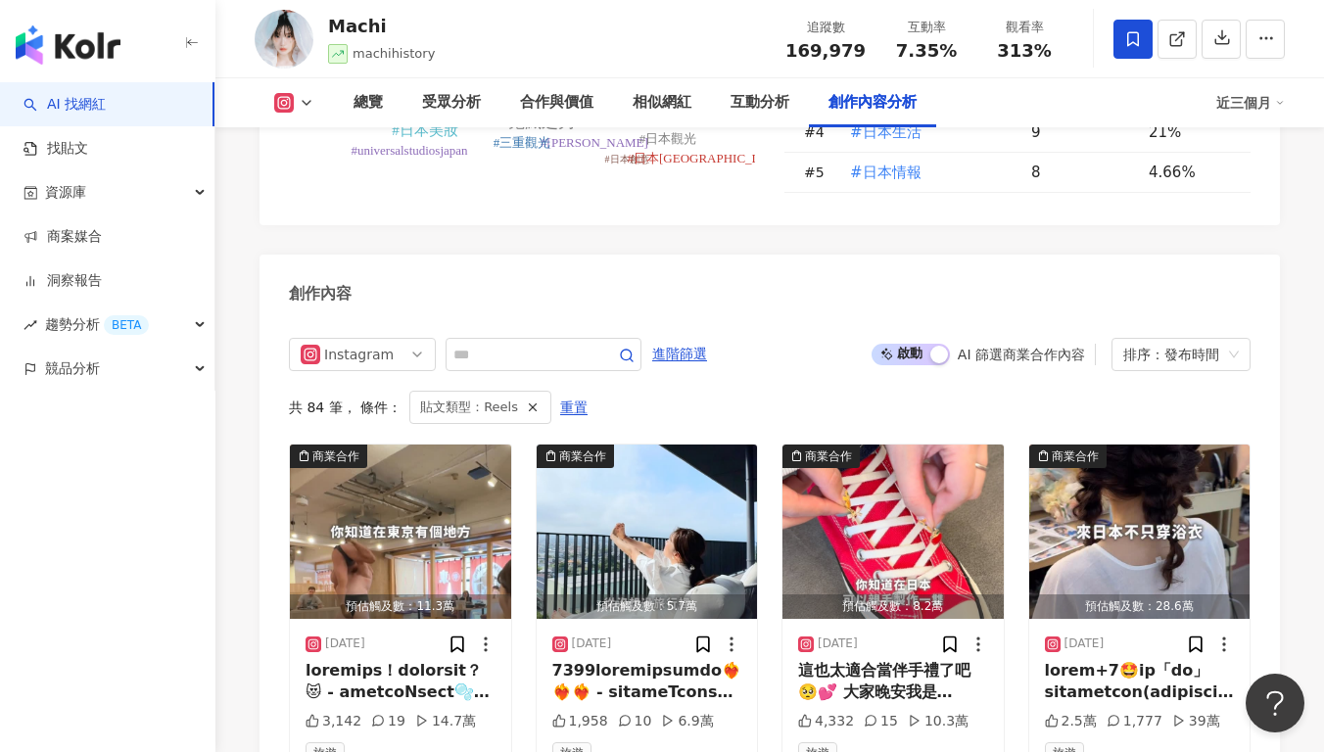
scroll to position [5966, 0]
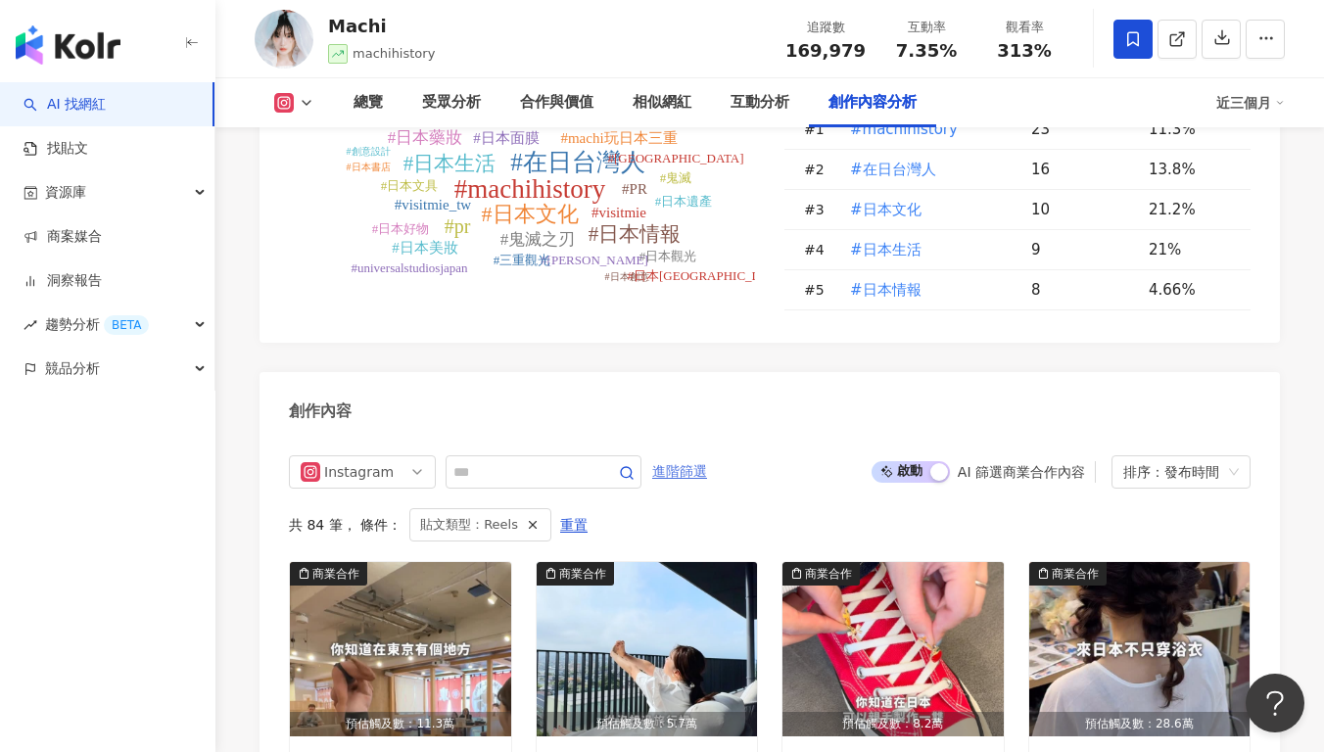
click at [685, 456] on span "進階篩選" at bounding box center [679, 471] width 55 height 31
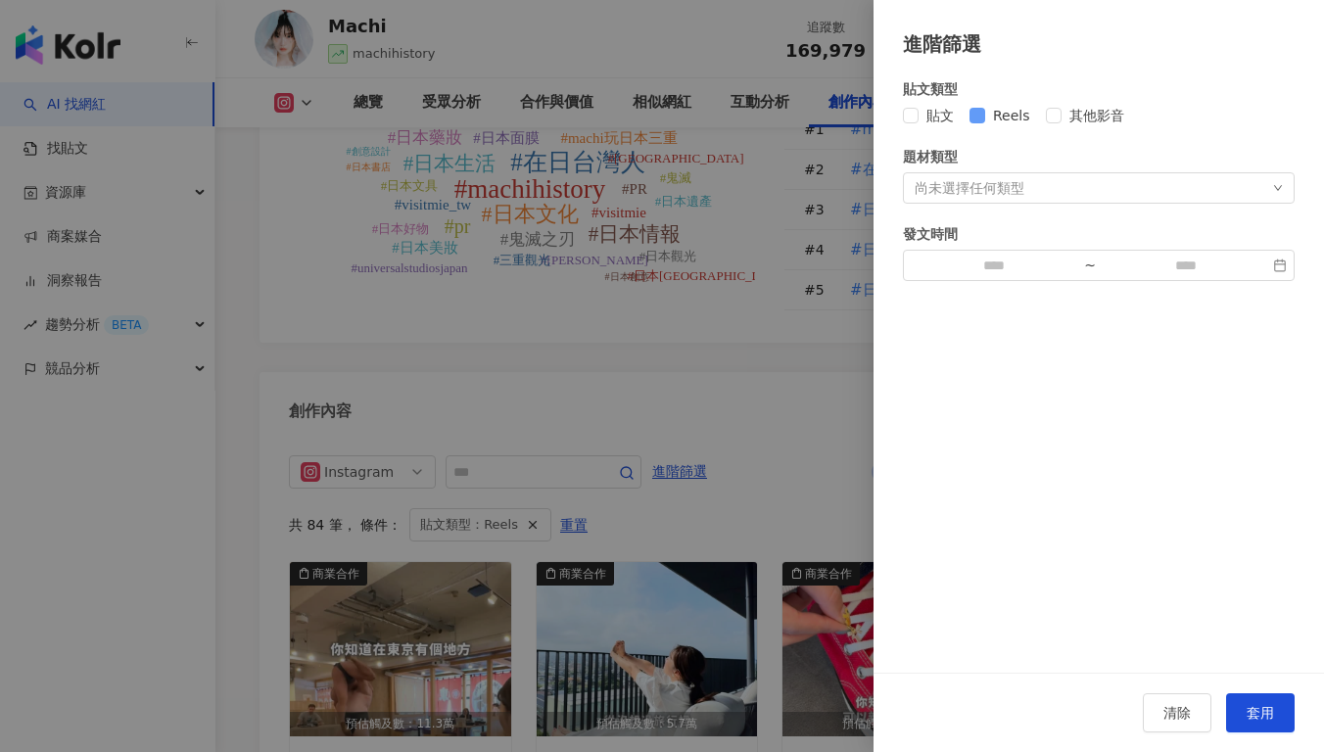
click at [1017, 109] on span "Reels" at bounding box center [1011, 116] width 53 height 22
click at [1280, 719] on button "套用" at bounding box center [1260, 712] width 69 height 39
